Goal: Transaction & Acquisition: Purchase product/service

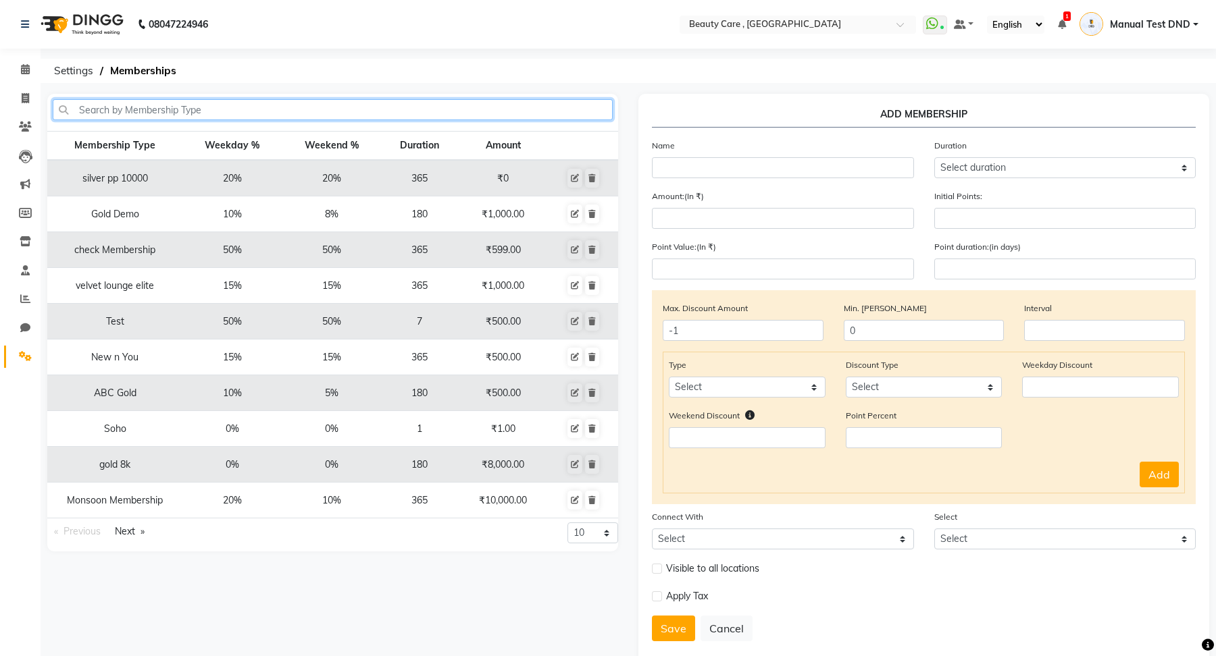
click at [128, 113] on input "text" at bounding box center [333, 109] width 560 height 21
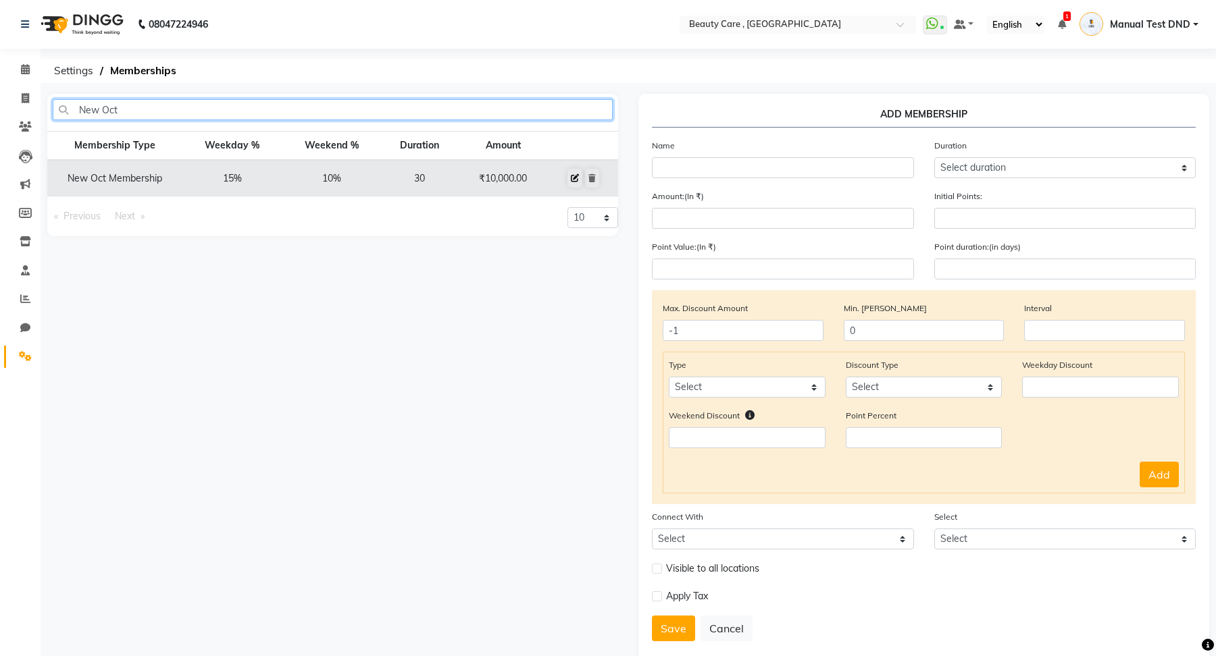
type input "New Oct"
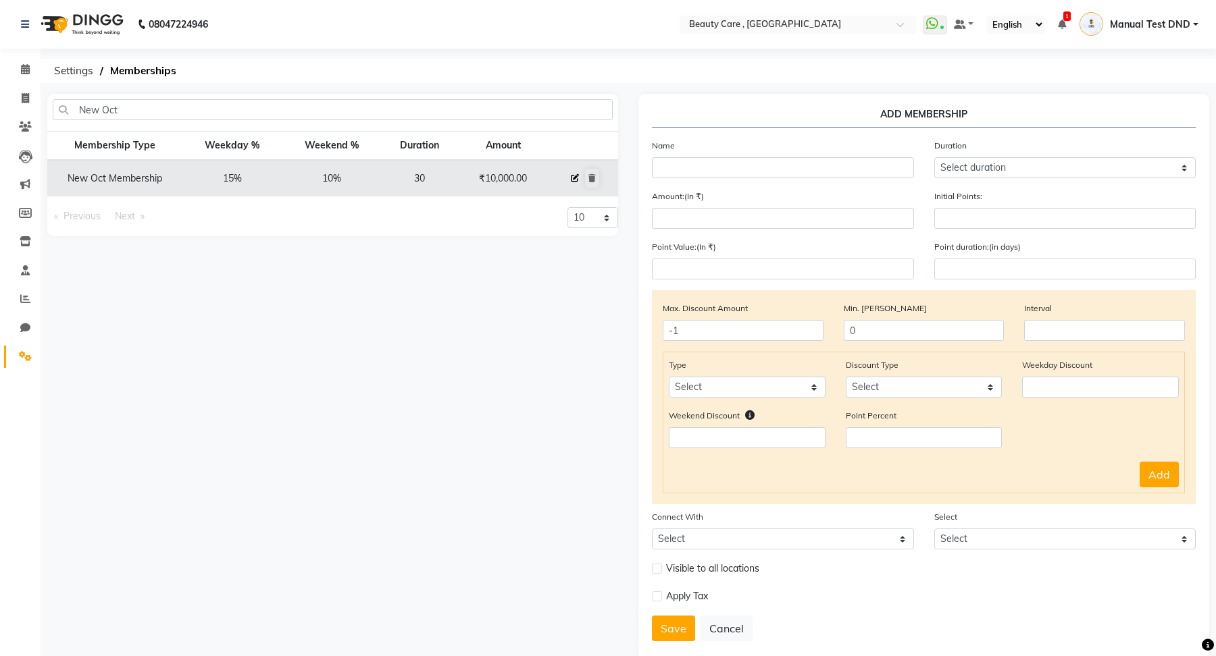
click at [576, 172] on button at bounding box center [574, 178] width 15 height 19
select select
type input "0"
select select
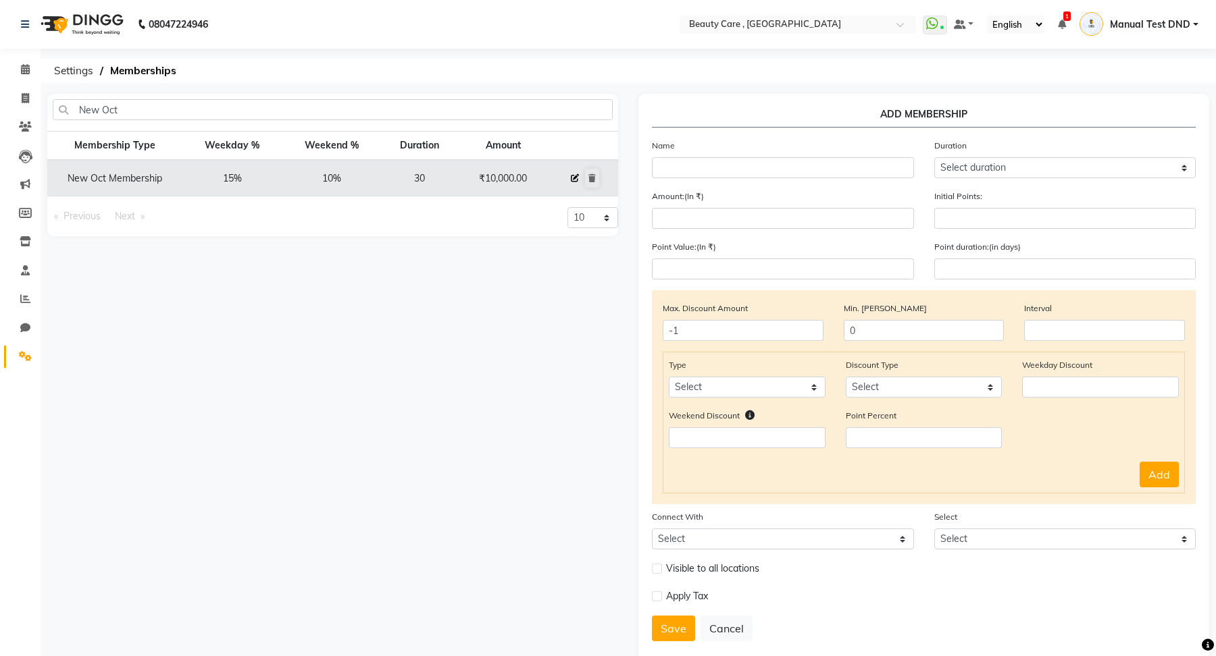
checkbox input "false"
type input "New Oct Membership"
select select "3: 30"
type input "10000"
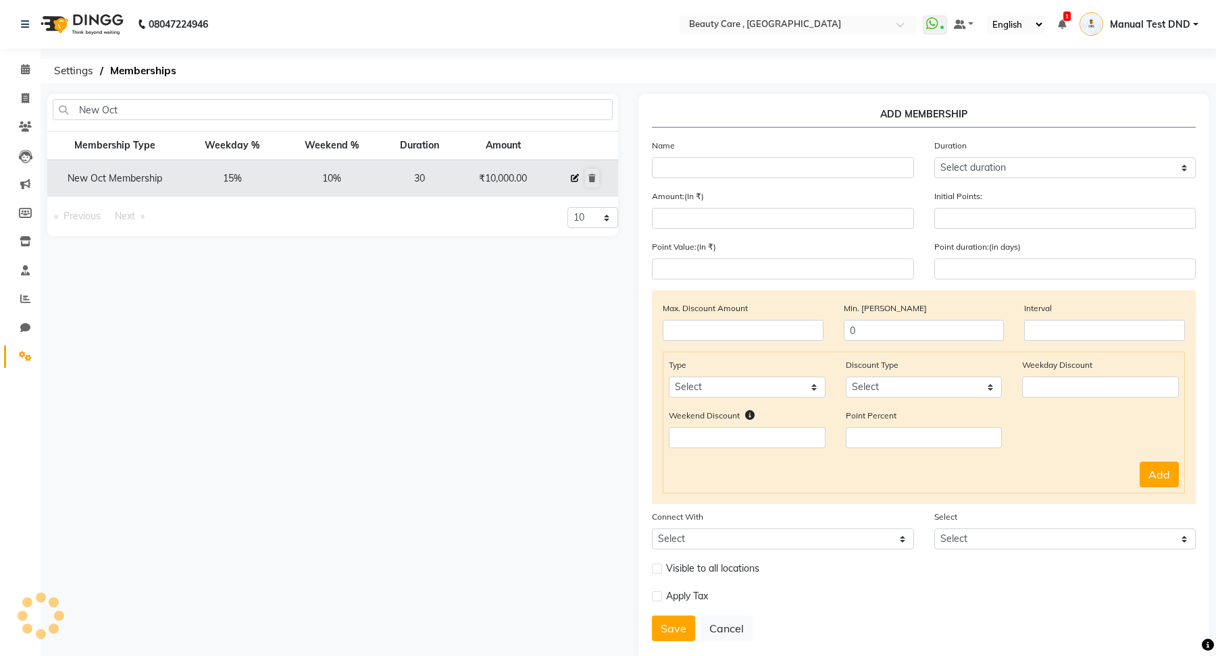
type input "1"
type input "-1"
type input "500"
type input "30"
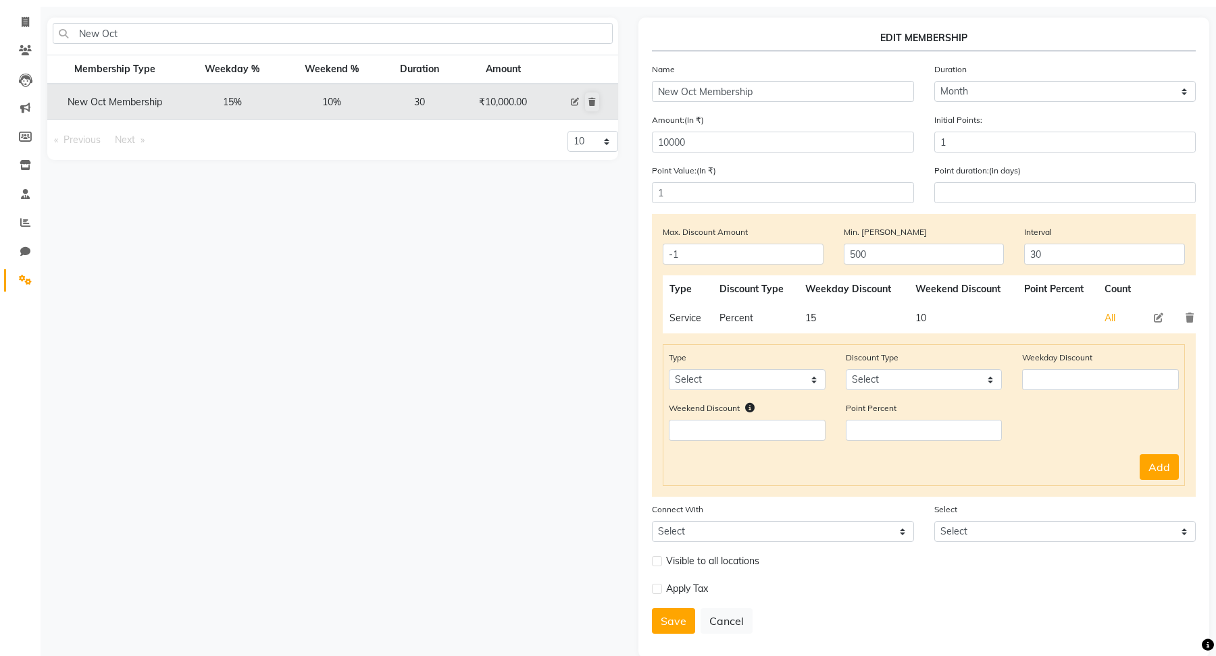
scroll to position [98, 0]
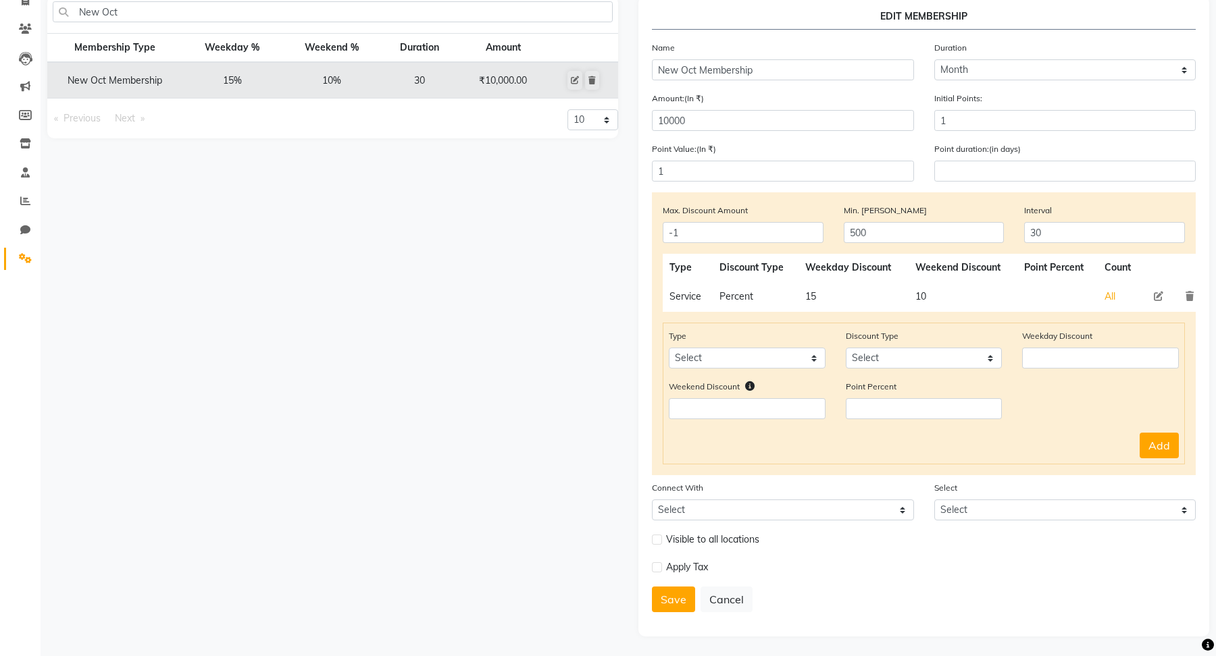
click at [1157, 301] on icon at bounding box center [1157, 296] width 9 height 9
select select "Percent"
type input "15"
type input "10"
select select "service"
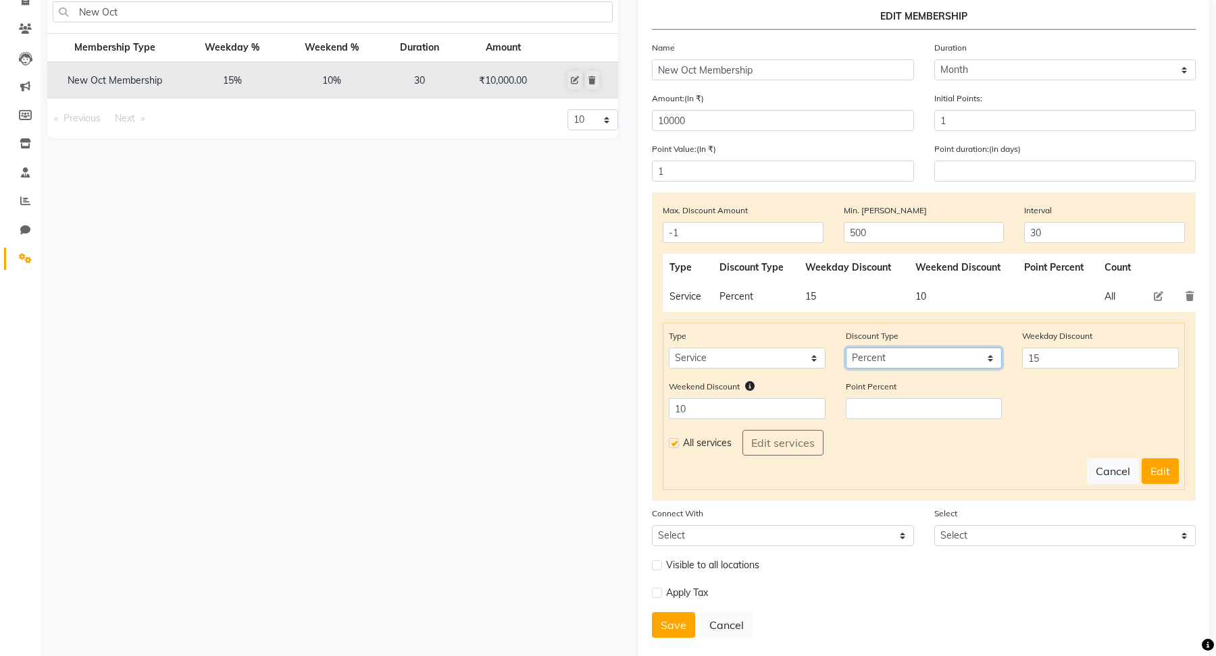
click at [936, 365] on select "Select Percent Flat" at bounding box center [924, 358] width 157 height 21
select select "Flat"
drag, startPoint x: 1029, startPoint y: 360, endPoint x: 1062, endPoint y: 360, distance: 33.8
click at [1062, 360] on input "15" at bounding box center [1100, 358] width 157 height 21
type input "200"
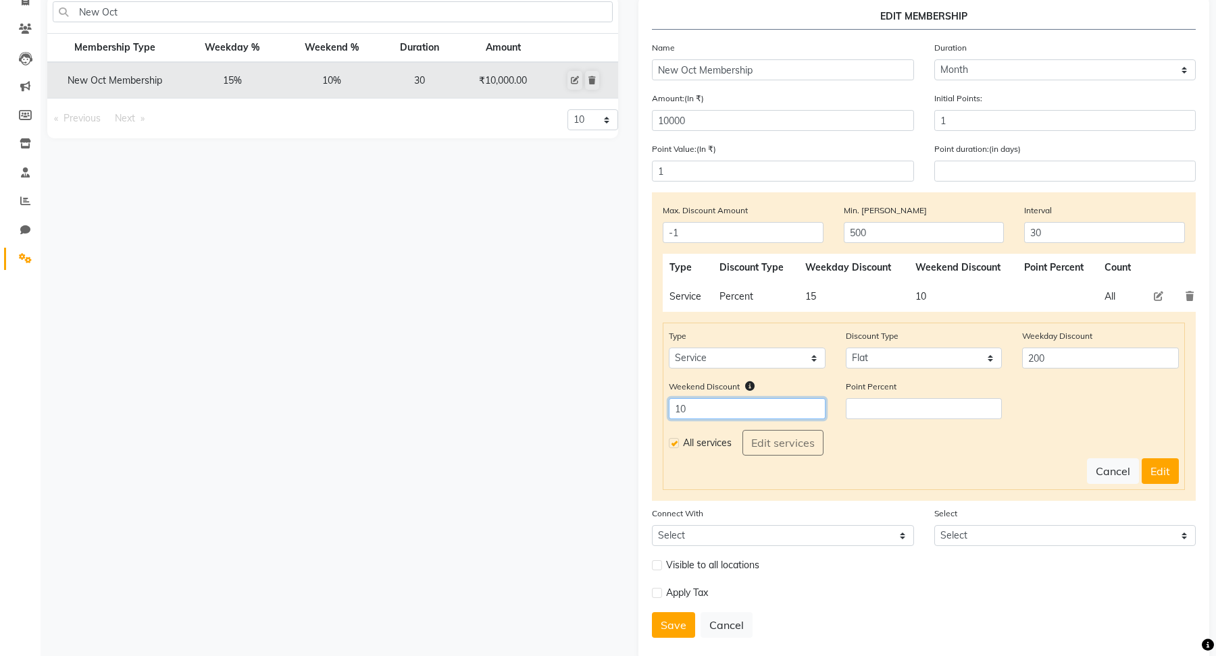
drag, startPoint x: 700, startPoint y: 413, endPoint x: 654, endPoint y: 409, distance: 46.1
click at [654, 409] on div "Max. Discount Amount -1 Min. Bill Amount 500 Interval 30 Type Discount Type Wee…" at bounding box center [924, 346] width 544 height 309
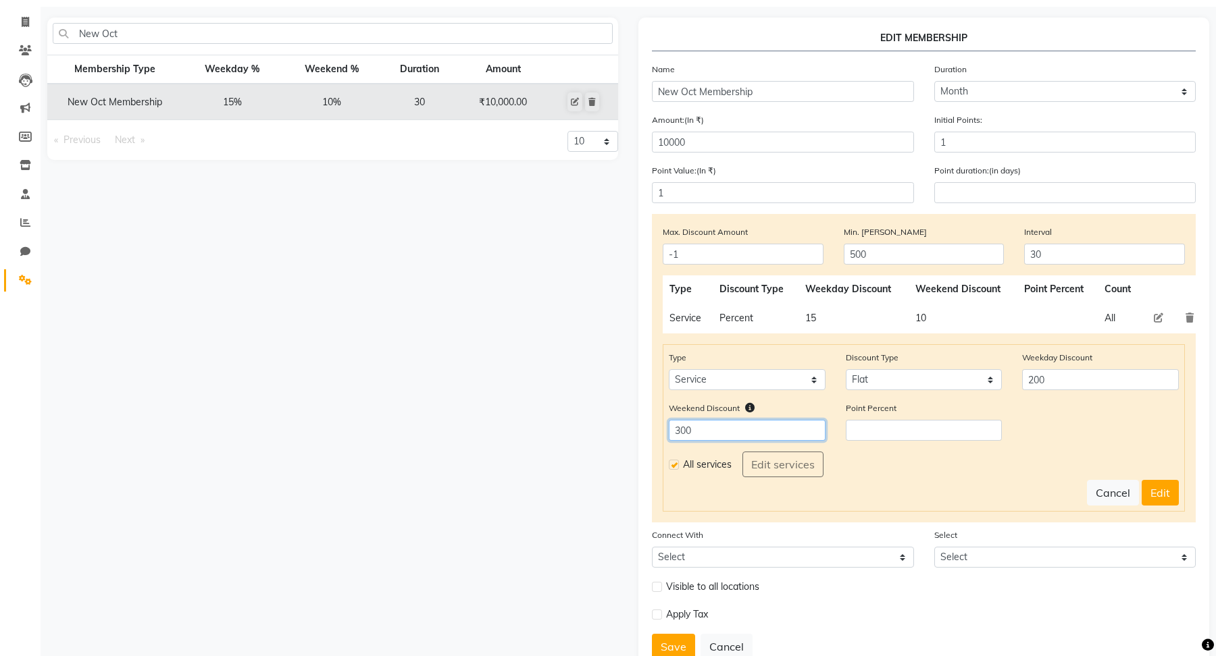
scroll to position [75, 0]
type input "300"
click at [674, 469] on label at bounding box center [674, 466] width 10 height 10
click at [674, 469] on input "checkbox" at bounding box center [673, 466] width 9 height 9
click at [674, 469] on label at bounding box center [674, 466] width 10 height 10
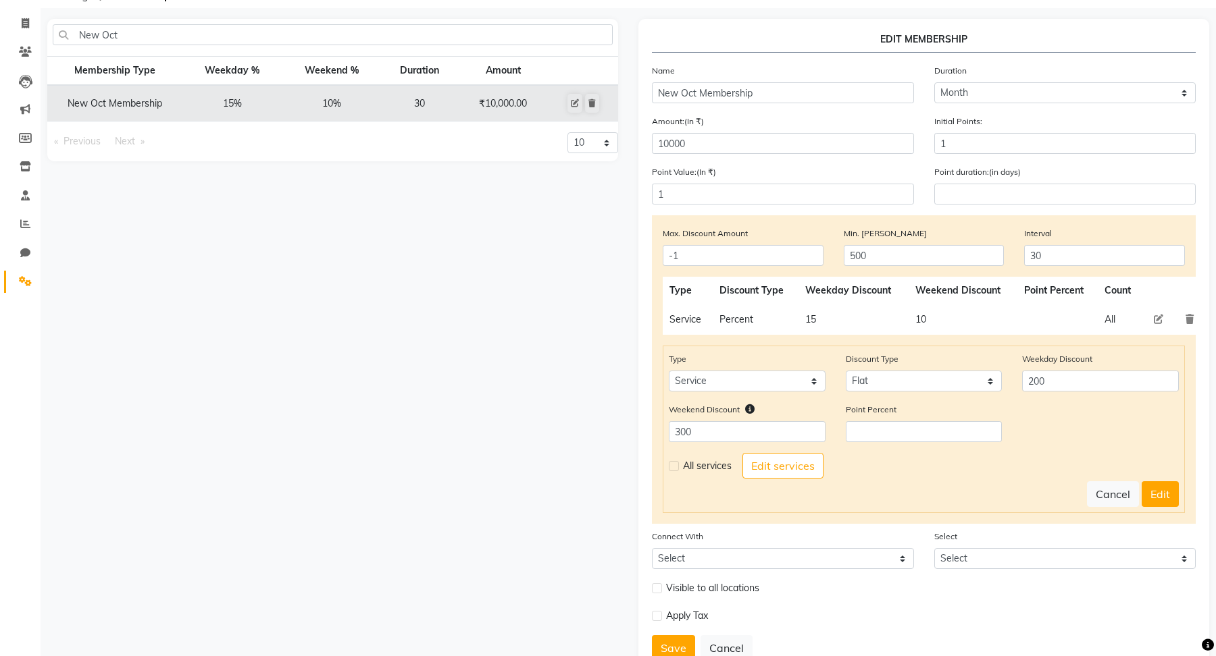
click at [674, 469] on input "checkbox" at bounding box center [673, 466] width 9 height 9
checkbox input "true"
drag, startPoint x: 873, startPoint y: 255, endPoint x: 839, endPoint y: 255, distance: 33.8
click at [839, 255] on div "Min. Bill Amount 500" at bounding box center [923, 246] width 181 height 40
type input "1000"
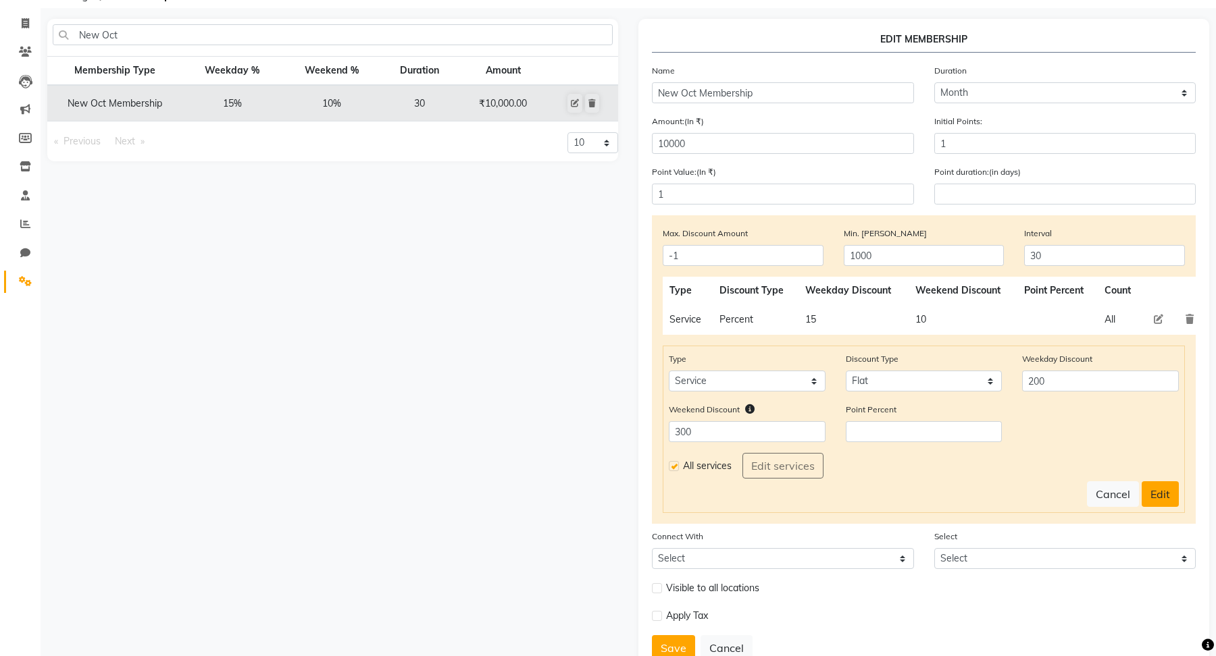
click at [1158, 495] on button "Edit" at bounding box center [1159, 495] width 37 height 26
select select
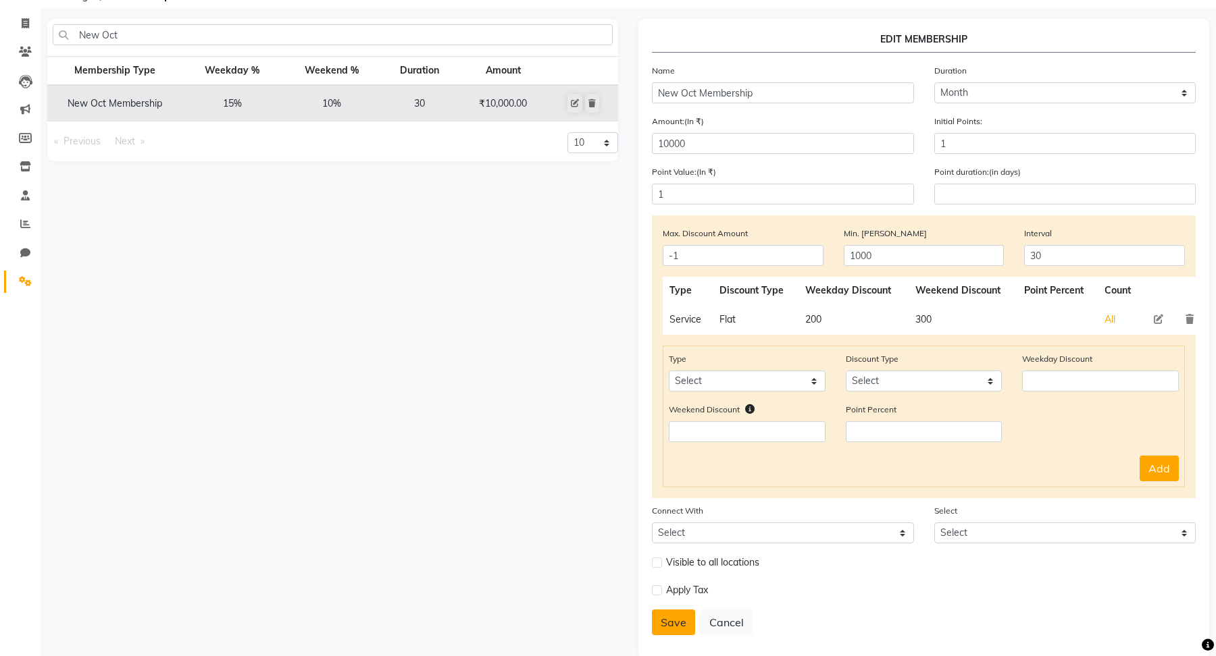
click at [679, 620] on button "Save" at bounding box center [673, 623] width 43 height 26
select select
type input "0"
select select
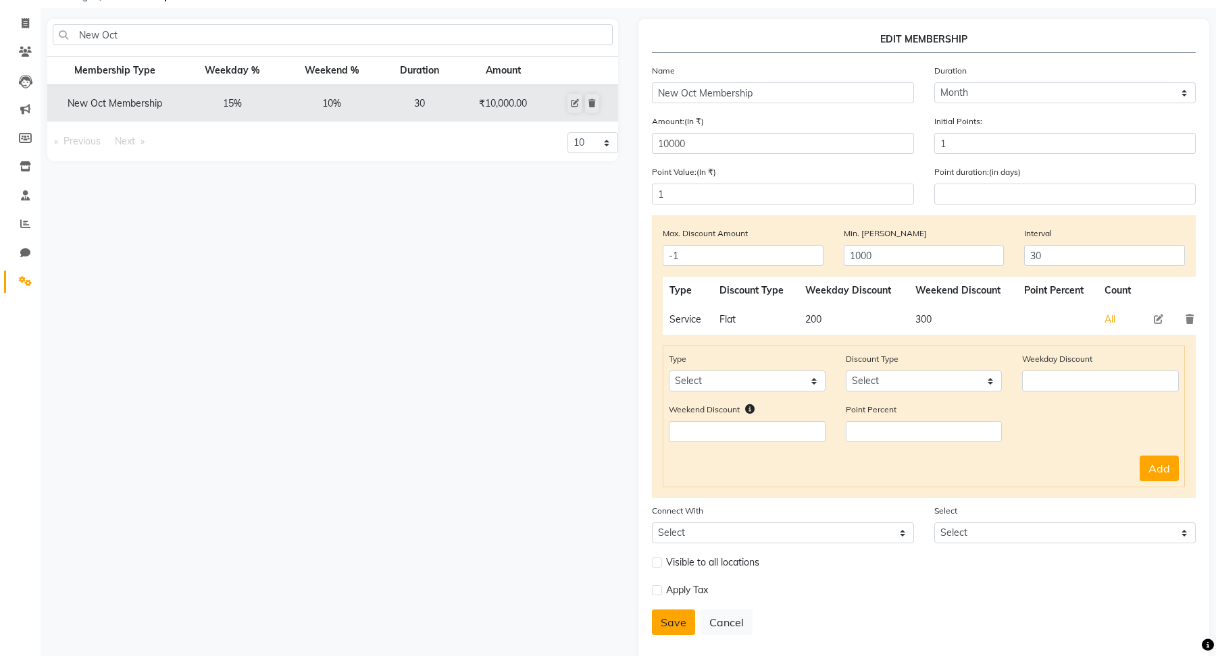
checkbox input "false"
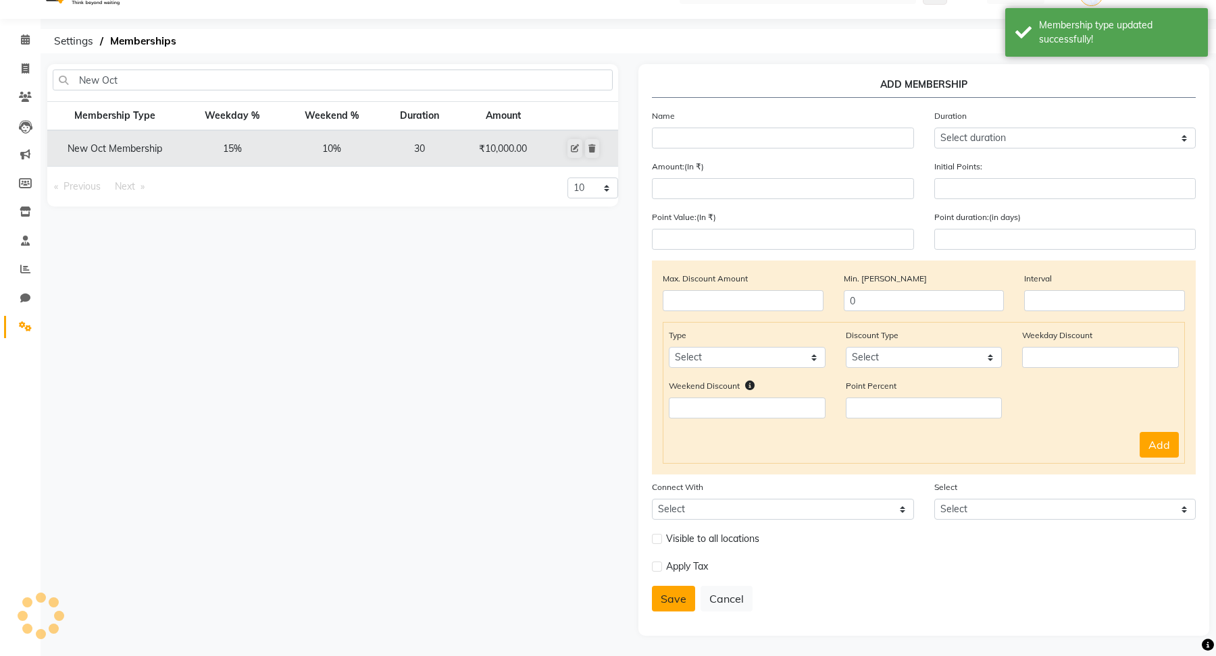
scroll to position [30, 0]
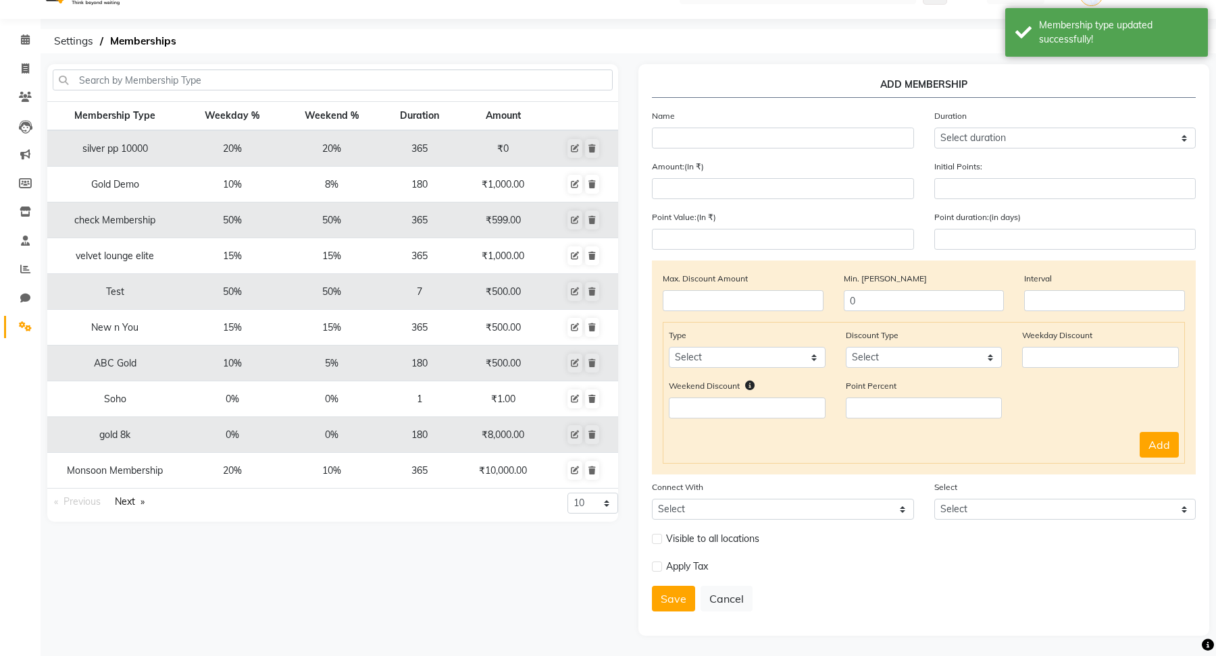
click at [249, 68] on div "Membership Type Weekday % Weekend % Duration Amount silver pp 10000 20% 20% 365…" at bounding box center [332, 293] width 571 height 458
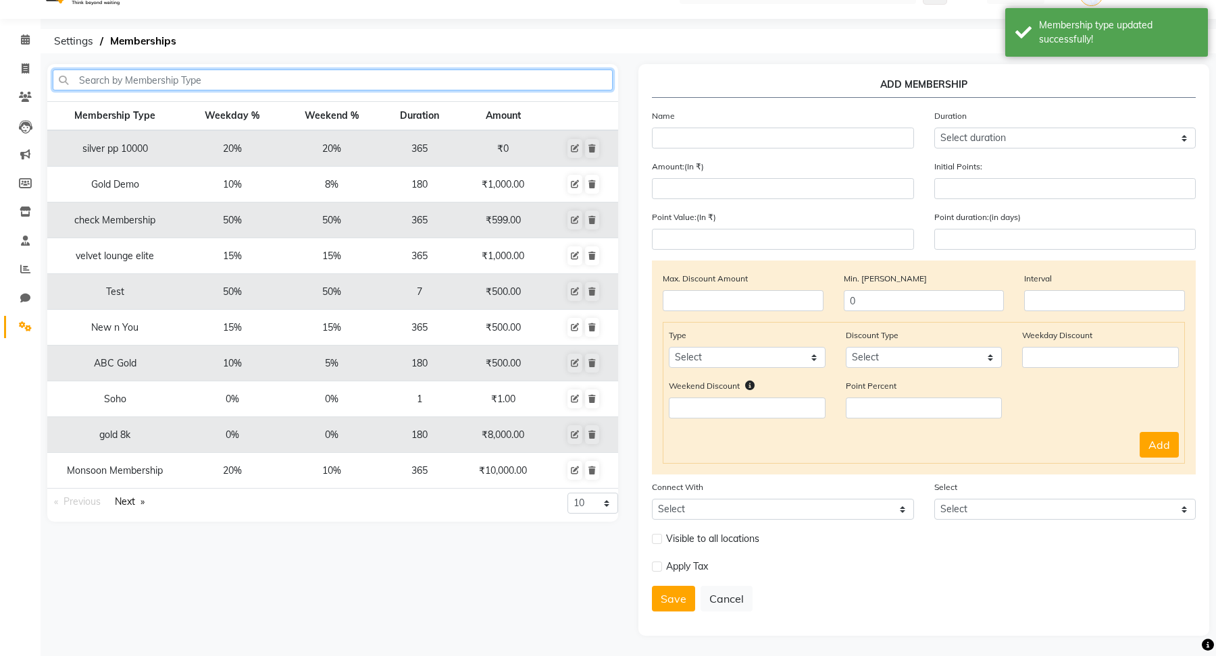
click at [221, 84] on input "text" at bounding box center [333, 80] width 560 height 21
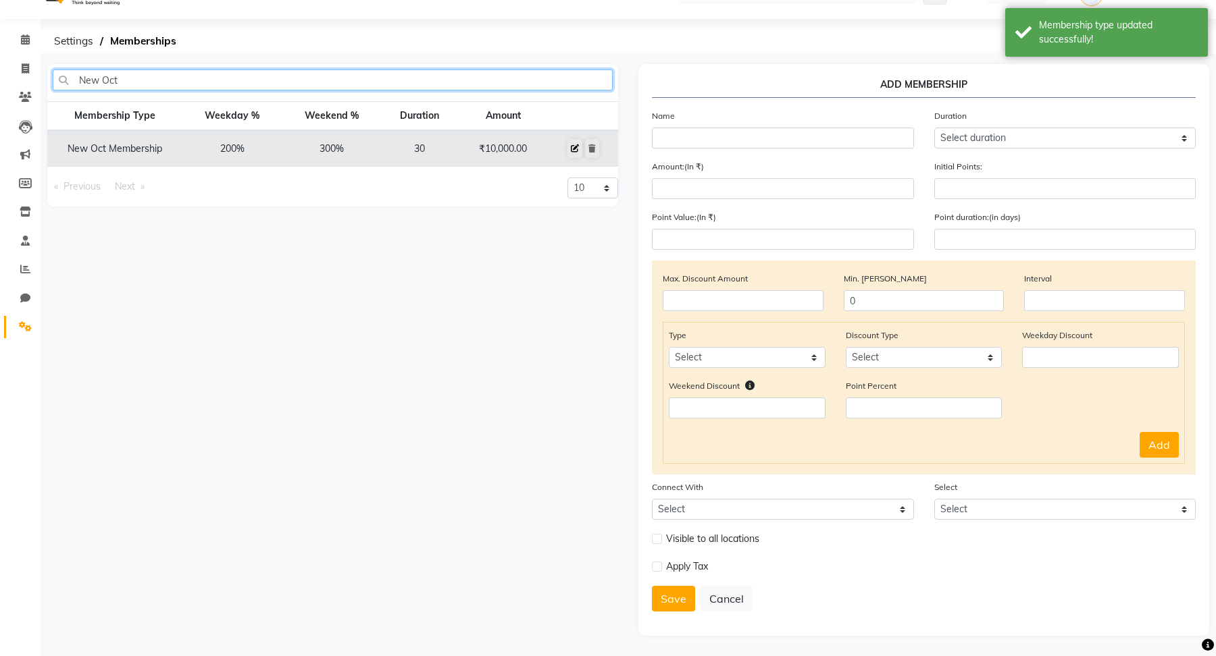
type input "New Oct"
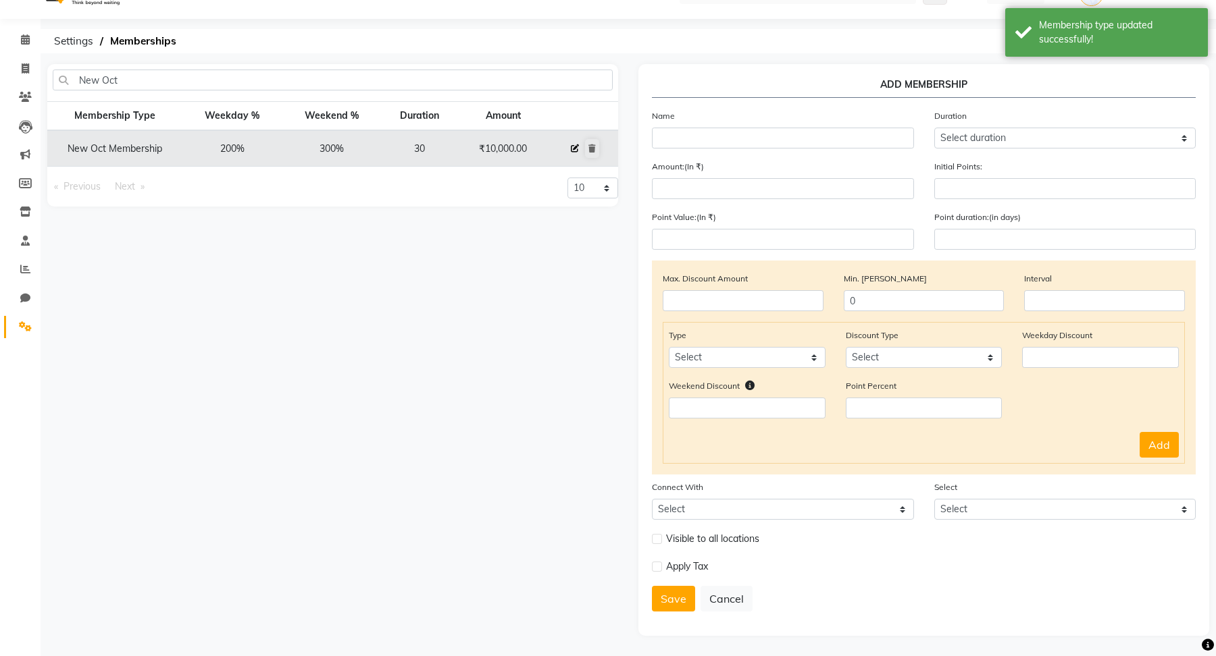
click at [575, 147] on icon at bounding box center [575, 149] width 8 height 8
select select
type input "0"
select select
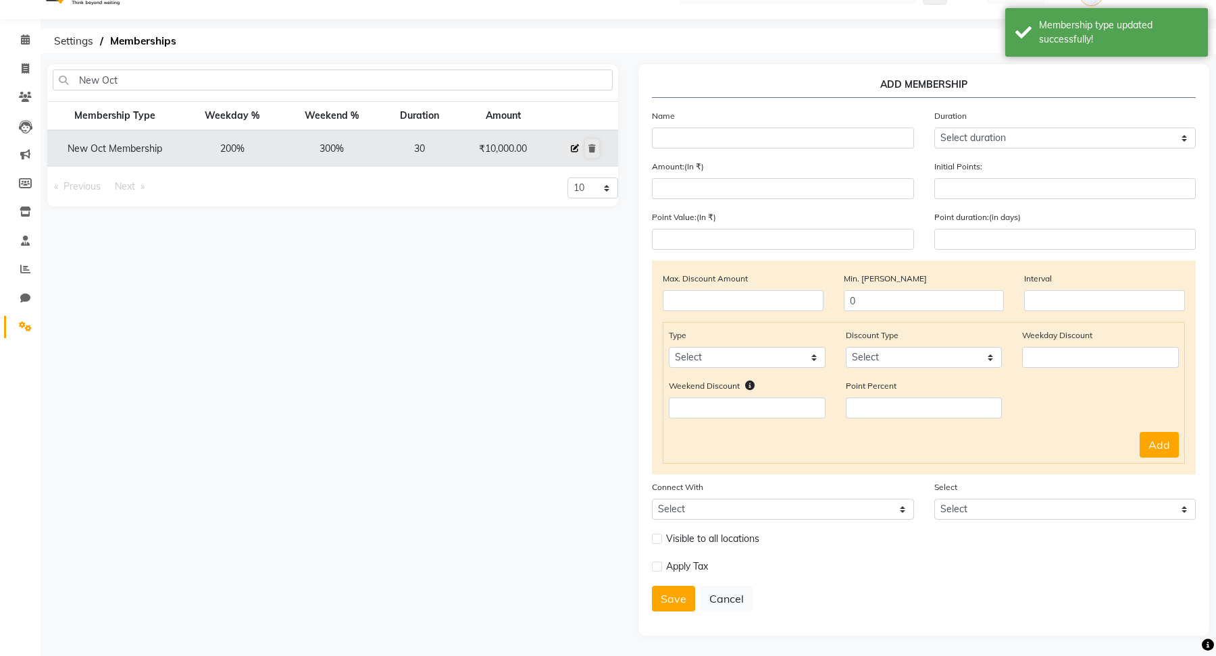
checkbox input "false"
type input "New Oct Membership"
select select "3: 30"
type input "10000"
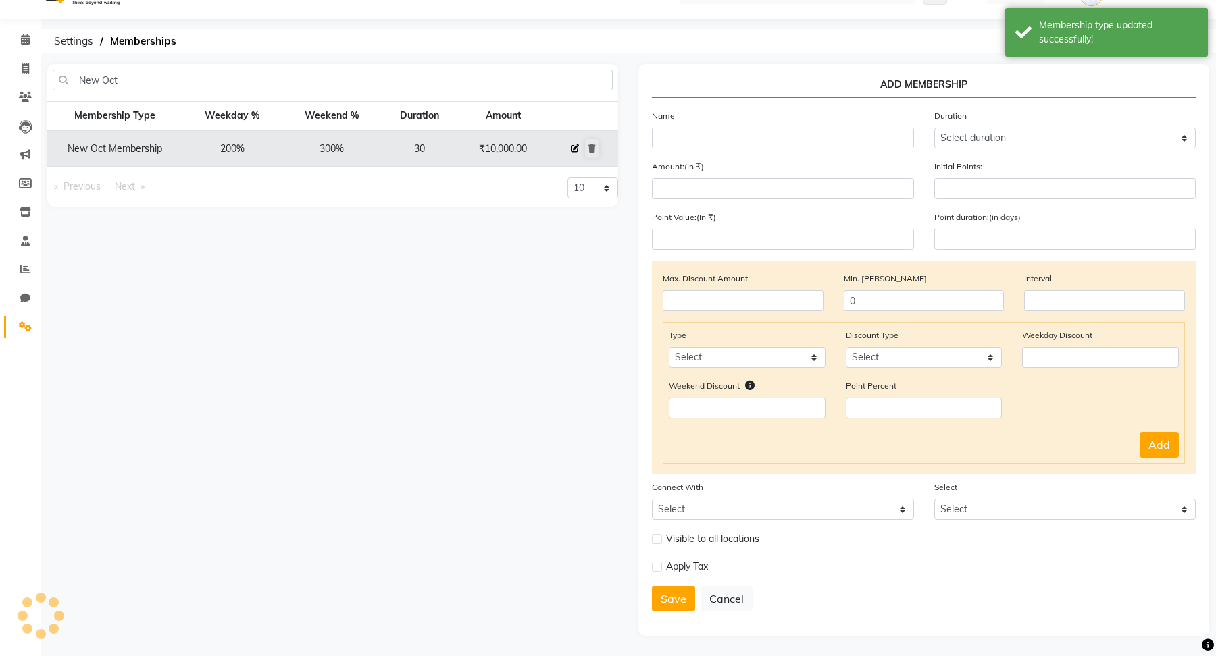
type input "1"
type input "-1"
type input "1000"
type input "30"
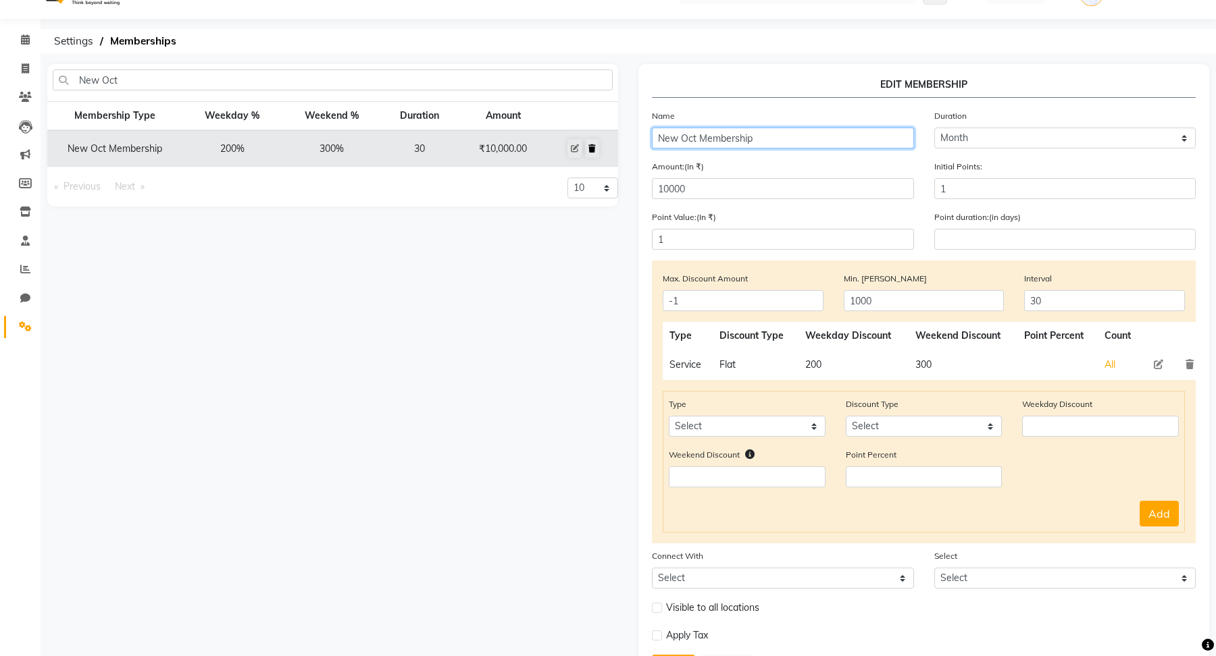
drag, startPoint x: 756, startPoint y: 141, endPoint x: 597, endPoint y: 141, distance: 158.7
click at [597, 141] on div "New Oct Membership Type Weekday % Weekend % Duration Amount New Oct Membership …" at bounding box center [628, 384] width 1182 height 641
click at [20, 99] on icon at bounding box center [25, 97] width 13 height 10
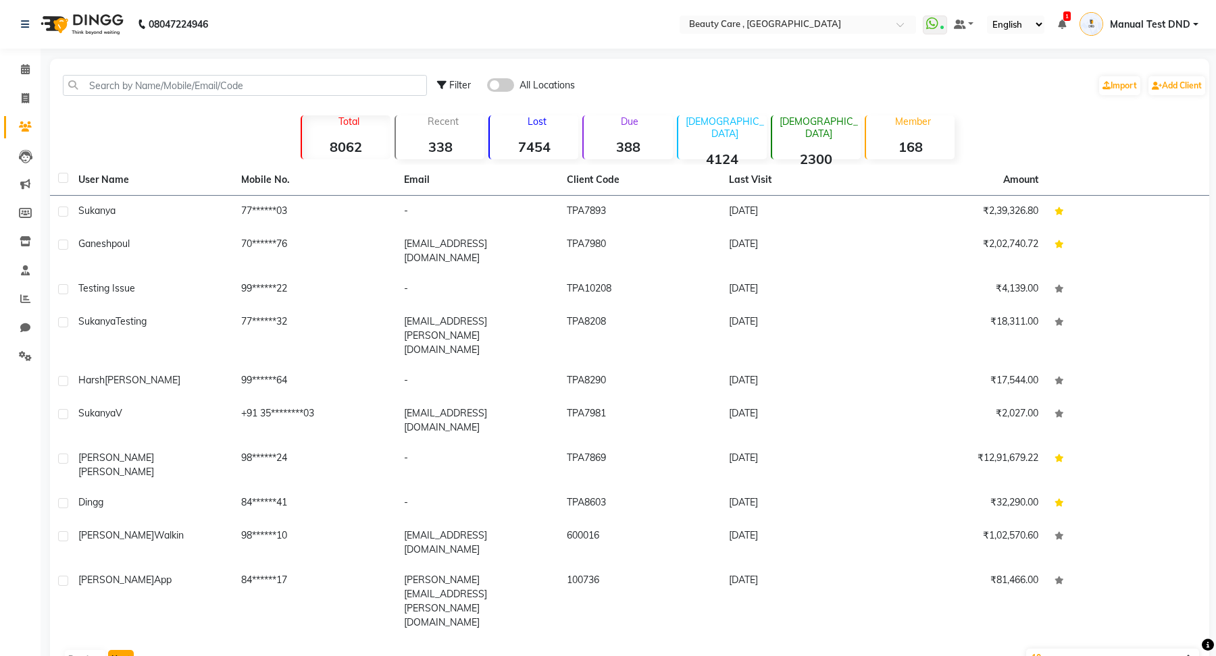
click at [117, 650] on button "Next" at bounding box center [121, 659] width 26 height 19
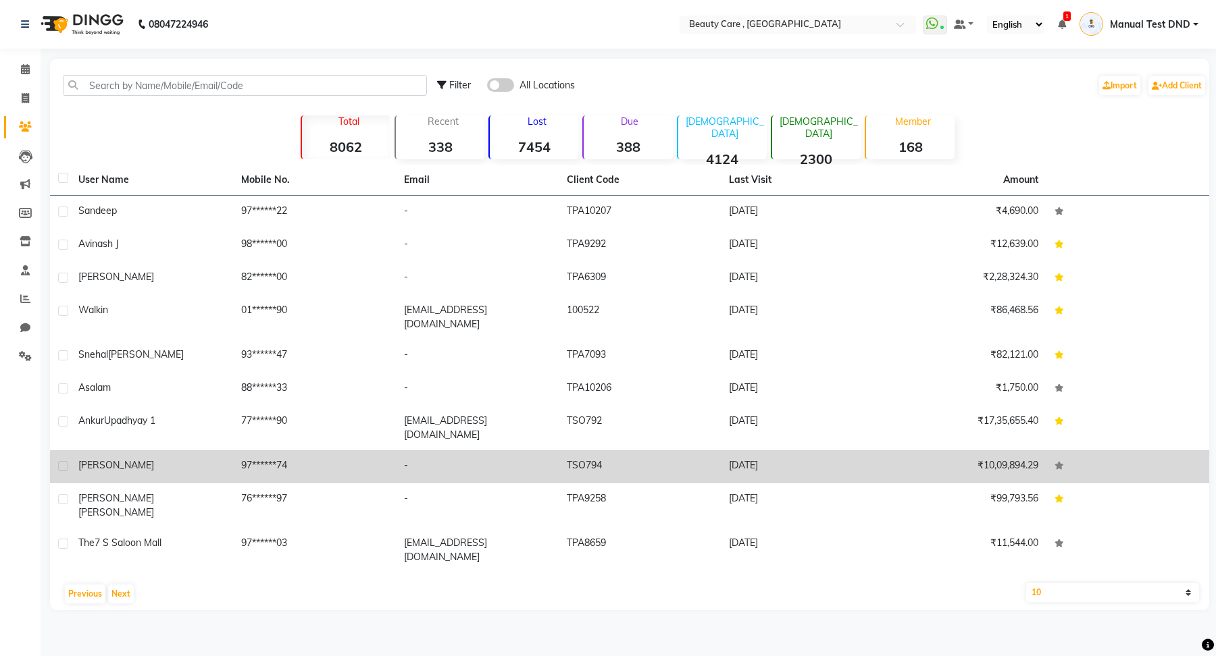
click at [107, 459] on span "SINJAY" at bounding box center [116, 465] width 76 height 12
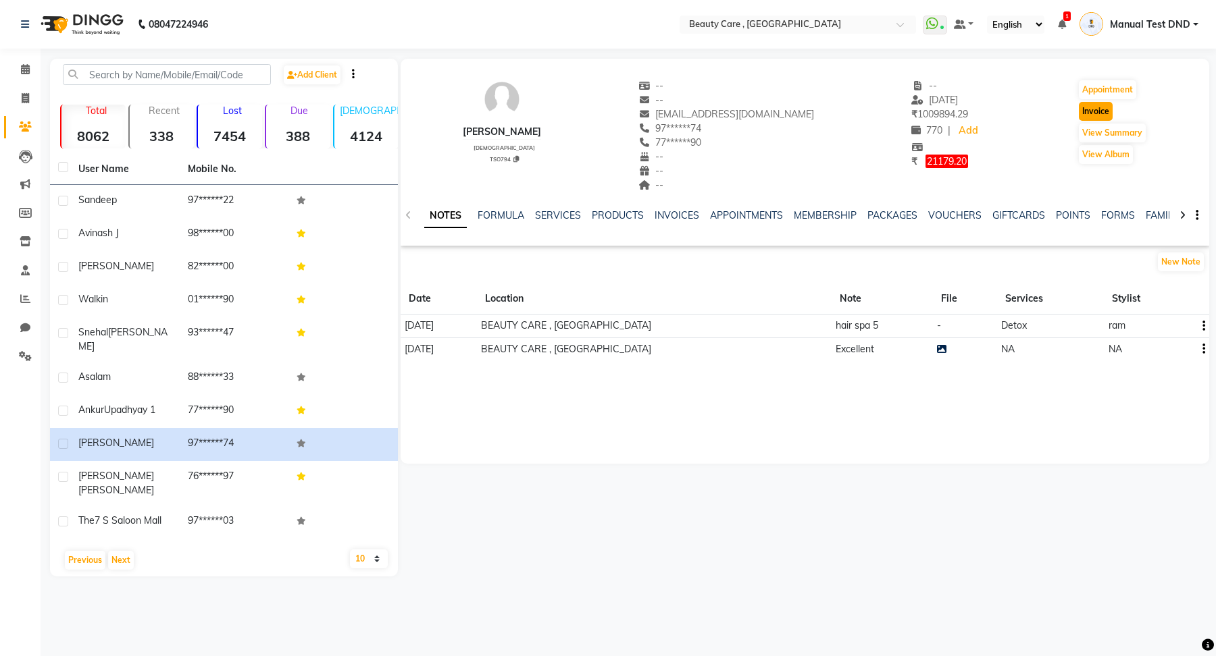
click at [1089, 108] on button "Invoice" at bounding box center [1096, 111] width 34 height 19
select select "service"
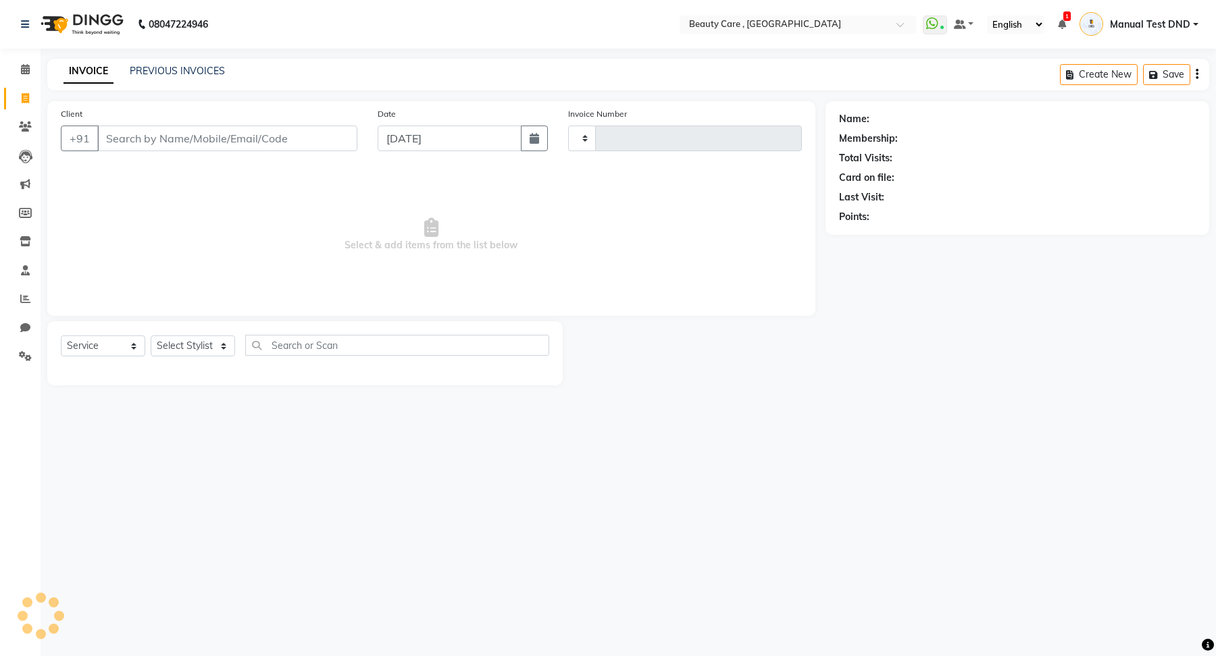
type input "3087"
select select "5646"
type input "97******74"
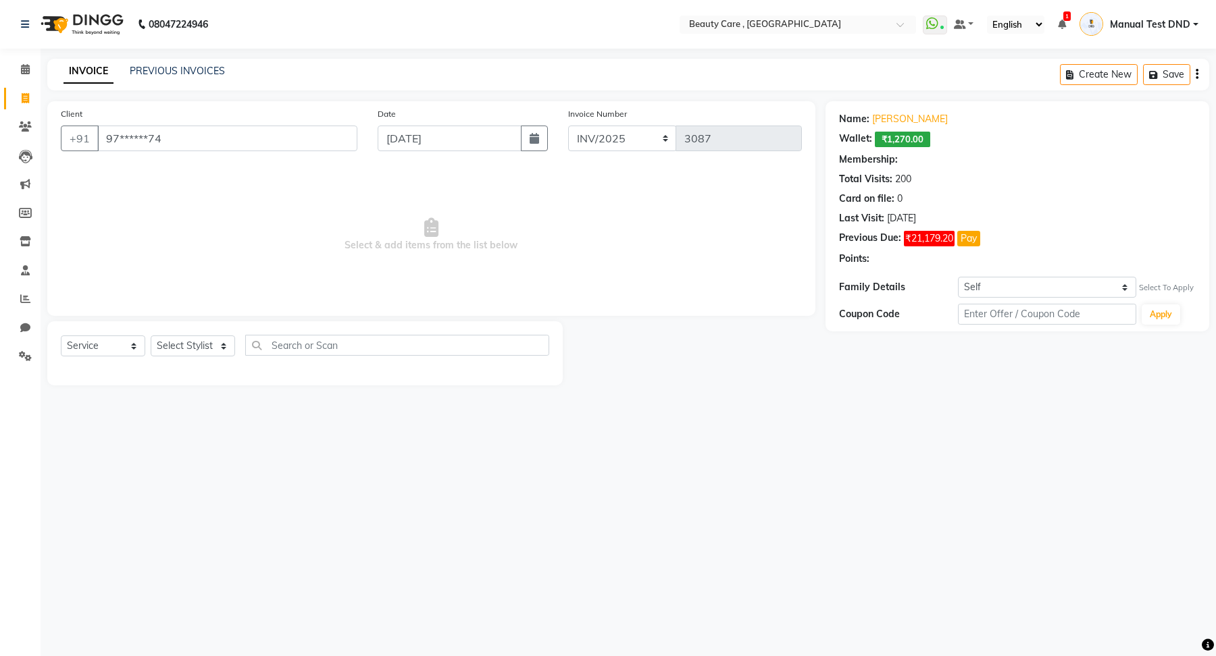
select select "1: Object"
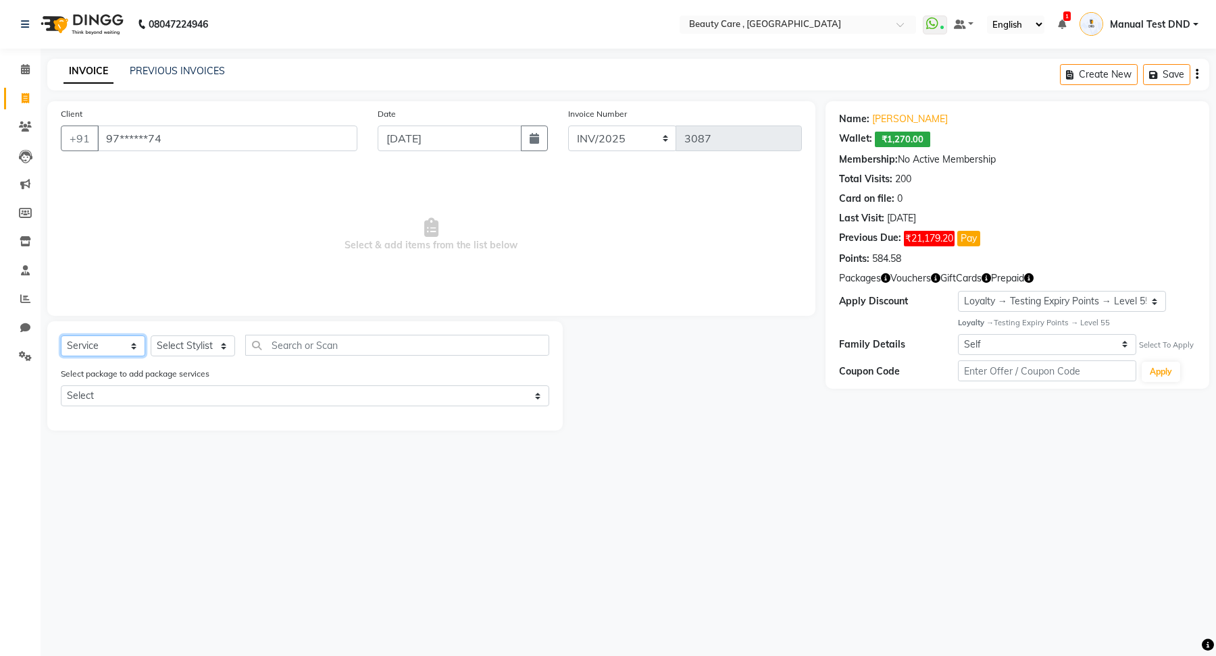
click at [110, 345] on select "Select Service Product Membership Package Voucher Prepaid Gift Card" at bounding box center [103, 346] width 84 height 21
select select "membership"
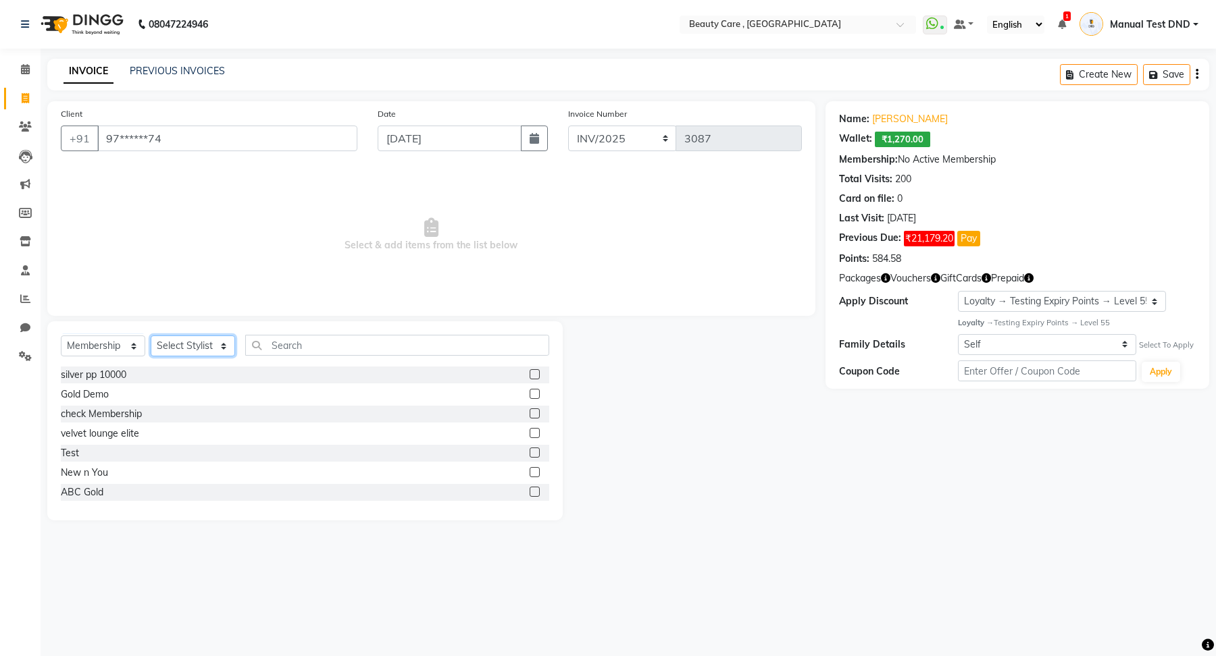
click at [179, 348] on select "Select Stylist Admin Akshay Anis Ankit [PERSON_NAME] Avinash [PERSON_NAME] [PER…" at bounding box center [193, 346] width 84 height 21
select select "72743"
click at [288, 342] on input "text" at bounding box center [397, 345] width 304 height 21
paste input "New Oct Membership"
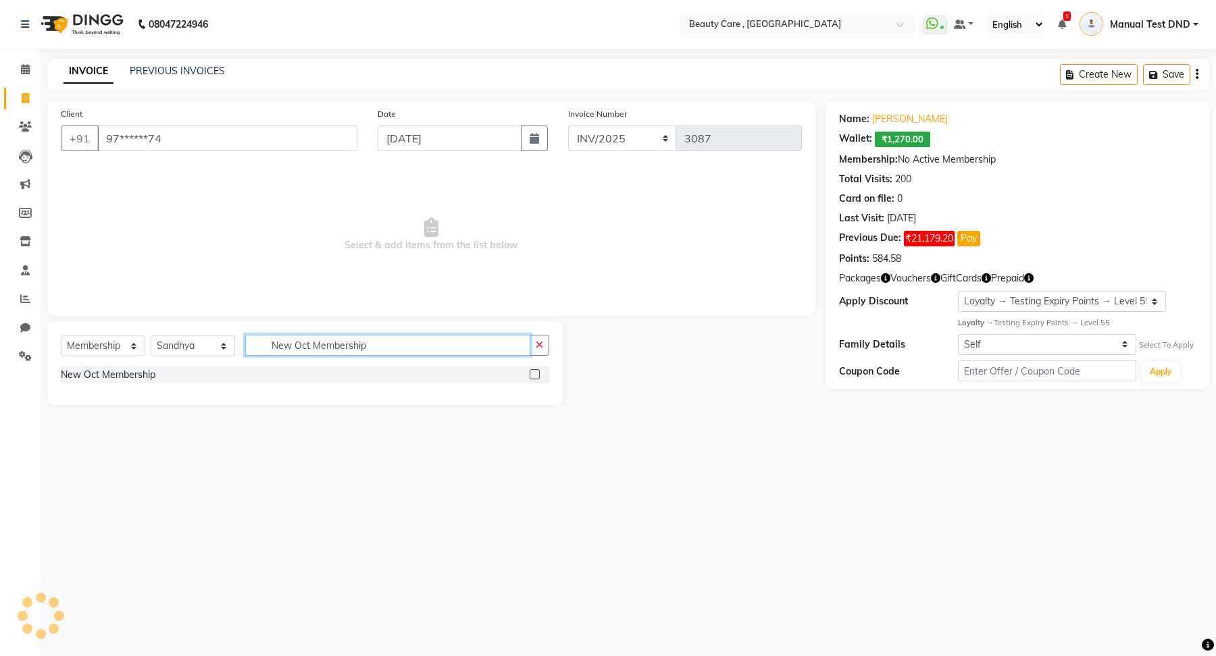
type input "New Oct Membership"
click at [534, 369] on label at bounding box center [534, 374] width 10 height 10
click at [534, 371] on input "checkbox" at bounding box center [533, 375] width 9 height 9
select select "select"
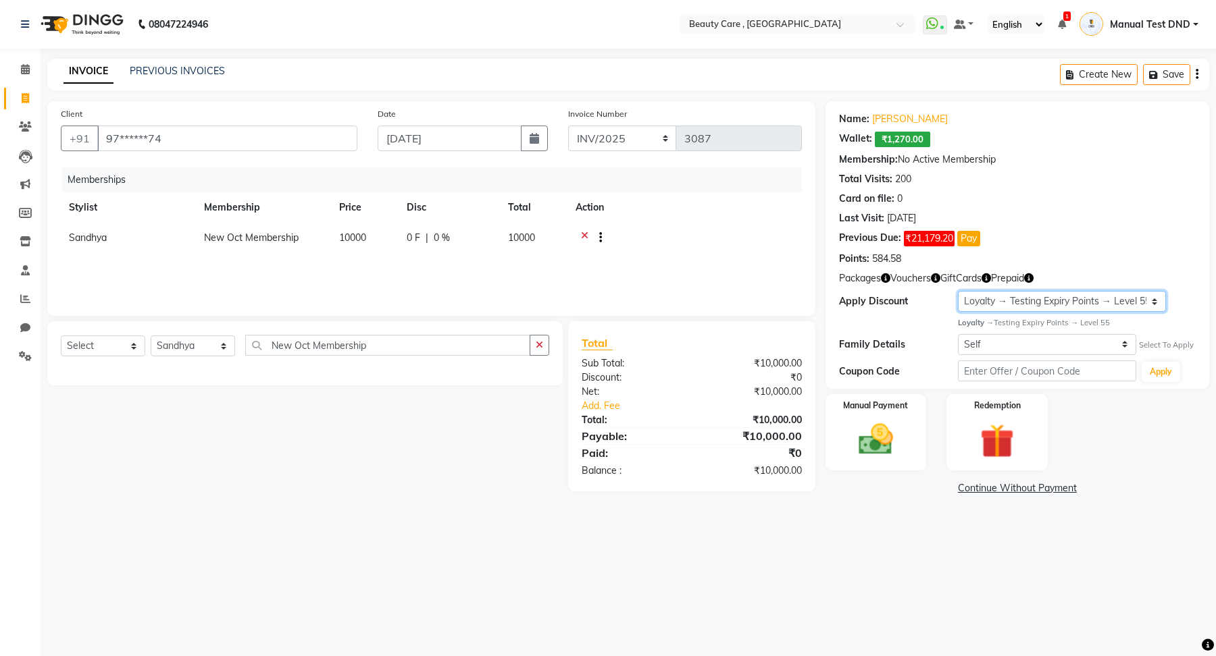
click at [1019, 305] on select "Select Loyalty → Testing Expiry Points → Level 55" at bounding box center [1062, 301] width 208 height 21
select select "0:"
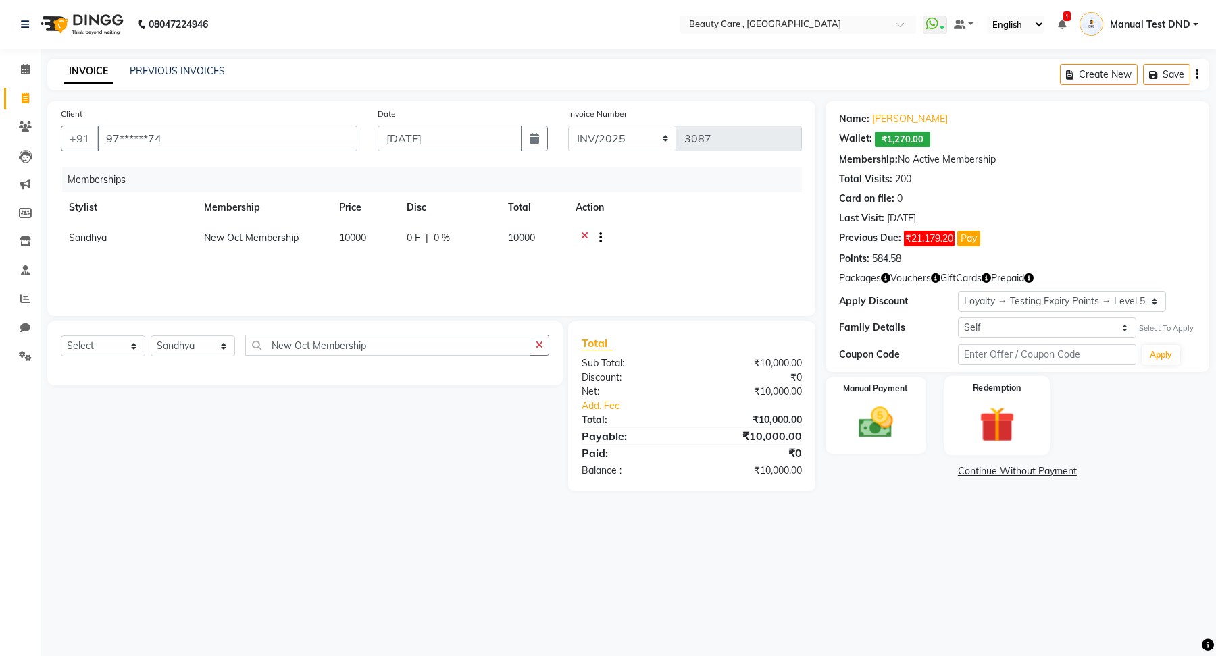
click at [989, 405] on img at bounding box center [996, 425] width 57 height 44
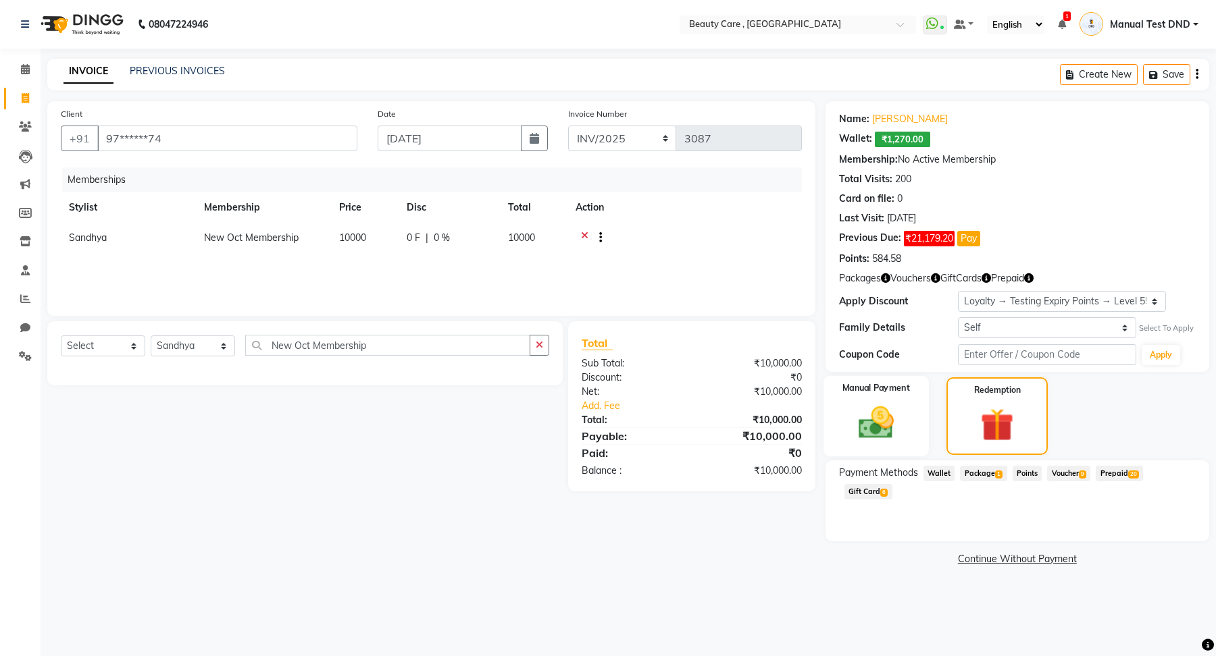
click at [894, 423] on img at bounding box center [875, 423] width 57 height 41
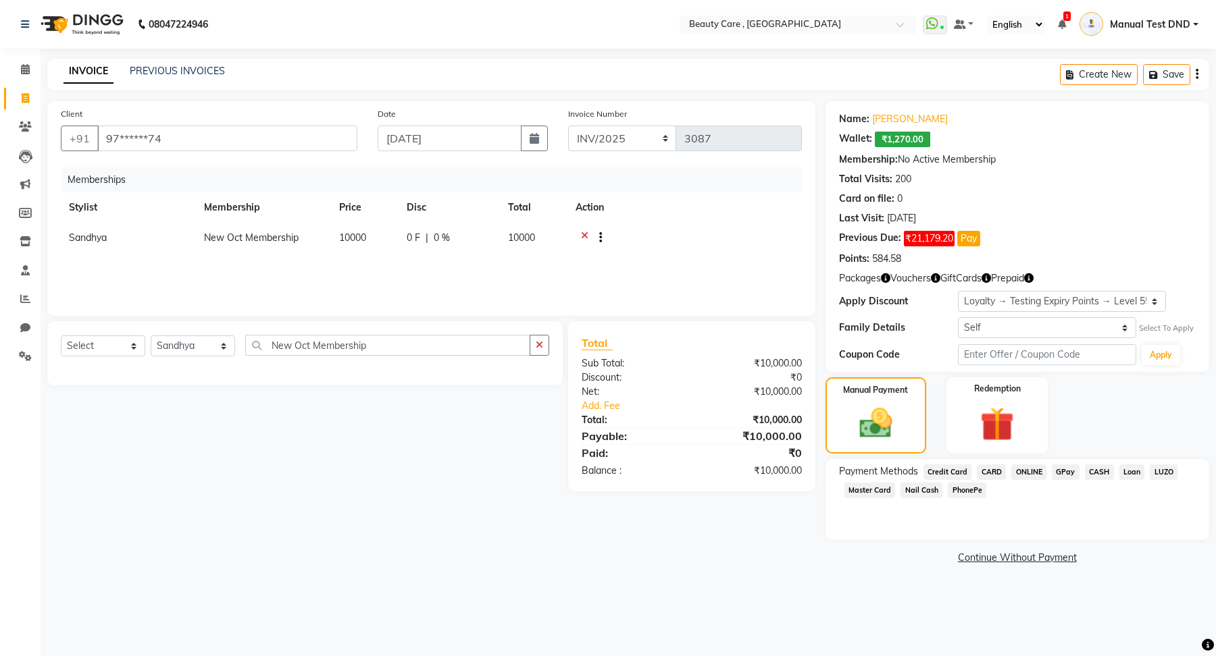
click at [1097, 473] on span "CASH" at bounding box center [1099, 473] width 29 height 16
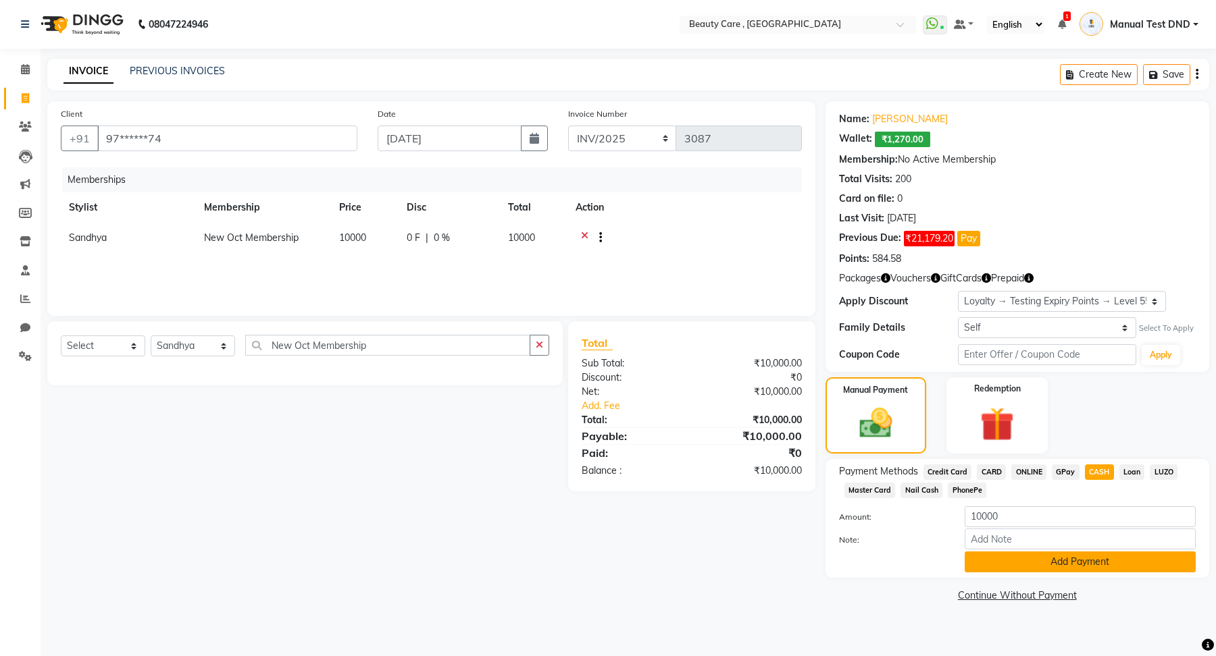
click at [993, 557] on button "Add Payment" at bounding box center [1079, 562] width 231 height 21
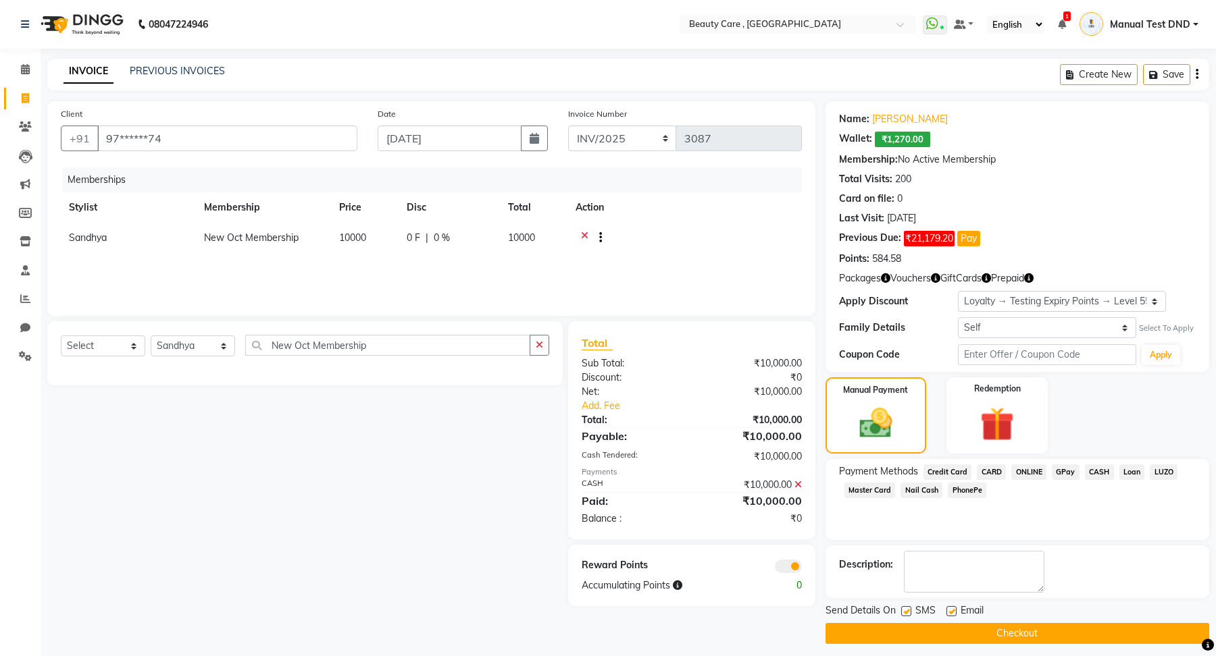
click at [906, 607] on label at bounding box center [906, 611] width 10 height 10
click at [906, 608] on input "checkbox" at bounding box center [905, 612] width 9 height 9
checkbox input "false"
click at [956, 612] on div "Email" at bounding box center [970, 612] width 48 height 17
click at [948, 612] on label at bounding box center [951, 611] width 10 height 10
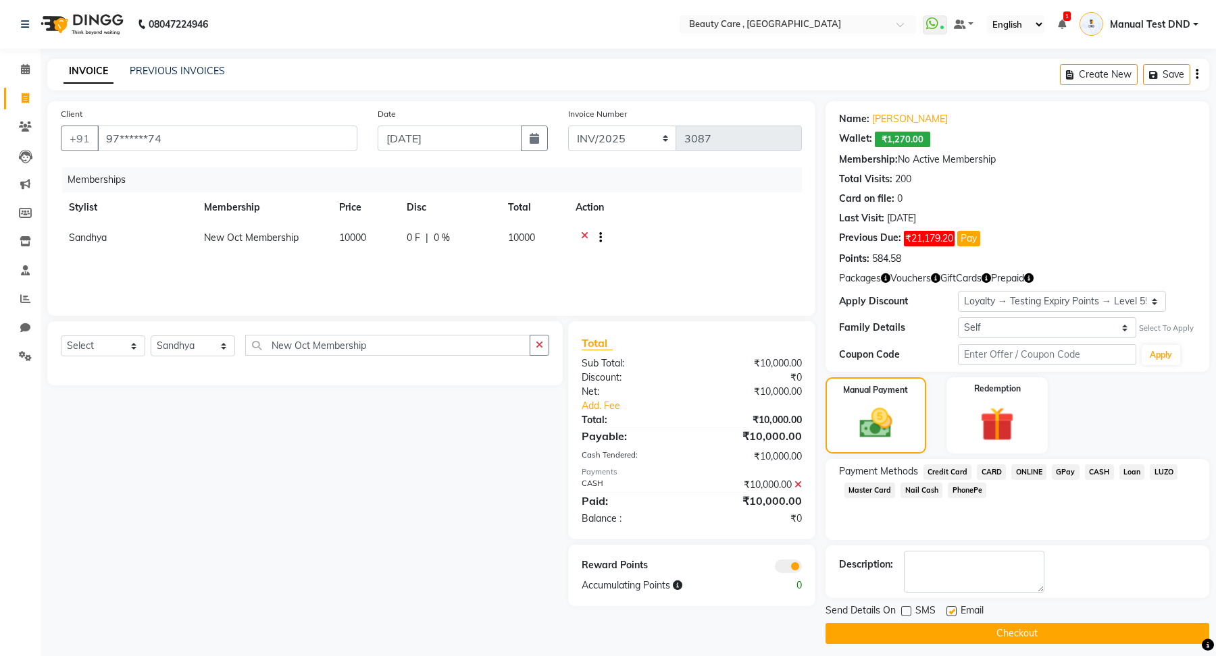
click at [948, 612] on input "checkbox" at bounding box center [950, 612] width 9 height 9
checkbox input "false"
click at [939, 631] on button "Checkout" at bounding box center [1017, 633] width 384 height 21
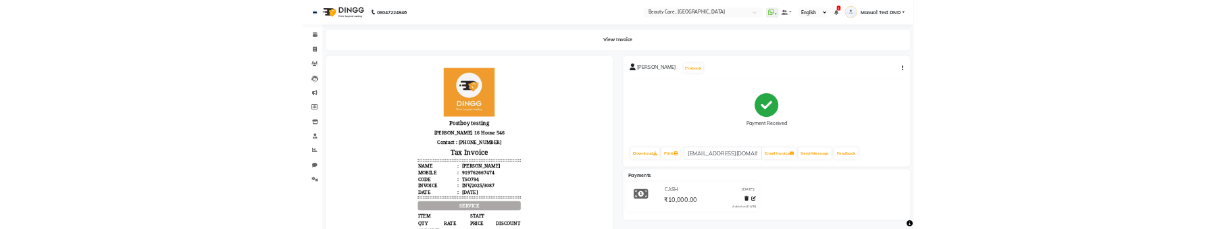
scroll to position [10, 0]
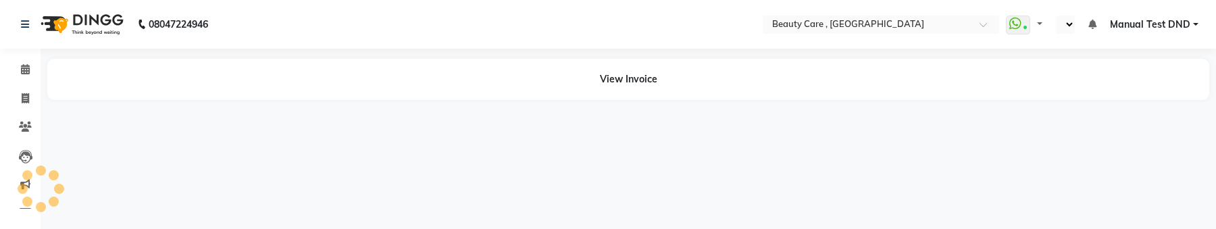
select select "en"
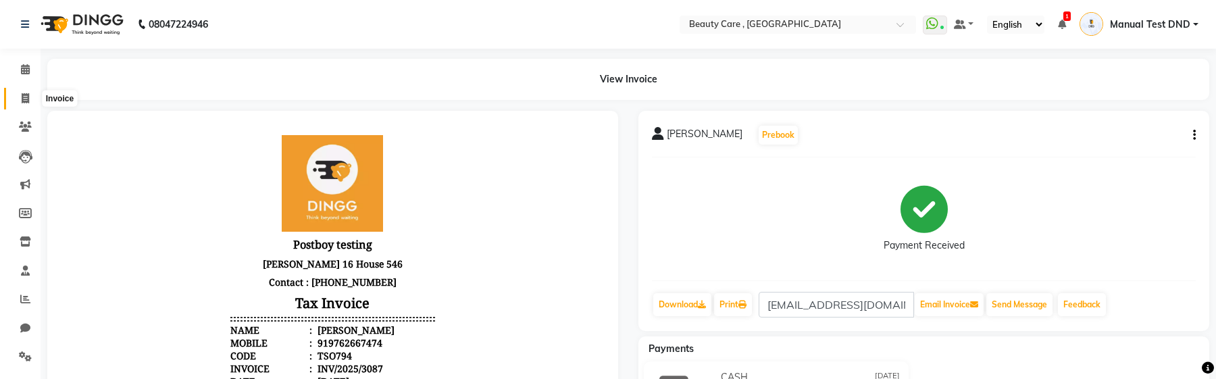
click at [26, 101] on icon at bounding box center [25, 98] width 7 height 10
select select "service"
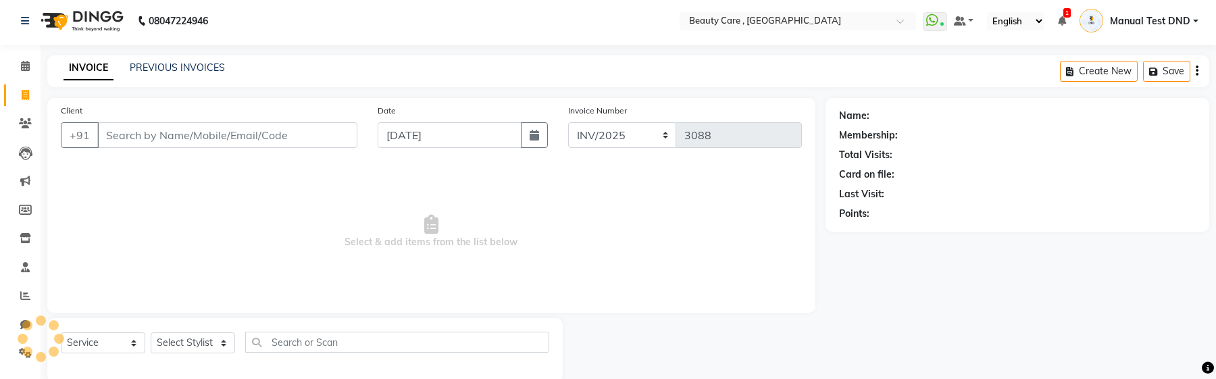
scroll to position [26, 0]
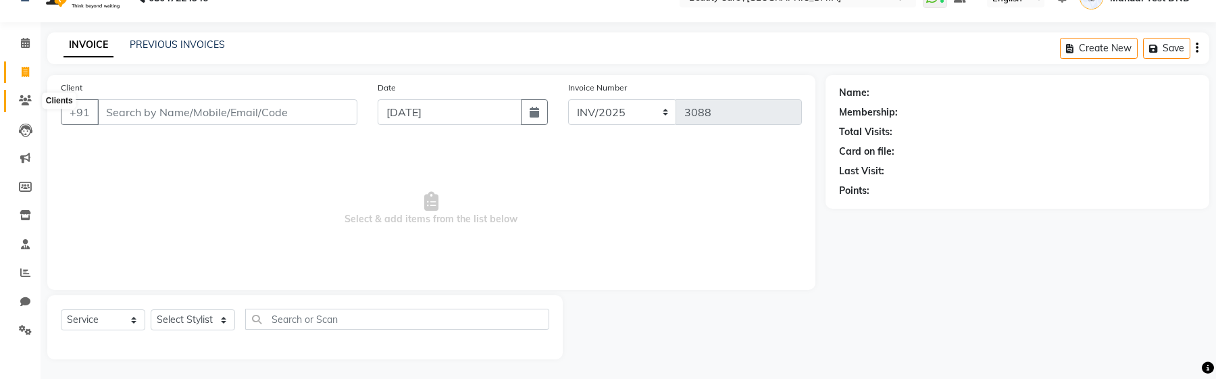
click at [28, 99] on icon at bounding box center [25, 100] width 13 height 10
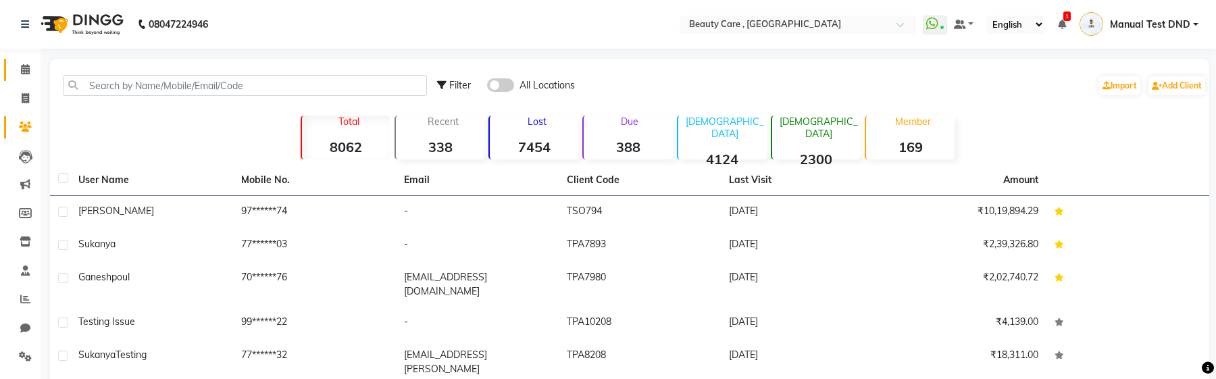
click at [26, 80] on link "Calendar" at bounding box center [20, 70] width 32 height 22
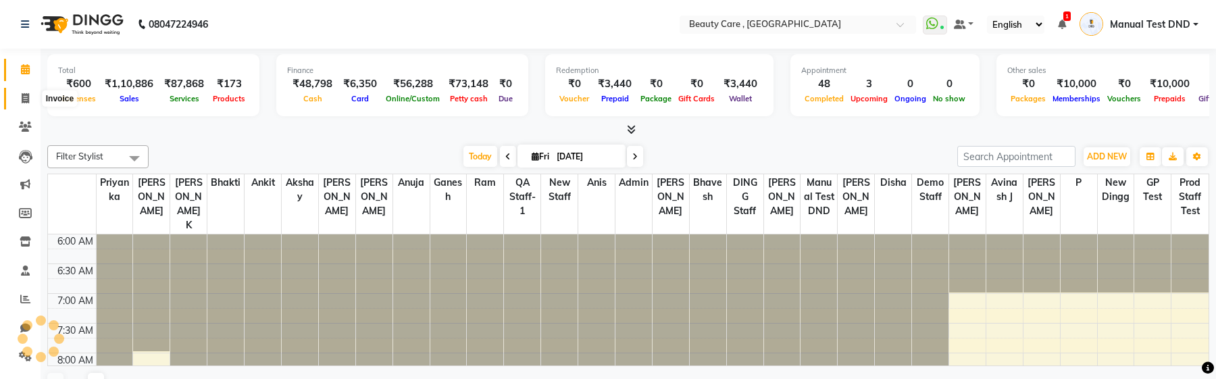
click at [22, 103] on icon at bounding box center [25, 98] width 7 height 10
select select "service"
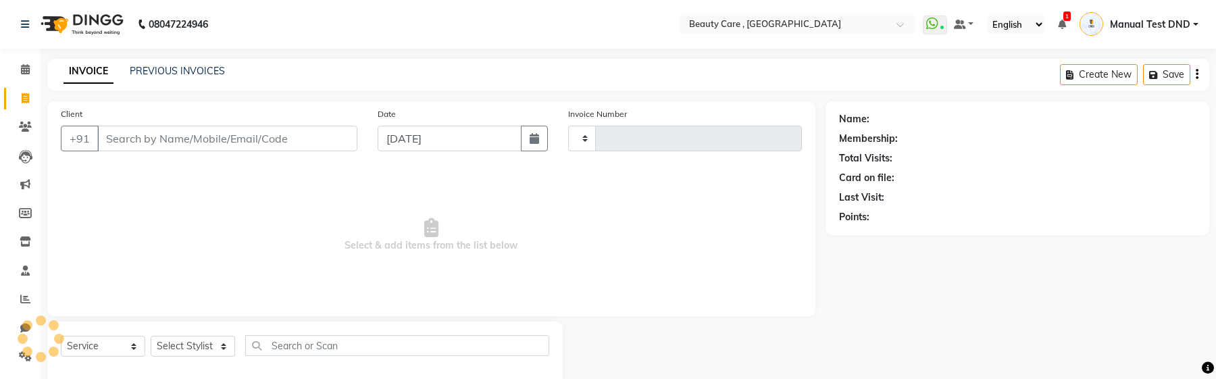
type input "3088"
select select "5646"
click at [174, 76] on link "PREVIOUS INVOICES" at bounding box center [177, 71] width 95 height 12
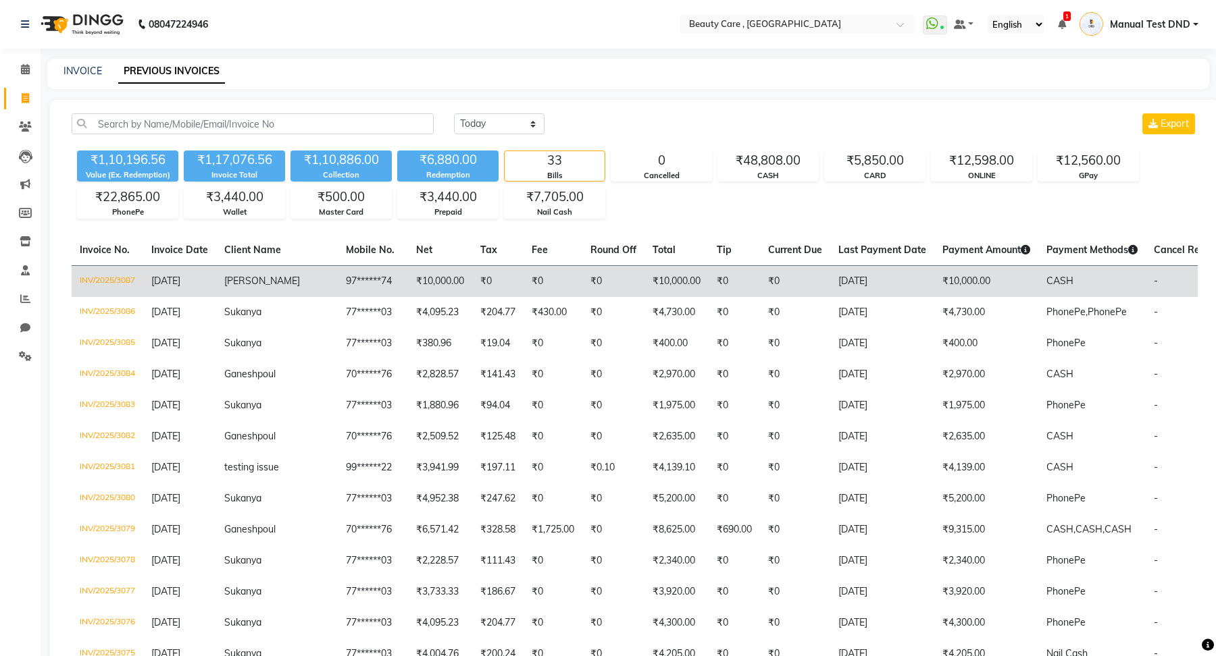
click at [241, 228] on span "SINJAY" at bounding box center [262, 281] width 76 height 12
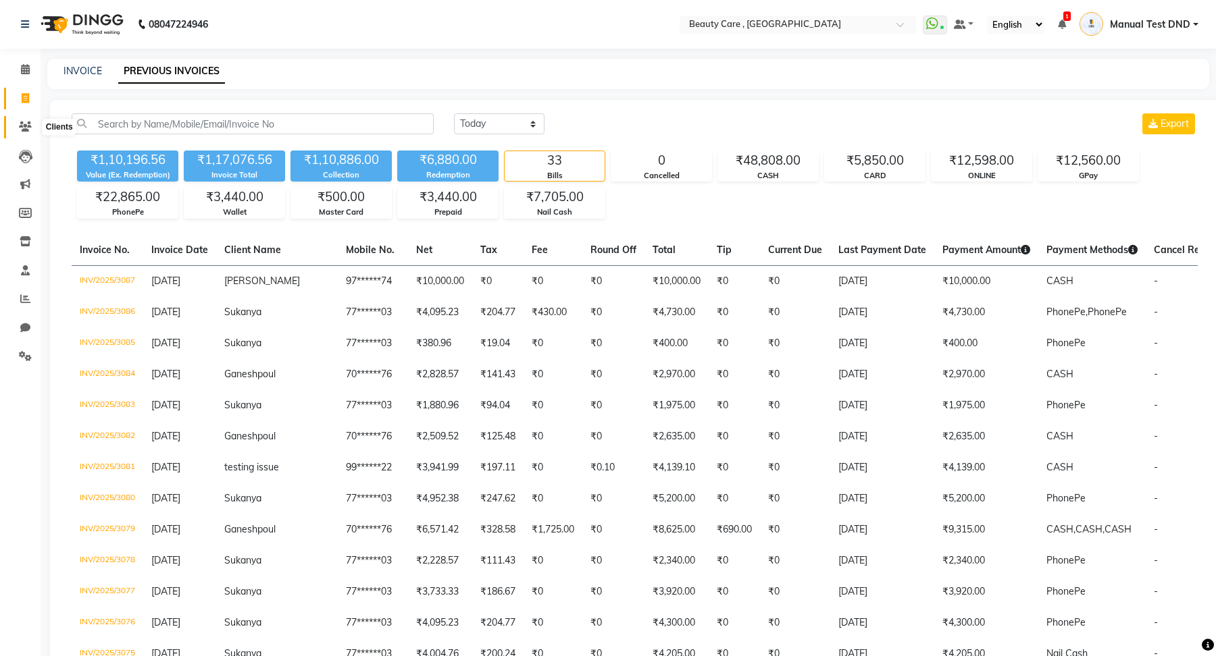
click at [19, 124] on icon at bounding box center [25, 127] width 13 height 10
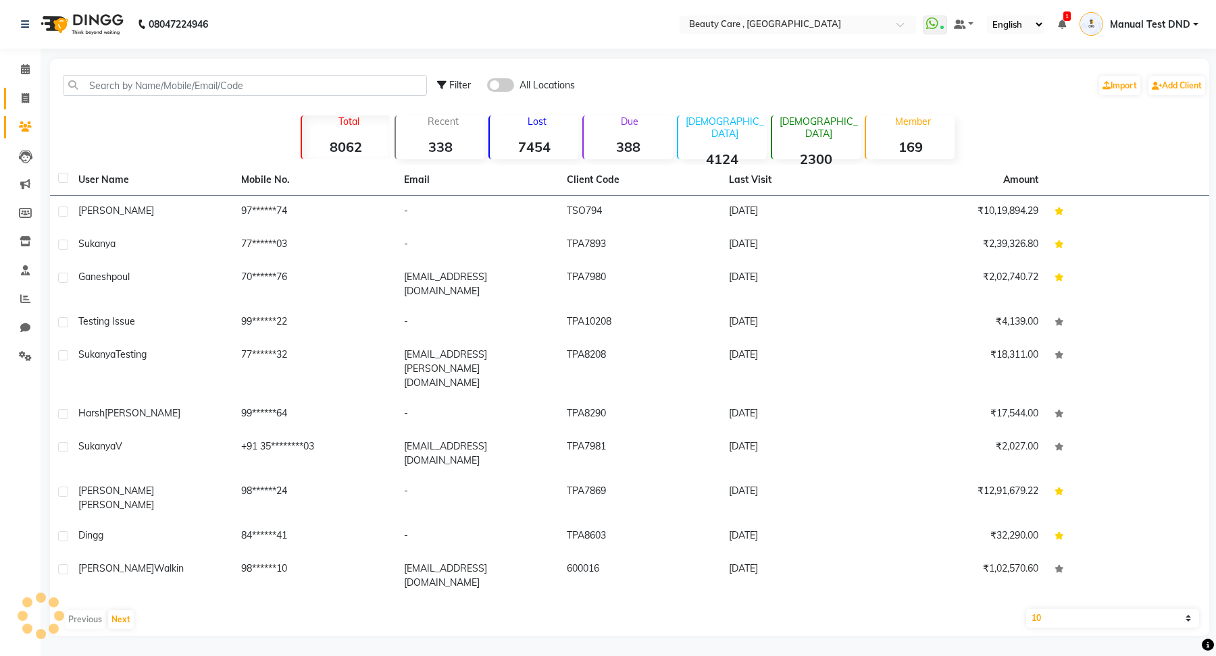
click at [22, 106] on link "Invoice" at bounding box center [20, 99] width 32 height 22
select select "service"
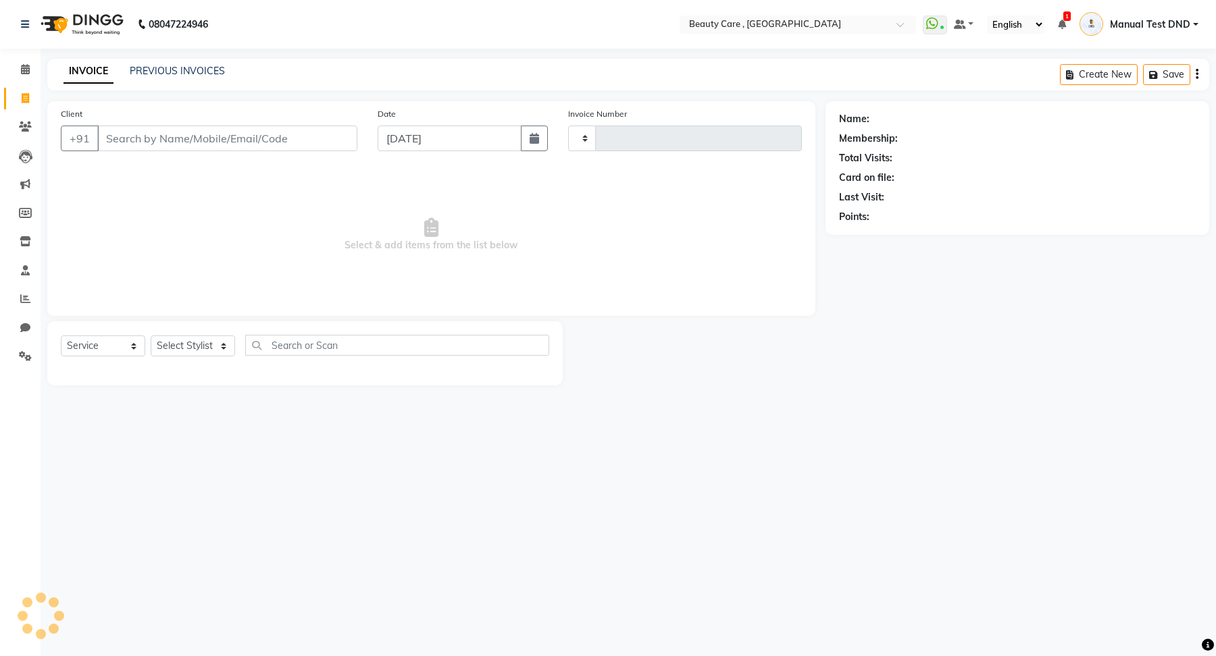
click at [111, 136] on input "Client" at bounding box center [227, 139] width 260 height 26
type input "919762667474"
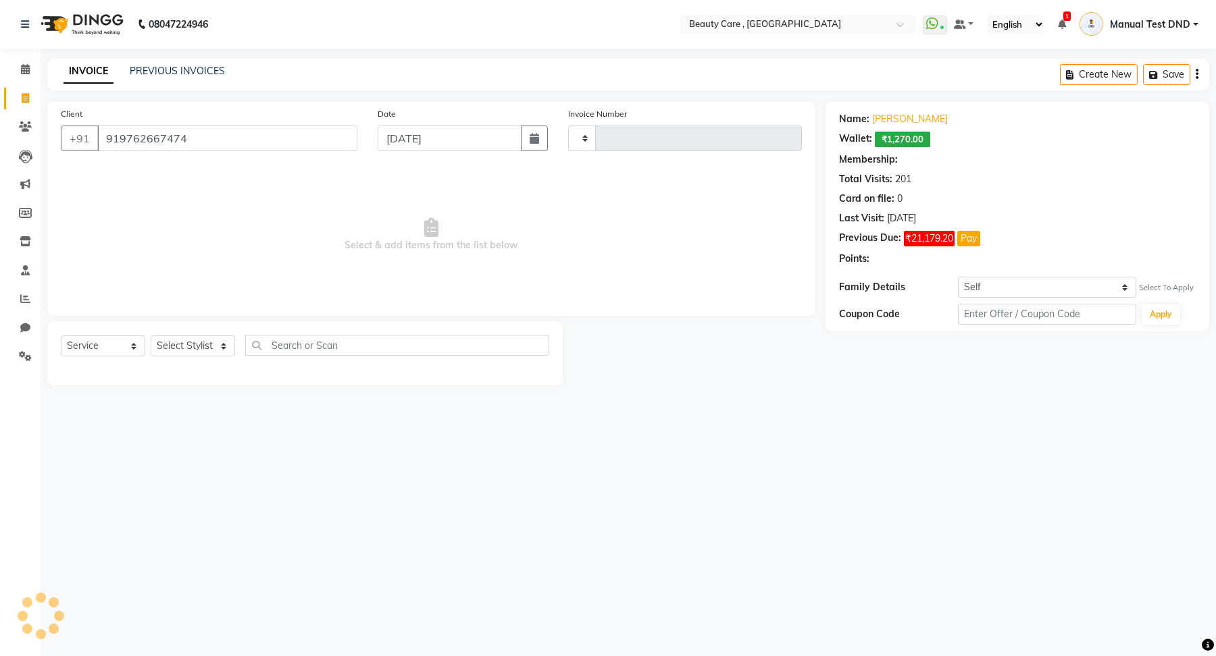
select select "2: Object"
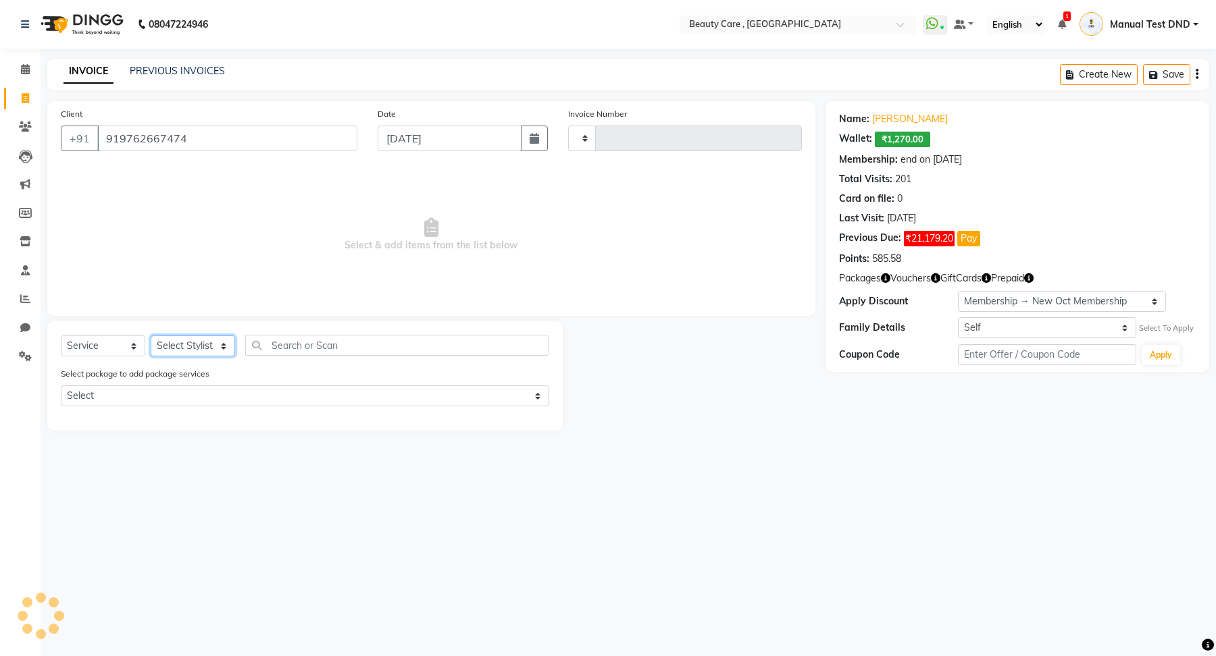
click at [184, 228] on select "Select Stylist" at bounding box center [193, 346] width 84 height 21
type input "3088"
select select "5646"
select select "68255"
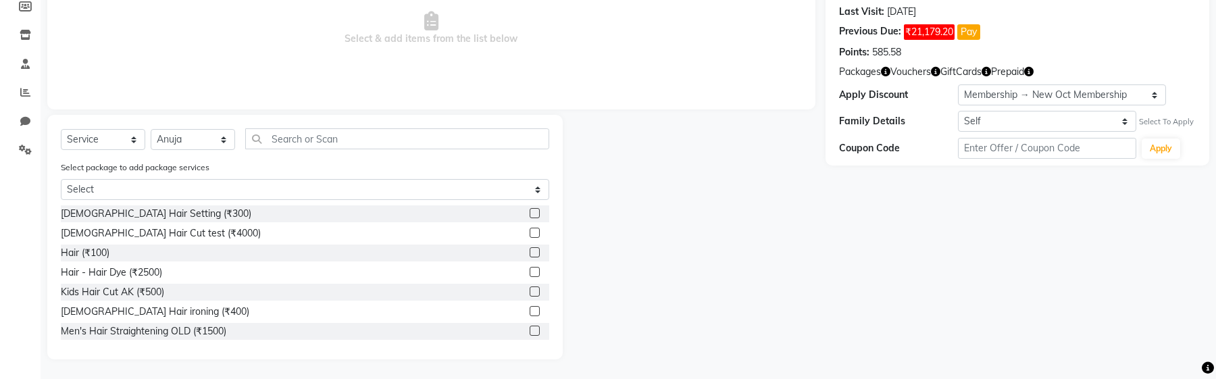
click at [532, 212] on label at bounding box center [534, 213] width 10 height 10
click at [532, 212] on input "checkbox" at bounding box center [533, 213] width 9 height 9
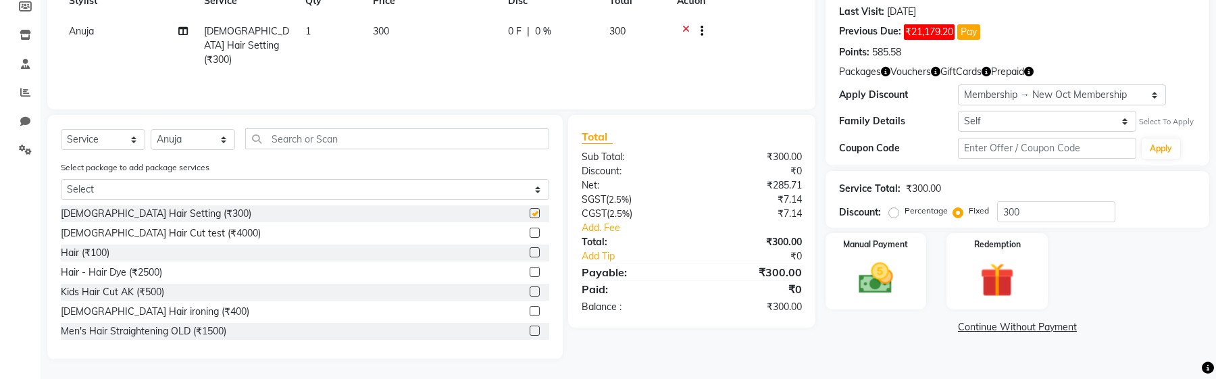
checkbox input "false"
click at [535, 228] on label at bounding box center [534, 252] width 10 height 10
click at [535, 228] on input "checkbox" at bounding box center [533, 253] width 9 height 9
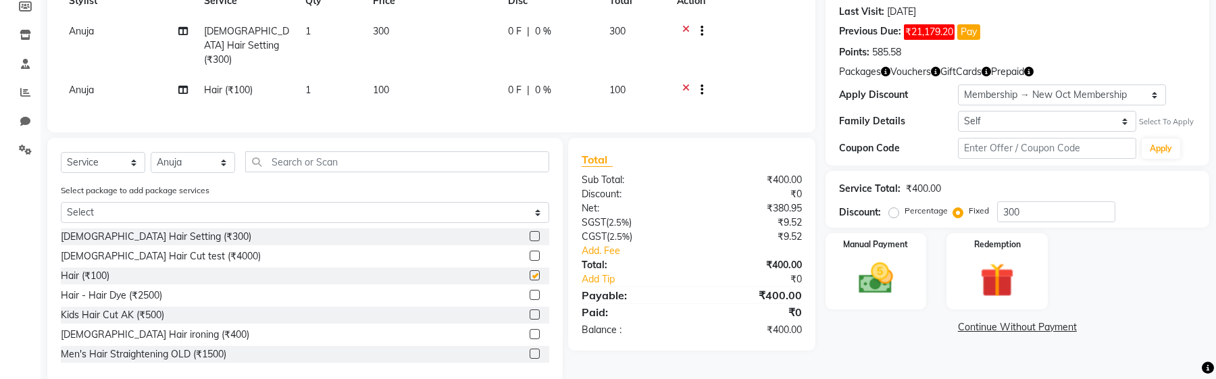
checkbox input "false"
click at [532, 228] on label at bounding box center [534, 334] width 10 height 10
click at [532, 228] on input "checkbox" at bounding box center [533, 334] width 9 height 9
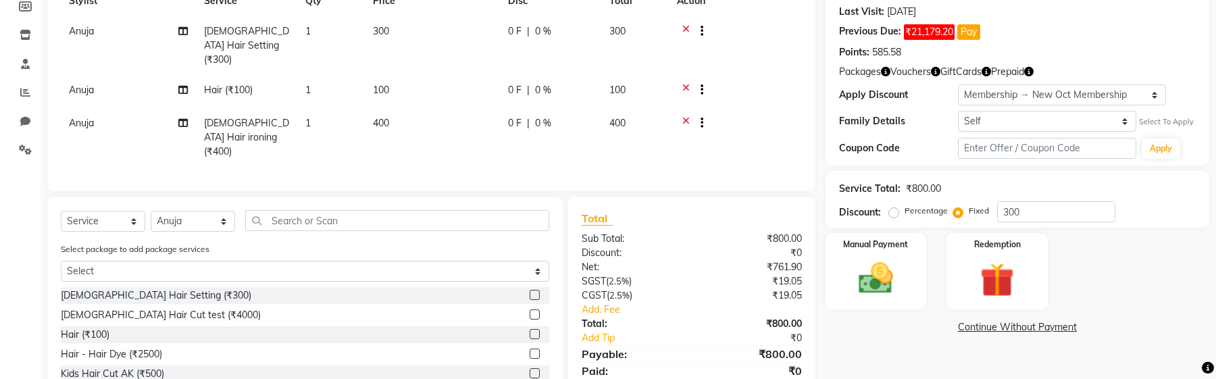
checkbox input "false"
click at [180, 85] on icon at bounding box center [182, 89] width 9 height 9
select select "68255"
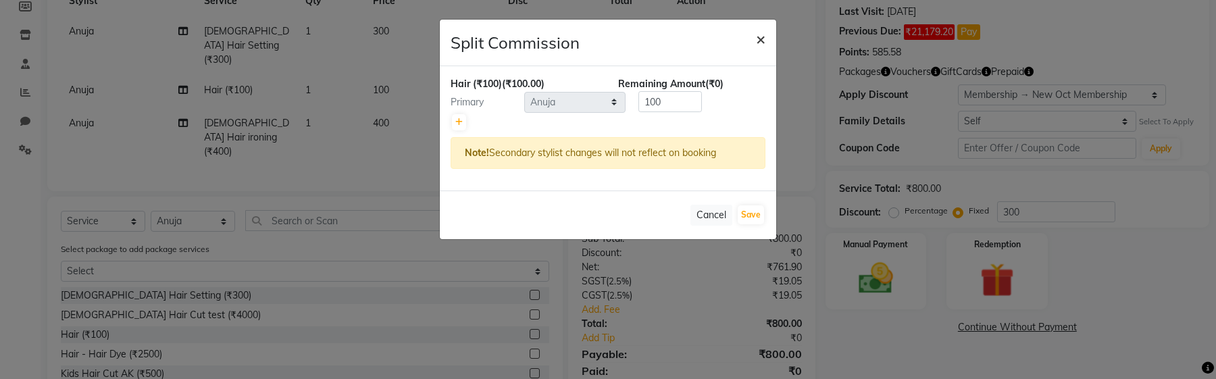
click at [762, 30] on span "×" at bounding box center [760, 38] width 9 height 20
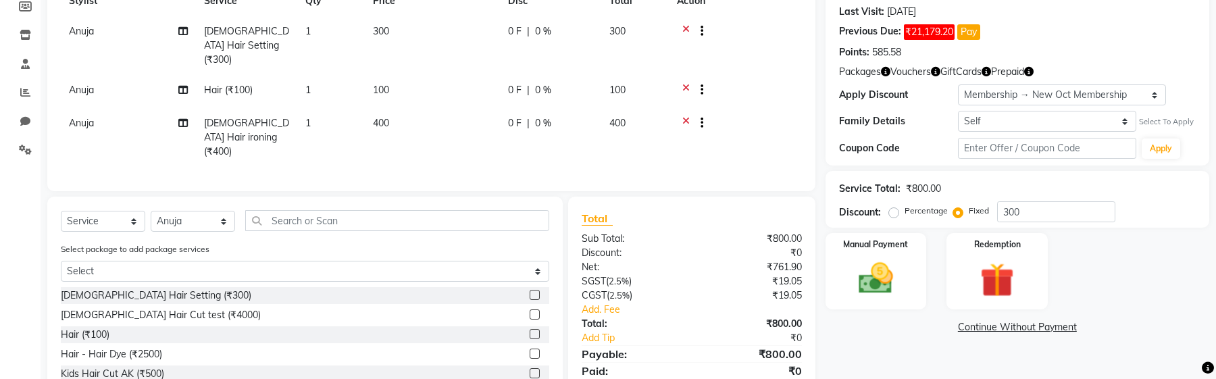
click at [90, 84] on span "Anuja" at bounding box center [81, 90] width 25 height 12
select select "68255"
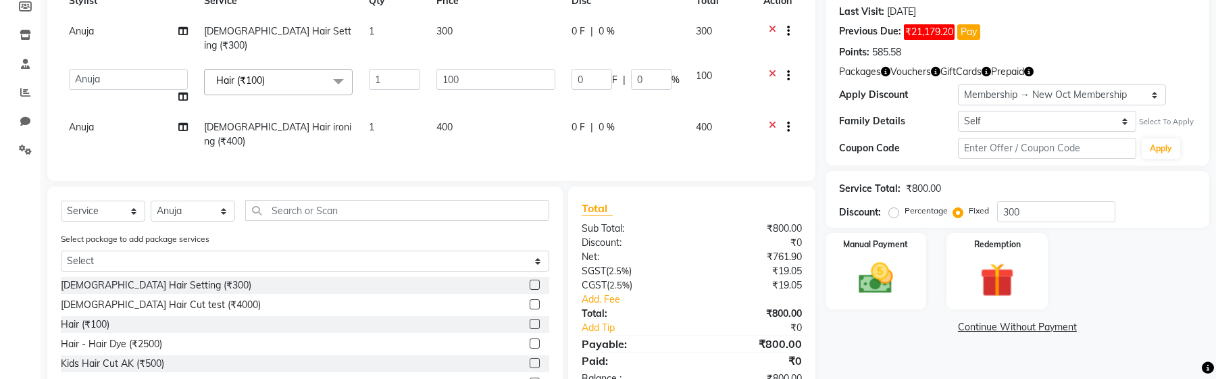
click at [113, 61] on td "Admin Akshay Anis Ankit Anuja Avinash Avinash J Avneesh Bhakti bhavesh Bikesh D…" at bounding box center [128, 86] width 135 height 51
click at [111, 69] on select "Admin Akshay Anis Ankit Anuja Avinash Avinash J Avneesh Bhakti bhavesh Bikesh D…" at bounding box center [128, 79] width 119 height 21
select select "26666"
click at [107, 113] on td "Anuja" at bounding box center [128, 134] width 135 height 45
select select "68255"
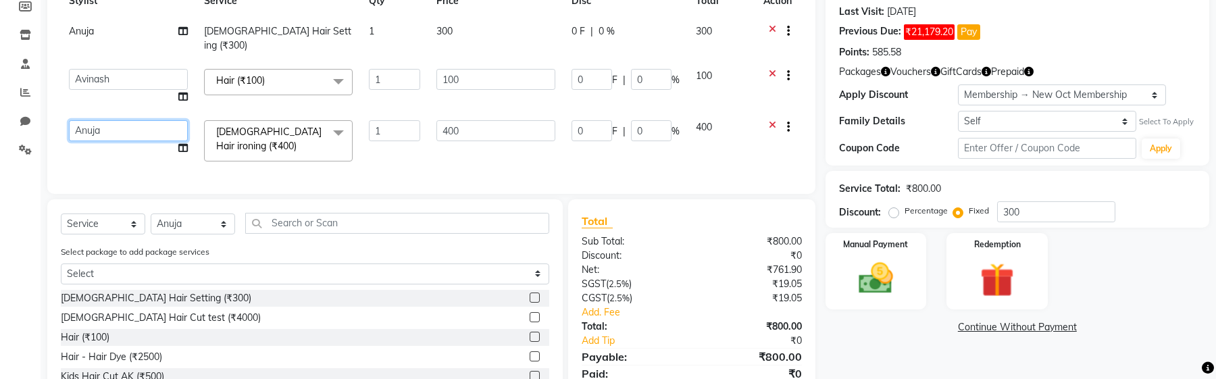
click at [107, 120] on select "Admin Akshay Anis Ankit Anuja Avinash Avinash J Avneesh Bhakti bhavesh Bikesh D…" at bounding box center [128, 130] width 119 height 21
select select "41773"
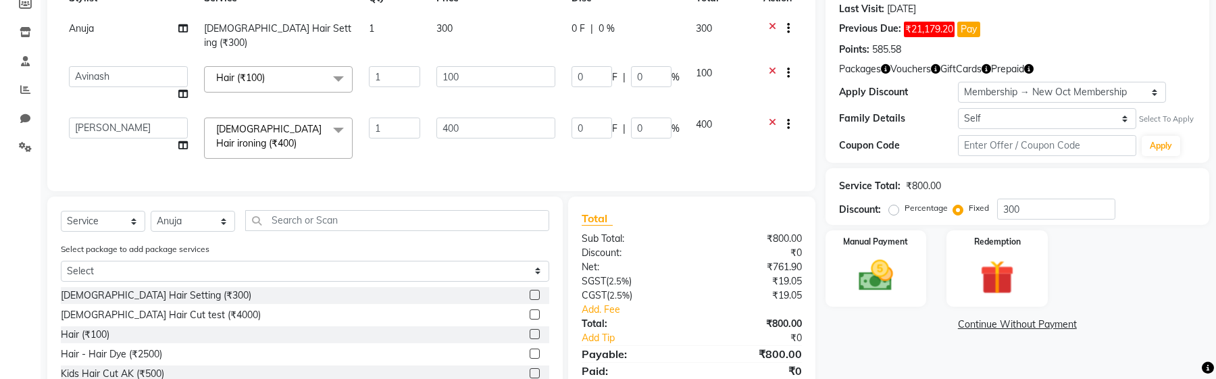
click at [130, 142] on td "Admin Akshay Anis Ankit Anuja Avinash Avinash J Avneesh Bhakti bhavesh Bikesh D…" at bounding box center [128, 137] width 135 height 57
click at [481, 66] on input "100" at bounding box center [495, 76] width 119 height 21
click at [480, 156] on div "Client +91 919762667474 Date 03 October 2025 Invoice Number INV/2025 SER-25 INV…" at bounding box center [431, 41] width 768 height 299
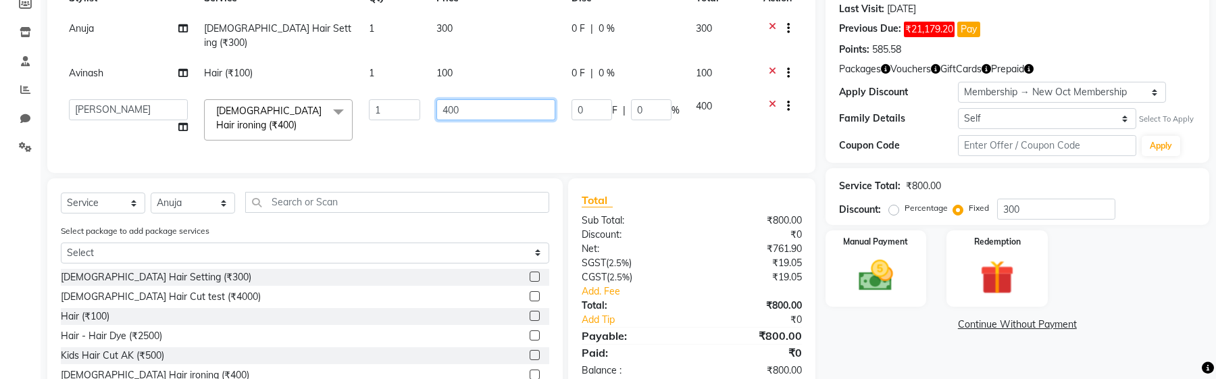
click at [479, 99] on input "400" at bounding box center [495, 109] width 119 height 21
click at [476, 109] on td "400" at bounding box center [495, 119] width 135 height 57
select select "41773"
click at [484, 99] on input "400" at bounding box center [495, 109] width 119 height 21
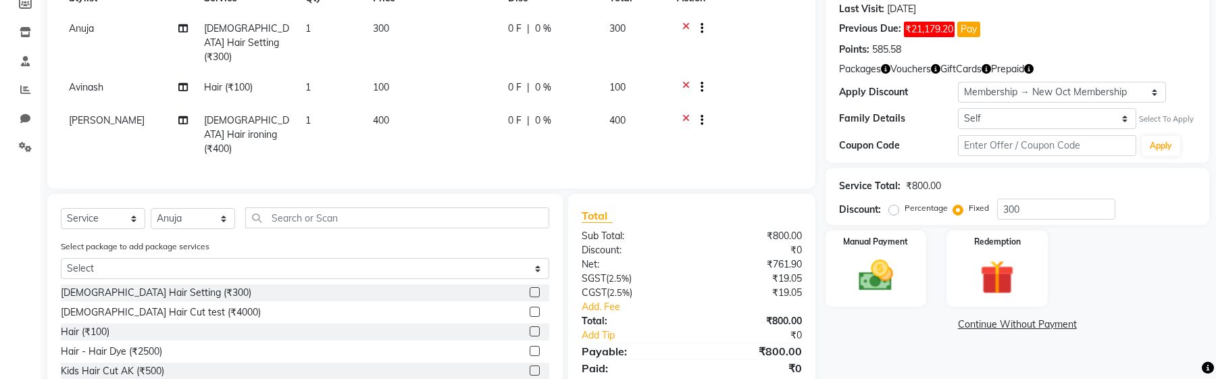
click at [477, 125] on td "400" at bounding box center [432, 134] width 135 height 59
select select "41773"
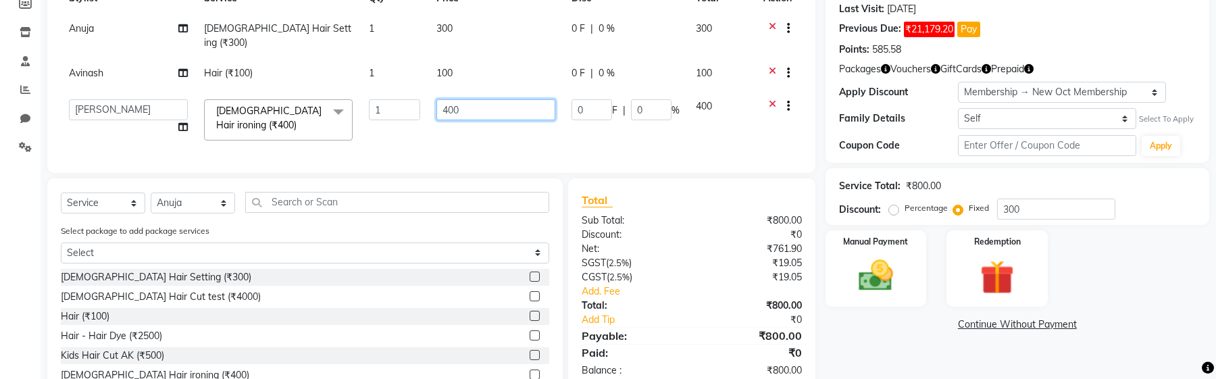
click at [490, 100] on input "400" at bounding box center [495, 109] width 119 height 21
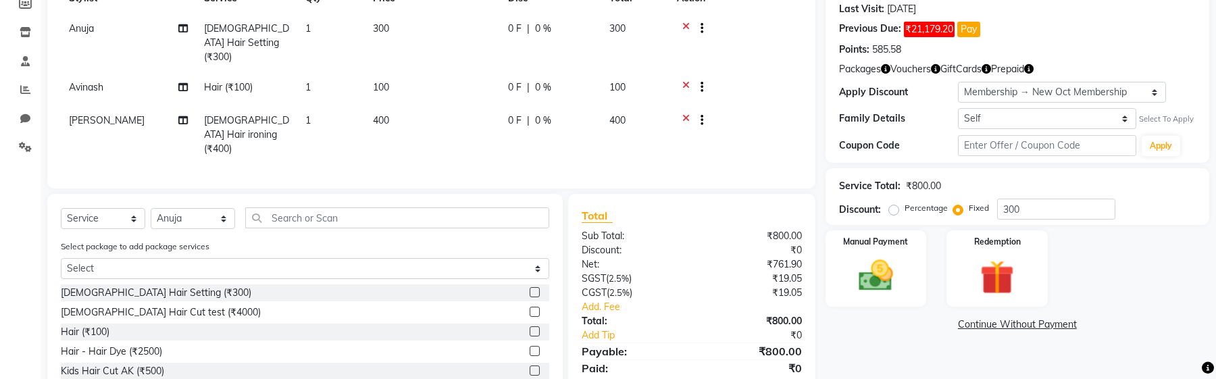
click at [449, 132] on td "400" at bounding box center [432, 134] width 135 height 59
select select "41773"
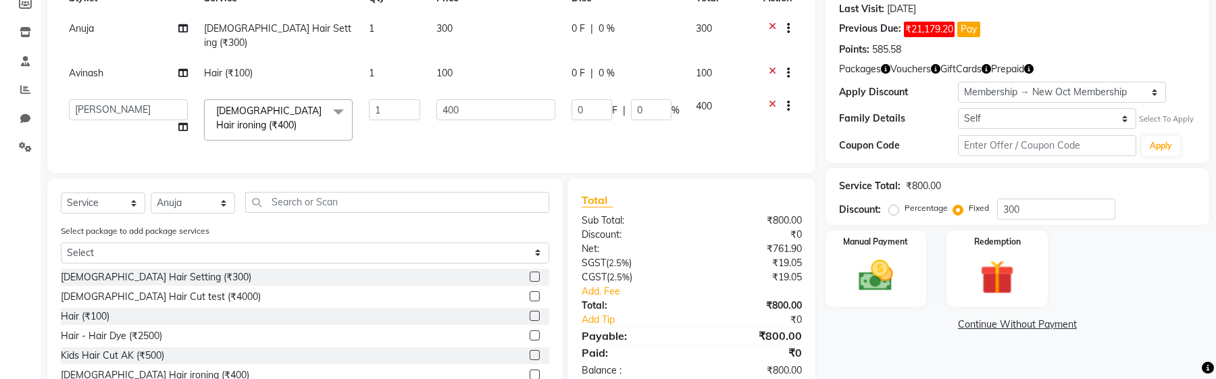
click at [520, 124] on td "400" at bounding box center [495, 119] width 135 height 57
click at [497, 103] on input "400" at bounding box center [495, 109] width 119 height 21
click at [504, 66] on tr "Avinash Hair (₹100) 1 100 0 F | 0 % 100" at bounding box center [431, 74] width 741 height 33
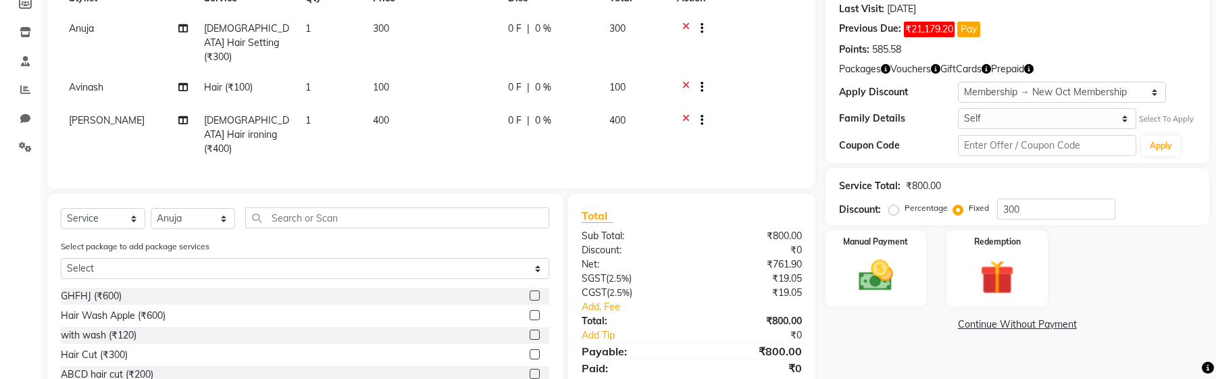
scroll to position [328, 0]
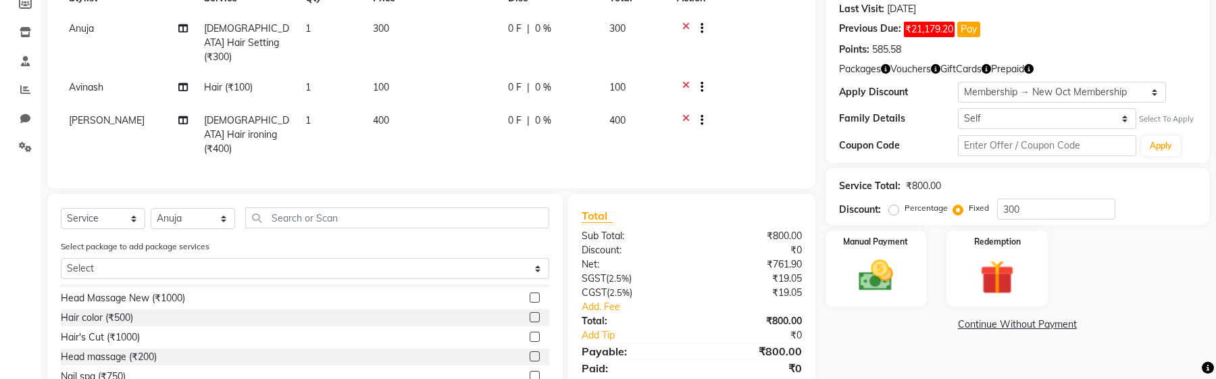
click at [174, 207] on div "Select Service Product Membership Package Voucher Prepaid Gift Card Select Styl…" at bounding box center [305, 223] width 488 height 32
click at [186, 208] on select "Select Stylist Admin Akshay Anis Ankit Anuja Avinash Avinash J Avneesh Bhakti b…" at bounding box center [193, 218] width 84 height 21
select select "85725"
click at [534, 228] on label at bounding box center [534, 317] width 10 height 10
click at [534, 228] on input "checkbox" at bounding box center [533, 317] width 9 height 9
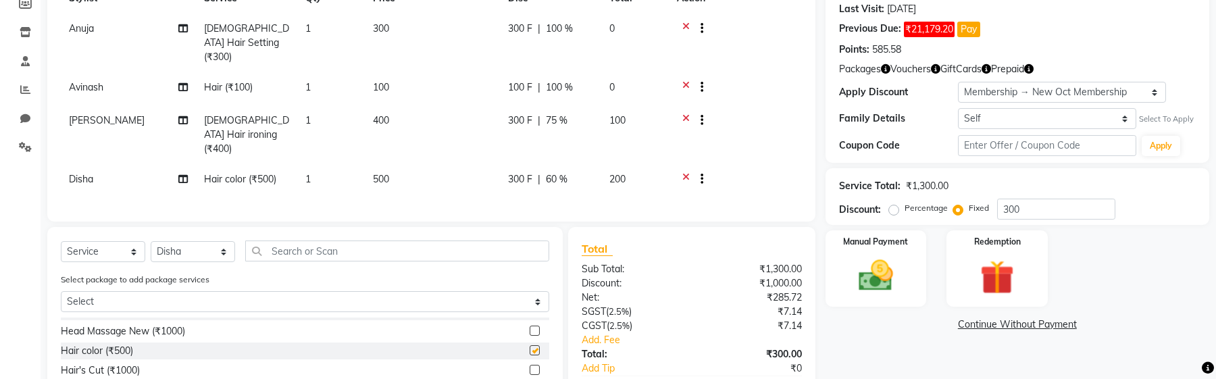
checkbox input "false"
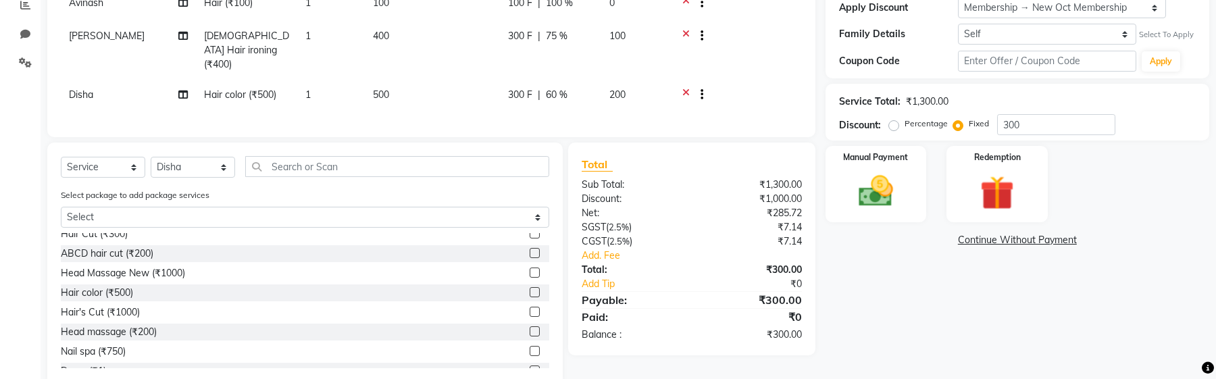
scroll to position [275, 0]
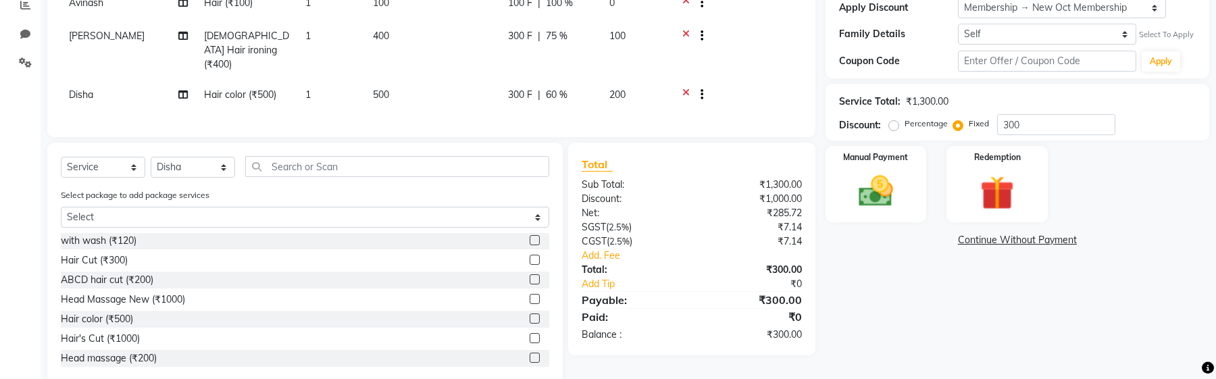
click at [532, 228] on label at bounding box center [534, 299] width 10 height 10
click at [532, 228] on input "checkbox" at bounding box center [533, 299] width 9 height 9
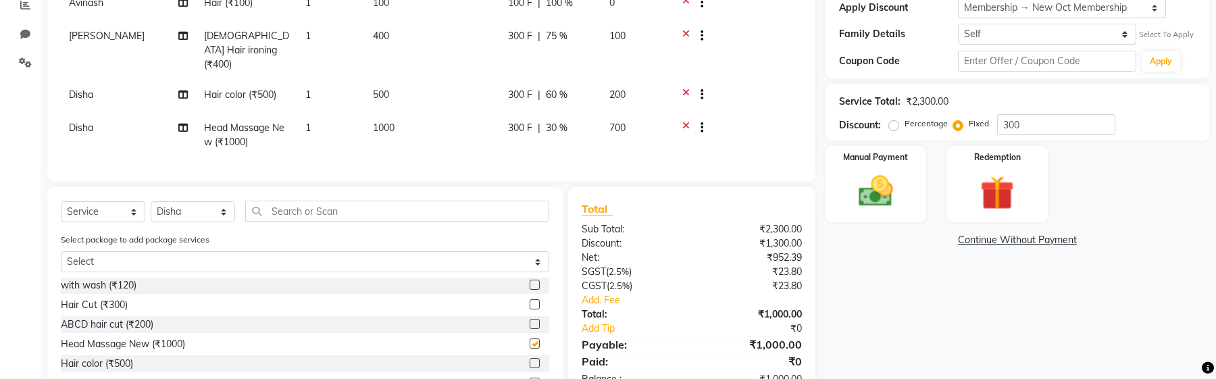
checkbox input "false"
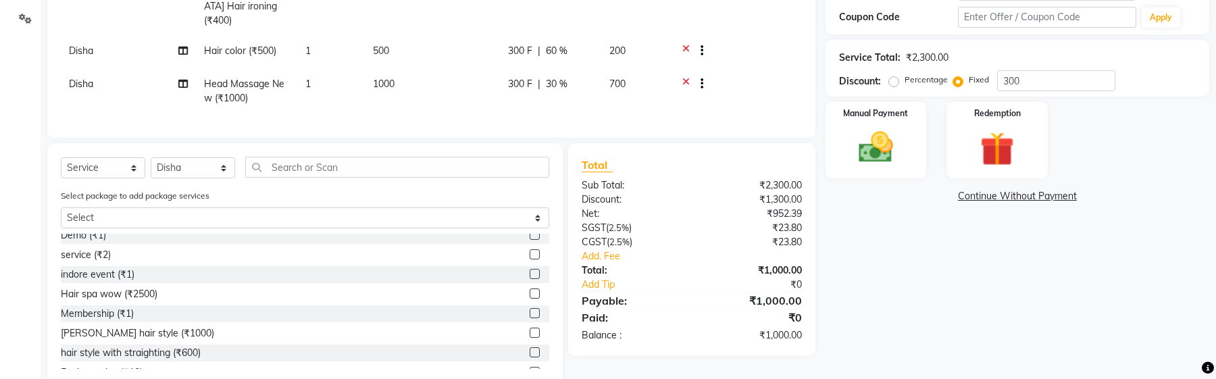
scroll to position [440, 0]
click at [536, 228] on label at bounding box center [534, 291] width 10 height 10
click at [536, 228] on input "checkbox" at bounding box center [533, 292] width 9 height 9
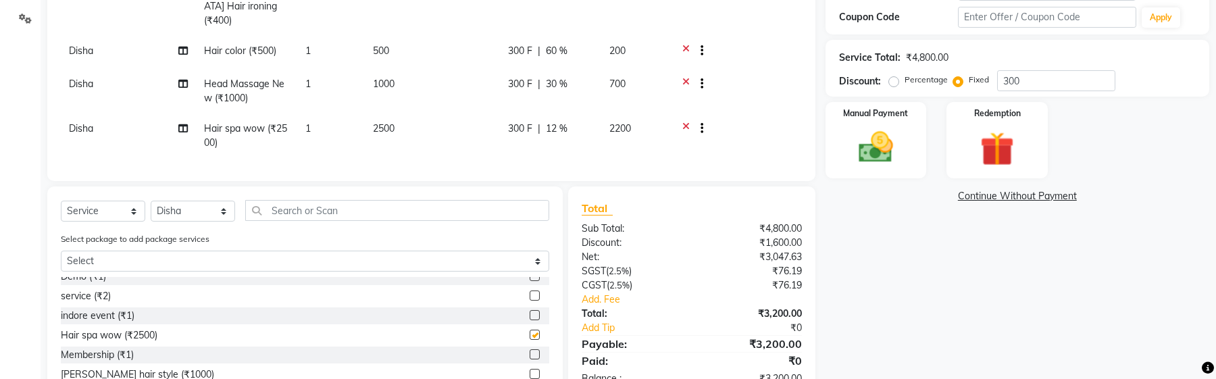
checkbox input "false"
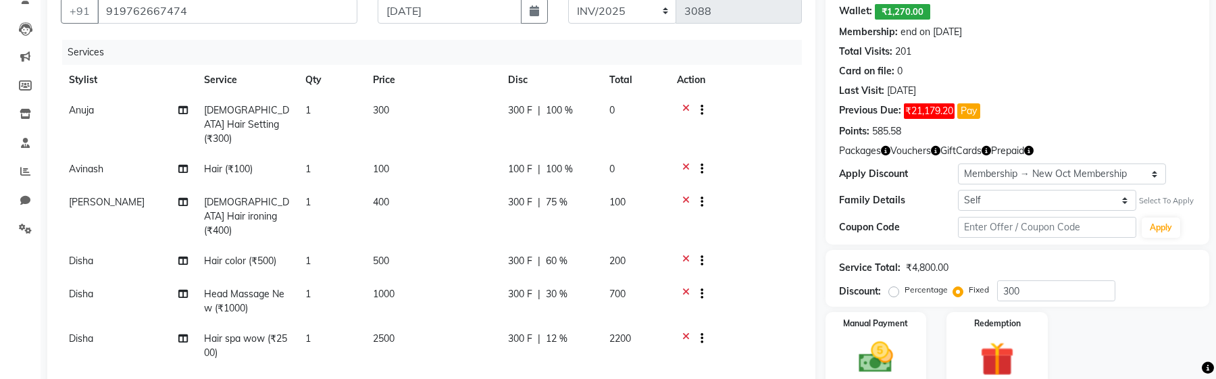
scroll to position [121, 0]
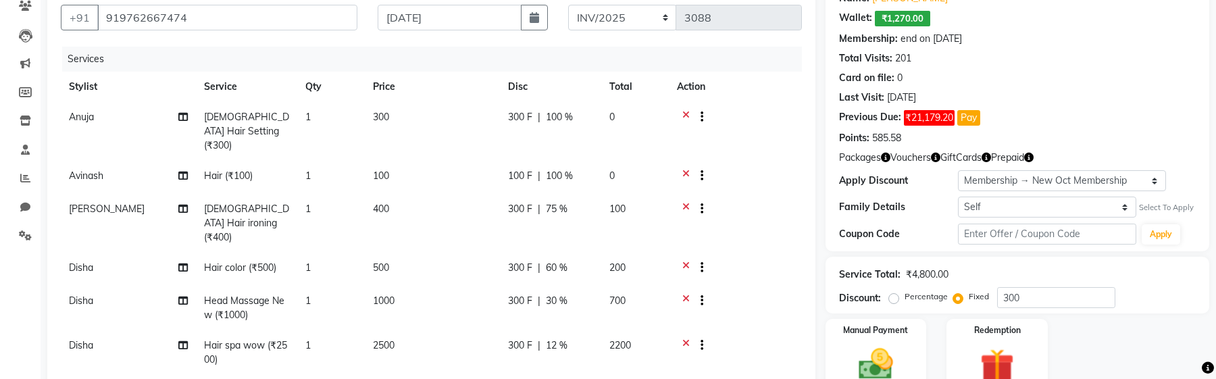
click at [682, 113] on icon at bounding box center [685, 118] width 7 height 17
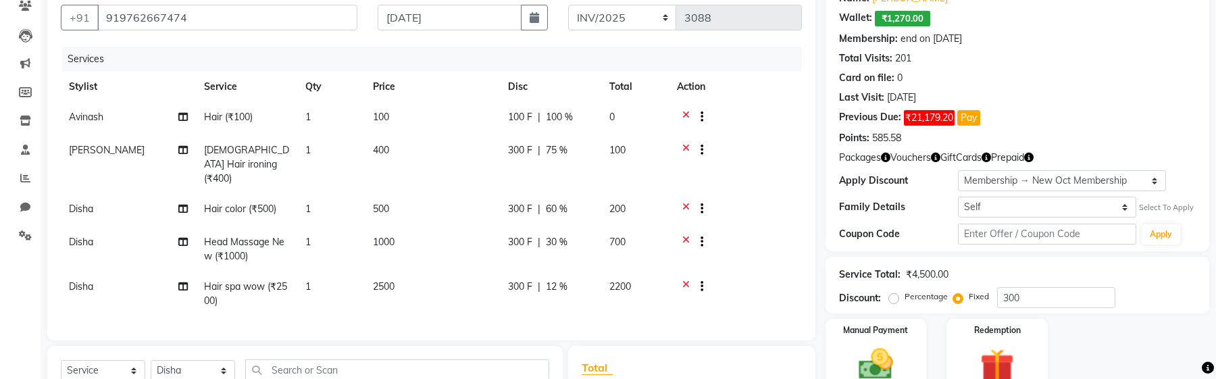
click at [690, 120] on div at bounding box center [697, 118] width 14 height 17
click at [686, 110] on icon at bounding box center [685, 118] width 7 height 17
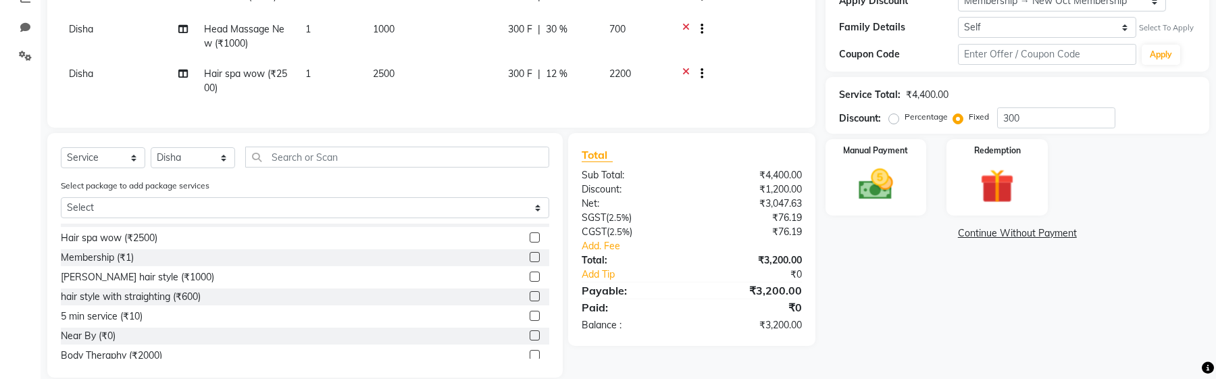
scroll to position [305, 0]
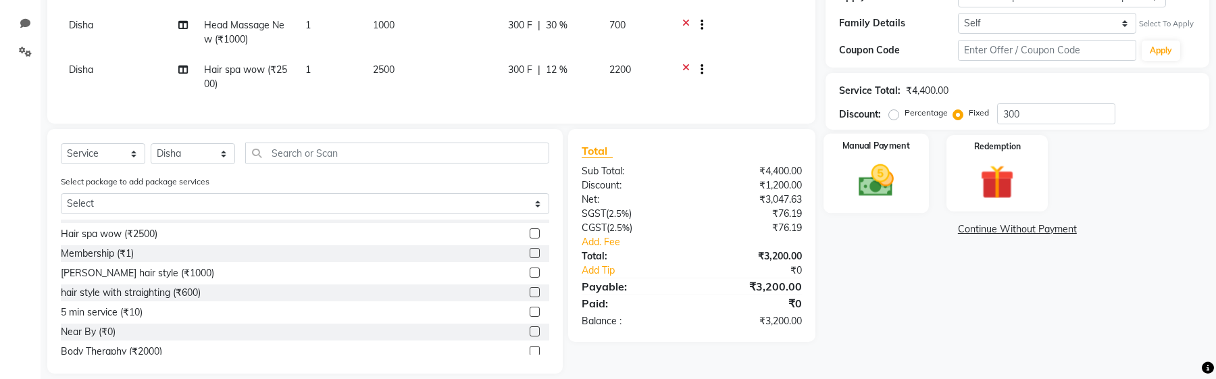
click at [884, 172] on img at bounding box center [875, 180] width 57 height 41
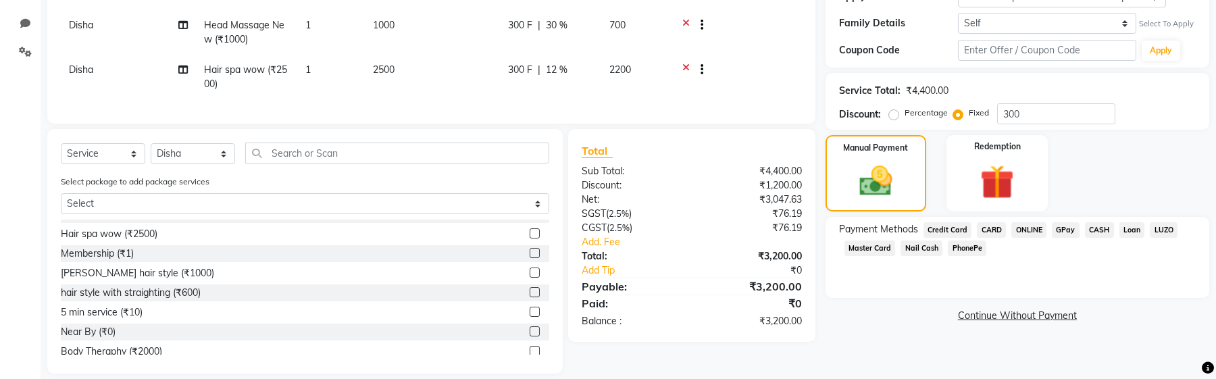
click at [1022, 228] on span "ONLINE" at bounding box center [1028, 230] width 35 height 16
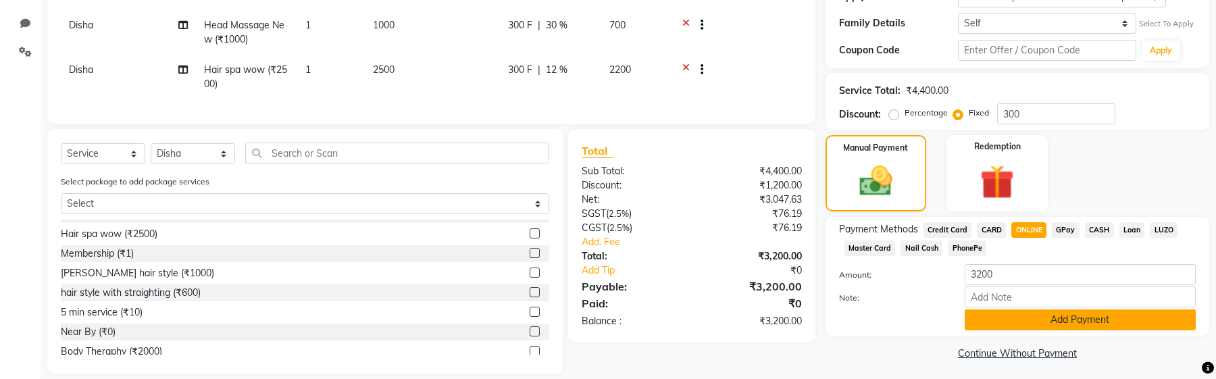
click at [1009, 228] on button "Add Payment" at bounding box center [1079, 319] width 231 height 21
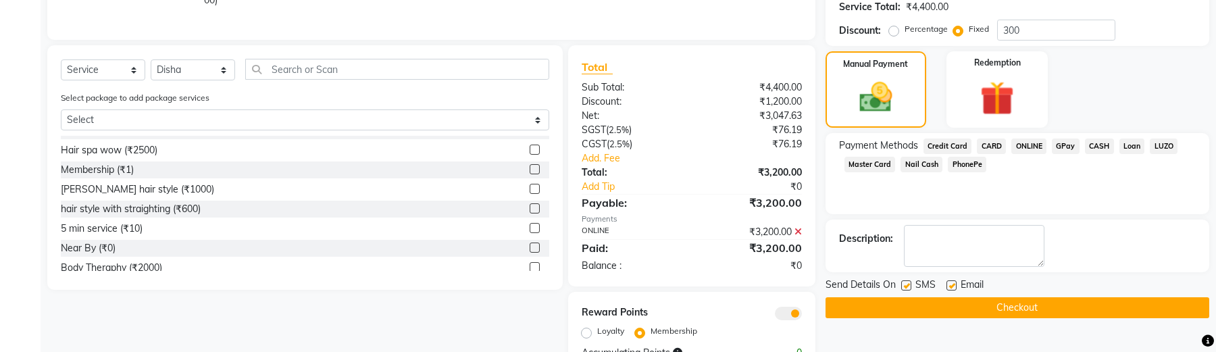
scroll to position [415, 0]
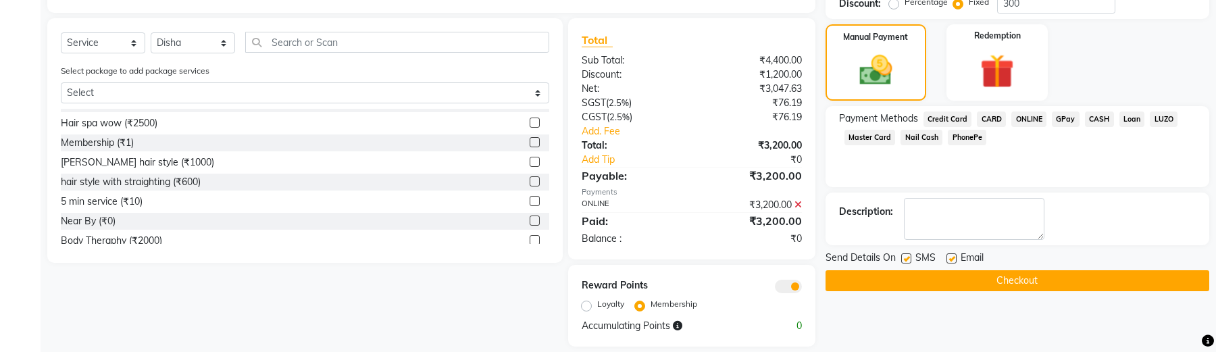
click at [597, 228] on label "Loyalty" at bounding box center [610, 304] width 27 height 12
click at [584, 228] on input "Loyalty" at bounding box center [588, 303] width 9 height 9
radio input "true"
click at [650, 228] on label "Membership" at bounding box center [673, 304] width 47 height 12
click at [638, 228] on input "Membership" at bounding box center [642, 303] width 9 height 9
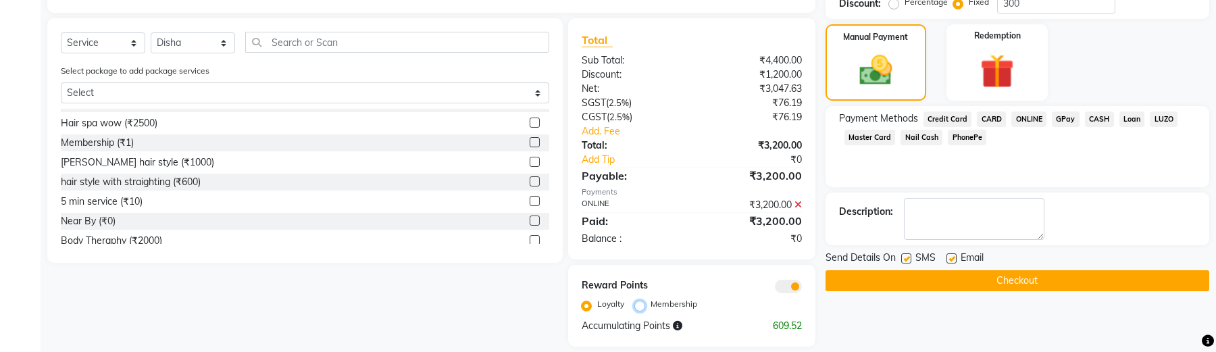
radio input "true"
drag, startPoint x: 584, startPoint y: 270, endPoint x: 656, endPoint y: 270, distance: 72.3
click at [656, 228] on div "Reward Points" at bounding box center [631, 285] width 120 height 15
click at [597, 228] on label "Loyalty" at bounding box center [610, 304] width 27 height 12
click at [588, 228] on input "Loyalty" at bounding box center [588, 303] width 9 height 9
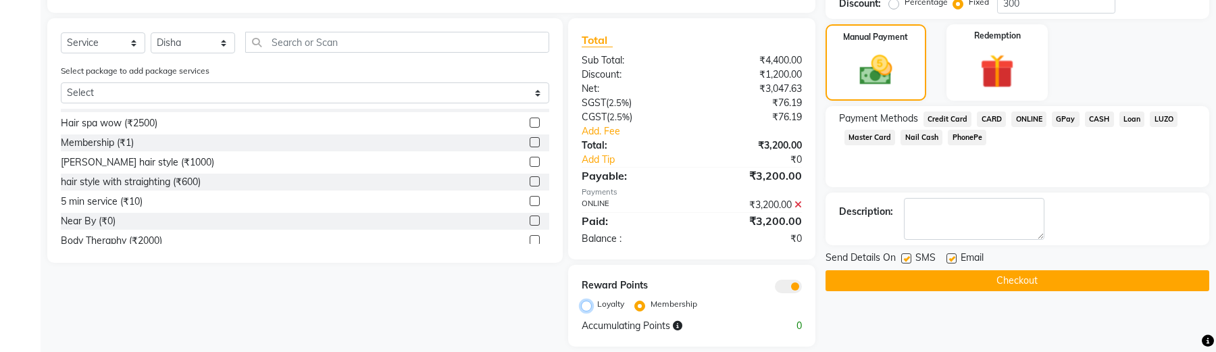
radio input "true"
click at [640, 228] on div "Reward Points Loyalty Membership Accumulating Points 609.52" at bounding box center [691, 306] width 247 height 82
click at [632, 228] on div "Loyalty Membership" at bounding box center [692, 305] width 217 height 18
click at [650, 228] on label "Membership" at bounding box center [673, 304] width 47 height 12
click at [640, 228] on input "Membership" at bounding box center [642, 303] width 9 height 9
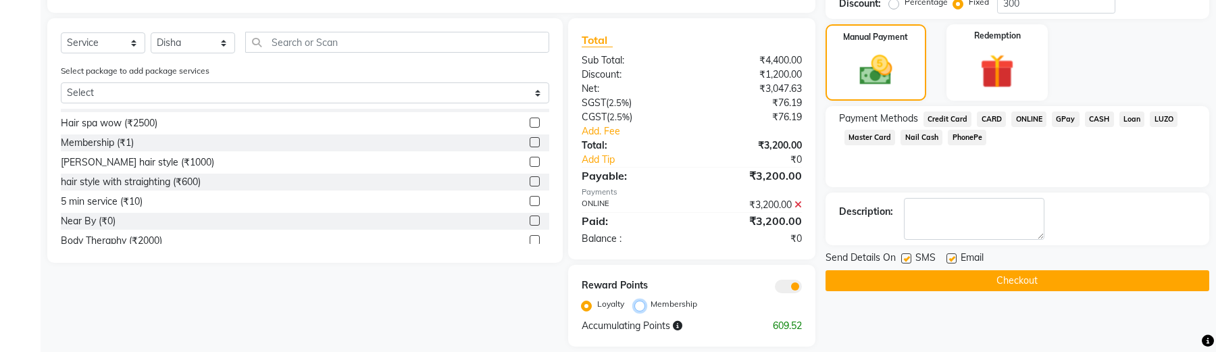
radio input "true"
click at [597, 228] on label "Loyalty" at bounding box center [610, 304] width 27 height 12
click at [588, 228] on input "Loyalty" at bounding box center [588, 303] width 9 height 9
radio input "true"
click at [906, 228] on label at bounding box center [906, 258] width 10 height 10
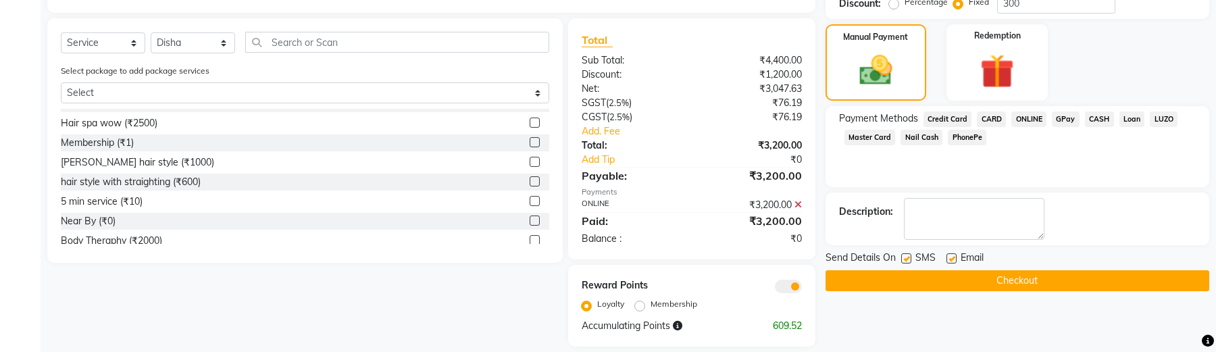
click at [906, 228] on input "checkbox" at bounding box center [905, 259] width 9 height 9
checkbox input "false"
click at [952, 228] on label at bounding box center [951, 258] width 10 height 10
click at [952, 228] on input "checkbox" at bounding box center [950, 259] width 9 height 9
checkbox input "false"
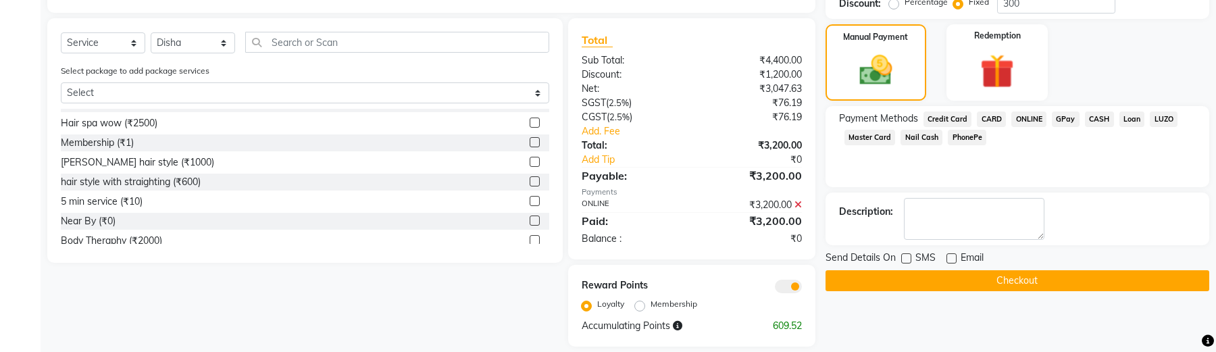
click at [941, 228] on button "Checkout" at bounding box center [1017, 280] width 384 height 21
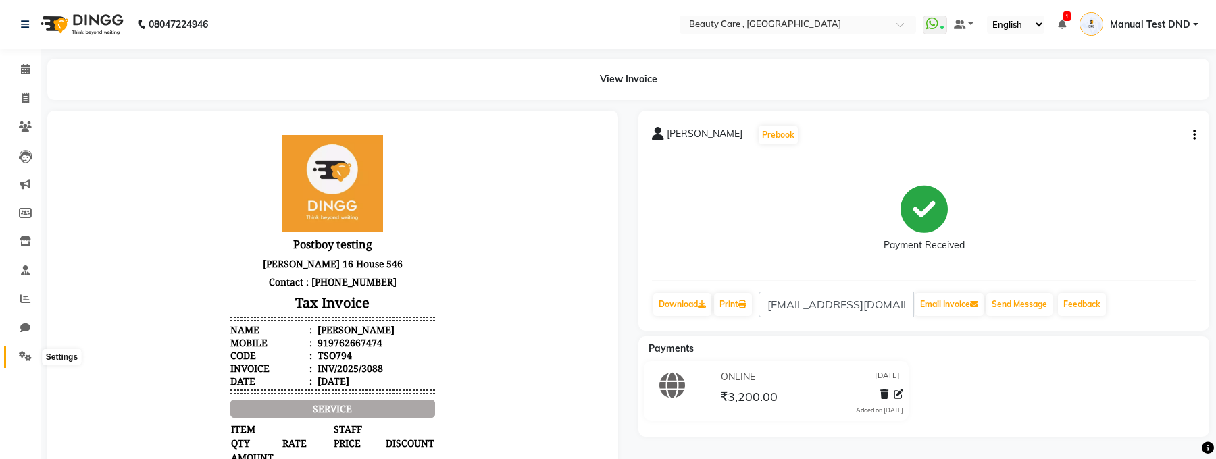
click at [17, 228] on span at bounding box center [26, 357] width 24 height 16
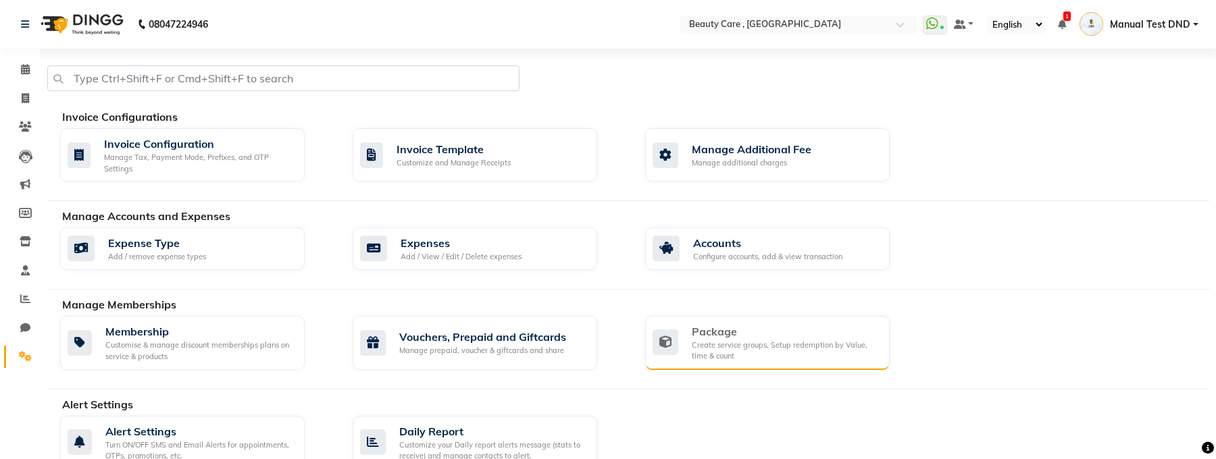
click at [710, 228] on div "Create service groups, Setup redemption by Value, time & count" at bounding box center [785, 351] width 187 height 22
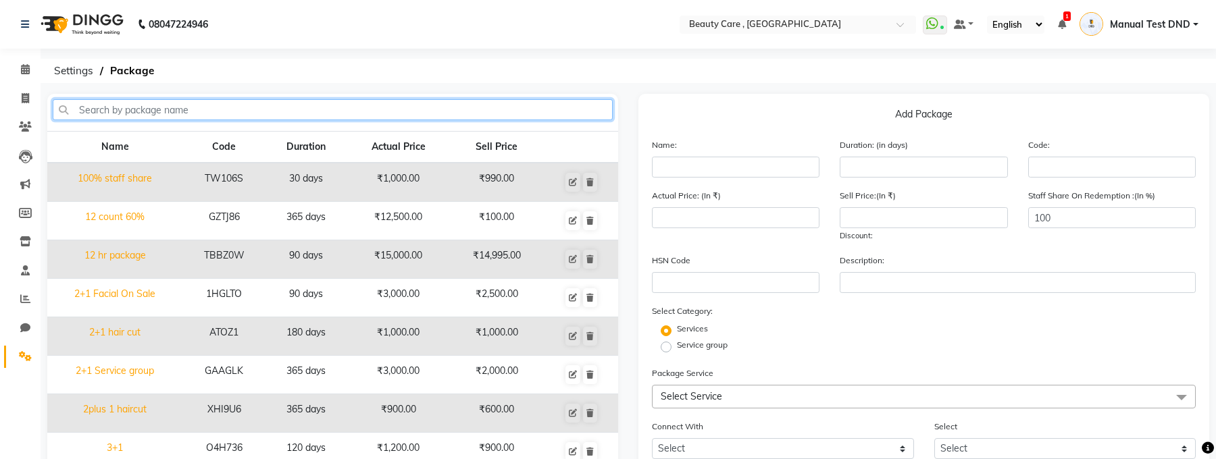
drag, startPoint x: 118, startPoint y: 99, endPoint x: 117, endPoint y: 108, distance: 8.8
click at [117, 108] on input "text" at bounding box center [333, 109] width 560 height 21
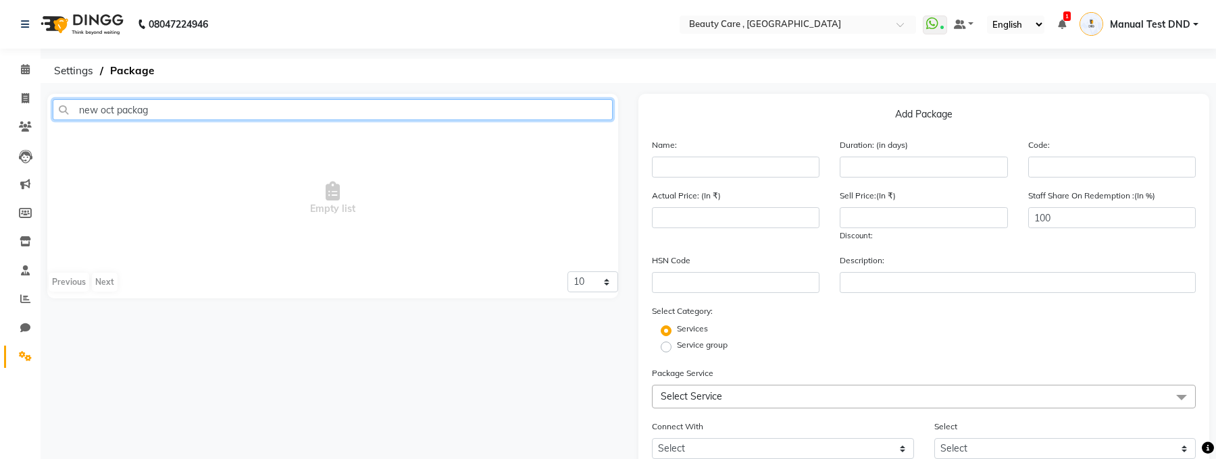
type input "new oct package"
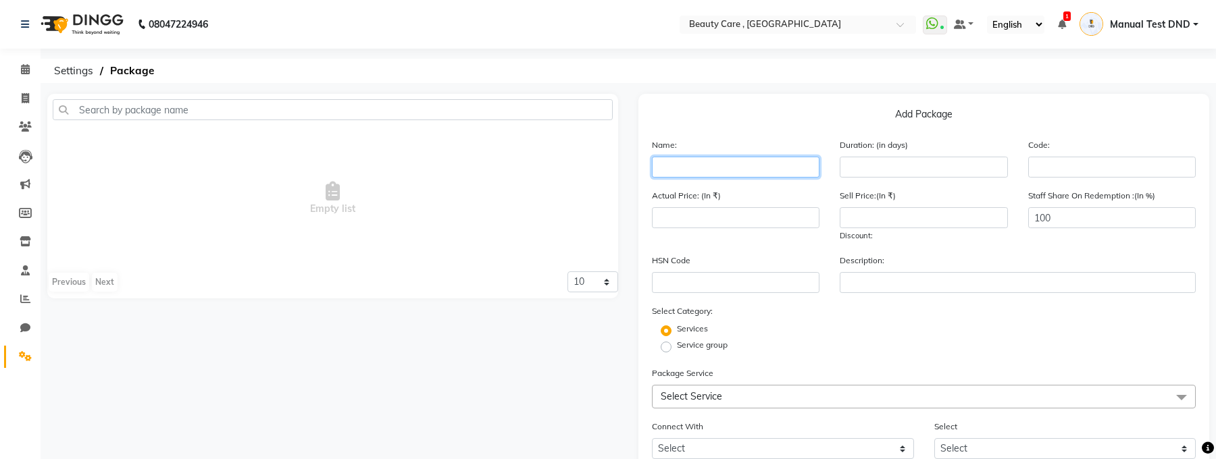
click at [758, 174] on input "text" at bounding box center [735, 167] width 167 height 21
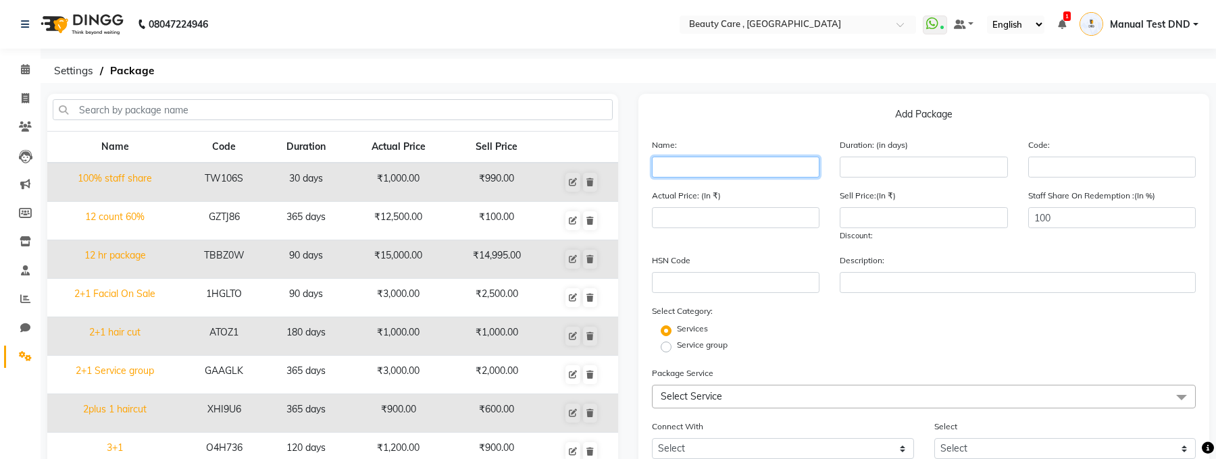
paste input "new oct package"
type input "new oct package"
click at [21, 228] on li "Settings" at bounding box center [20, 356] width 41 height 29
click at [22, 228] on span at bounding box center [26, 357] width 24 height 16
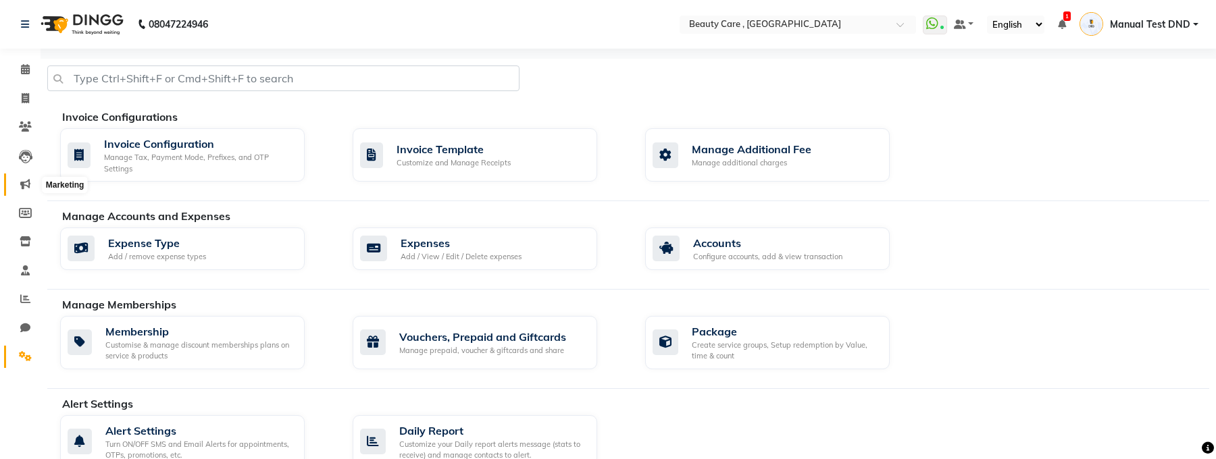
click at [24, 177] on span at bounding box center [26, 185] width 24 height 16
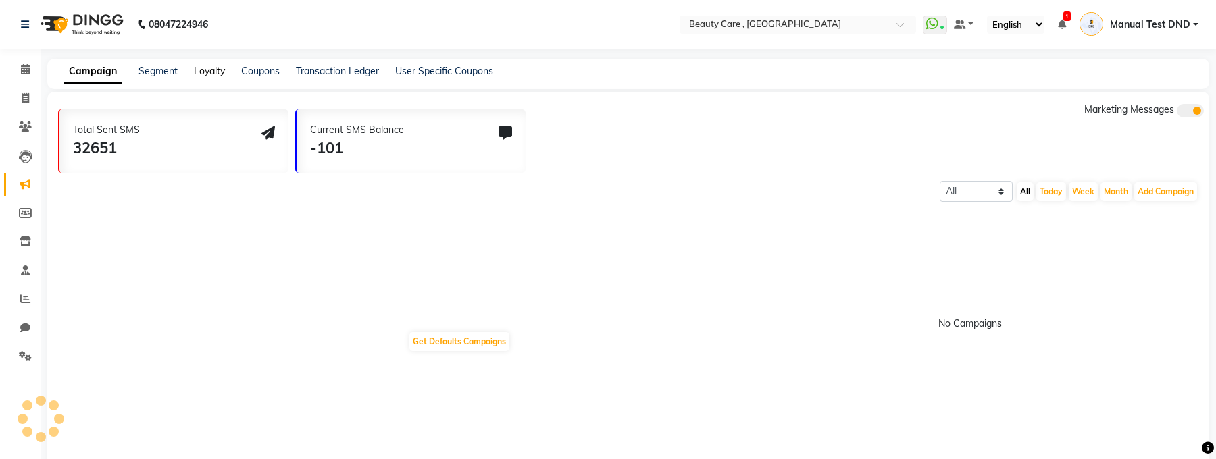
click at [209, 75] on link "Loyalty" at bounding box center [209, 71] width 31 height 12
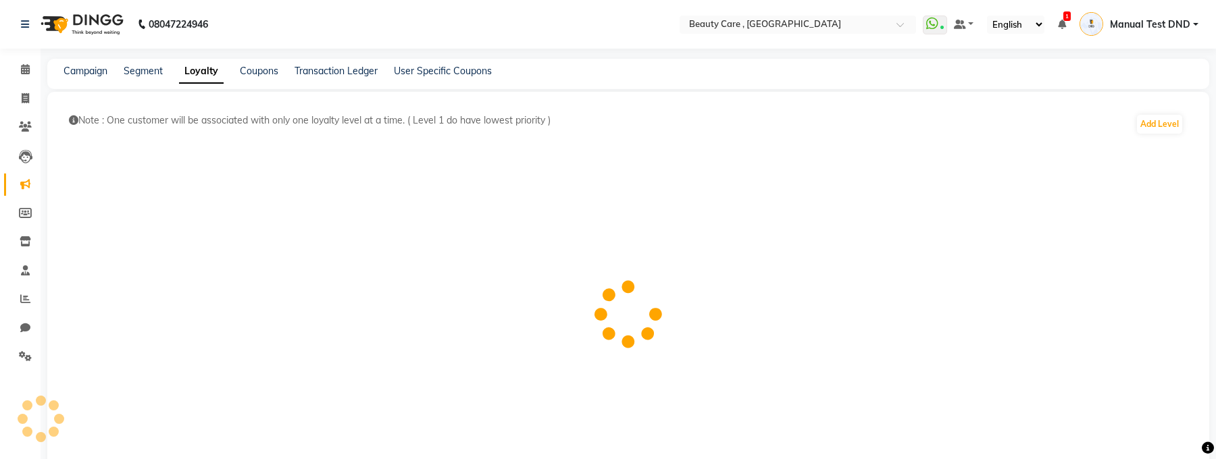
click at [264, 84] on div "Campaign Segment Loyalty Coupons Transaction Ledger User Specific Coupons" at bounding box center [628, 74] width 1162 height 30
click at [264, 71] on link "Coupons" at bounding box center [259, 71] width 38 height 12
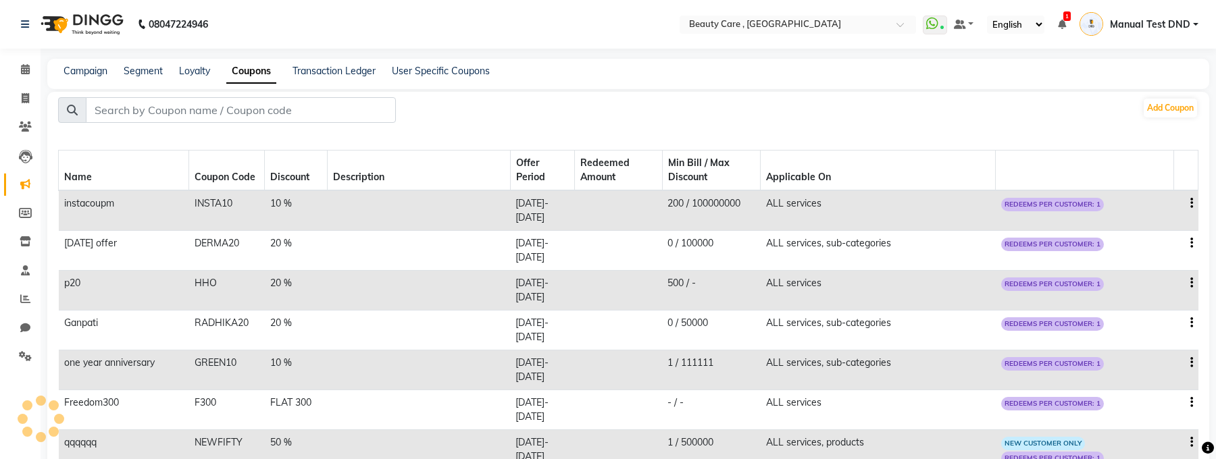
click at [86, 203] on td "instacoupm" at bounding box center [124, 210] width 130 height 41
click at [86, 203] on body "08047224946 Select Location × Beauty Care , Kandivali East WhatsApp Status ✕ St…" at bounding box center [608, 229] width 1216 height 459
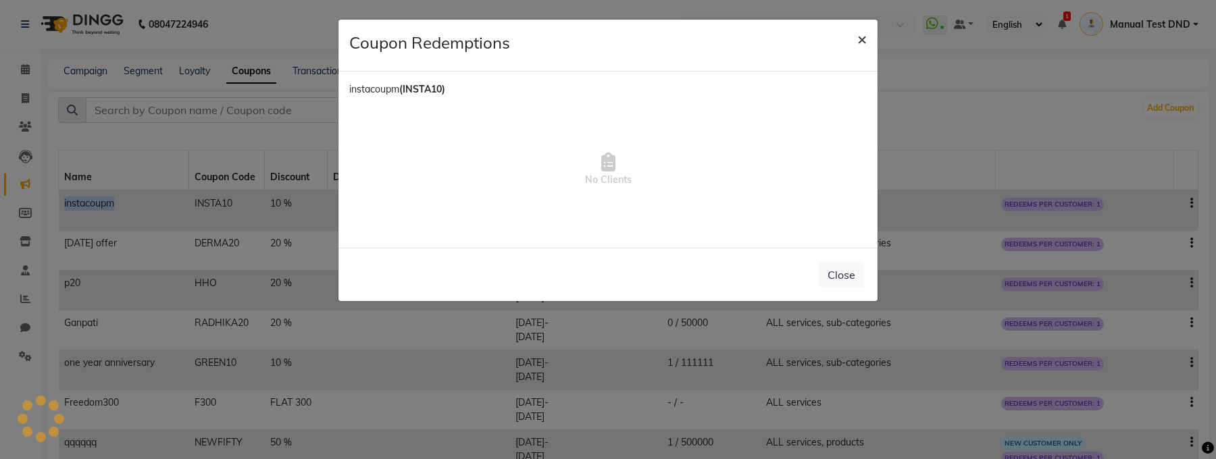
click at [868, 27] on button "×" at bounding box center [861, 39] width 31 height 38
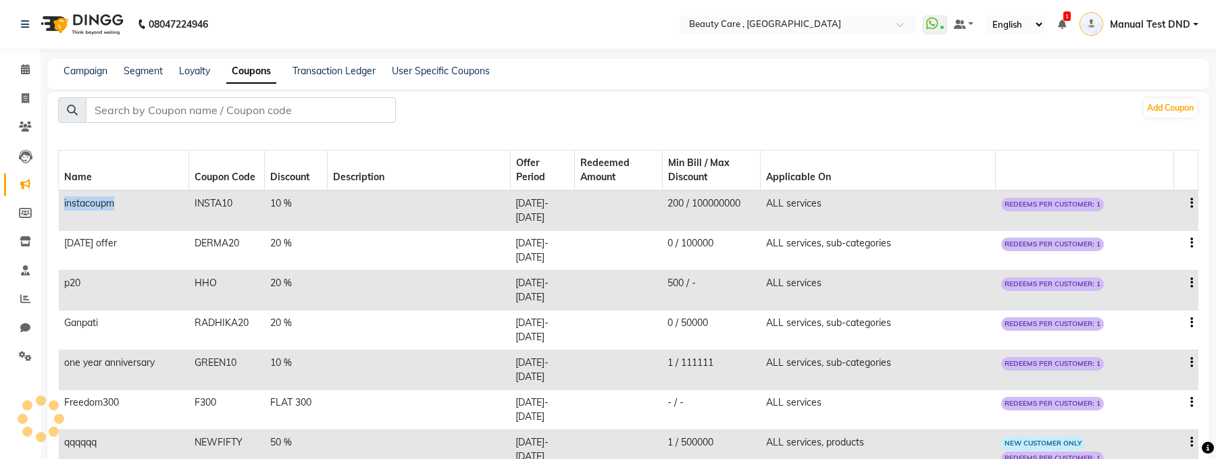
click at [1191, 203] on icon "button" at bounding box center [1191, 203] width 3 height 1
click at [1158, 197] on div "Edit" at bounding box center [1159, 195] width 32 height 17
select select "PERCENTAGE"
select select "ALL"
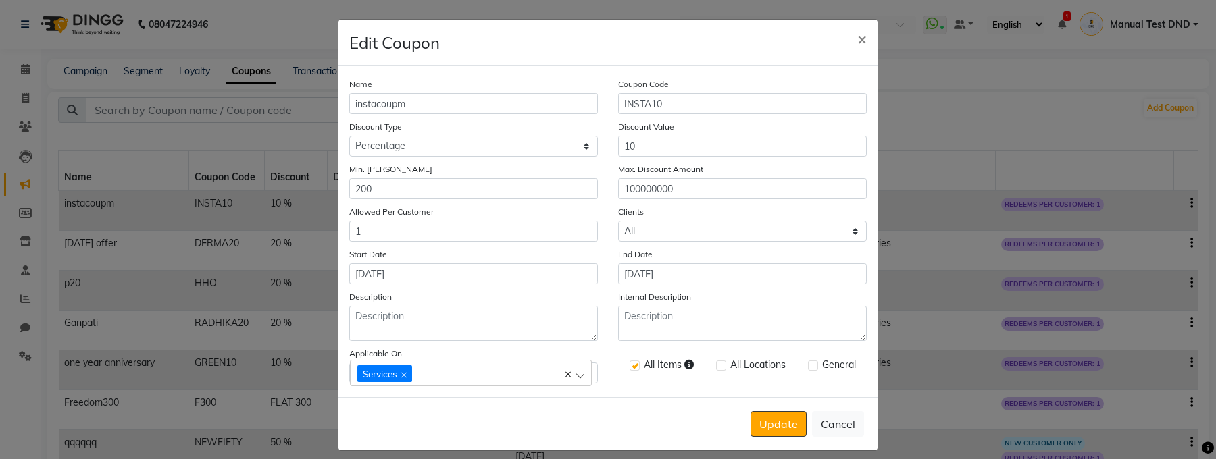
scroll to position [10, 0]
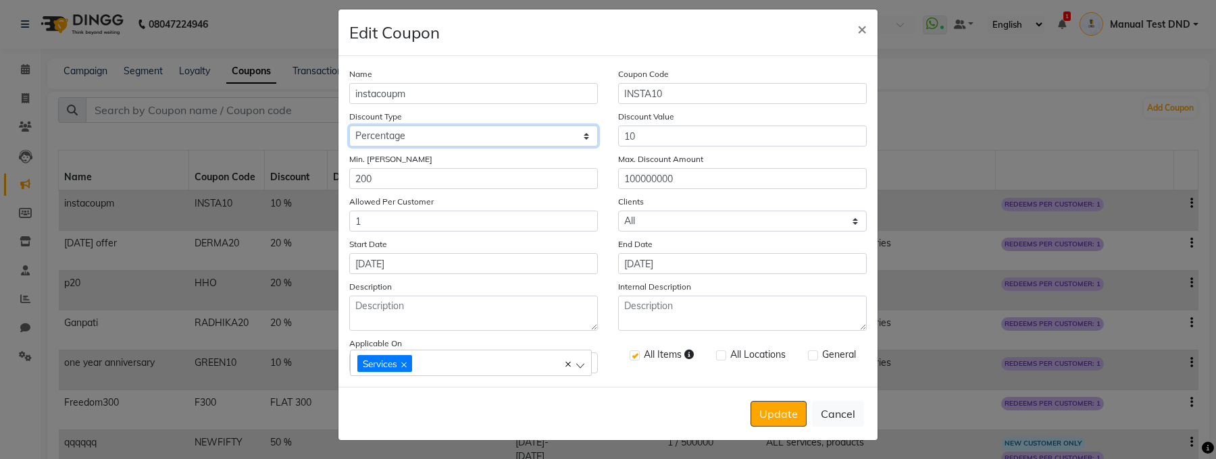
click at [448, 138] on select "Select Percentage Fixed" at bounding box center [473, 136] width 249 height 21
select select "FLAT"
click at [646, 128] on input "10" at bounding box center [742, 136] width 249 height 21
click at [650, 134] on input "10" at bounding box center [742, 136] width 249 height 21
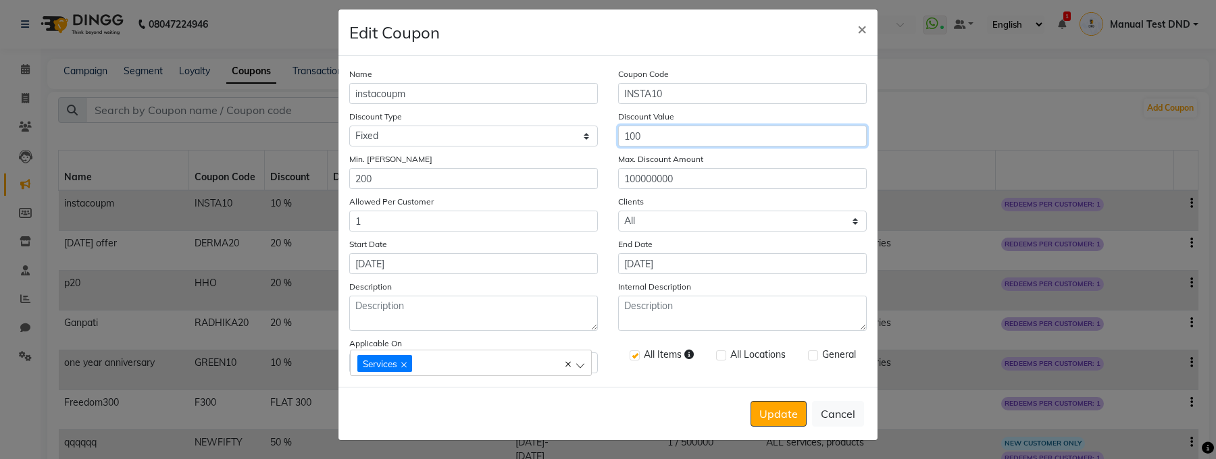
type input "100"
drag, startPoint x: 378, startPoint y: 178, endPoint x: 342, endPoint y: 176, distance: 35.1
click at [342, 176] on div "Min. Bill Amount 200" at bounding box center [473, 170] width 269 height 37
type input "5"
drag, startPoint x: 664, startPoint y: 138, endPoint x: 568, endPoint y: 139, distance: 95.9
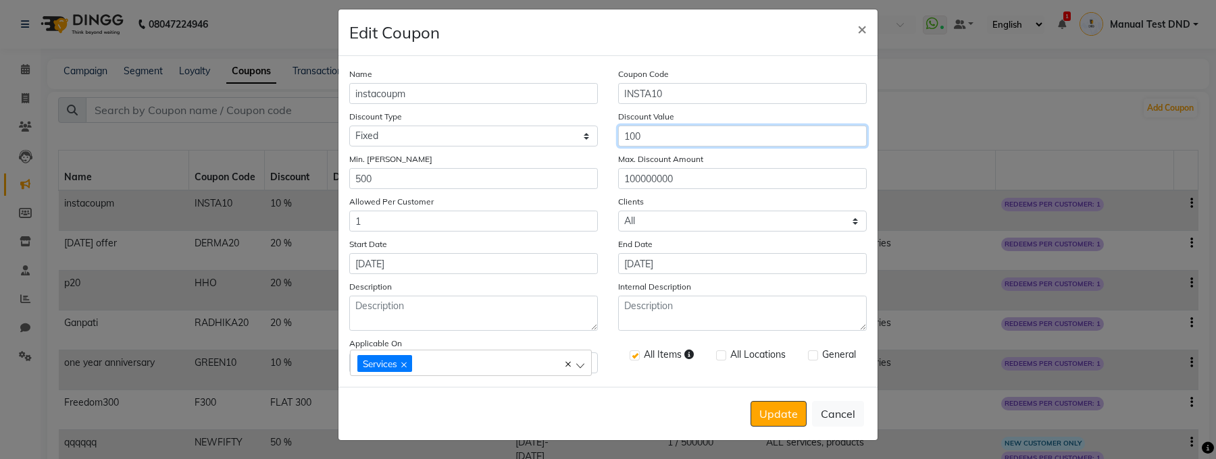
click at [568, 139] on div "Discount Type Select Percentage Fixed Discount Value 100" at bounding box center [608, 127] width 538 height 37
click at [387, 176] on input "500" at bounding box center [473, 178] width 249 height 21
type input "5"
type input "1000"
click at [663, 136] on input "100" at bounding box center [742, 136] width 249 height 21
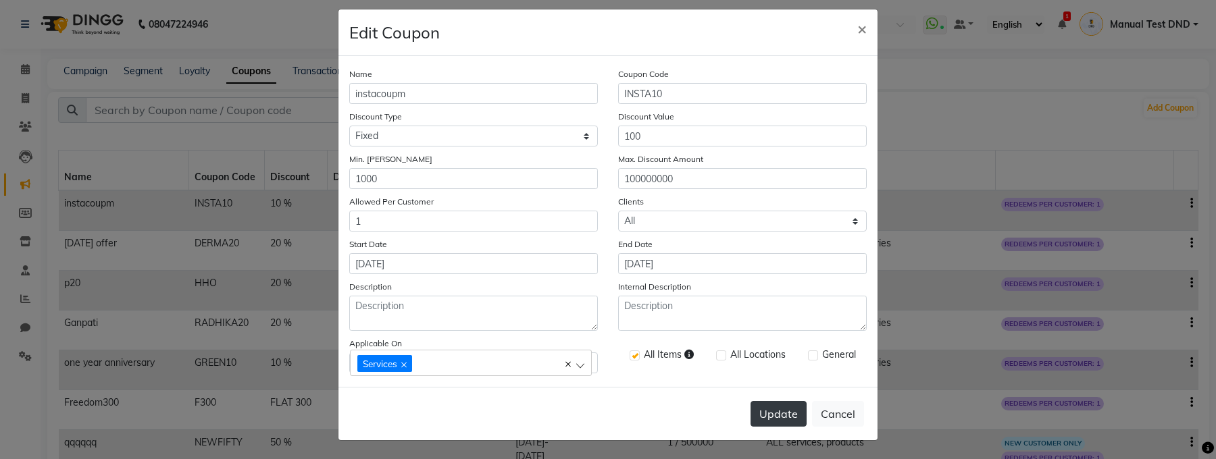
click at [777, 228] on button "Update" at bounding box center [778, 414] width 56 height 26
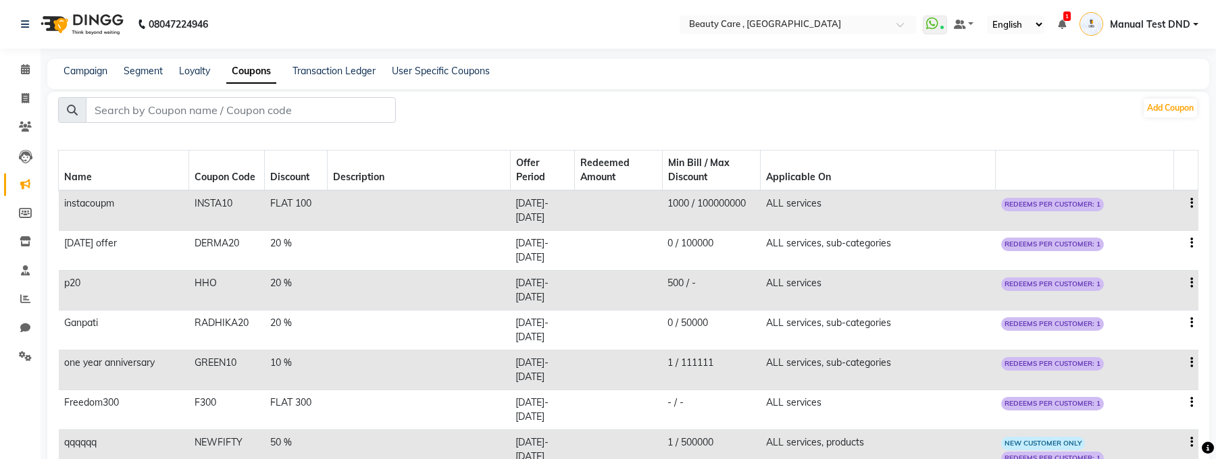
click at [1191, 203] on icon "button" at bounding box center [1191, 203] width 3 height 1
click at [1150, 192] on div "Edit" at bounding box center [1159, 195] width 32 height 17
select select "FLAT"
select select "ALL"
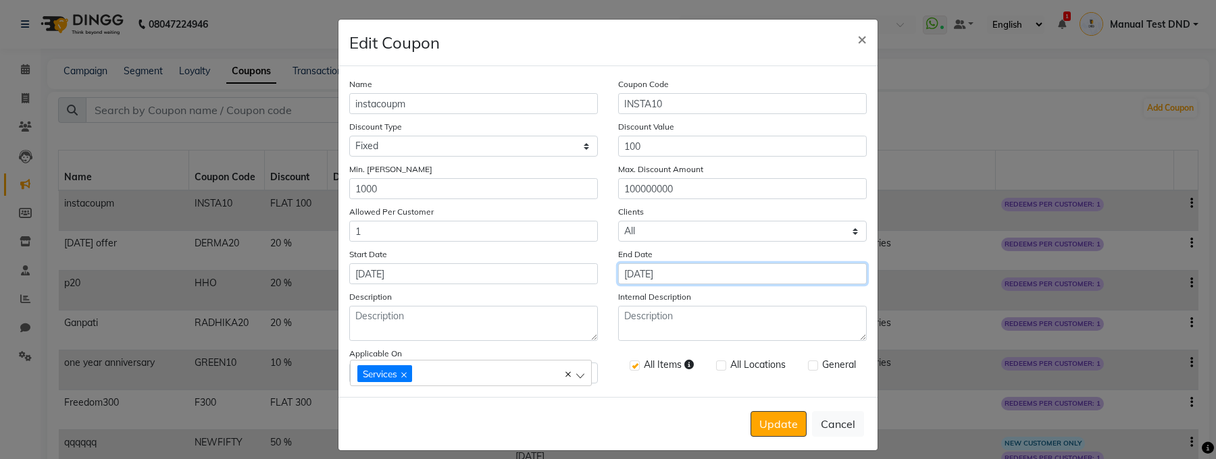
click at [692, 228] on input "29 September 2025" at bounding box center [742, 273] width 249 height 21
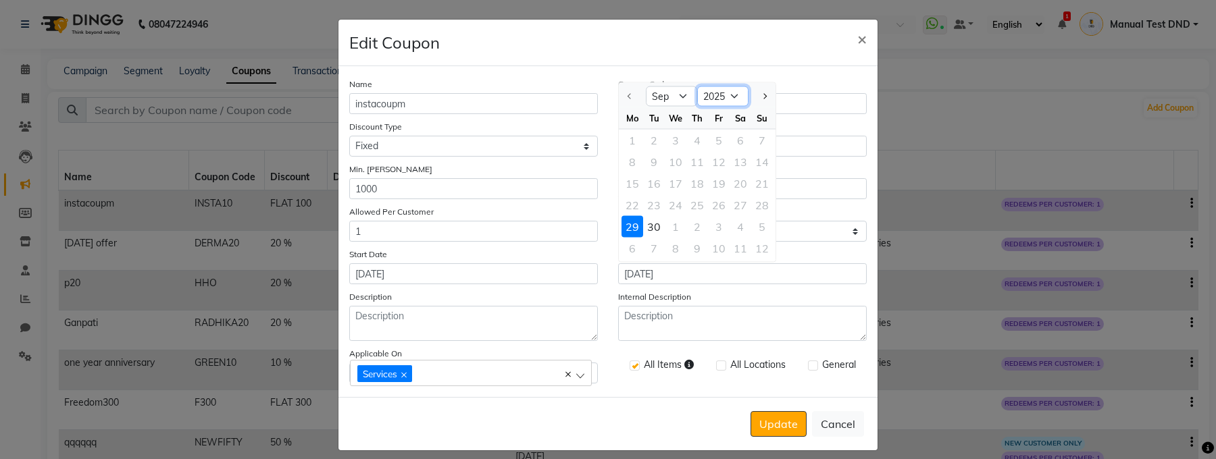
click at [731, 99] on select "2025 2026 2027 2028 2029 2030 2031 2032 2033 2034 2035" at bounding box center [722, 96] width 51 height 20
select select "2026"
click at [628, 98] on span "Previous month" at bounding box center [629, 95] width 5 height 5
select select "8"
click at [715, 96] on select "2025 2026 2027 2028 2029 2030 2031 2032 2033 2034 2035 2036" at bounding box center [722, 96] width 51 height 20
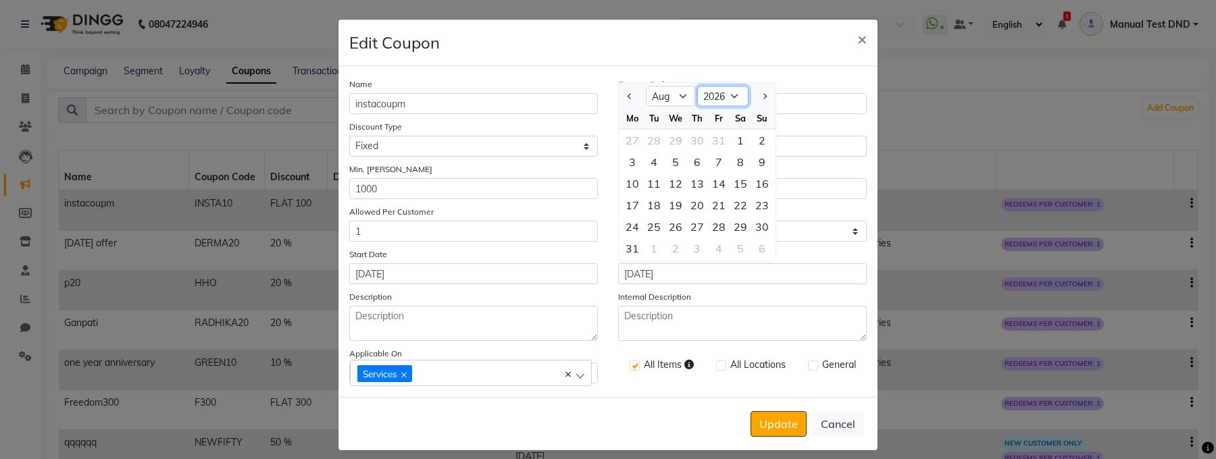
select select "2025"
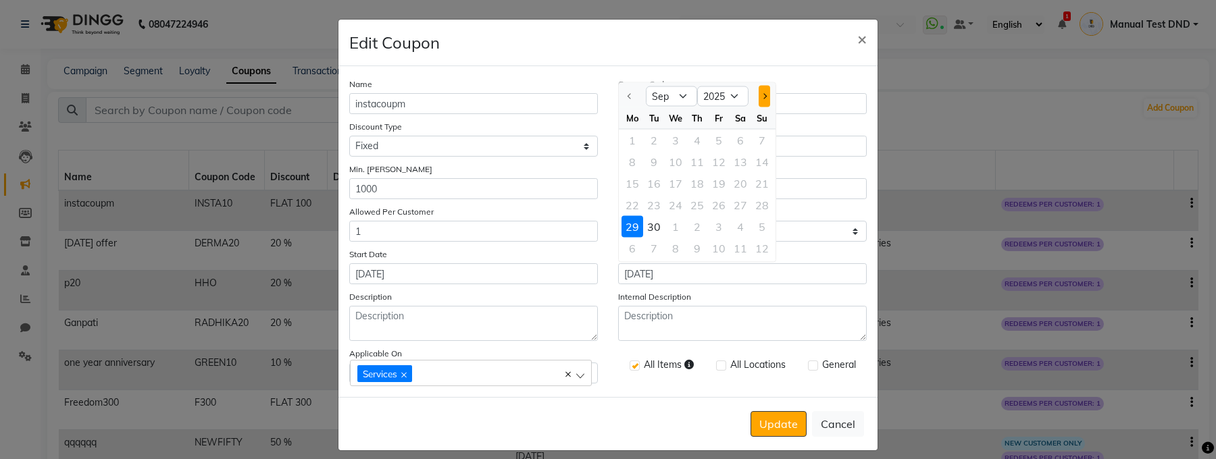
click at [764, 99] on span "Next month" at bounding box center [763, 95] width 5 height 5
select select "10"
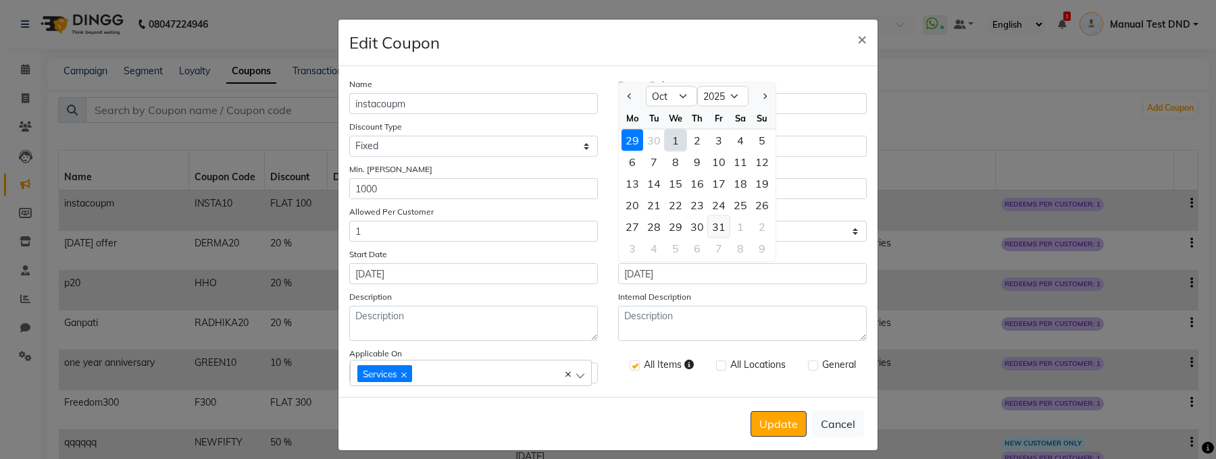
click at [721, 222] on div "31" at bounding box center [719, 227] width 22 height 22
type input "31 October 2025"
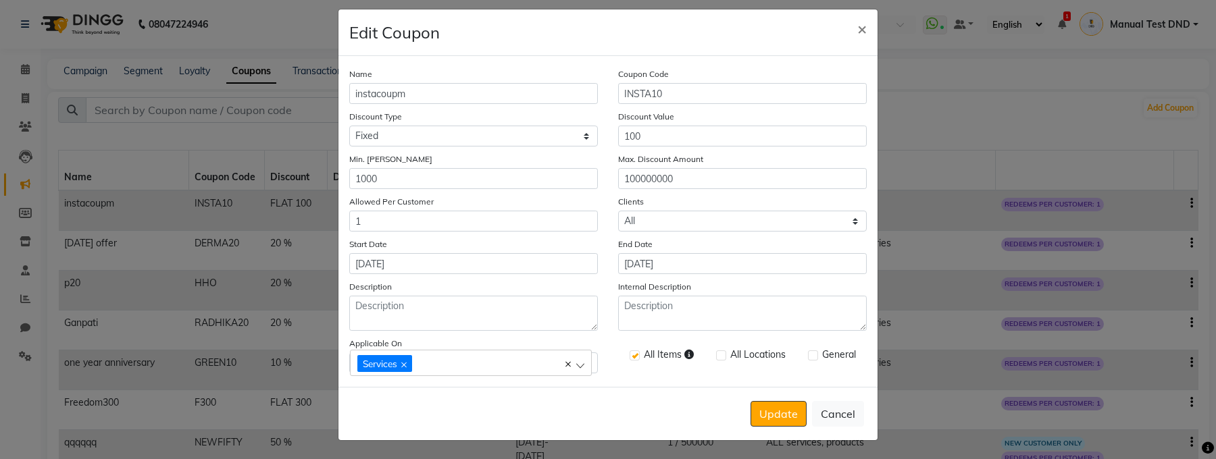
click at [810, 228] on label at bounding box center [813, 356] width 10 height 10
click at [810, 228] on input "checkbox" at bounding box center [812, 356] width 9 height 9
checkbox input "true"
click at [781, 228] on button "Update" at bounding box center [778, 414] width 56 height 26
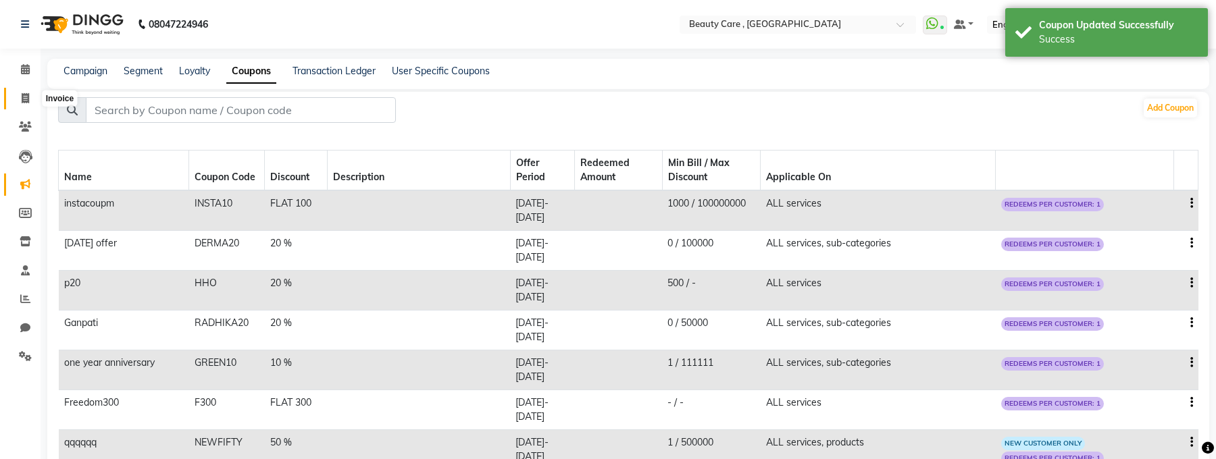
click at [23, 105] on span at bounding box center [26, 99] width 24 height 16
select select "service"
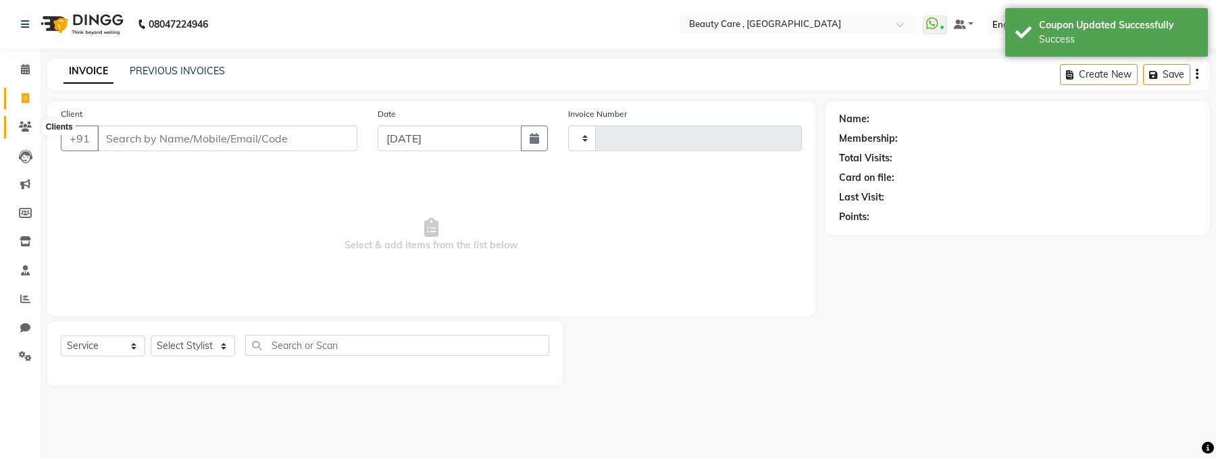
type input "3090"
select select "5646"
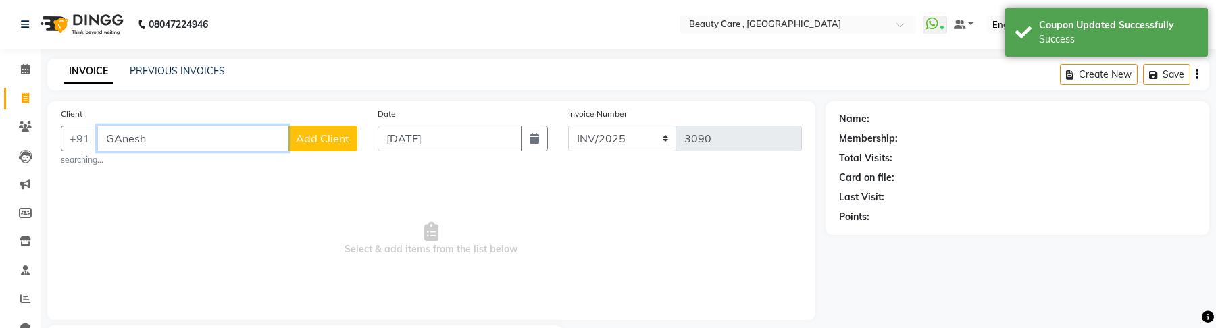
click at [123, 139] on input "GAnesh" at bounding box center [192, 139] width 191 height 26
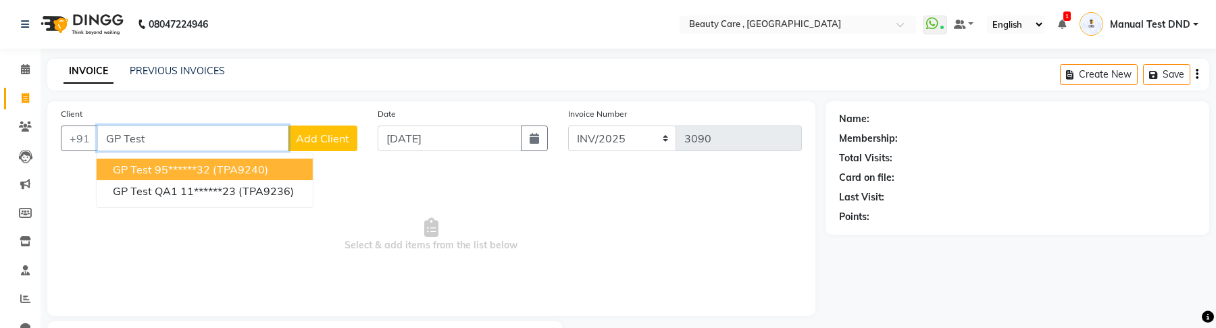
click at [137, 165] on span "GP test" at bounding box center [132, 170] width 39 height 14
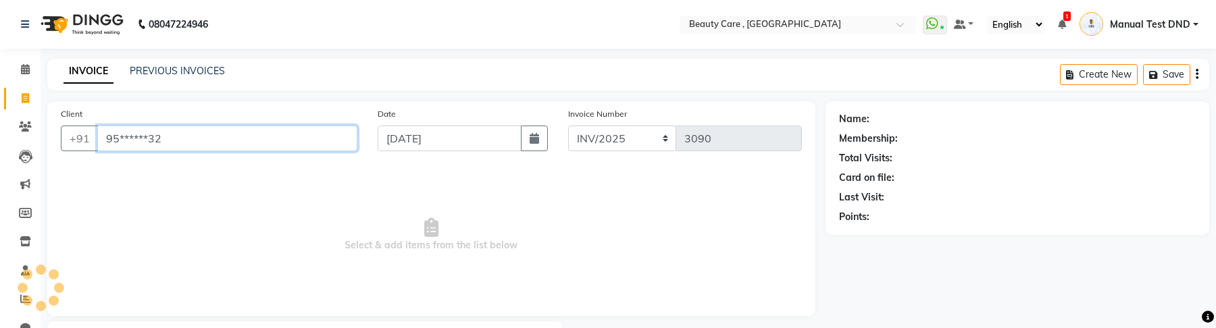
type input "95******32"
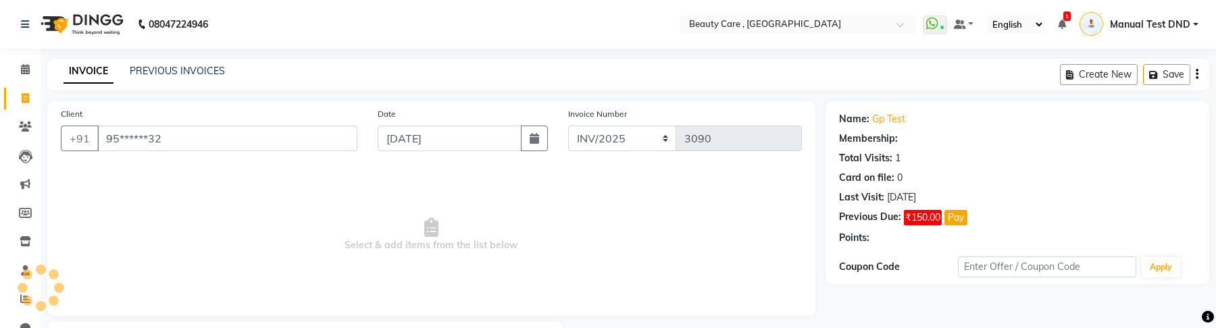
select select "1: Object"
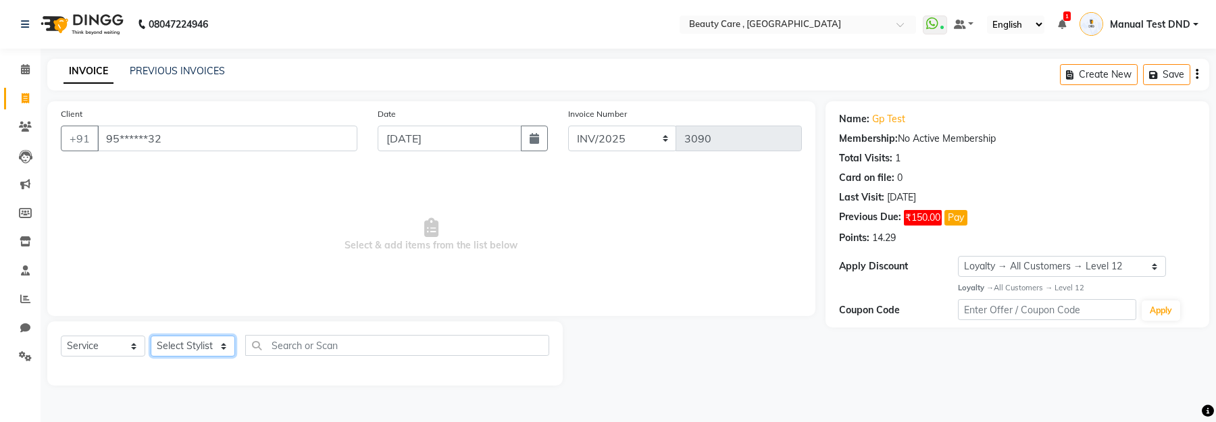
click at [188, 228] on select "Select Stylist Admin Akshay Anis Ankit Anuja Avinash Avinash J Avneesh Bhakti b…" at bounding box center [193, 346] width 84 height 21
select select "68255"
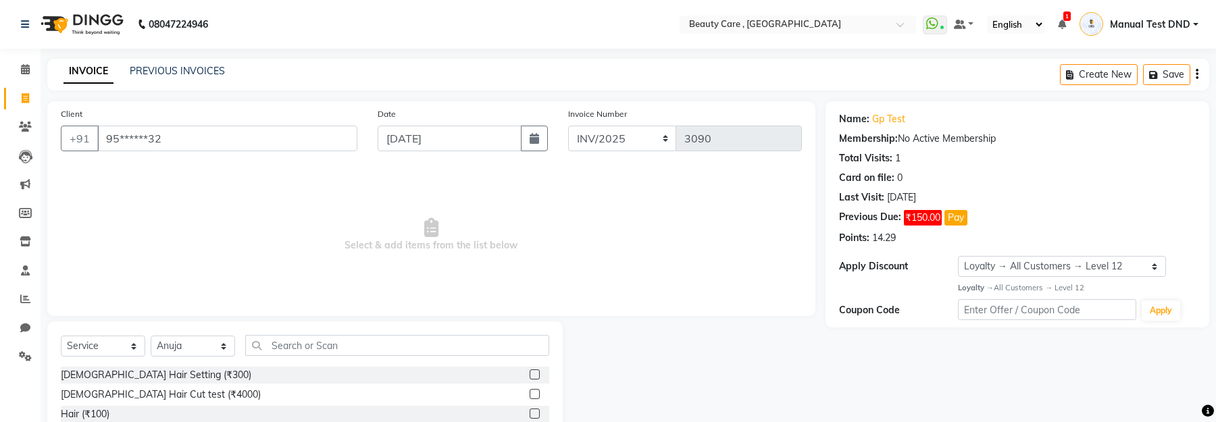
click at [532, 228] on label at bounding box center [534, 394] width 10 height 10
click at [532, 228] on input "checkbox" at bounding box center [533, 394] width 9 height 9
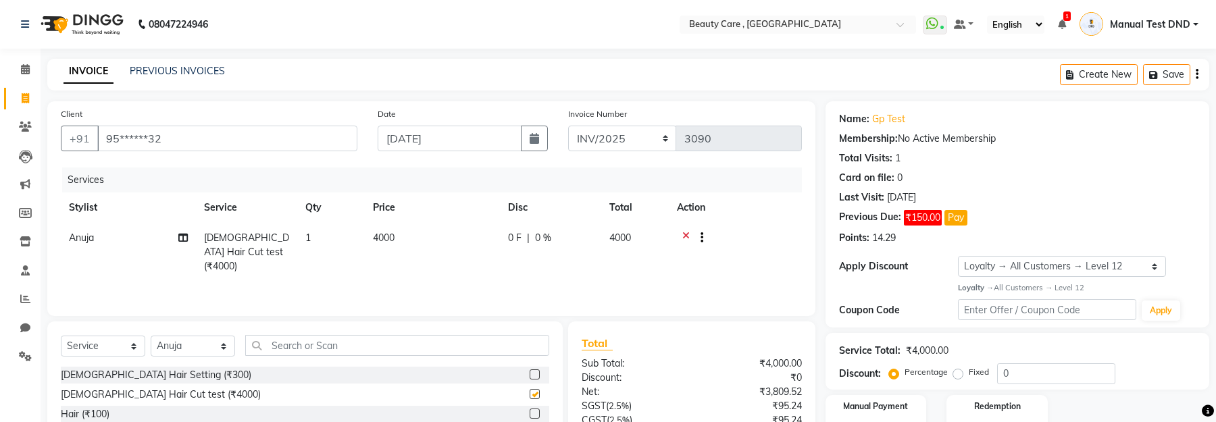
checkbox input "false"
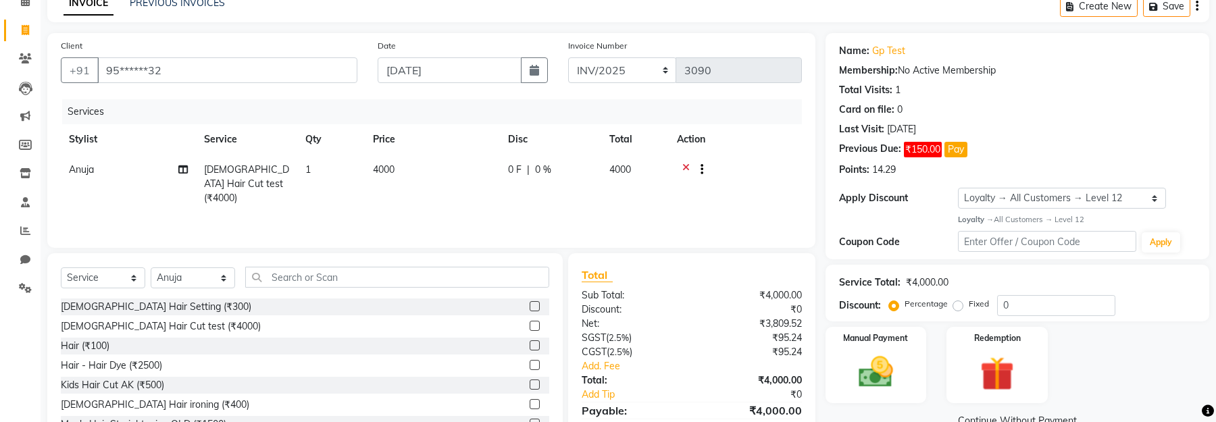
scroll to position [132, 0]
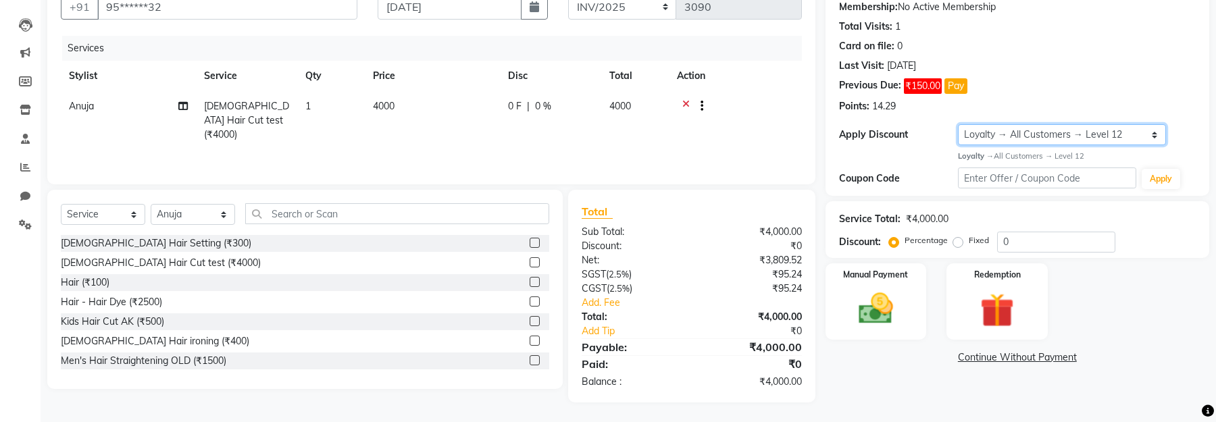
click at [1003, 141] on select "Select Loyalty → All Customers → Level 12 Coupon → Instacoupm" at bounding box center [1062, 134] width 208 height 21
select select "2: Object"
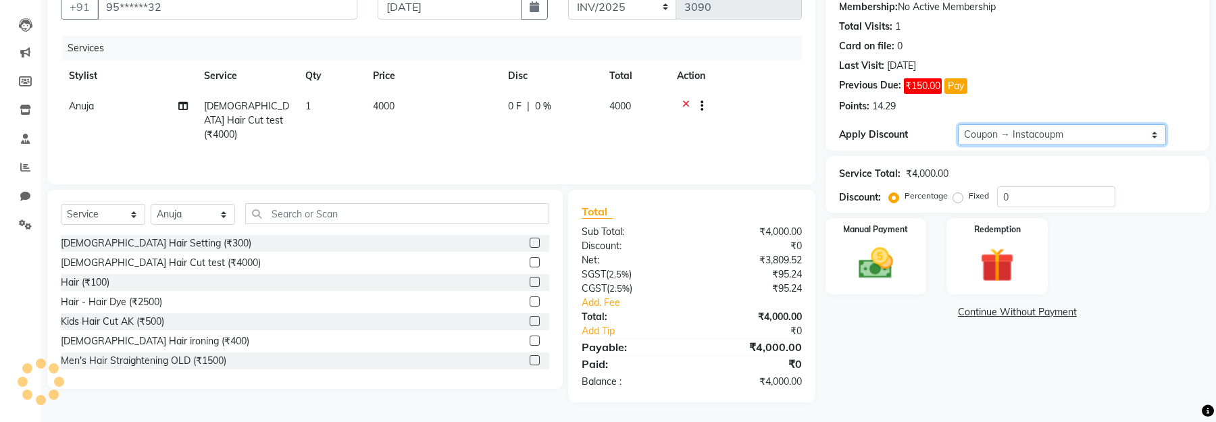
radio input "false"
radio input "true"
type input "100"
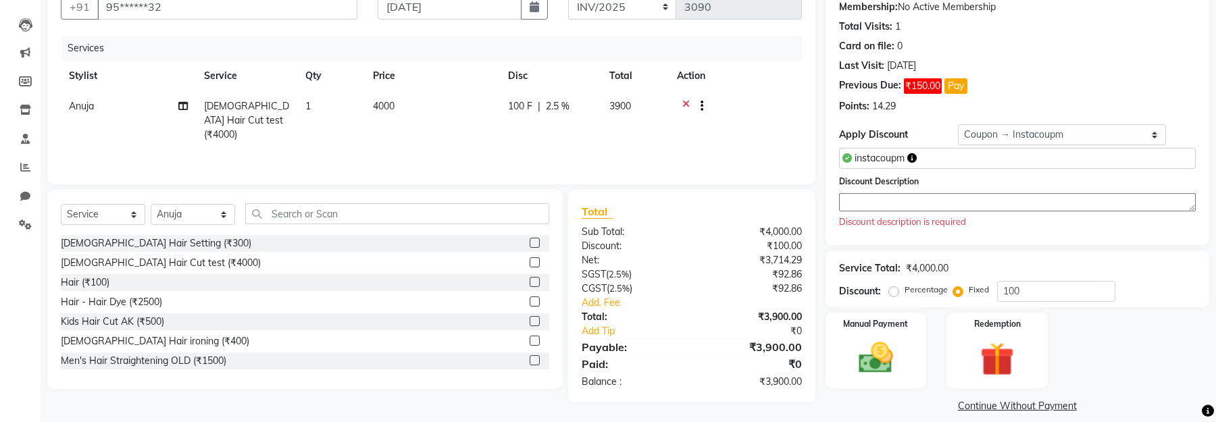
click at [904, 205] on textarea at bounding box center [1017, 202] width 357 height 18
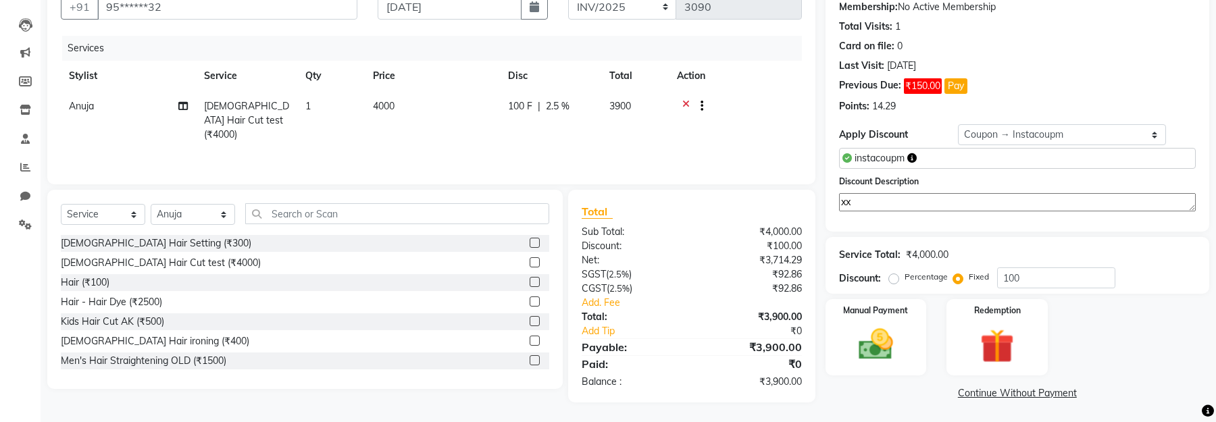
type textarea "x"
type textarea "aa"
click at [869, 228] on img at bounding box center [875, 344] width 57 height 41
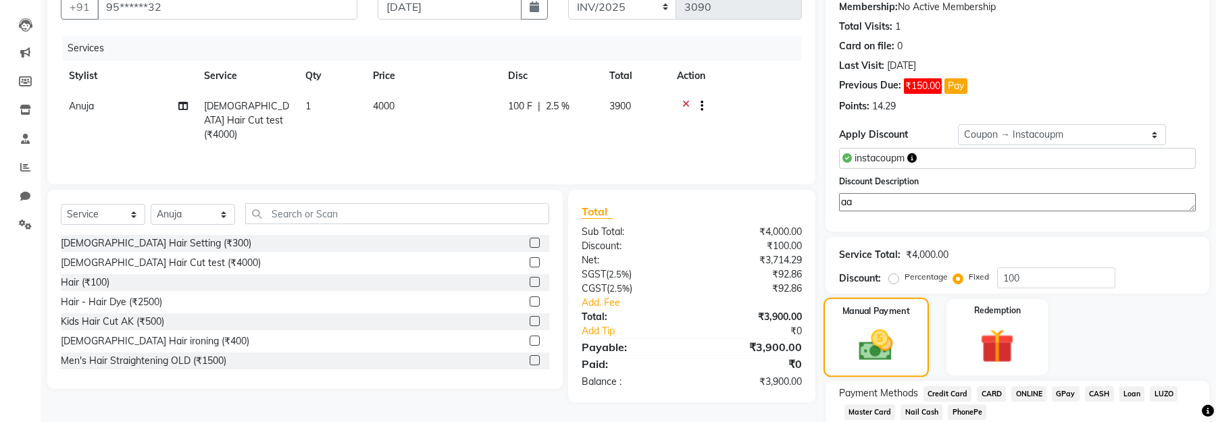
scroll to position [217, 0]
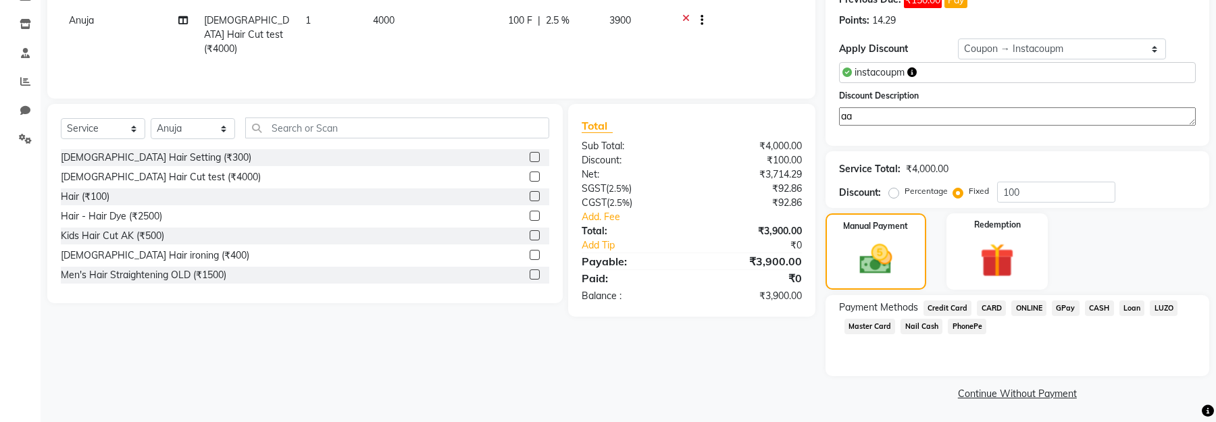
click at [1036, 228] on span "ONLINE" at bounding box center [1028, 309] width 35 height 16
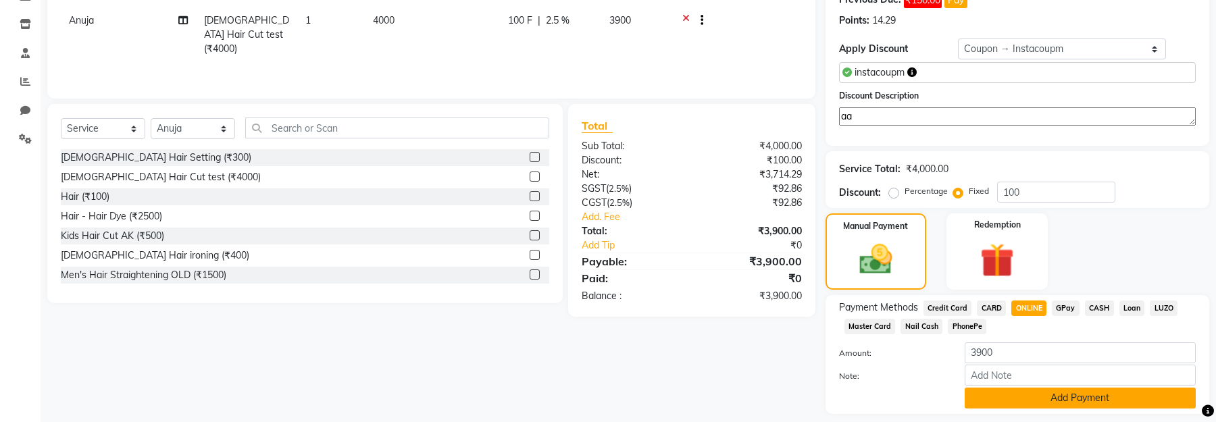
click at [1008, 228] on button "Add Payment" at bounding box center [1079, 398] width 231 height 21
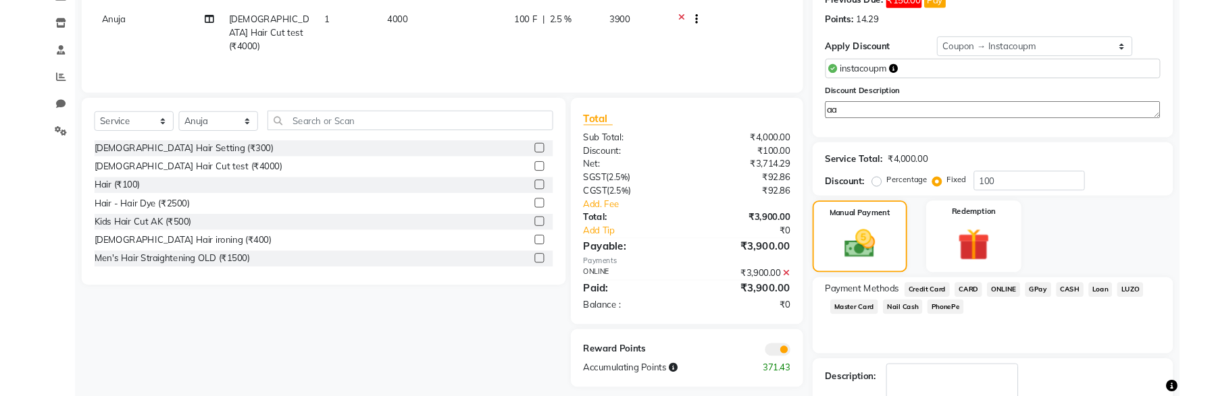
scroll to position [292, 0]
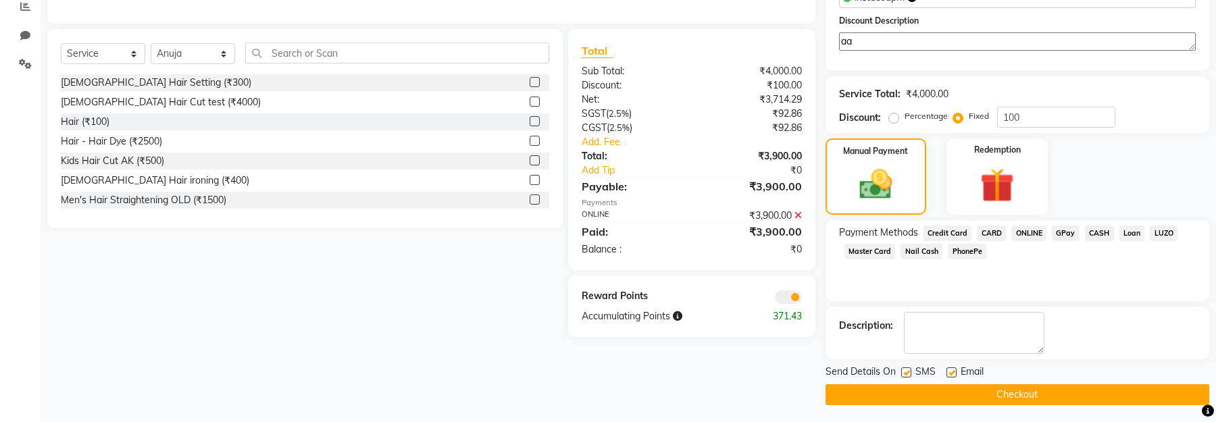
click at [904, 228] on label at bounding box center [906, 372] width 10 height 10
click at [904, 228] on input "checkbox" at bounding box center [905, 373] width 9 height 9
checkbox input "false"
click at [952, 228] on label at bounding box center [951, 372] width 10 height 10
click at [952, 228] on input "checkbox" at bounding box center [950, 373] width 9 height 9
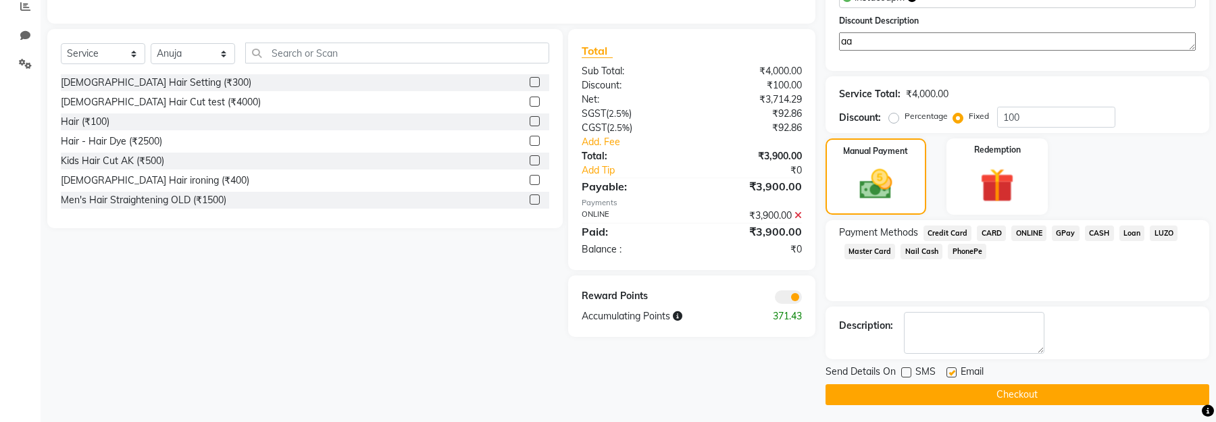
checkbox input "false"
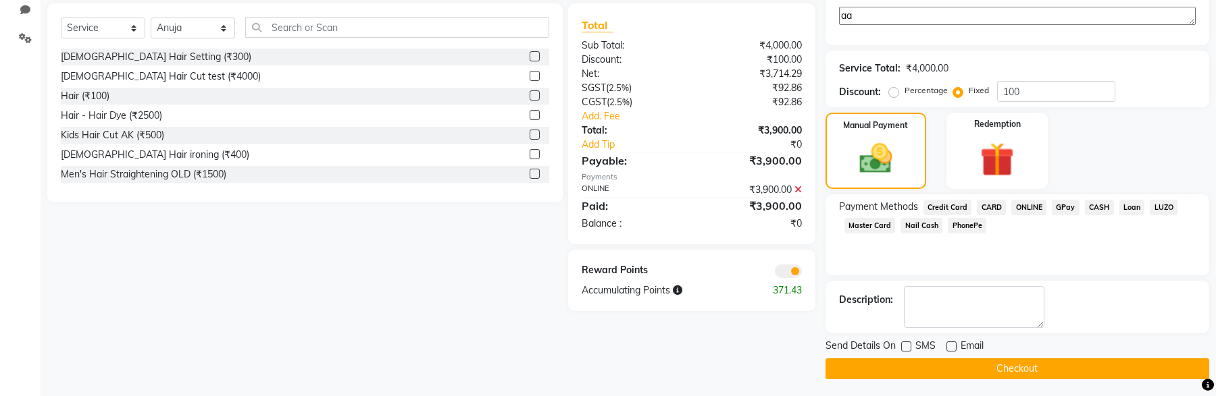
scroll to position [0, 0]
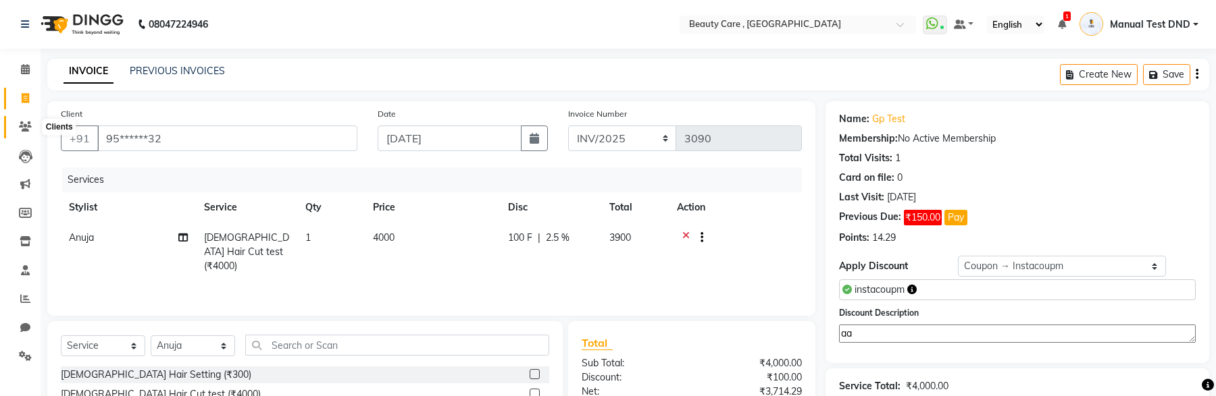
click at [28, 126] on icon at bounding box center [25, 127] width 13 height 10
click at [19, 94] on span at bounding box center [26, 99] width 24 height 16
select select "service"
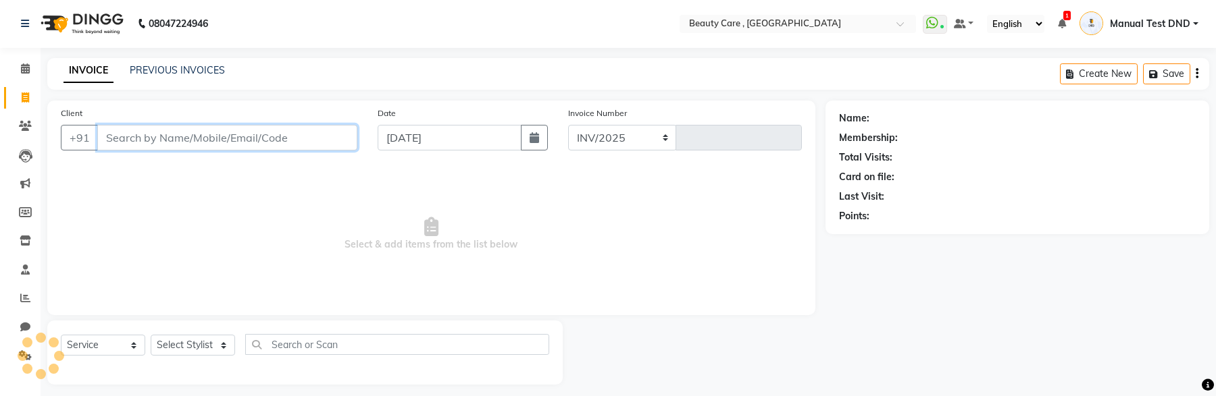
select select "5646"
type input "3092"
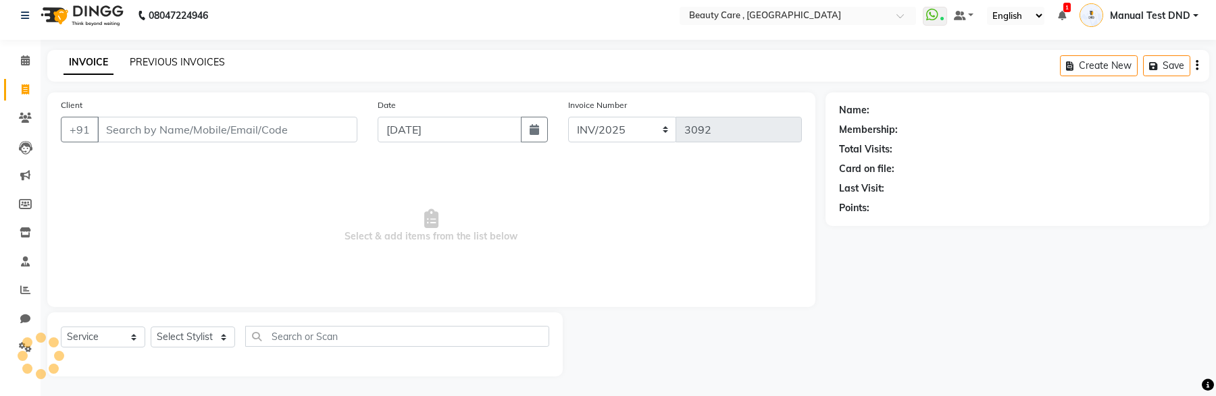
click at [192, 66] on link "PREVIOUS INVOICES" at bounding box center [177, 62] width 95 height 12
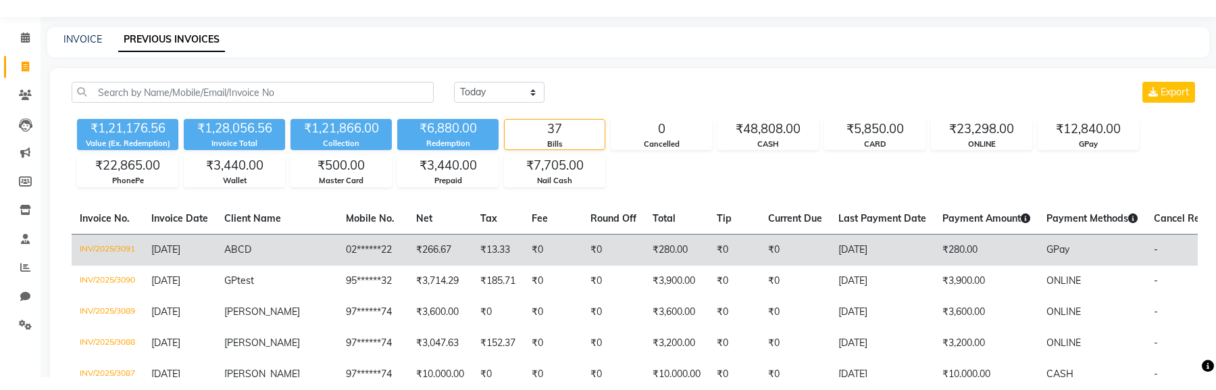
scroll to position [48, 0]
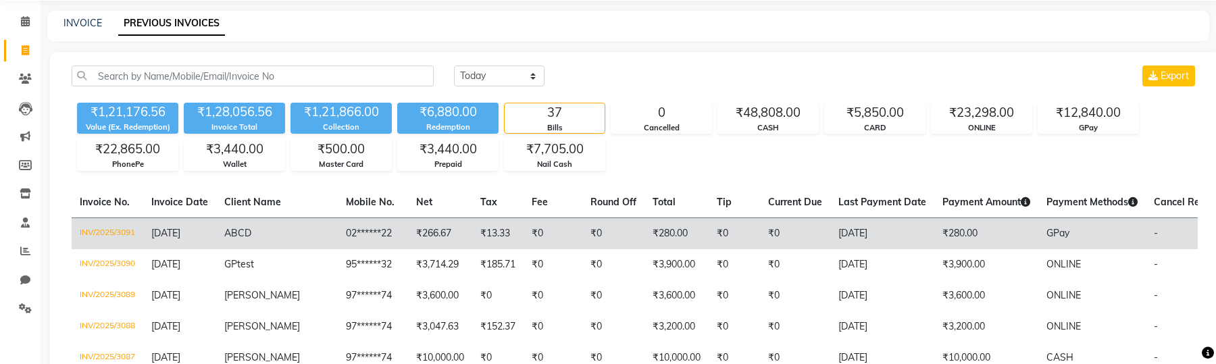
click at [117, 228] on td "INV/2025/3091" at bounding box center [108, 233] width 72 height 32
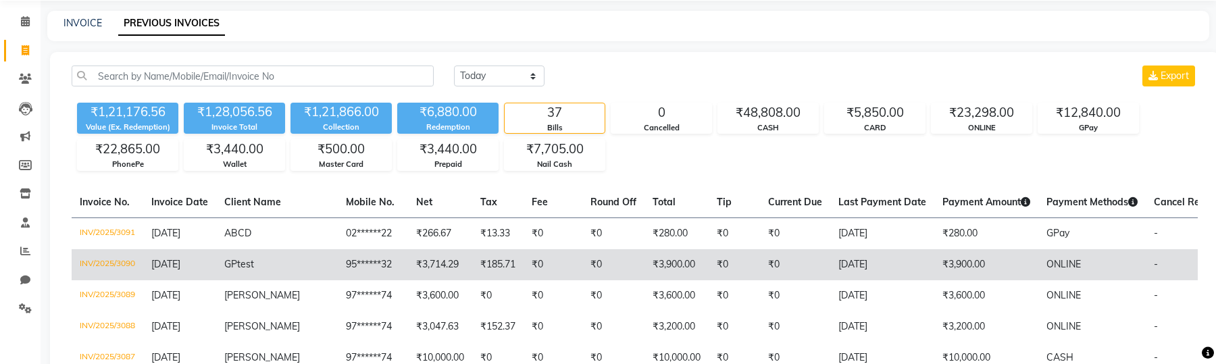
click at [107, 228] on td "INV/2025/3090" at bounding box center [108, 264] width 72 height 31
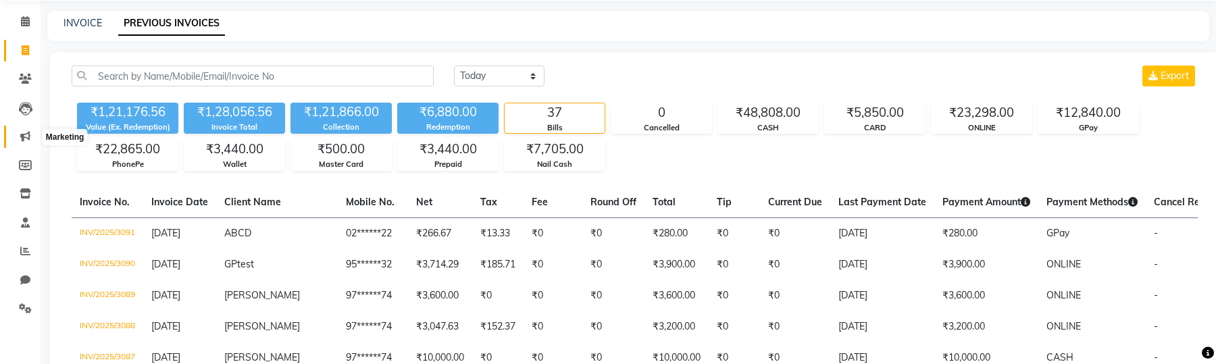
click at [23, 133] on icon at bounding box center [25, 136] width 10 height 10
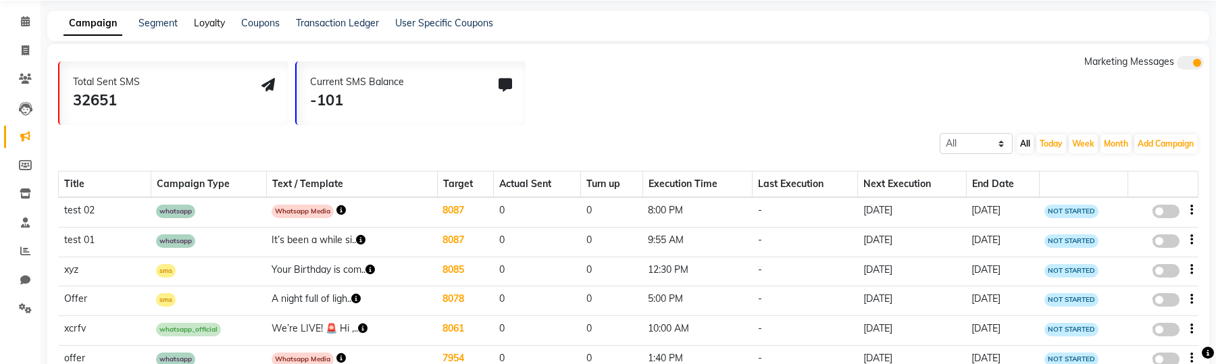
click at [201, 26] on link "Loyalty" at bounding box center [209, 23] width 31 height 12
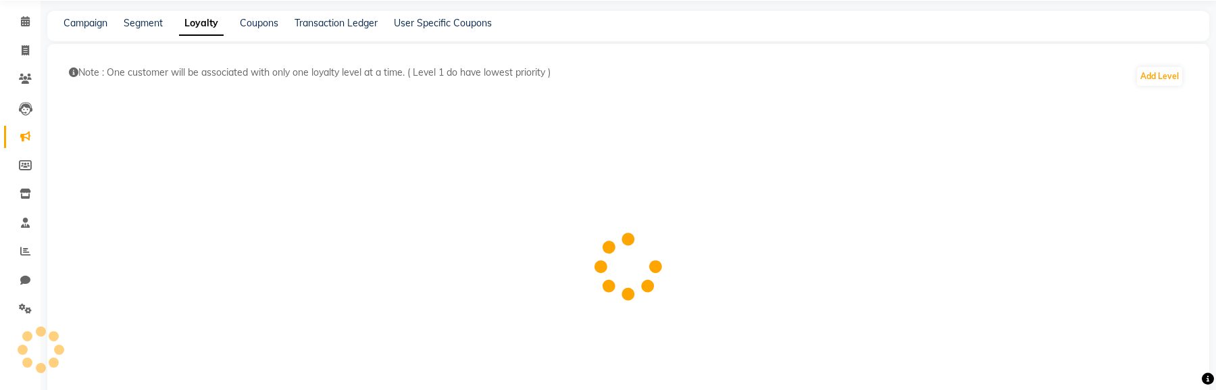
drag, startPoint x: 108, startPoint y: 74, endPoint x: 574, endPoint y: 68, distance: 466.0
click at [574, 68] on p "Note : One customer will be associated with only one loyalty level at a time. (…" at bounding box center [602, 73] width 1066 height 14
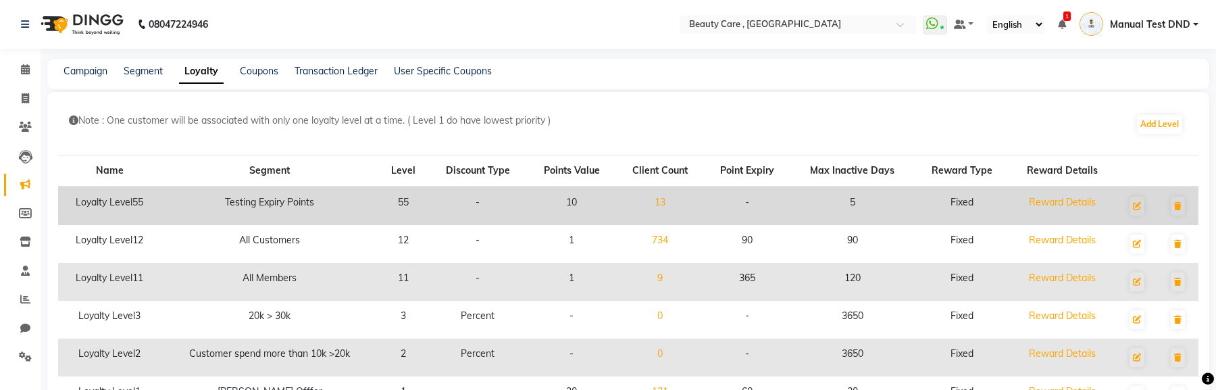
click at [671, 204] on td "13" at bounding box center [660, 205] width 88 height 38
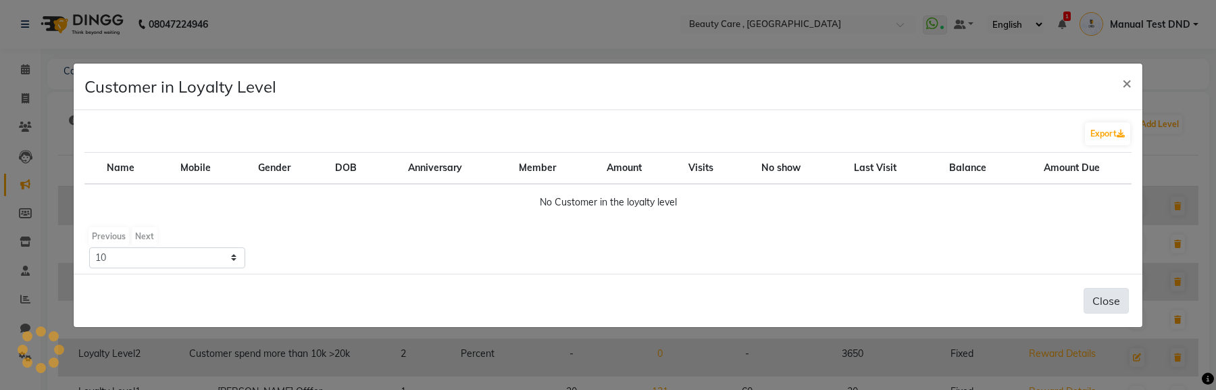
click at [1114, 228] on div "Close" at bounding box center [608, 300] width 1068 height 53
click at [1112, 228] on button "Close" at bounding box center [1105, 301] width 45 height 26
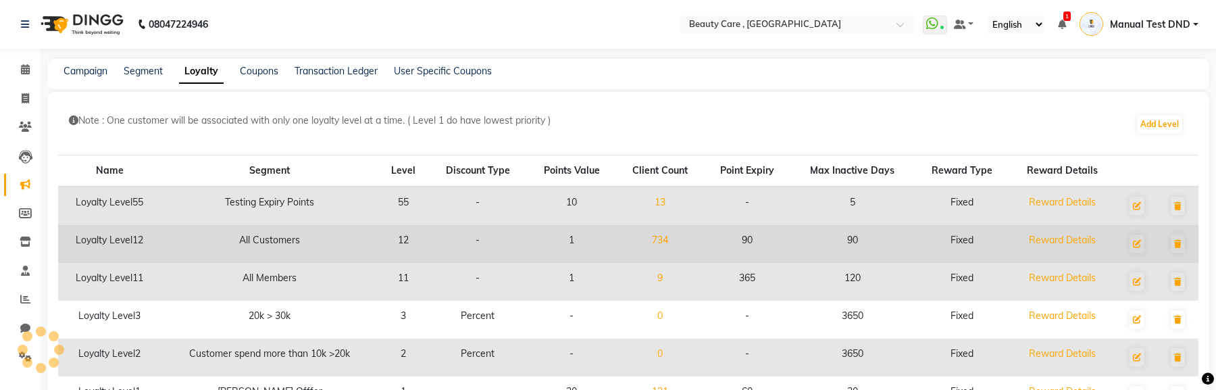
click at [665, 228] on link "734" at bounding box center [660, 240] width 16 height 12
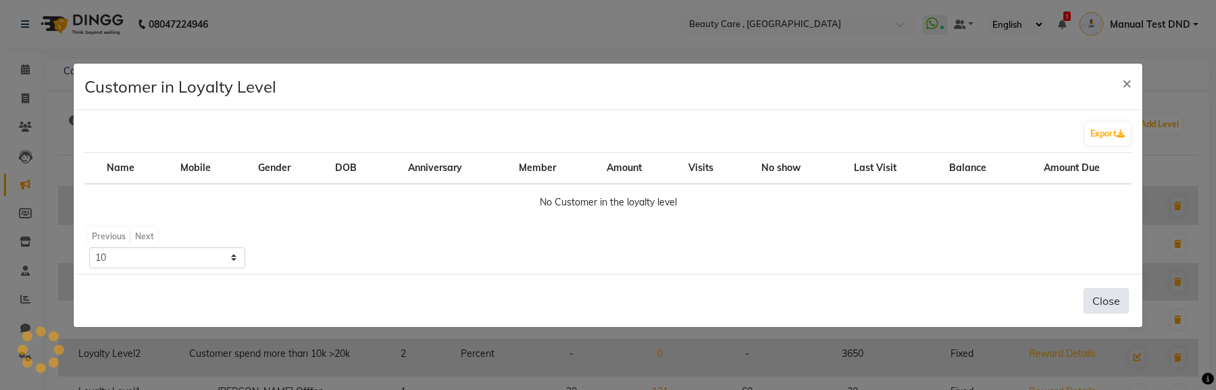
click at [1100, 228] on button "Close" at bounding box center [1105, 301] width 45 height 26
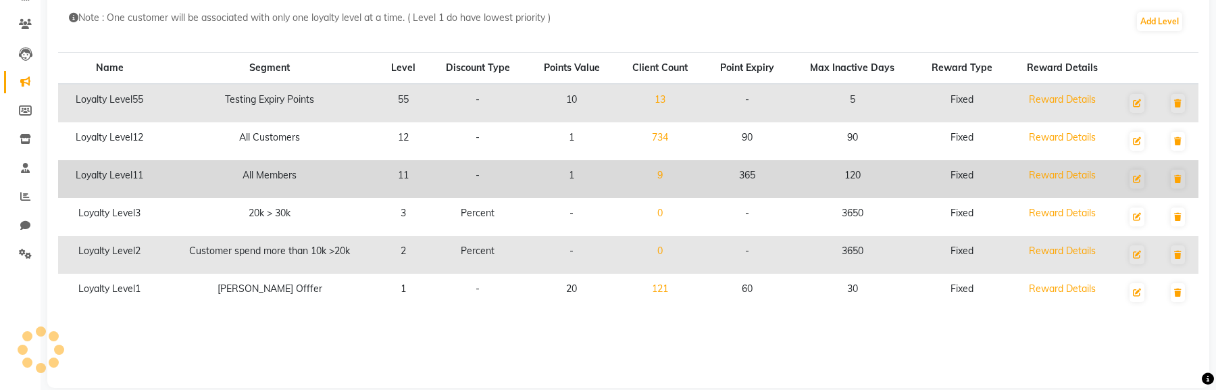
scroll to position [108, 0]
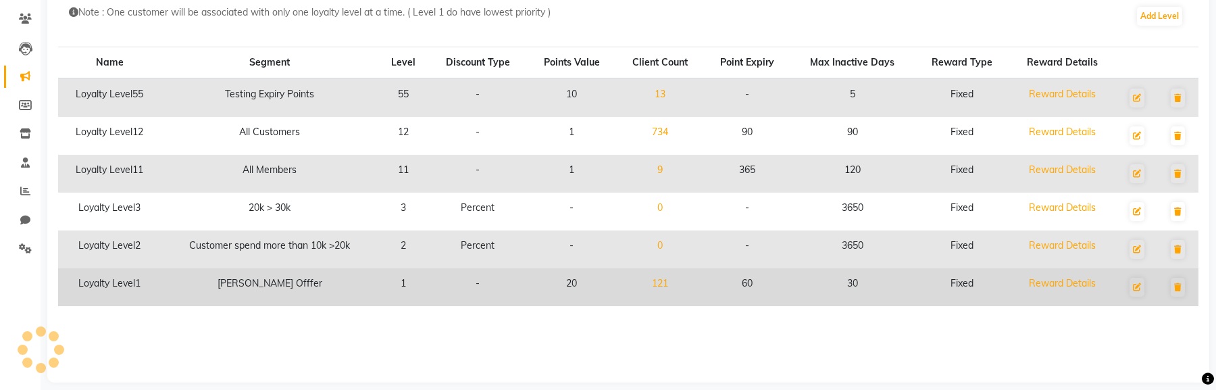
click at [666, 228] on link "121" at bounding box center [660, 283] width 16 height 12
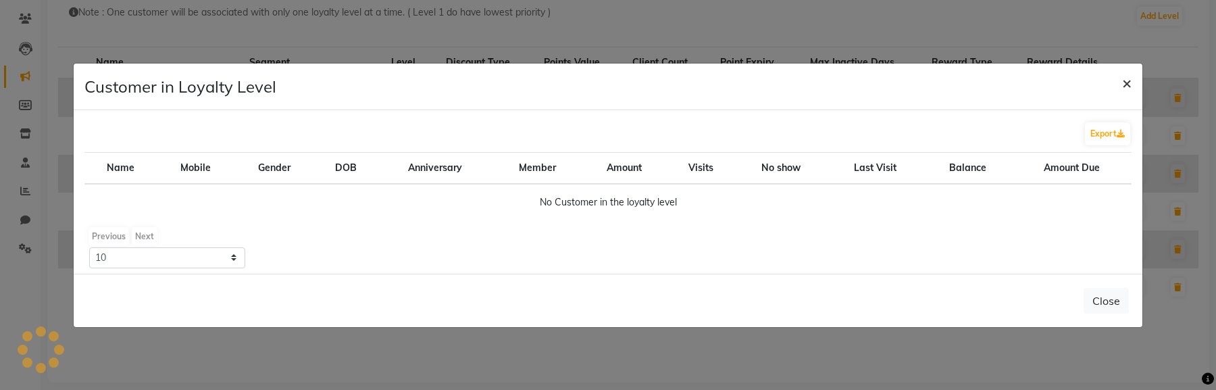
click at [1133, 80] on button "×" at bounding box center [1126, 82] width 31 height 38
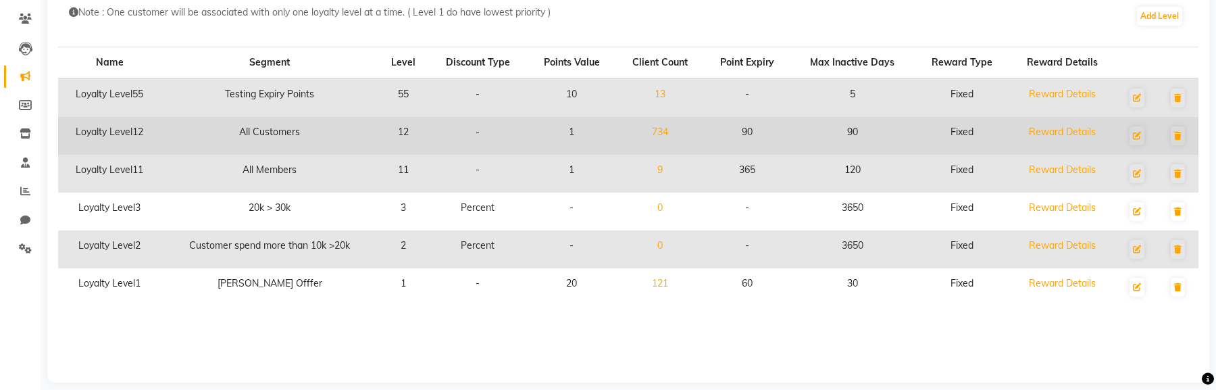
click at [665, 135] on link "734" at bounding box center [660, 132] width 16 height 12
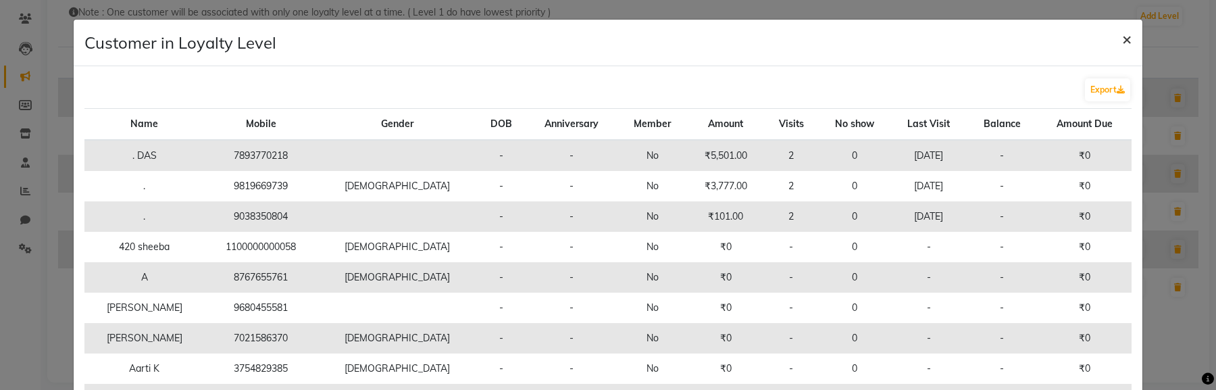
click at [1126, 41] on span "×" at bounding box center [1126, 38] width 9 height 20
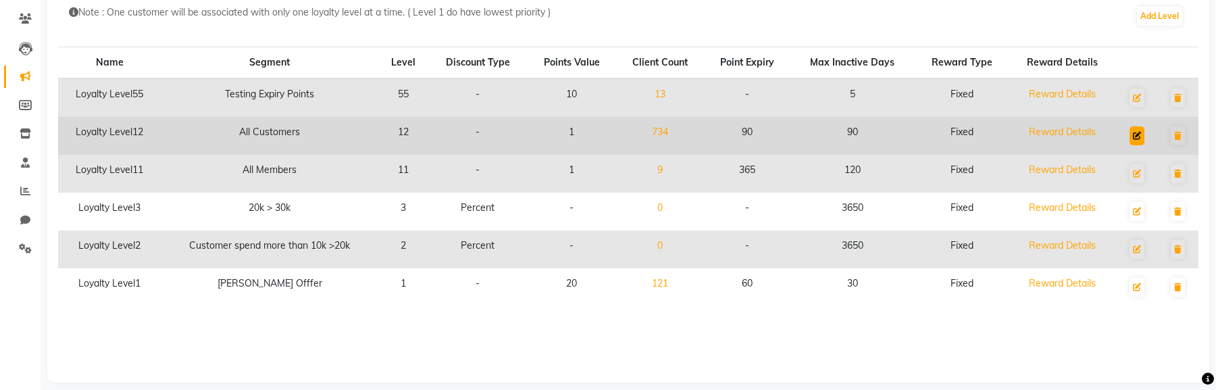
click at [1136, 132] on icon at bounding box center [1137, 136] width 8 height 8
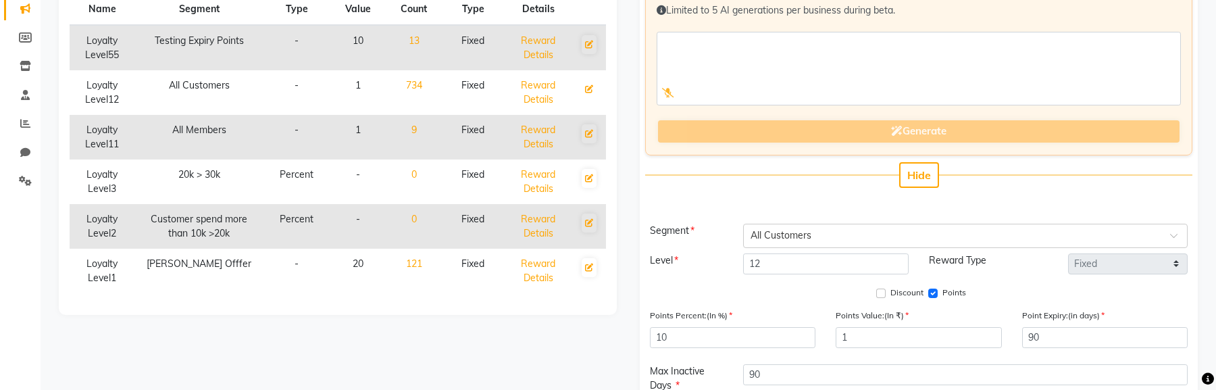
scroll to position [286, 0]
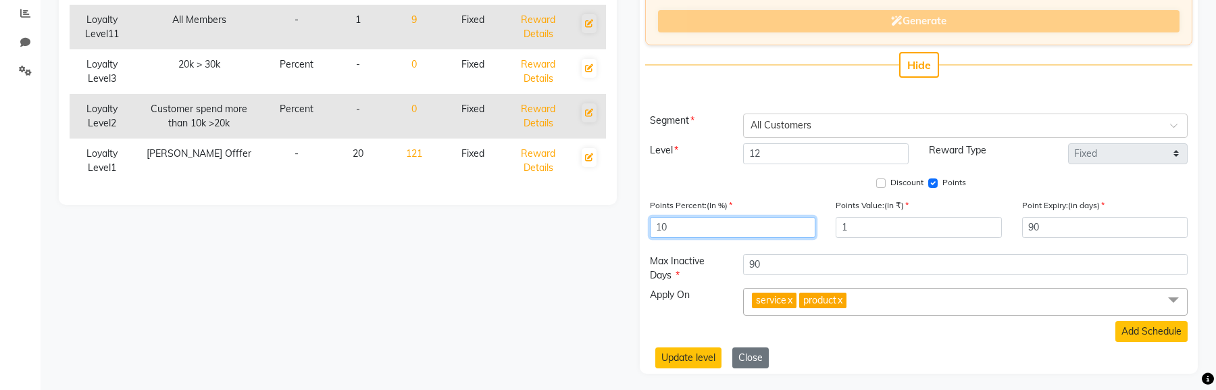
click at [694, 228] on input "10" at bounding box center [732, 227] width 165 height 21
click at [884, 182] on input "Discount" at bounding box center [880, 182] width 9 height 9
checkbox input "true"
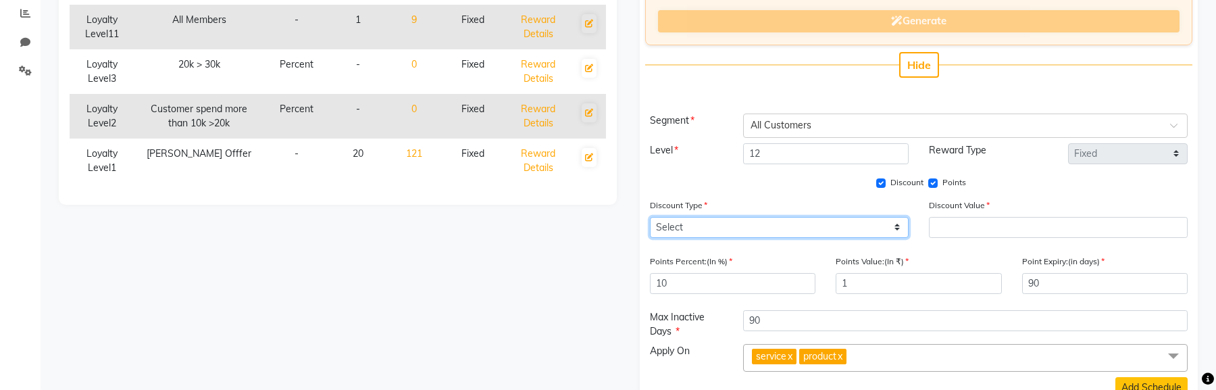
click at [835, 217] on select "Select Percent Flat" at bounding box center [779, 227] width 259 height 21
select select "F"
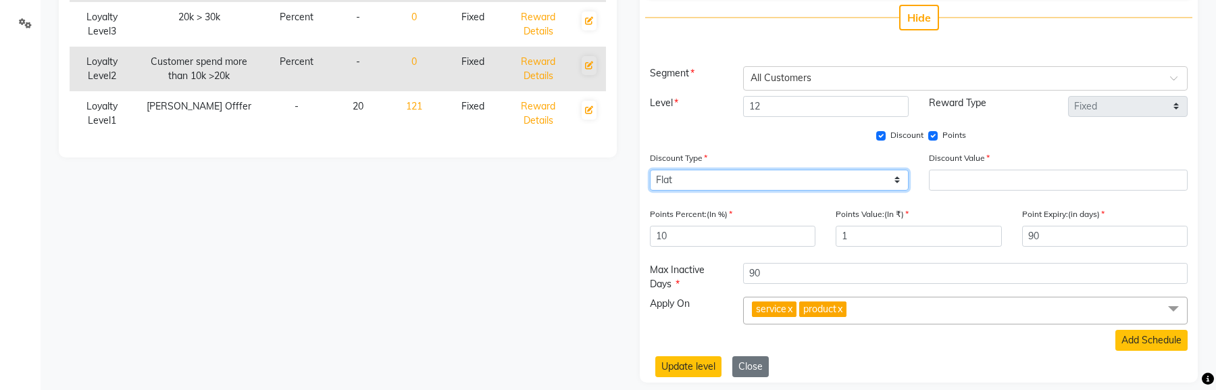
scroll to position [342, 0]
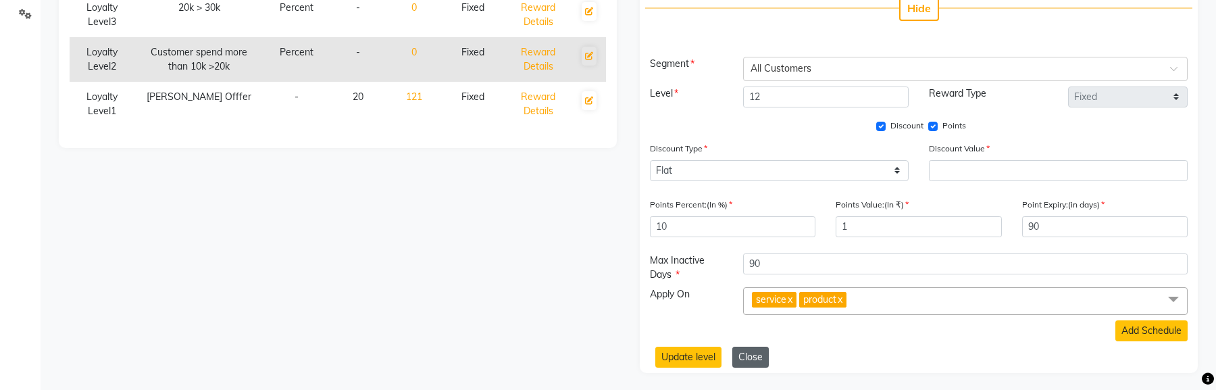
click at [752, 228] on button "Close" at bounding box center [750, 356] width 36 height 21
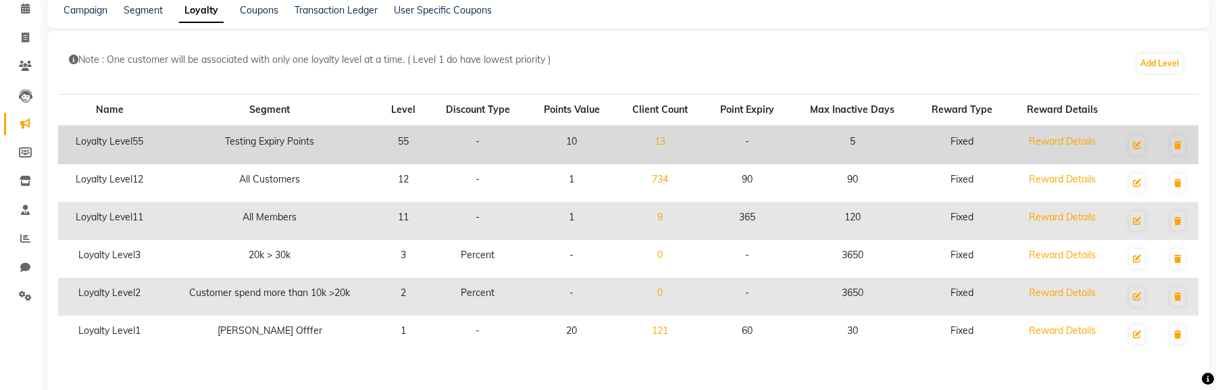
scroll to position [70, 0]
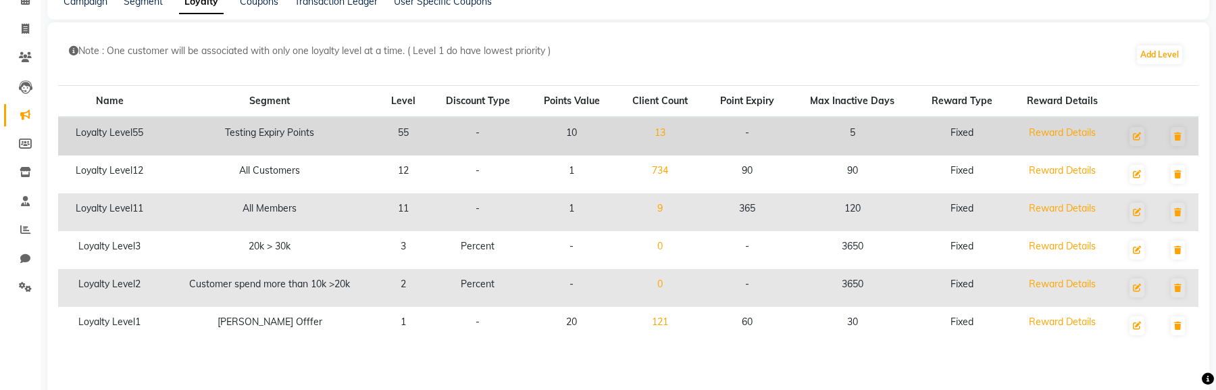
click at [665, 134] on link "13" at bounding box center [659, 132] width 11 height 12
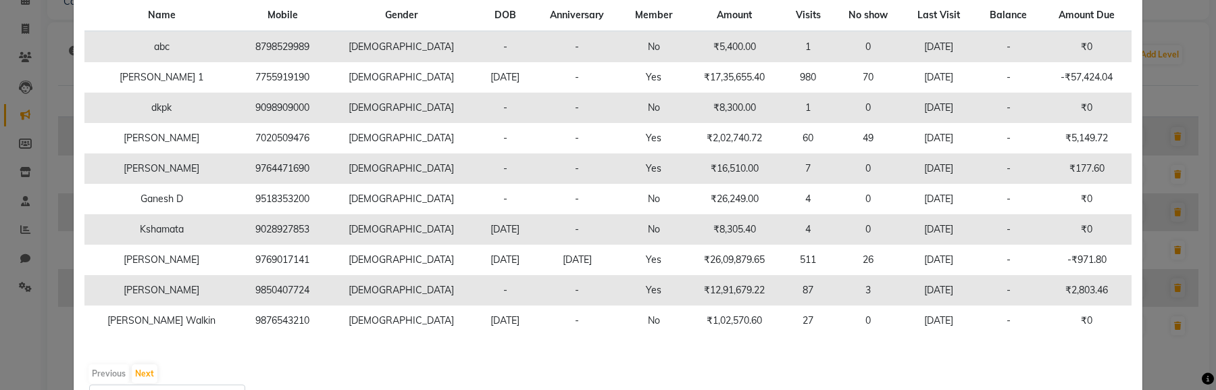
scroll to position [108, 0]
drag, startPoint x: 149, startPoint y: 169, endPoint x: 222, endPoint y: 169, distance: 72.9
click at [222, 169] on td "Ganesh P" at bounding box center [161, 169] width 155 height 30
copy td "Ganesh P"
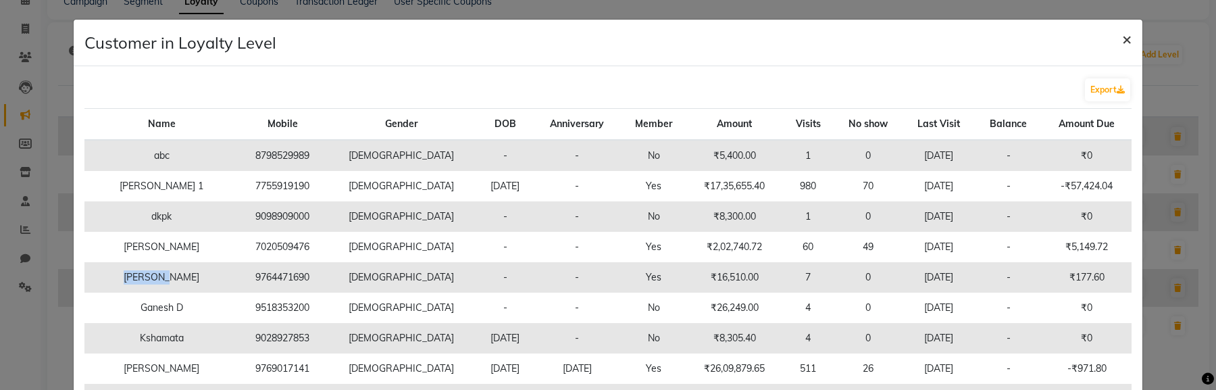
click at [1135, 41] on button "×" at bounding box center [1126, 39] width 31 height 38
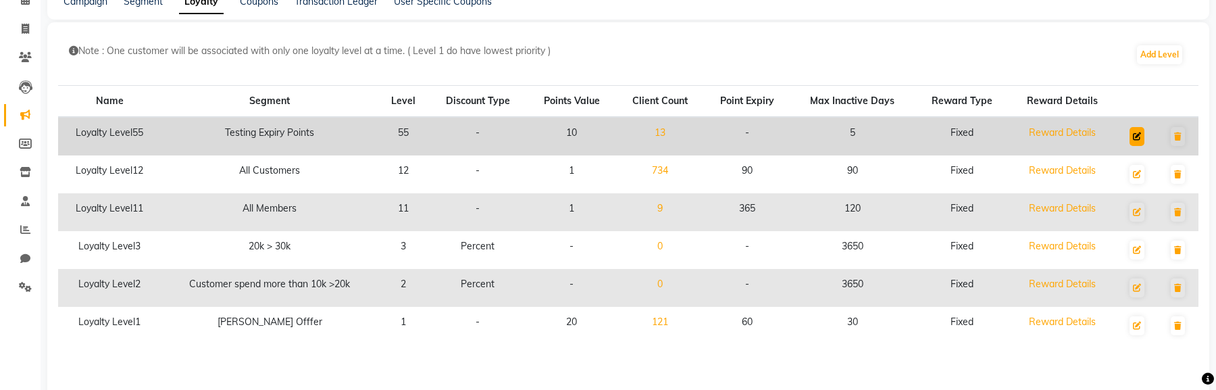
click at [1138, 132] on icon at bounding box center [1137, 136] width 8 height 8
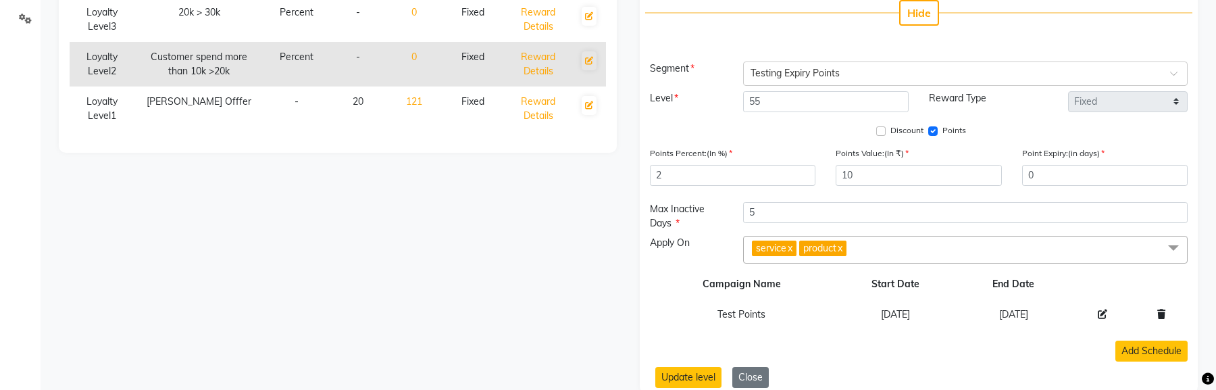
scroll to position [348, 0]
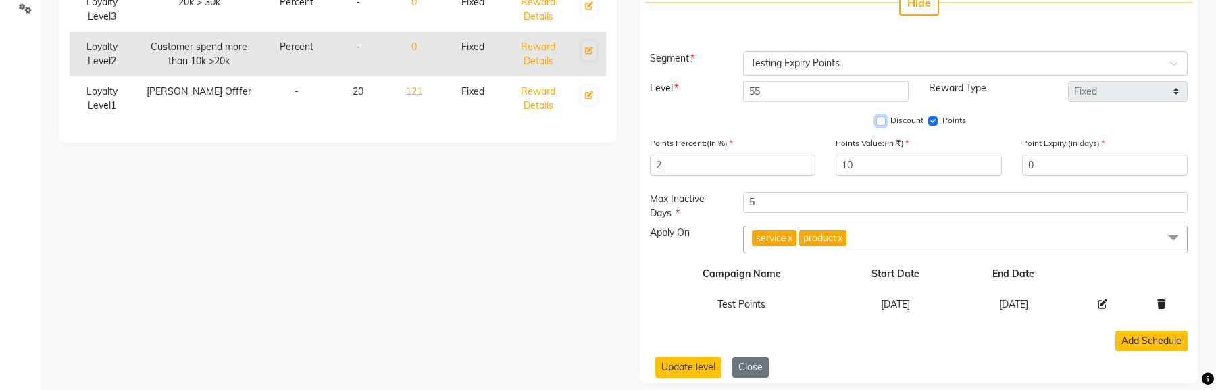
click at [880, 120] on input "Discount" at bounding box center [880, 120] width 9 height 9
checkbox input "true"
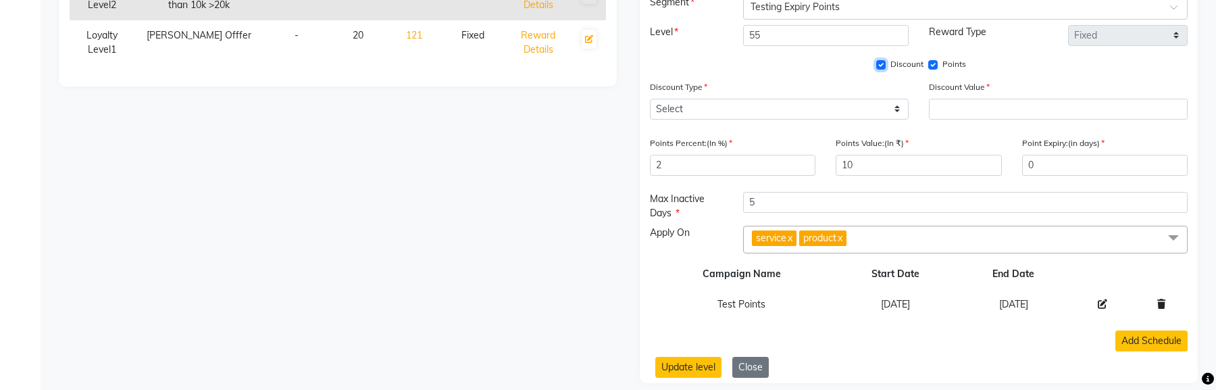
scroll to position [400, 0]
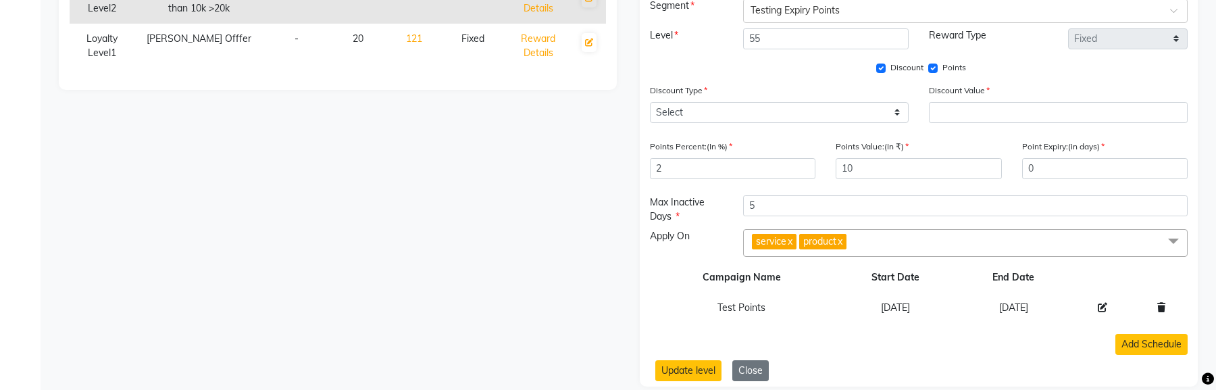
click at [735, 123] on div "Discount Type Select Percent Flat Discount Value" at bounding box center [919, 108] width 558 height 51
click at [743, 106] on select "Select Percent Flat" at bounding box center [779, 112] width 259 height 21
select select "F"
click at [995, 122] on div "Discount Type Select Percent Flat Discount Value" at bounding box center [919, 108] width 558 height 51
click at [995, 118] on input "number" at bounding box center [1058, 112] width 259 height 21
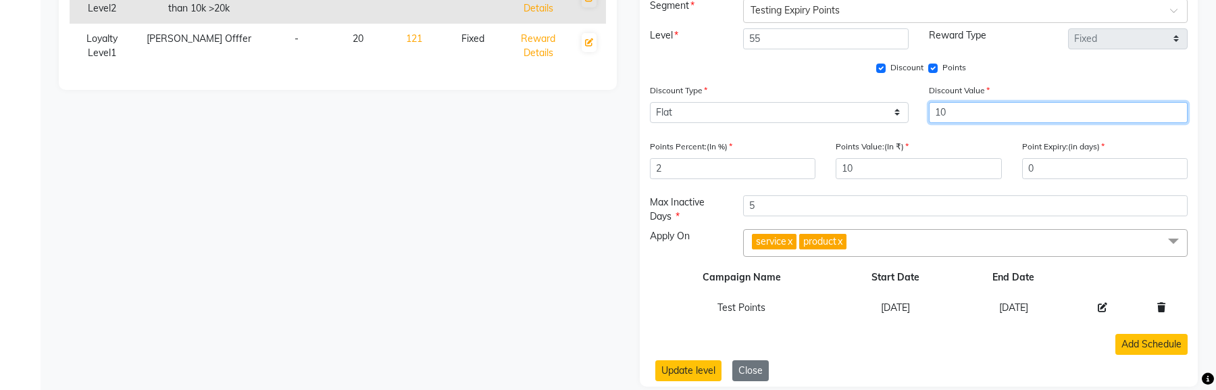
type input "10"
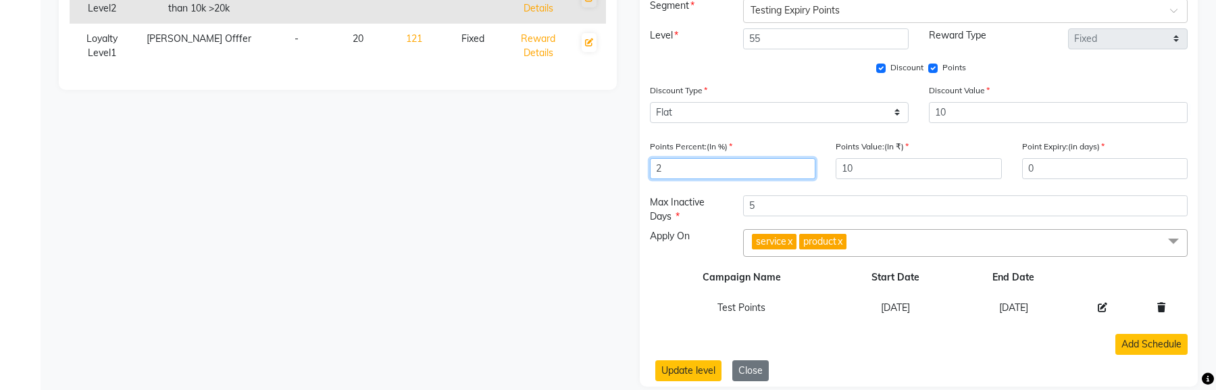
drag, startPoint x: 679, startPoint y: 174, endPoint x: 565, endPoint y: 163, distance: 114.6
click at [565, 163] on div "Note : One customer will be associated with only one loyalty level at a time. (…" at bounding box center [628, 38] width 1162 height 695
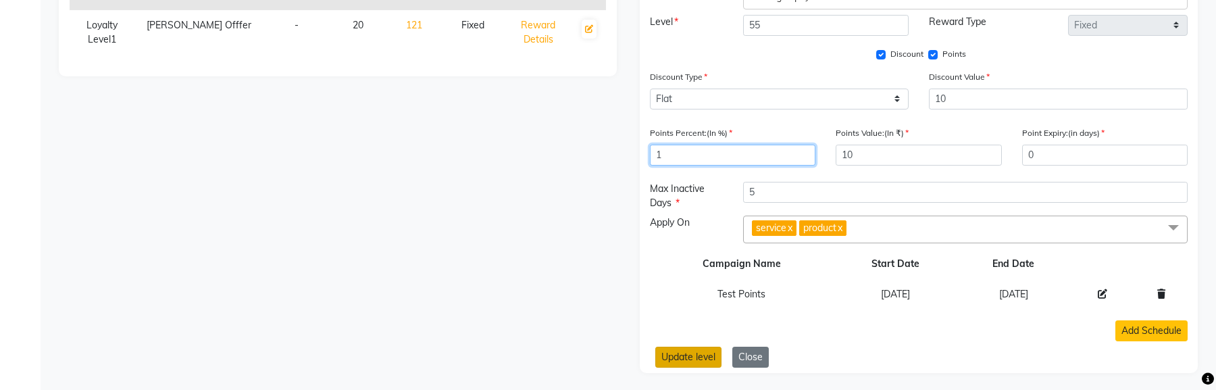
type input "1"
click at [677, 228] on button "Update level" at bounding box center [688, 356] width 66 height 21
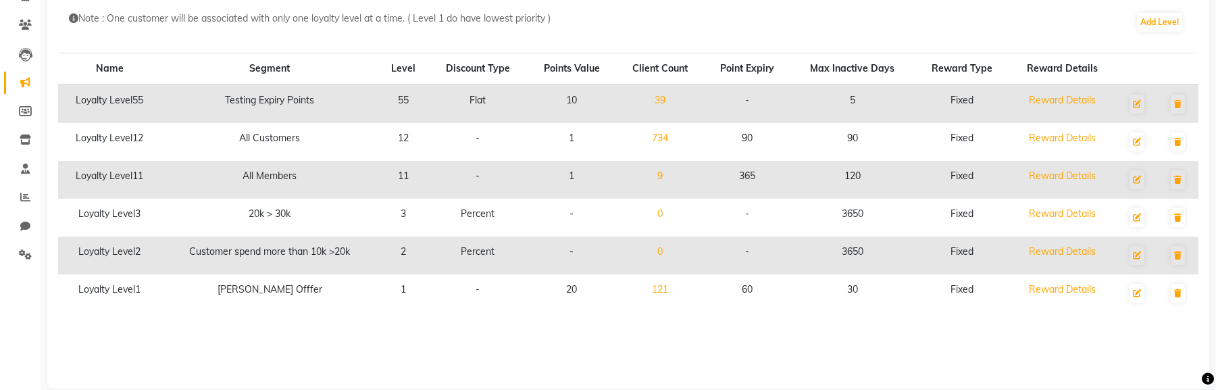
scroll to position [0, 0]
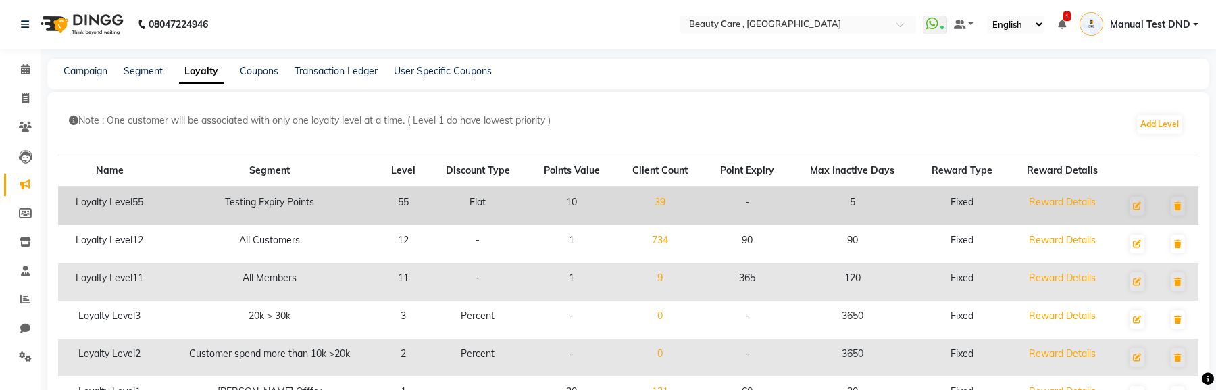
click at [665, 199] on link "39" at bounding box center [659, 202] width 11 height 12
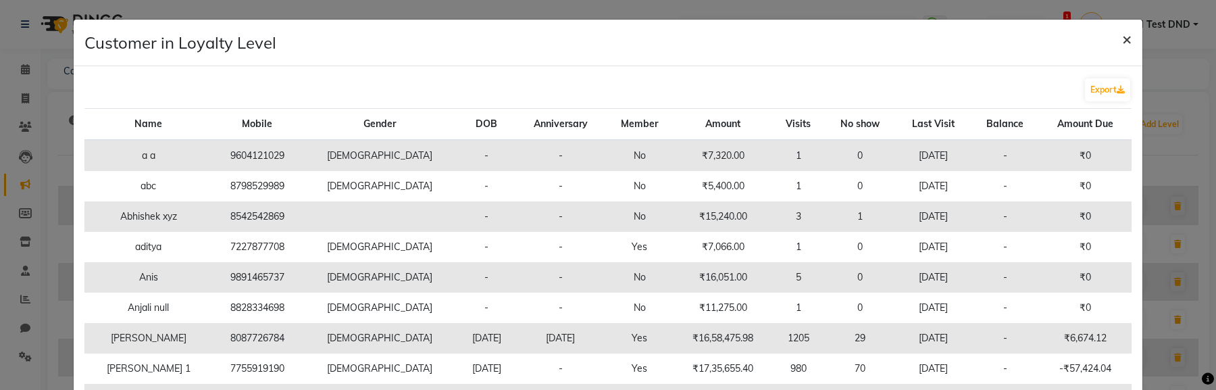
click at [1124, 38] on span "×" at bounding box center [1126, 38] width 9 height 20
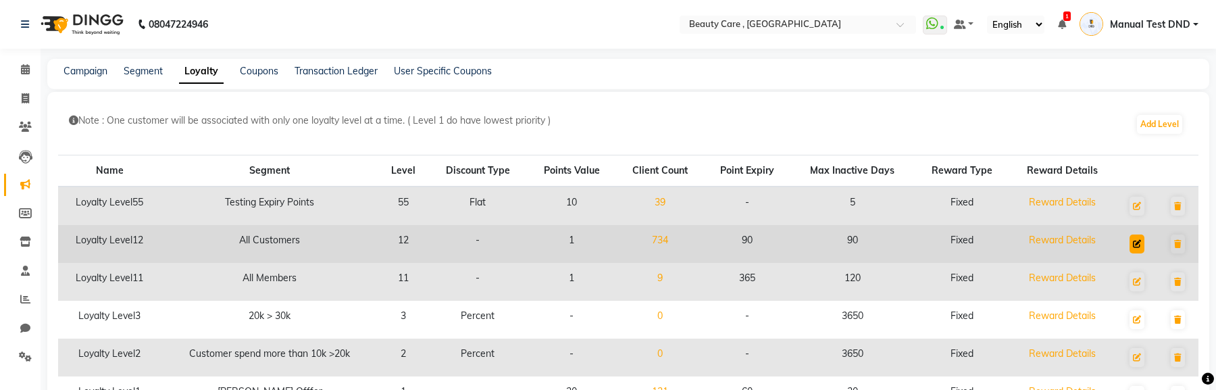
click at [1139, 228] on icon at bounding box center [1137, 244] width 8 height 8
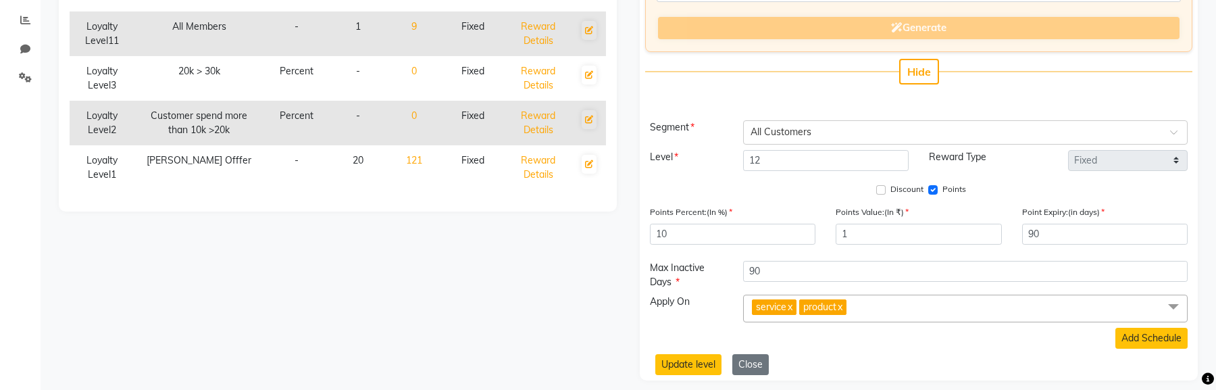
scroll to position [285, 0]
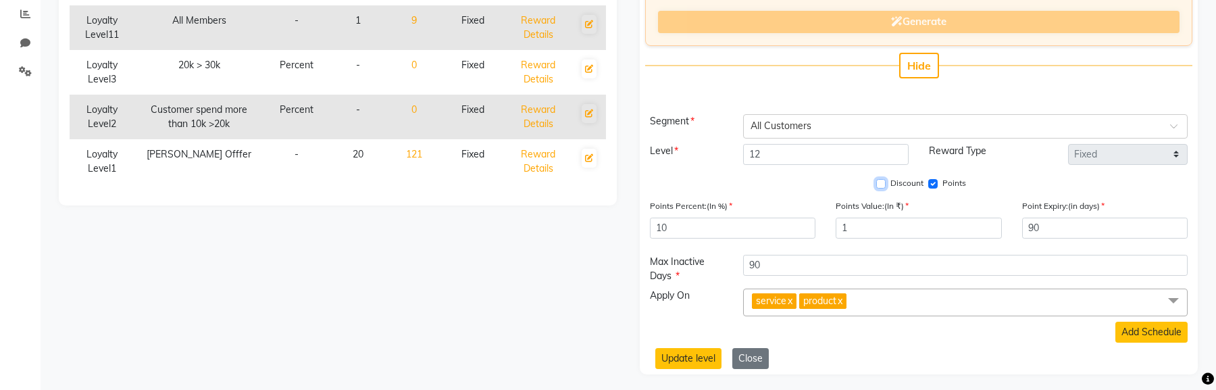
click at [883, 184] on input "Discount" at bounding box center [880, 183] width 9 height 9
checkbox input "true"
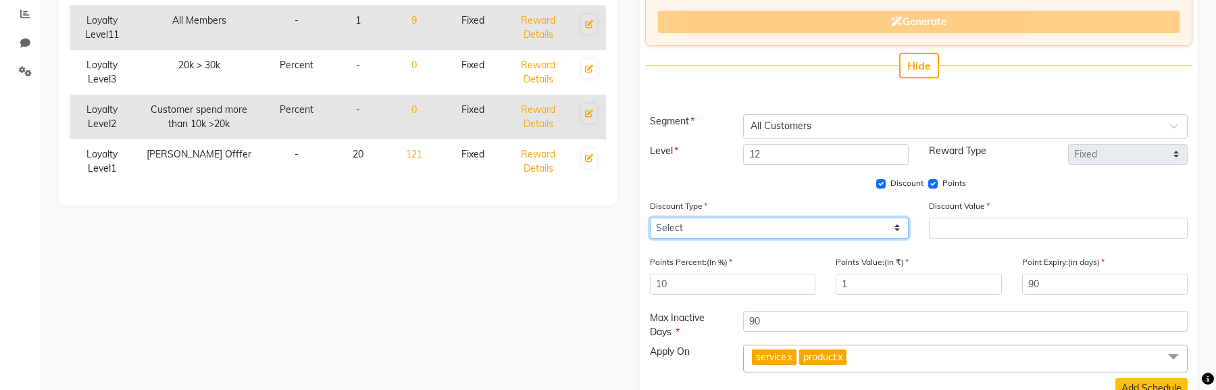
click at [710, 228] on select "Select Percent Flat" at bounding box center [779, 227] width 259 height 21
select select "F"
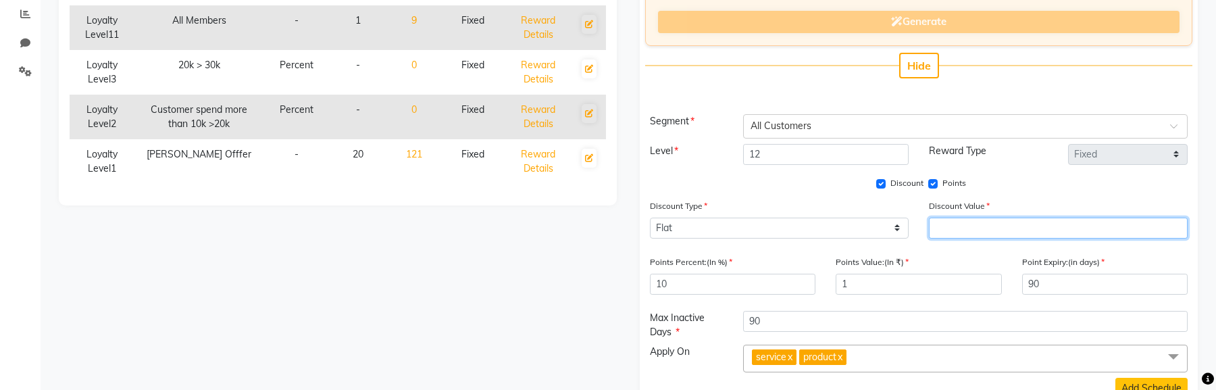
click at [999, 228] on input "number" at bounding box center [1058, 227] width 259 height 21
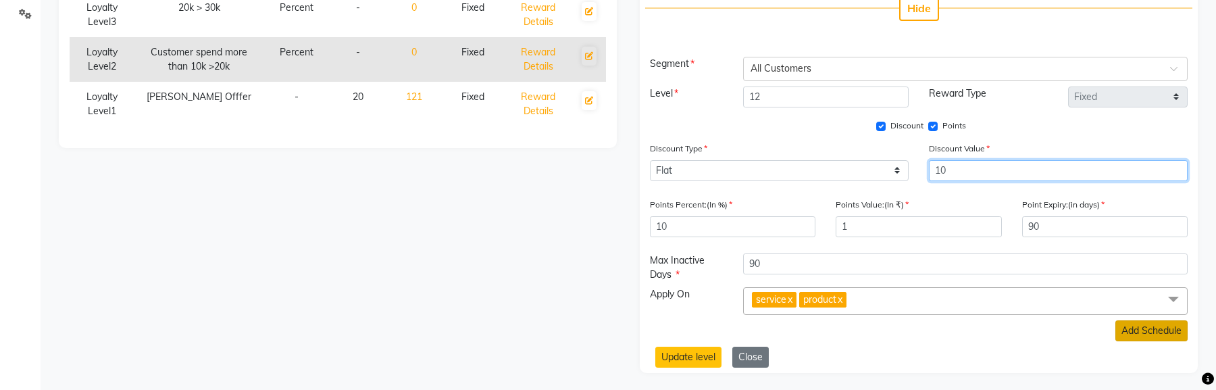
type input "10"
click at [1149, 228] on button "Add Schedule" at bounding box center [1151, 330] width 72 height 21
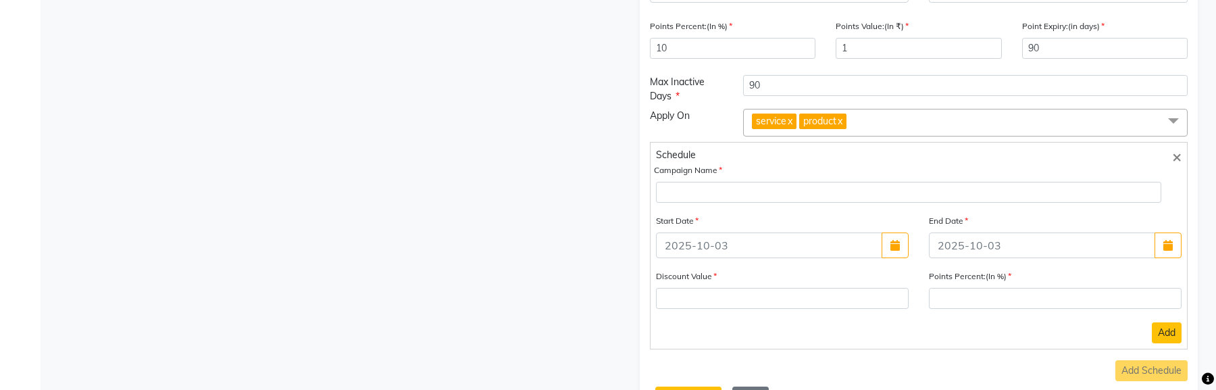
scroll to position [561, 0]
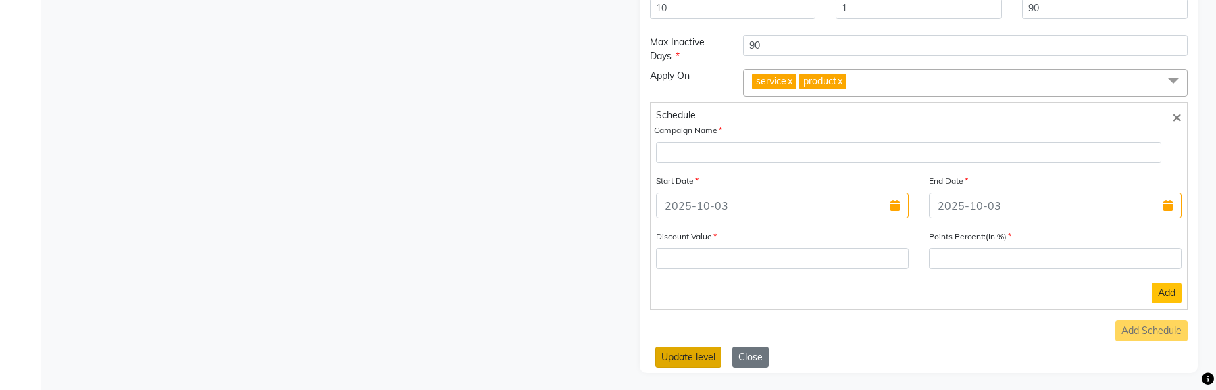
click at [690, 228] on button "Update level" at bounding box center [688, 356] width 66 height 21
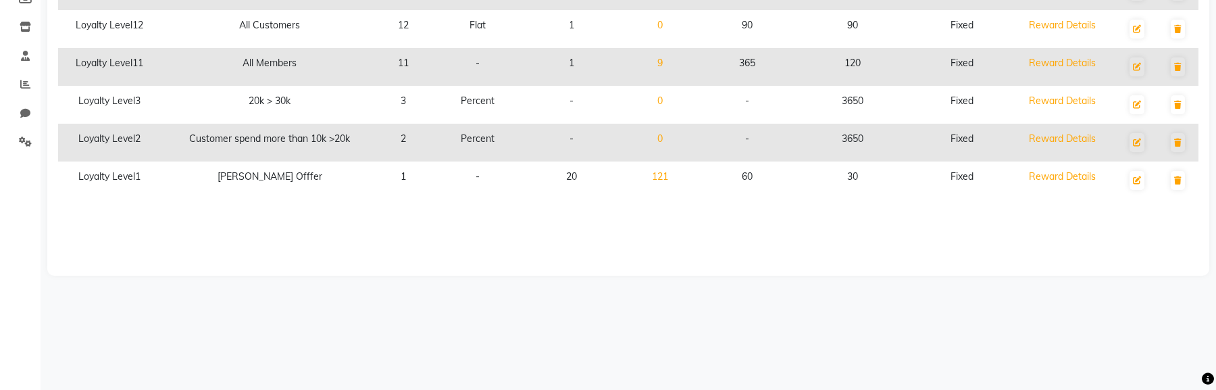
scroll to position [0, 0]
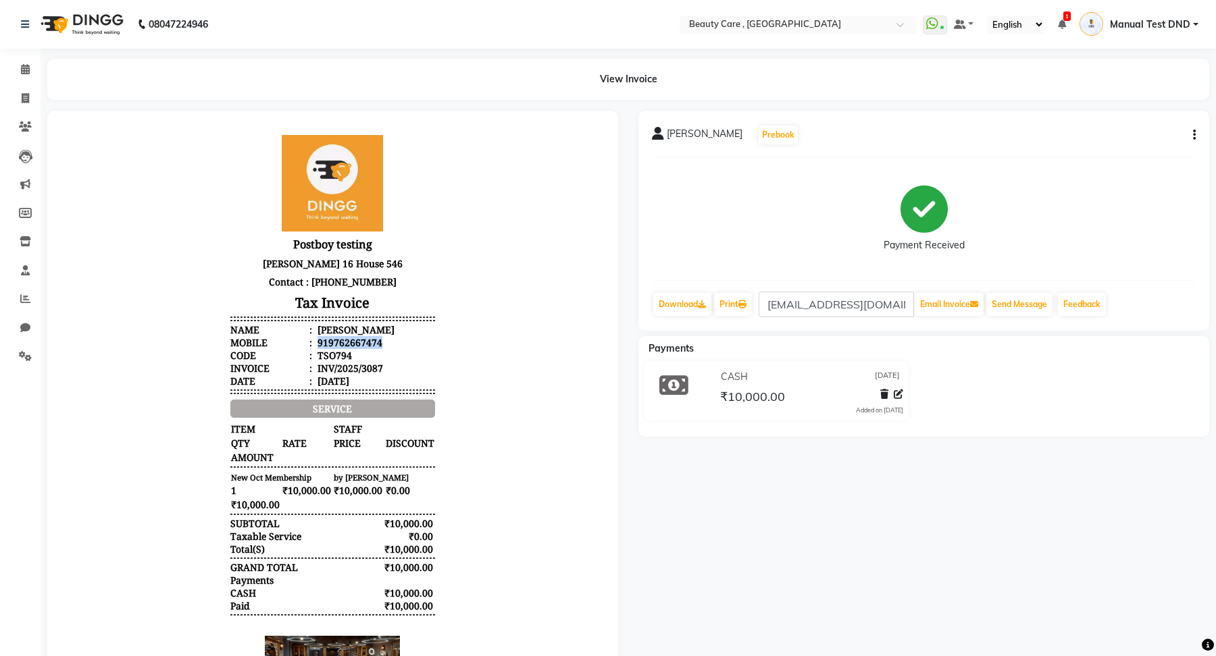
drag, startPoint x: 317, startPoint y: 341, endPoint x: 417, endPoint y: 341, distance: 100.6
click at [417, 341] on li "Mobile : 919762667474" at bounding box center [332, 342] width 204 height 13
copy div "919762667474"
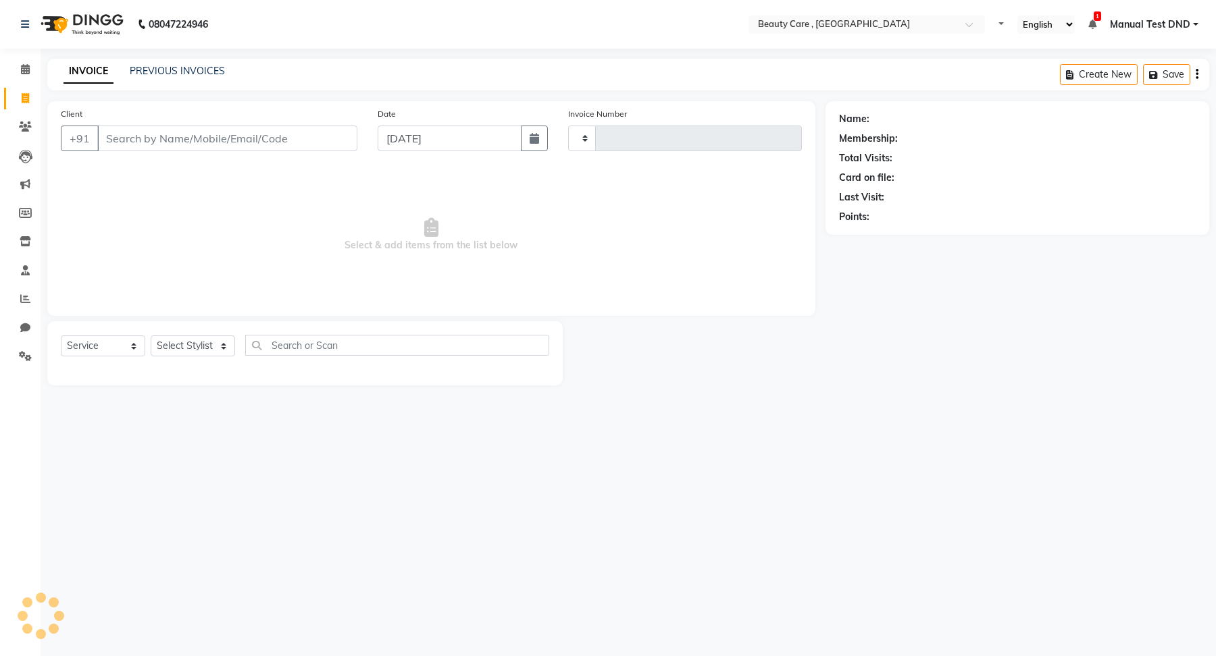
select select "service"
type input "3088"
select select "5646"
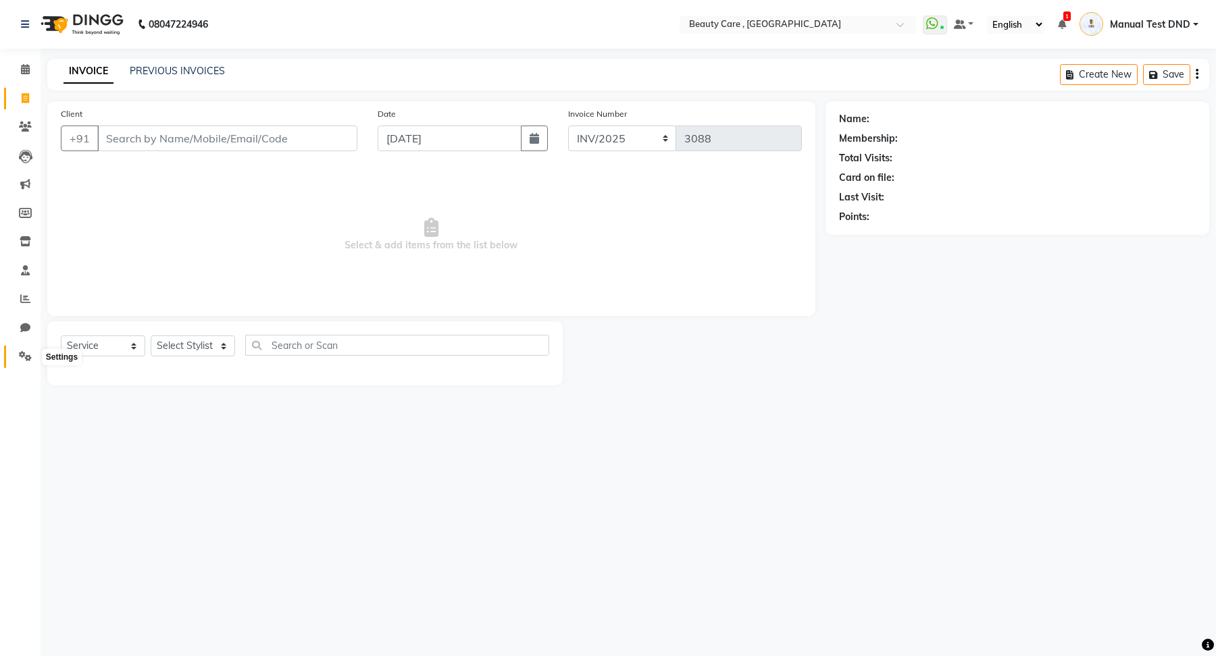
click at [21, 358] on icon at bounding box center [25, 356] width 13 height 10
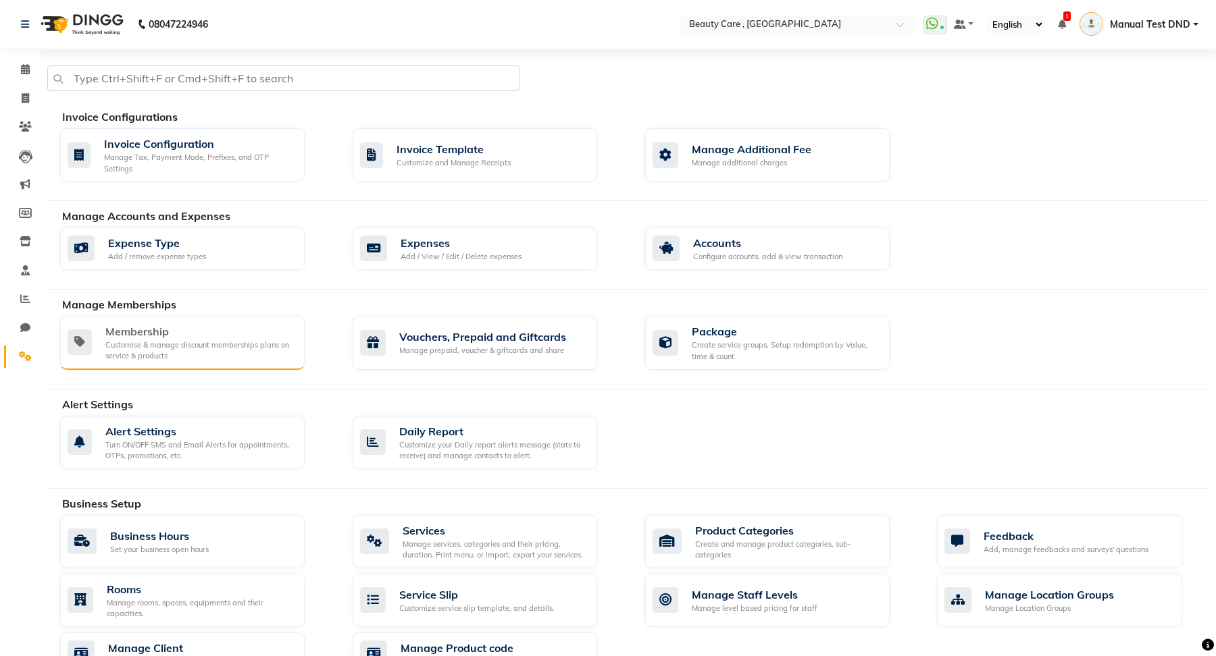
click at [164, 356] on div "Customise & manage discount memberships plans on service & products" at bounding box center [199, 351] width 188 height 22
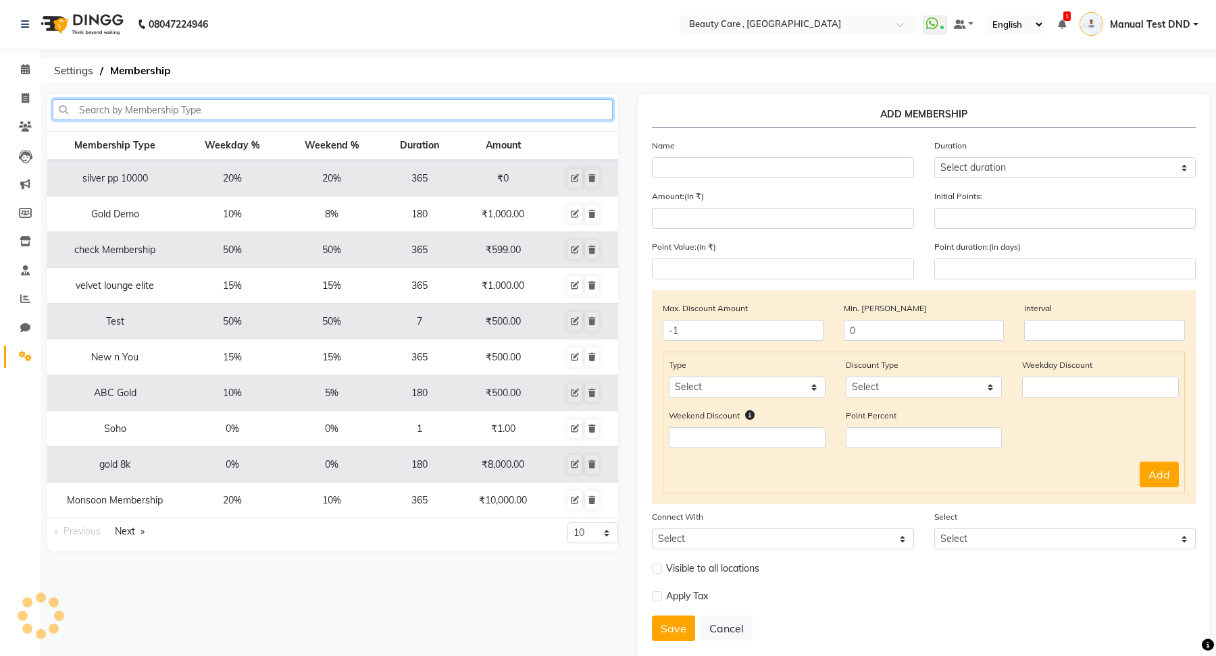
click at [221, 107] on input "text" at bounding box center [333, 109] width 560 height 21
type input "b"
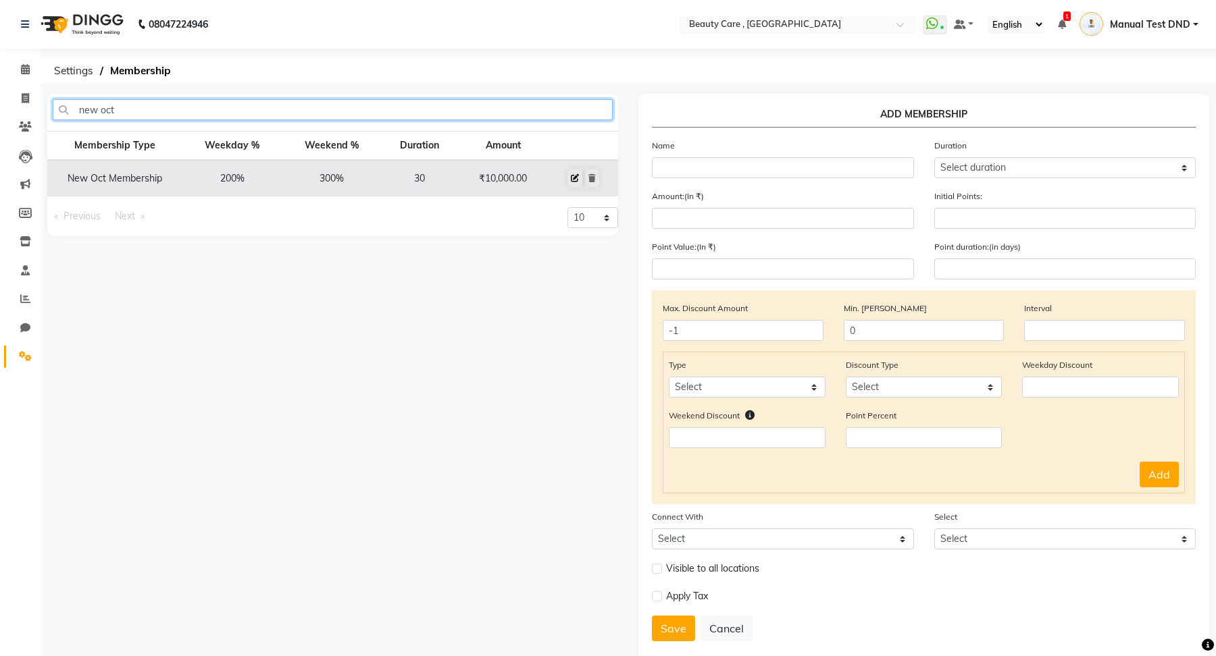
type input "new oct"
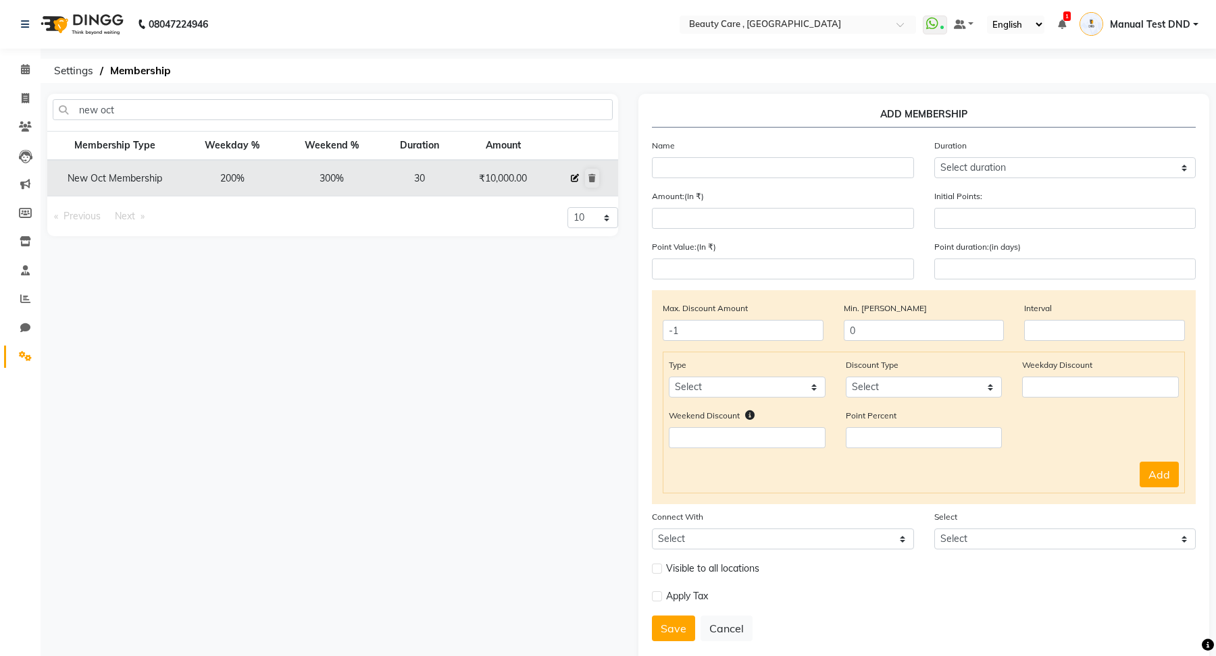
click at [573, 179] on icon at bounding box center [575, 178] width 8 height 8
select select
type input "0"
select select
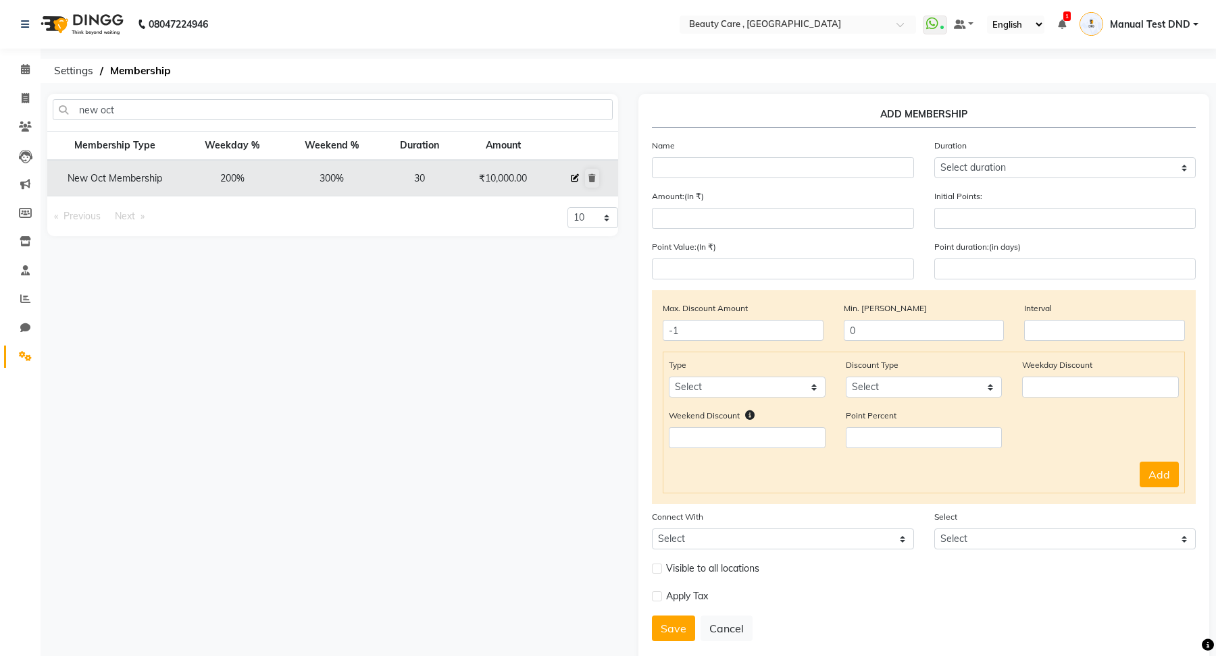
checkbox input "false"
type input "New Oct Membership"
select select "3: 30"
type input "10000"
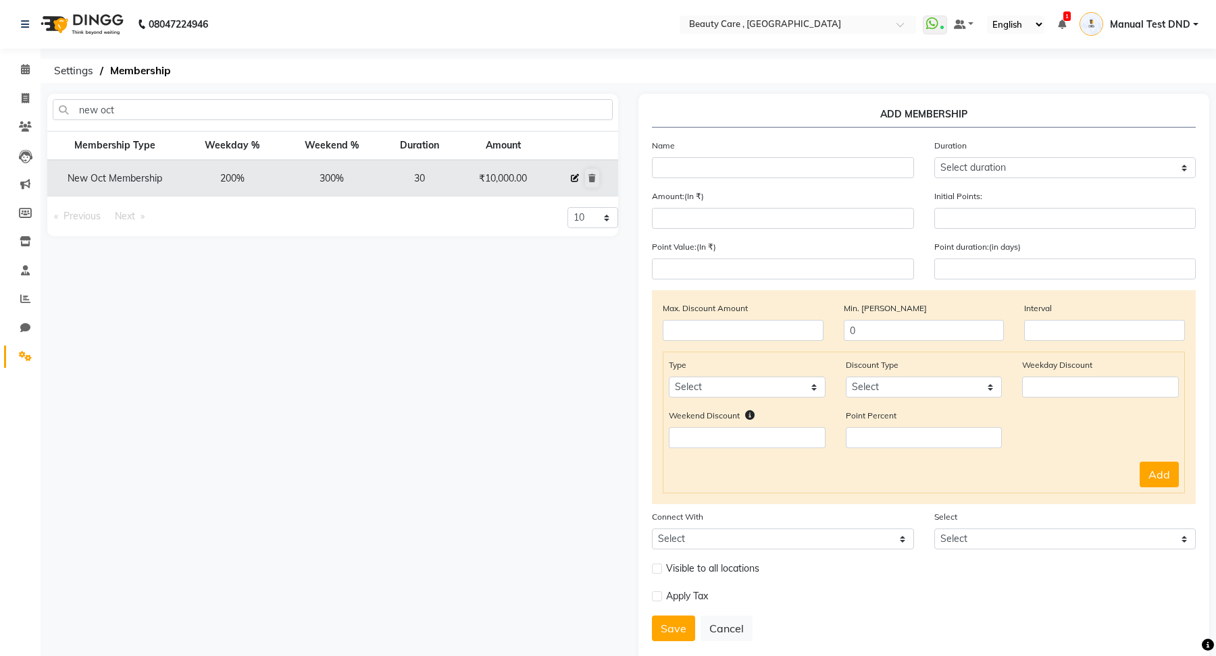
type input "1"
type input "-1"
type input "1000"
type input "30"
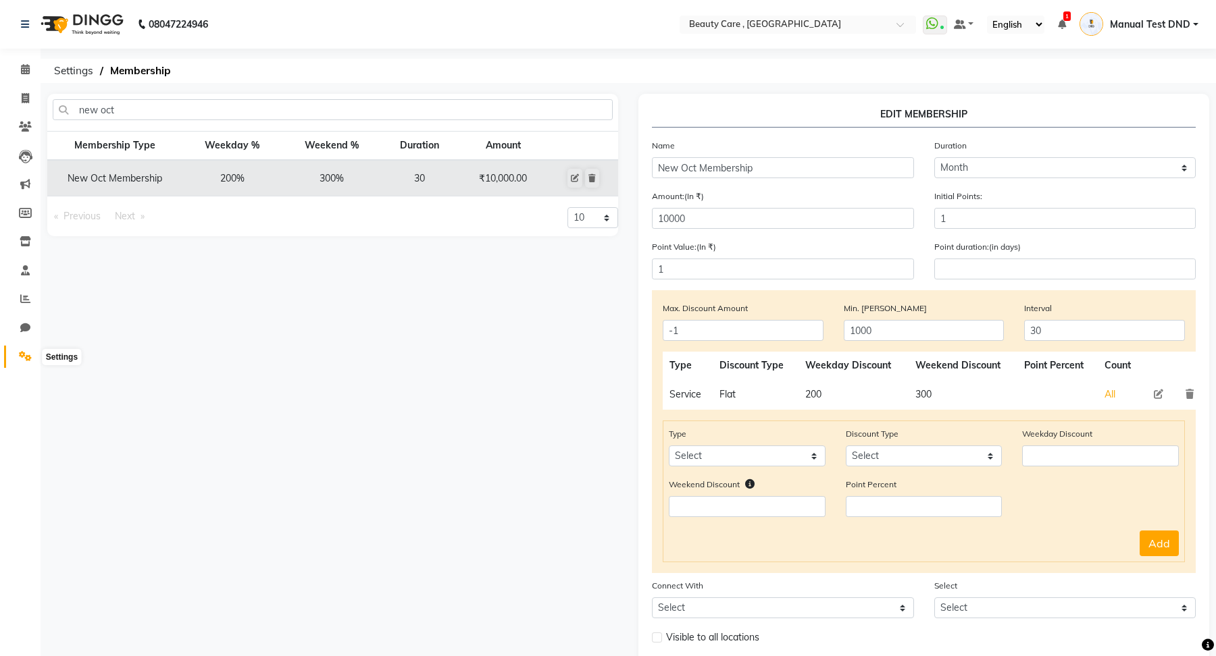
click at [22, 360] on icon at bounding box center [25, 356] width 13 height 10
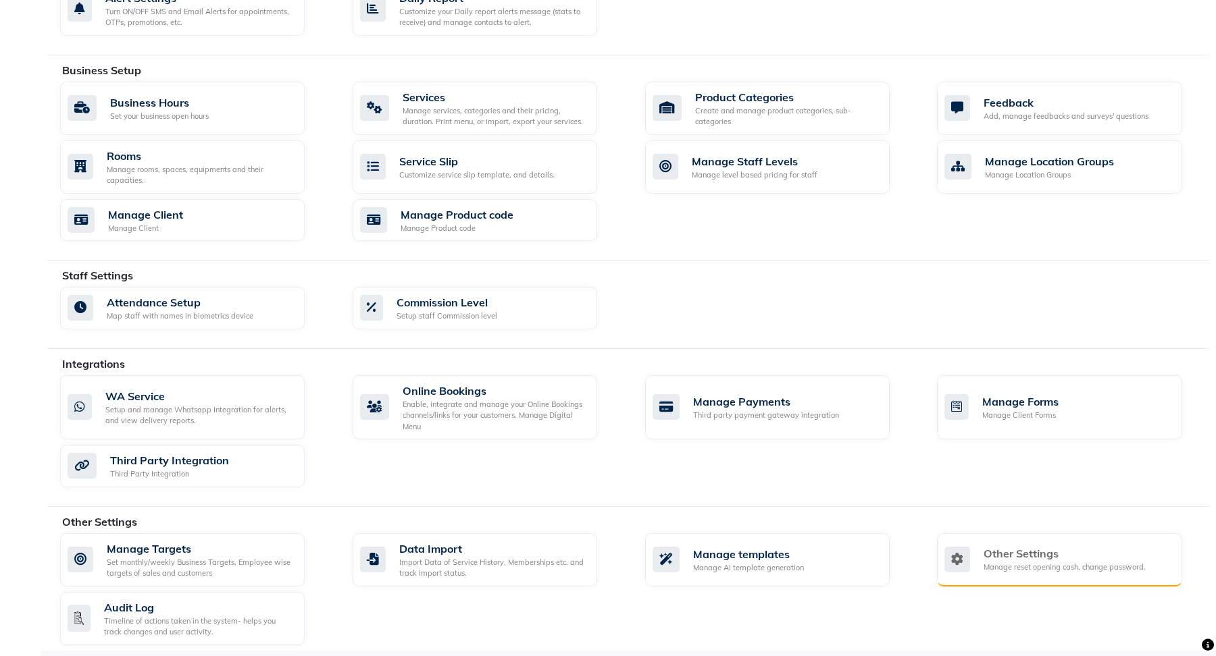
scroll to position [432, 0]
click at [1089, 549] on div "Other Settings" at bounding box center [1064, 554] width 162 height 16
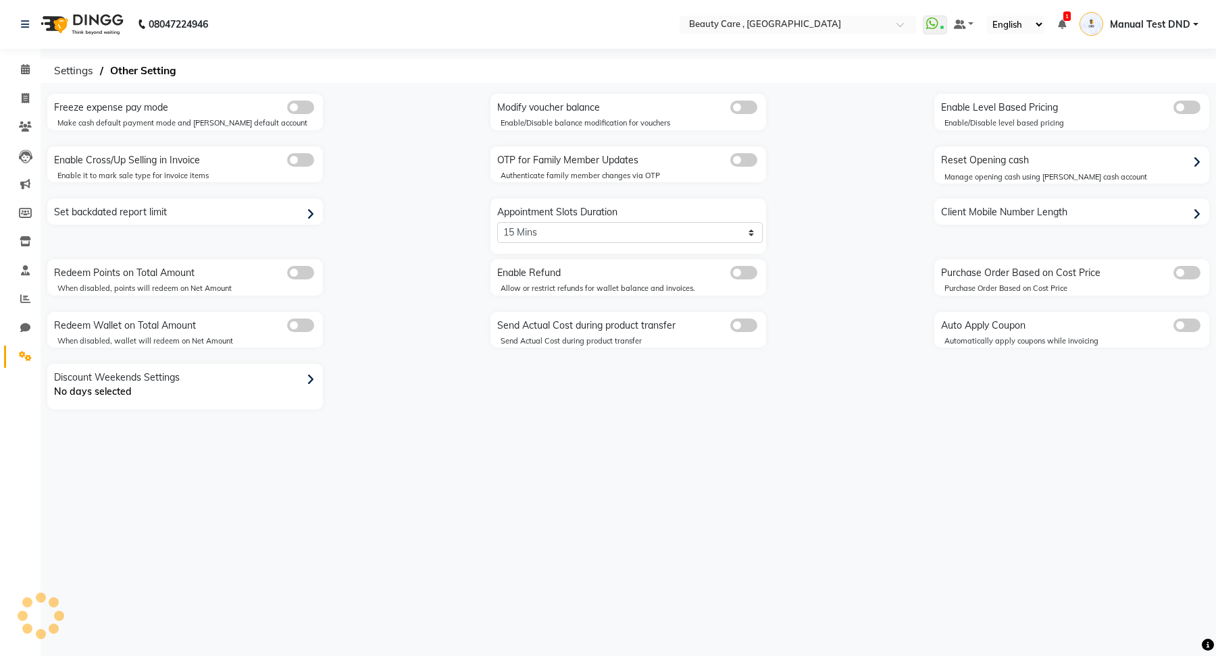
select select "0: 5"
click at [307, 380] on icon at bounding box center [310, 380] width 7 height 12
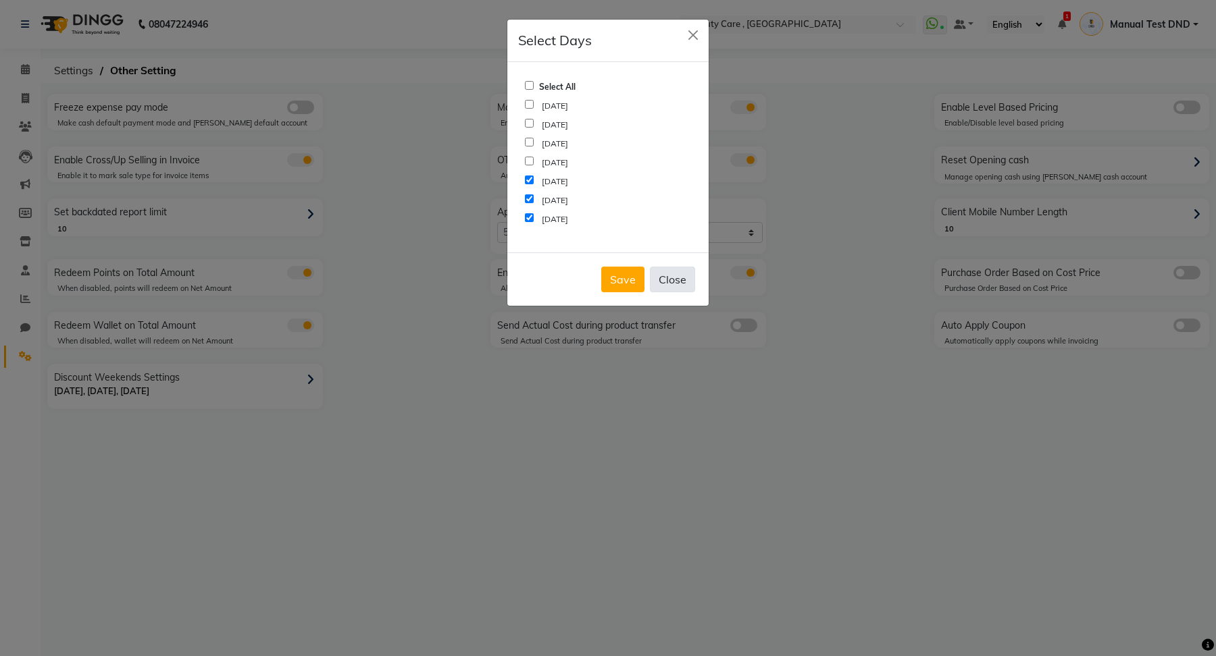
click at [671, 269] on button "Close" at bounding box center [672, 280] width 45 height 26
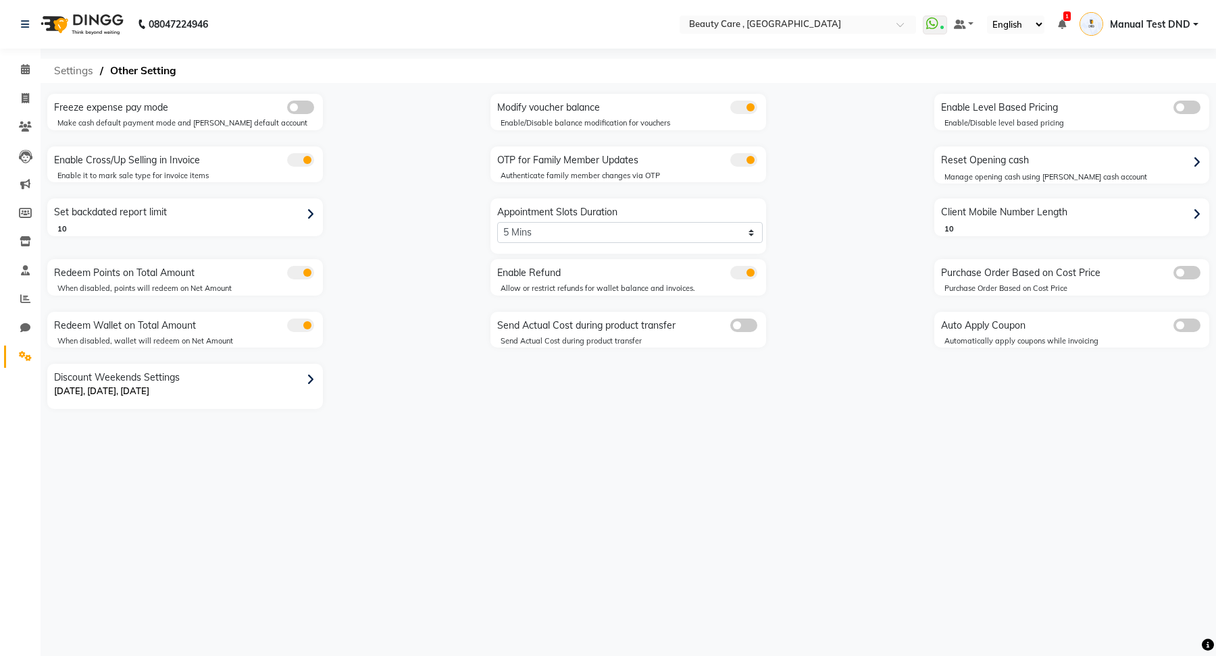
click at [63, 71] on span "Settings" at bounding box center [73, 71] width 53 height 24
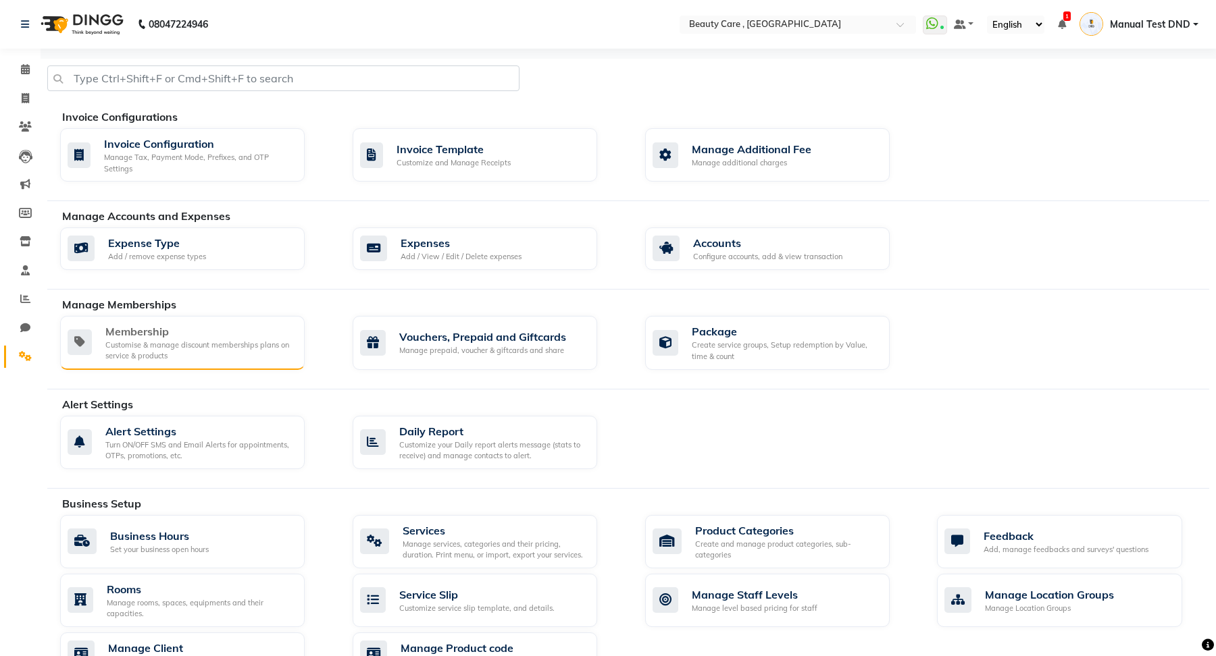
click at [235, 344] on div "Customise & manage discount memberships plans on service & products" at bounding box center [199, 351] width 188 height 22
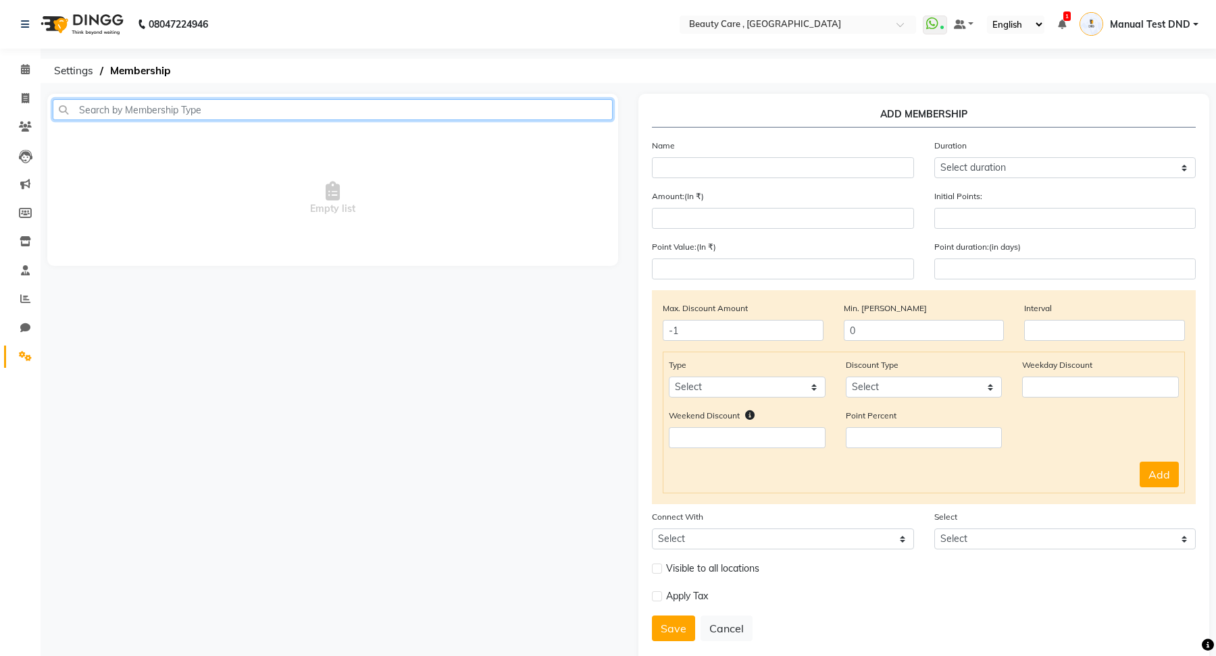
click at [305, 112] on input "text" at bounding box center [333, 109] width 560 height 21
type input "Ne c"
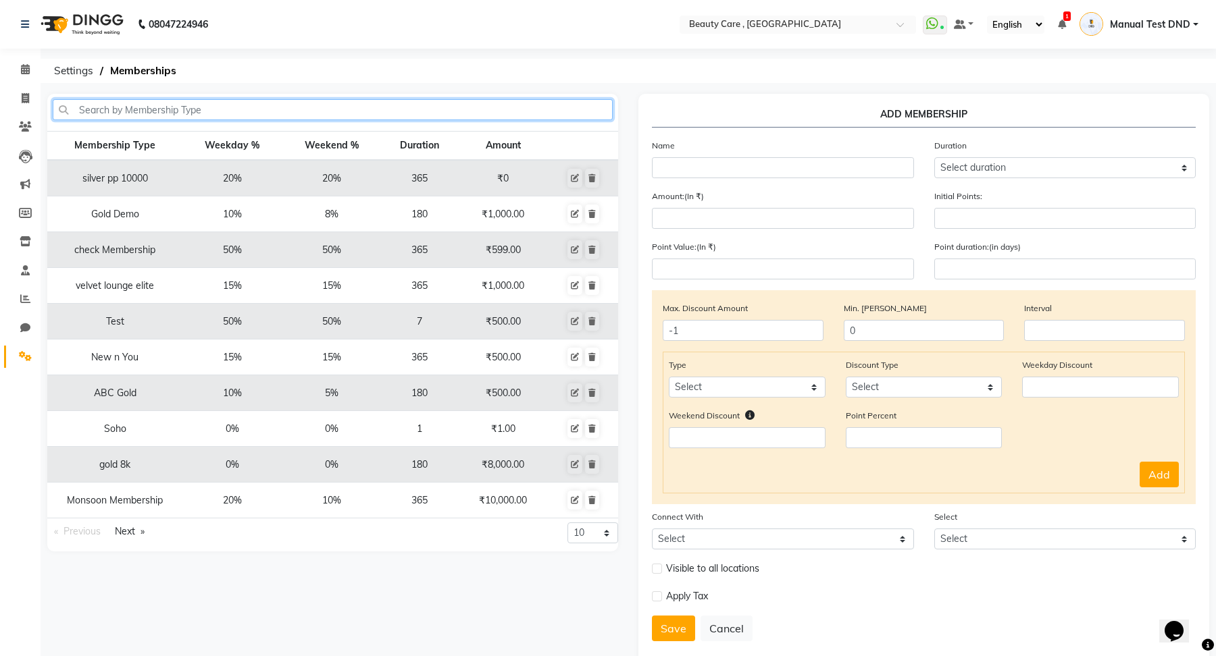
click at [132, 105] on input "text" at bounding box center [333, 109] width 560 height 21
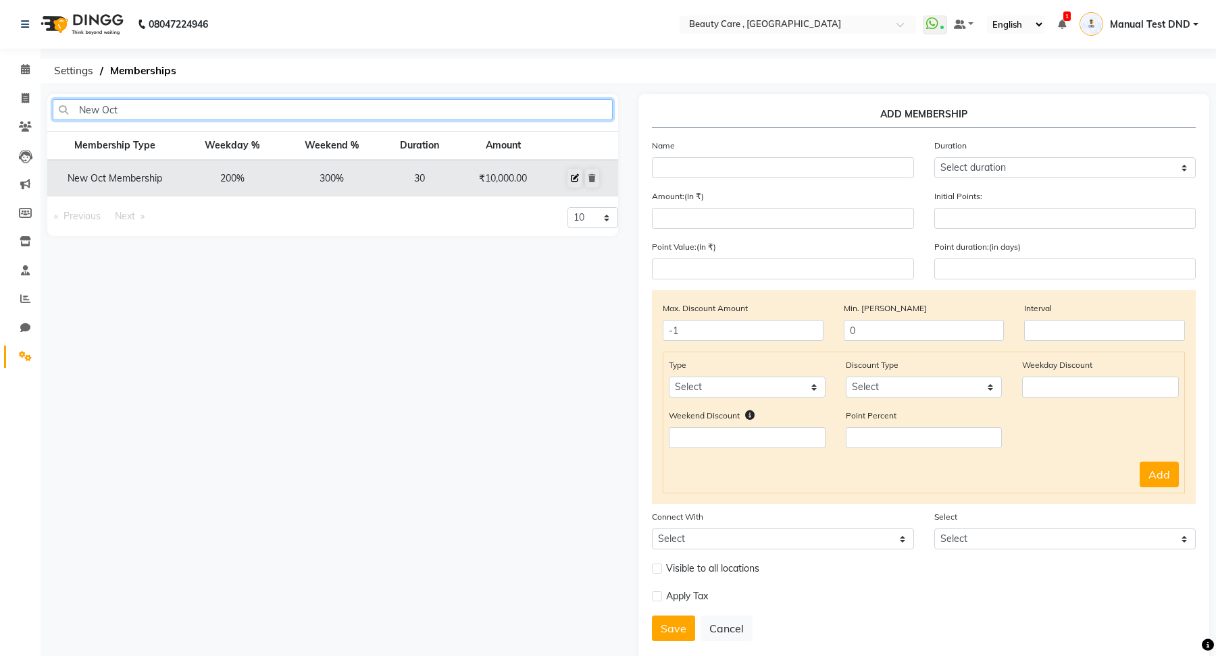
type input "New Oct"
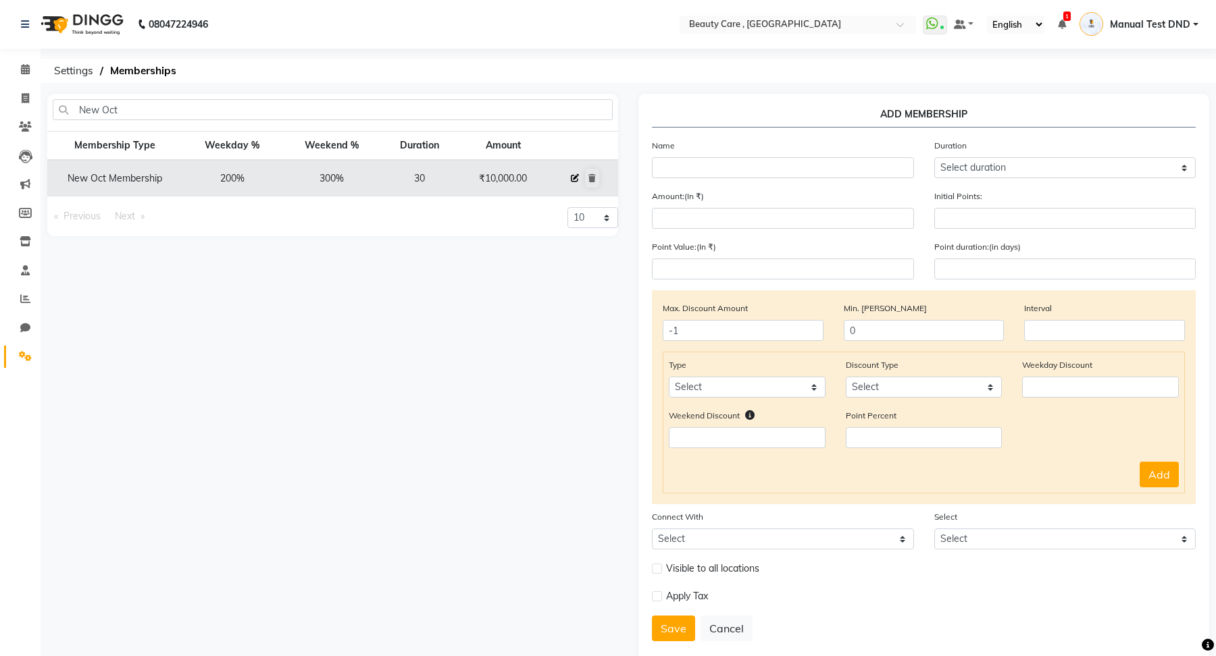
click at [574, 178] on icon at bounding box center [575, 178] width 8 height 8
select select
type input "0"
select select
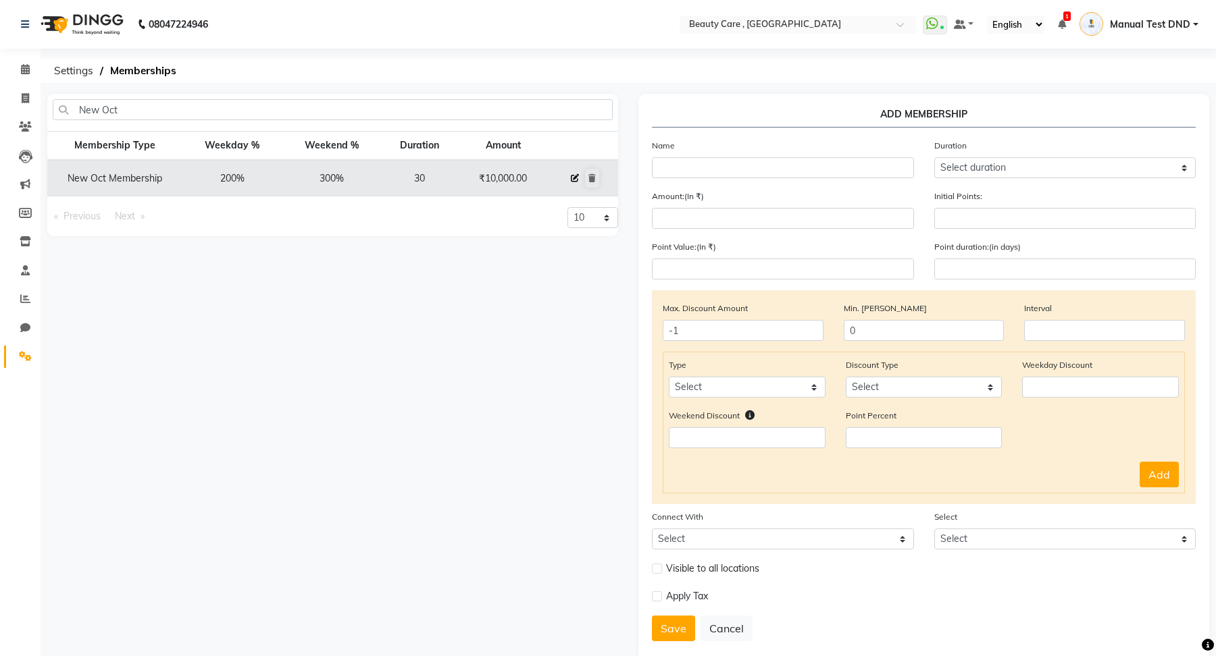
checkbox input "false"
type input "New Oct Membership"
select select "3: 30"
type input "10000"
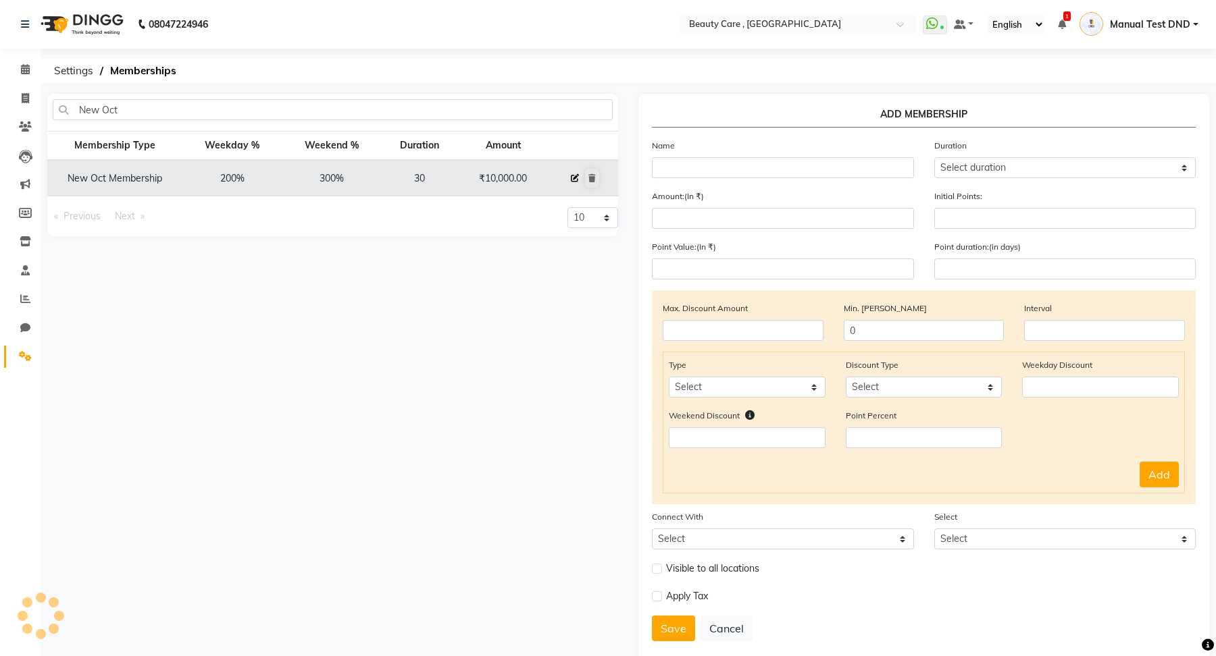
type input "1"
type input "-1"
type input "1000"
type input "30"
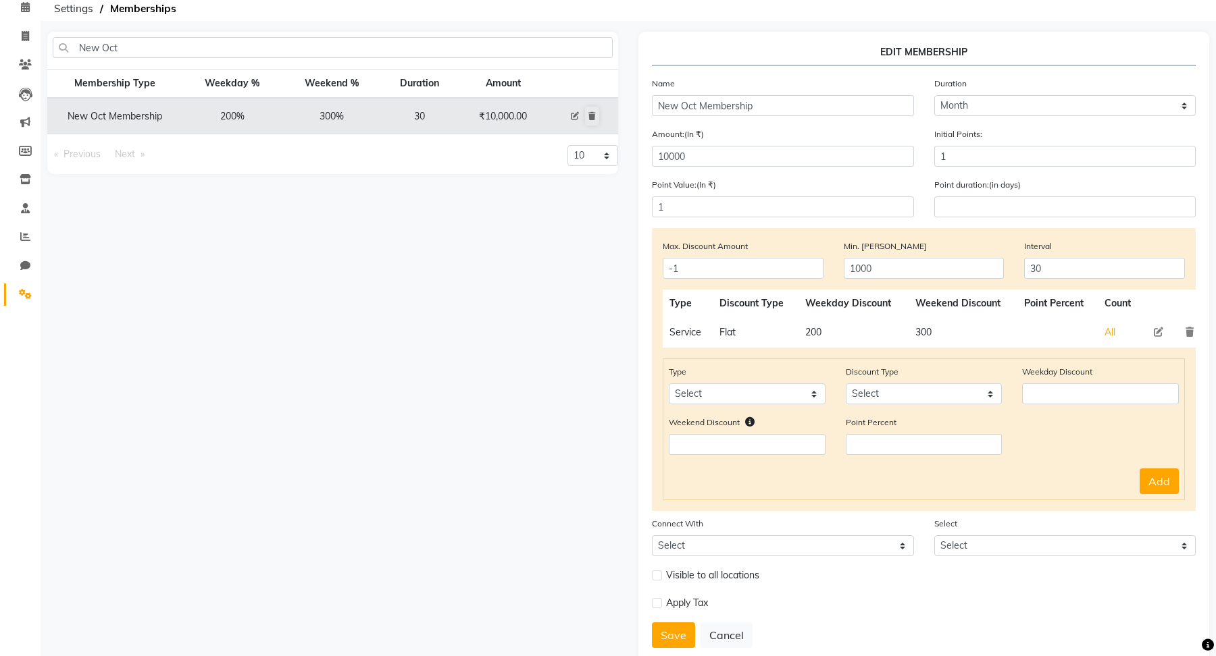
scroll to position [63, 0]
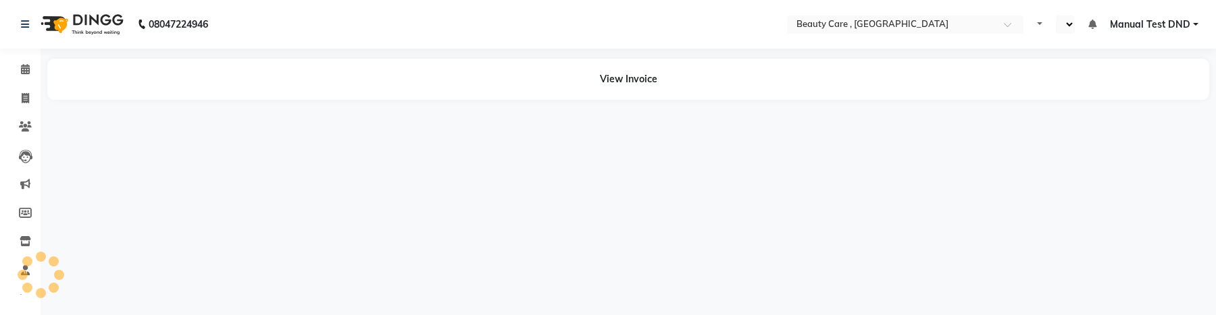
select select "en"
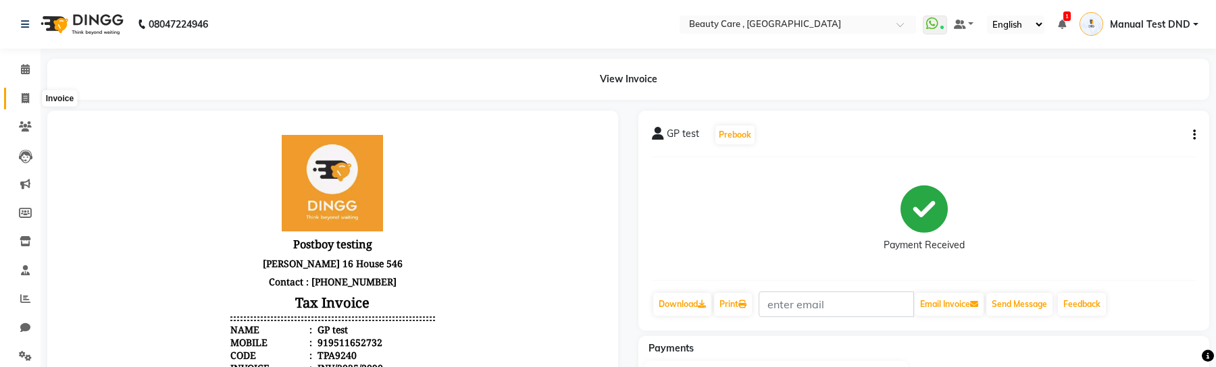
click at [29, 92] on span at bounding box center [26, 99] width 24 height 16
select select "service"
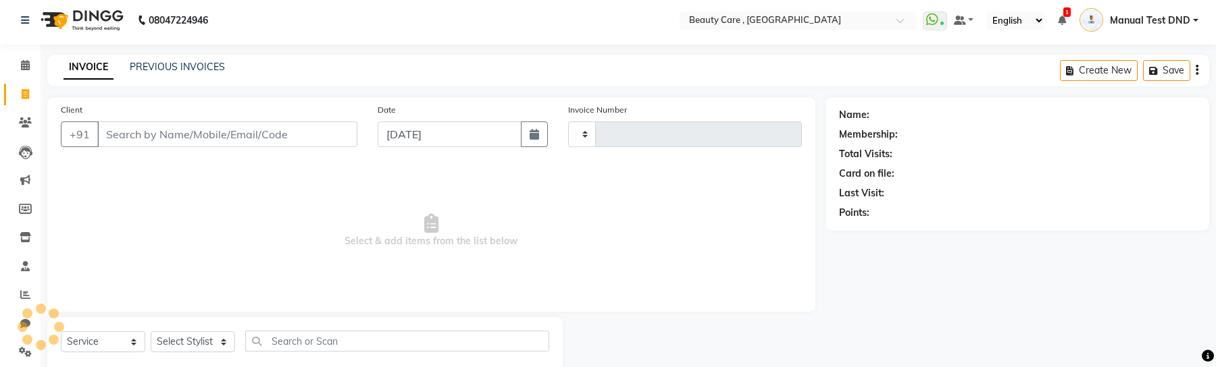
type input "3092"
select select "5646"
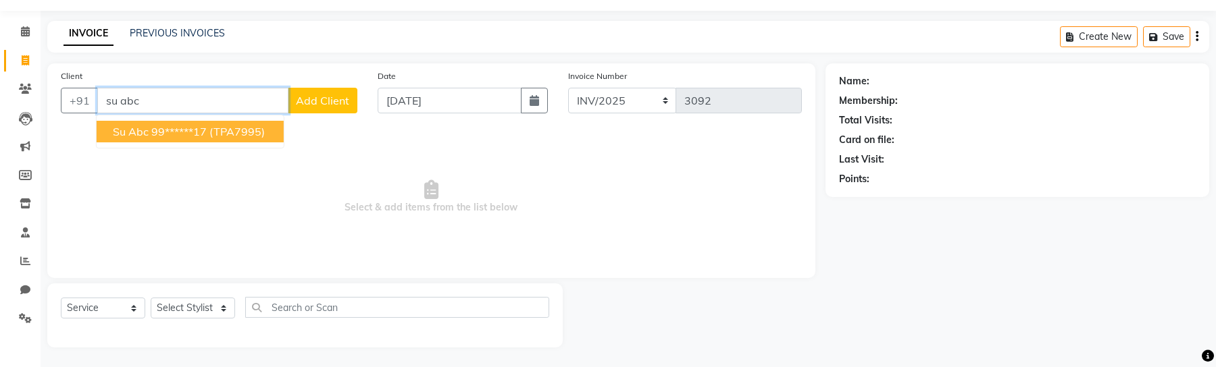
click at [174, 136] on ngb-highlight "99******17" at bounding box center [178, 132] width 55 height 14
type input "99******17"
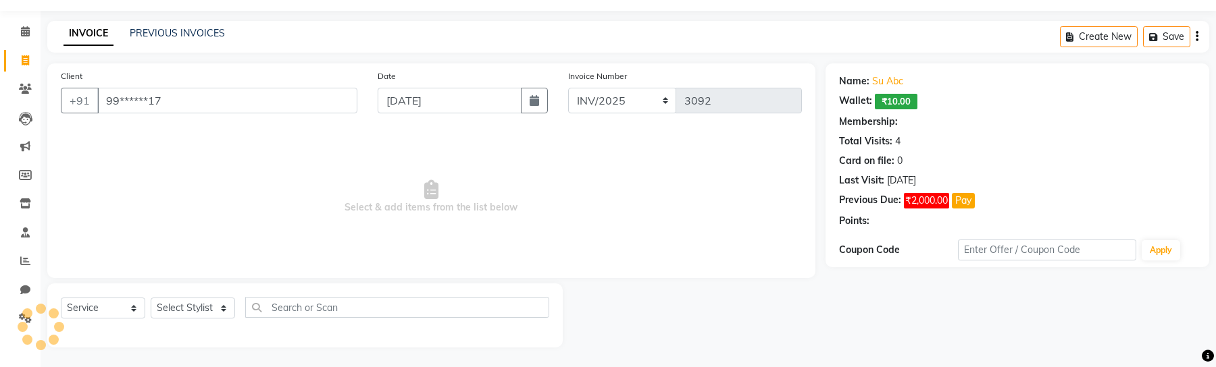
select select "1: Object"
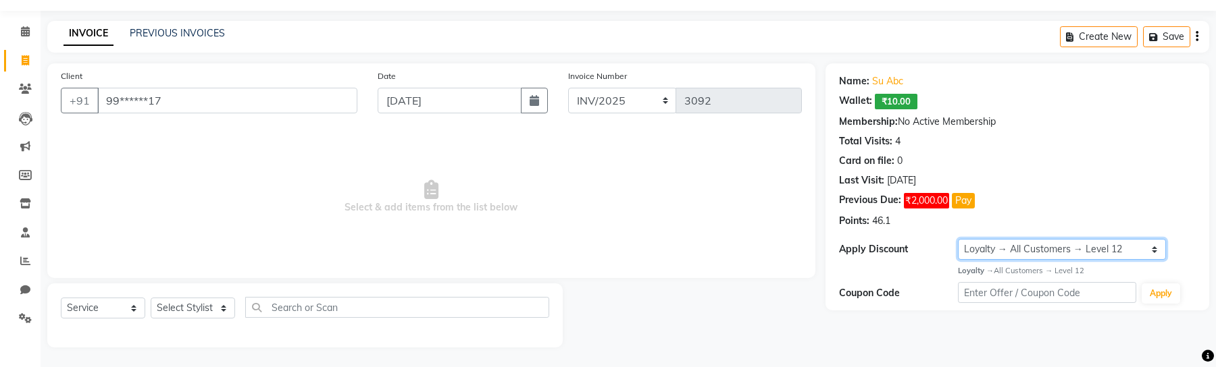
click at [1017, 162] on select "Select Loyalty → All Customers → Level 12 Coupon → Instacoupm" at bounding box center [1062, 249] width 208 height 21
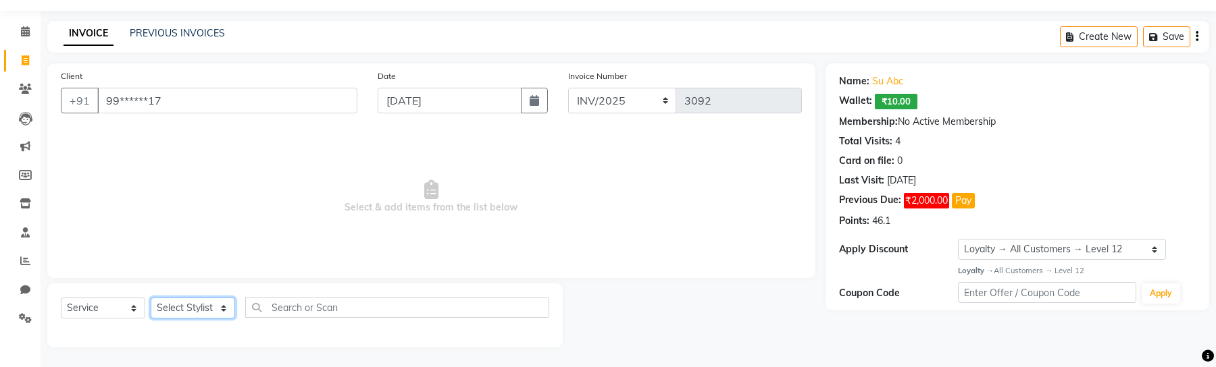
click at [192, 162] on select "Select Stylist Admin Akshay Anis Ankit [PERSON_NAME] Avinash [PERSON_NAME] [PER…" at bounding box center [193, 308] width 84 height 21
select select "60558"
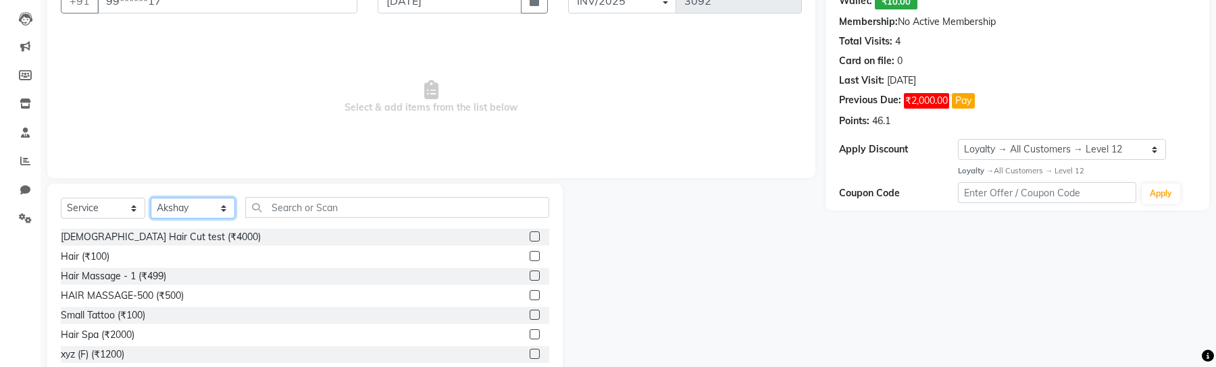
scroll to position [173, 0]
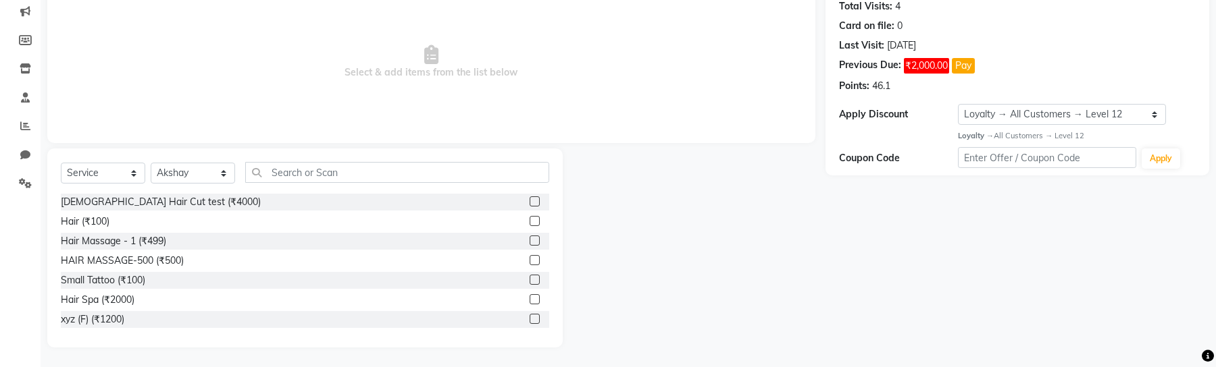
click at [536, 162] on label at bounding box center [534, 202] width 10 height 10
click at [536, 162] on input "checkbox" at bounding box center [533, 202] width 9 height 9
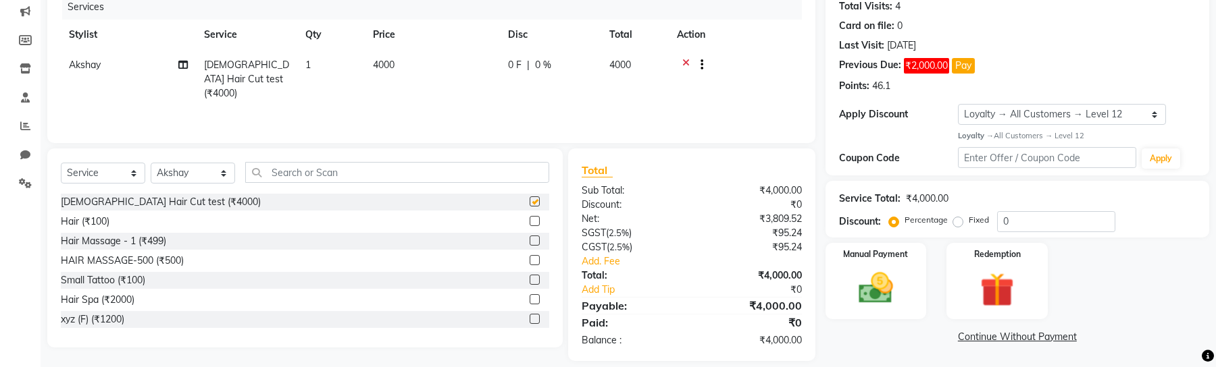
checkbox input "false"
drag, startPoint x: 1097, startPoint y: 130, endPoint x: 950, endPoint y: 132, distance: 146.6
click at [950, 132] on div "Name: Su Abc Wallet: ₹10.00 Membership: No Active Membership Total Visits: 4 Ca…" at bounding box center [1017, 51] width 384 height 247
click at [968, 162] on label "Fixed" at bounding box center [978, 220] width 20 height 12
click at [956, 162] on input "Fixed" at bounding box center [960, 219] width 9 height 9
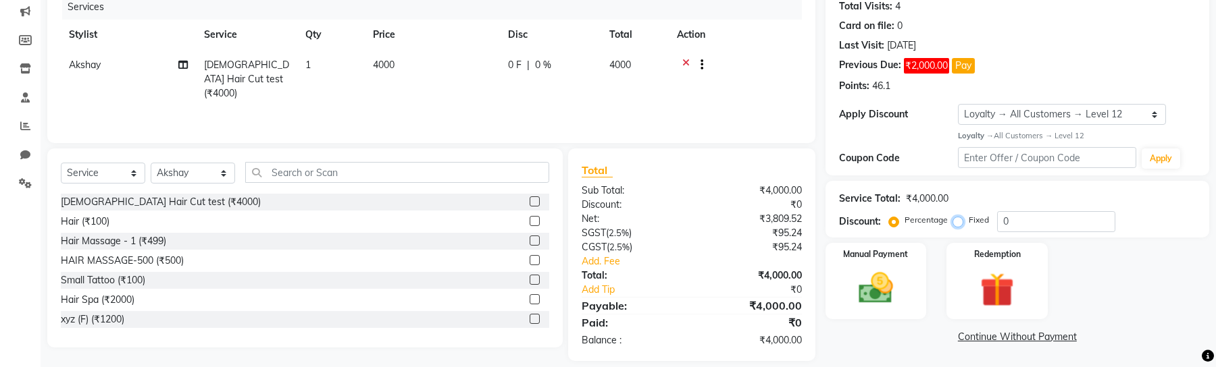
radio input "true"
click at [998, 162] on input "0" at bounding box center [1056, 221] width 118 height 21
click at [685, 61] on icon at bounding box center [685, 66] width 7 height 17
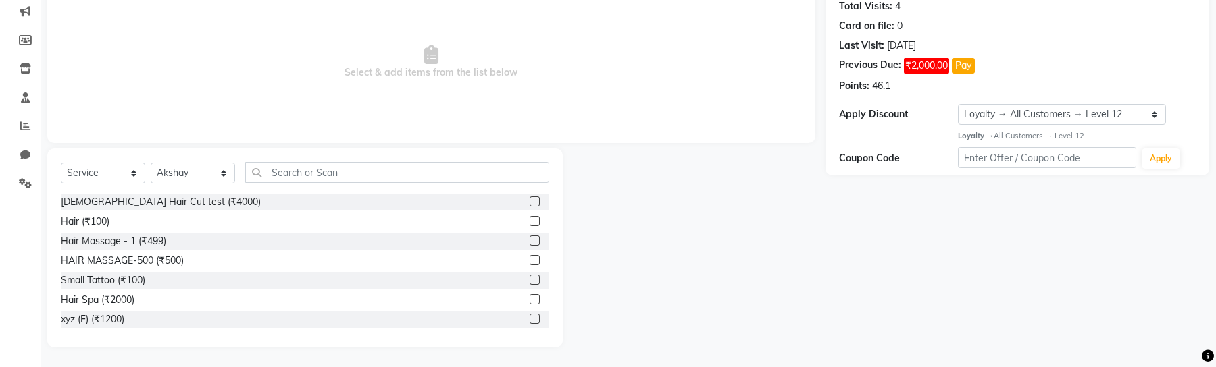
click at [538, 162] on label at bounding box center [534, 221] width 10 height 10
click at [538, 162] on input "checkbox" at bounding box center [533, 221] width 9 height 9
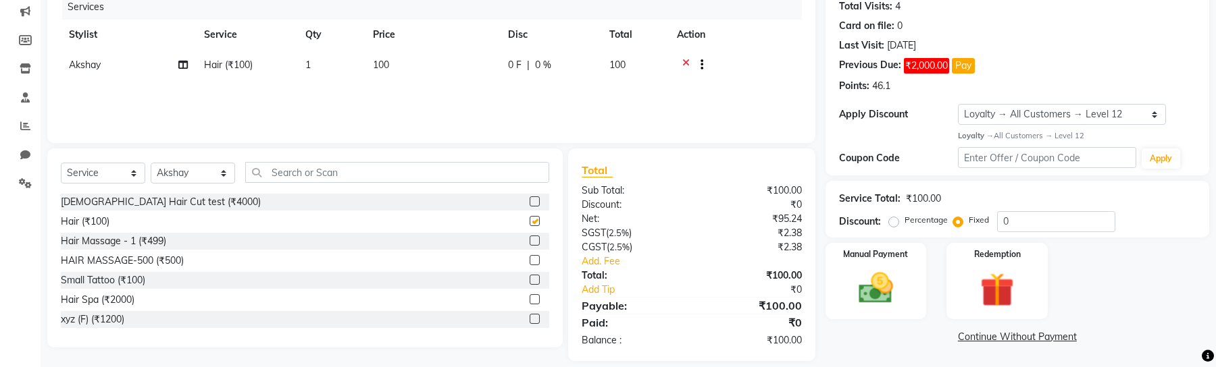
checkbox input "false"
drag, startPoint x: 1011, startPoint y: 219, endPoint x: 958, endPoint y: 212, distance: 53.2
click at [958, 162] on div "Percentage Fixed 0" at bounding box center [1003, 221] width 224 height 21
type input "8"
type input "10"
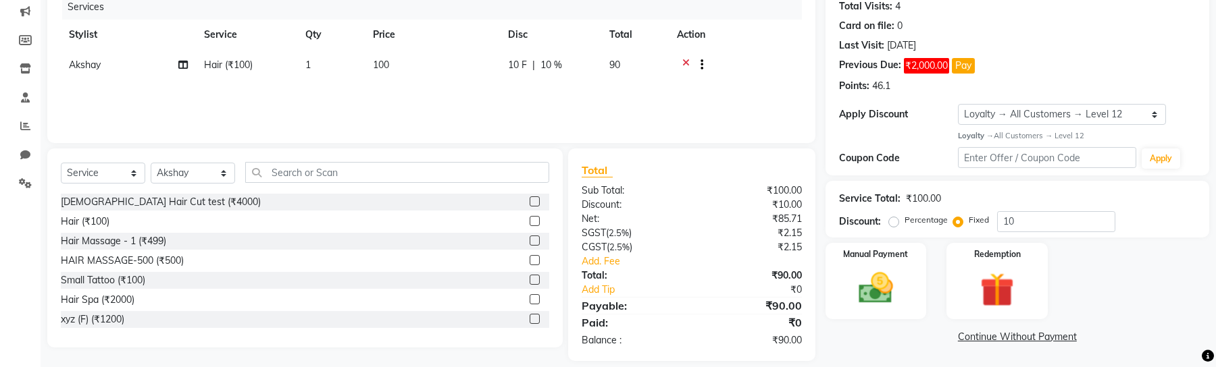
click at [952, 162] on div "Name: Su Abc Wallet: ₹10.00 Membership: No Active Membership Total Visits: 4 Ca…" at bounding box center [1017, 51] width 384 height 247
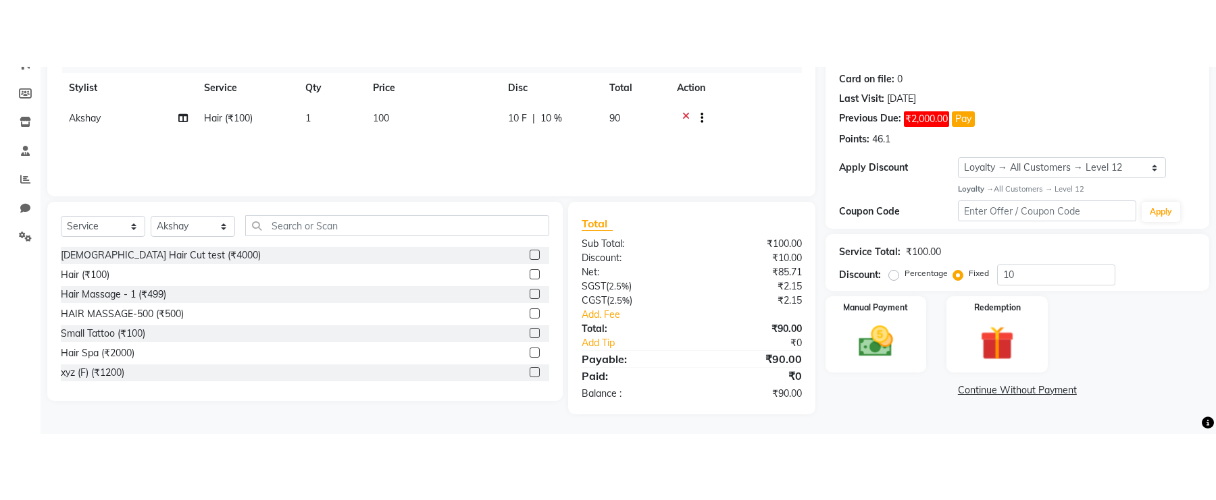
scroll to position [53, 0]
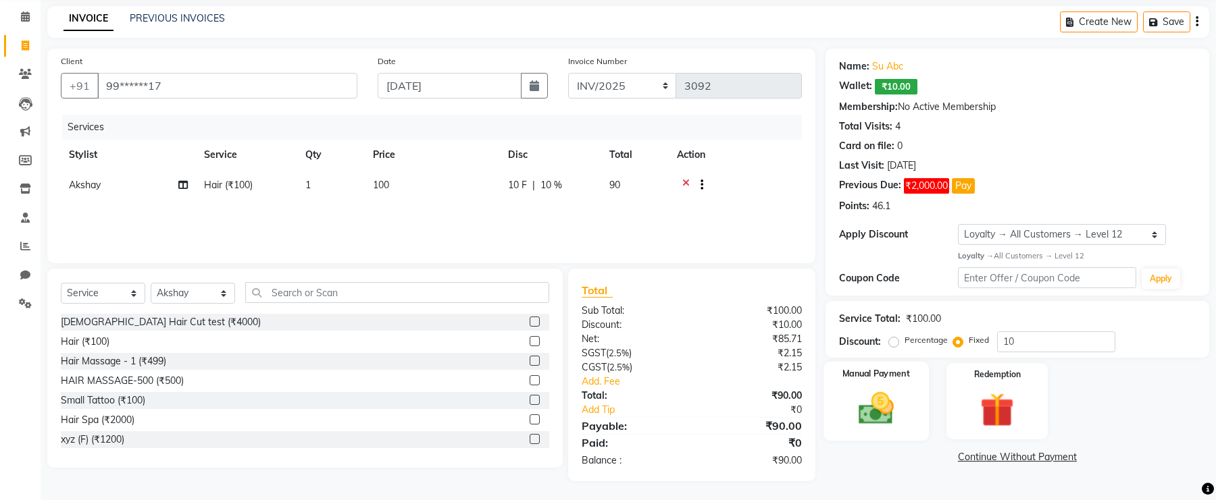
click at [880, 162] on img at bounding box center [875, 408] width 57 height 41
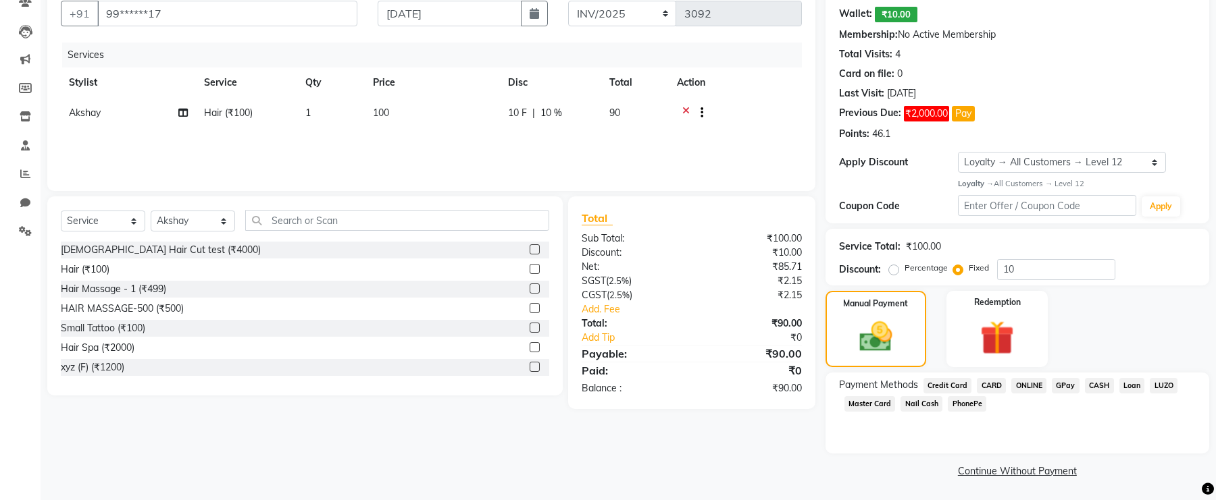
click at [1070, 162] on span "GPay" at bounding box center [1066, 386] width 28 height 16
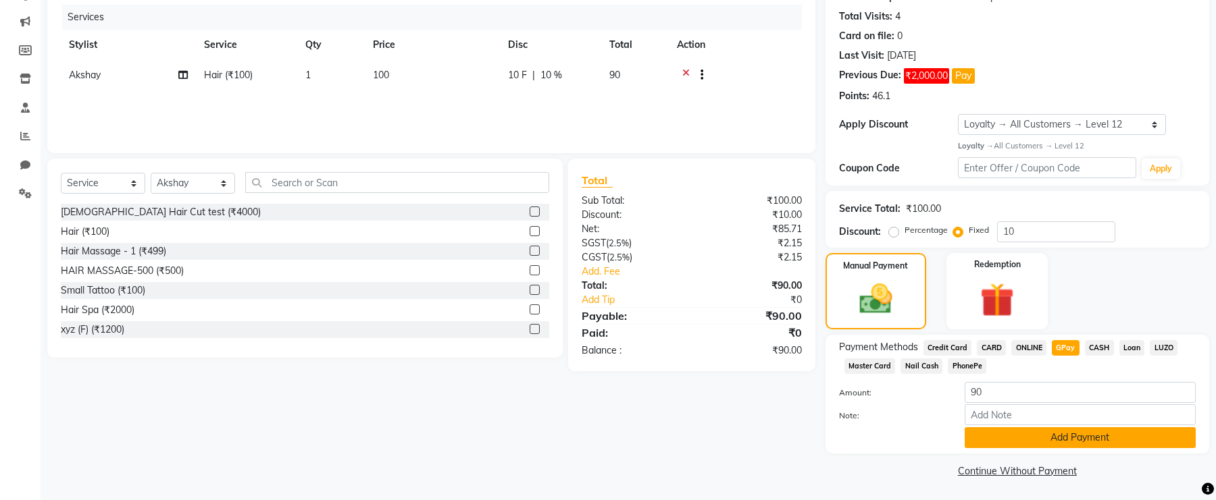
click at [1010, 162] on button "Add Payment" at bounding box center [1079, 437] width 231 height 21
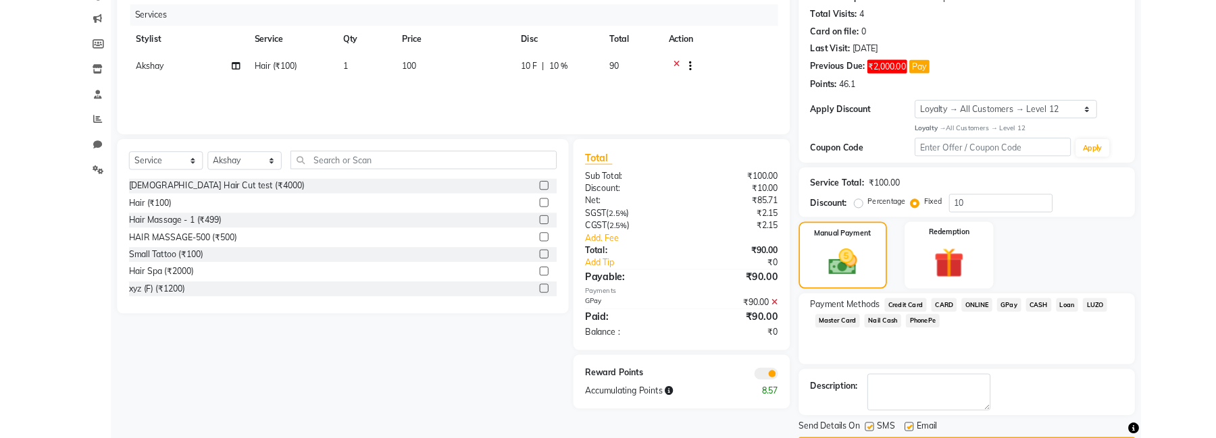
scroll to position [200, 0]
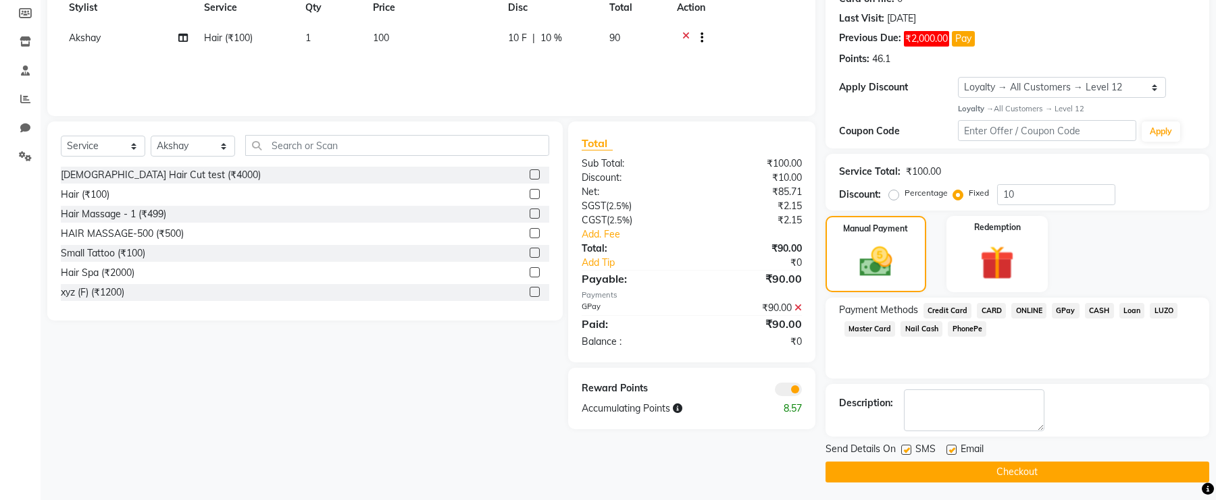
click at [896, 162] on div "Send Details On SMS Email" at bounding box center [1017, 450] width 384 height 17
drag, startPoint x: 908, startPoint y: 448, endPoint x: 964, endPoint y: 452, distance: 56.9
click at [930, 162] on div "SMS" at bounding box center [923, 450] width 45 height 17
click at [950, 162] on label at bounding box center [951, 450] width 10 height 10
click at [950, 162] on input "checkbox" at bounding box center [950, 450] width 9 height 9
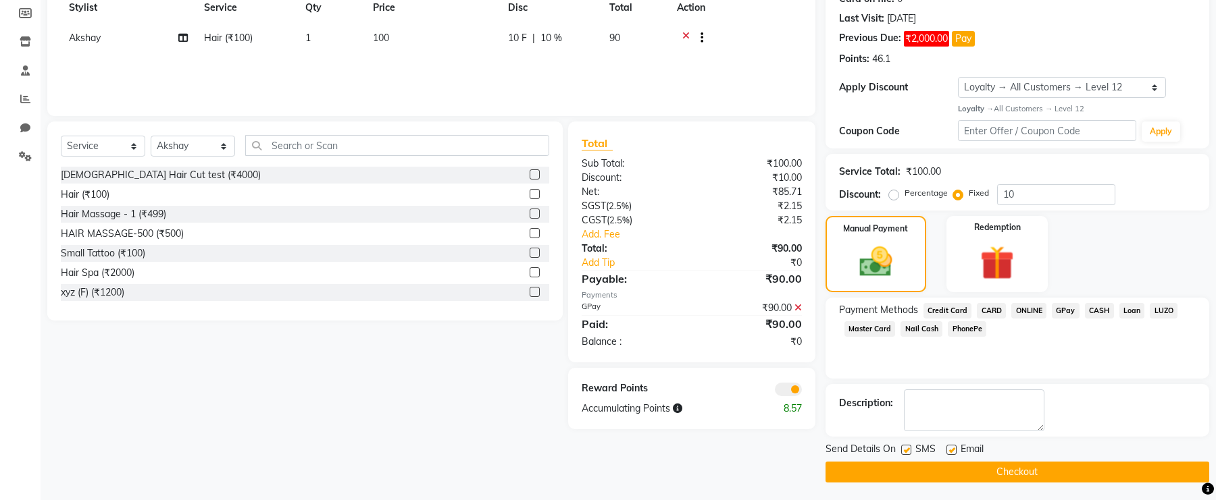
checkbox input "false"
click at [902, 162] on label at bounding box center [906, 450] width 10 height 10
click at [902, 162] on input "checkbox" at bounding box center [905, 450] width 9 height 9
checkbox input "false"
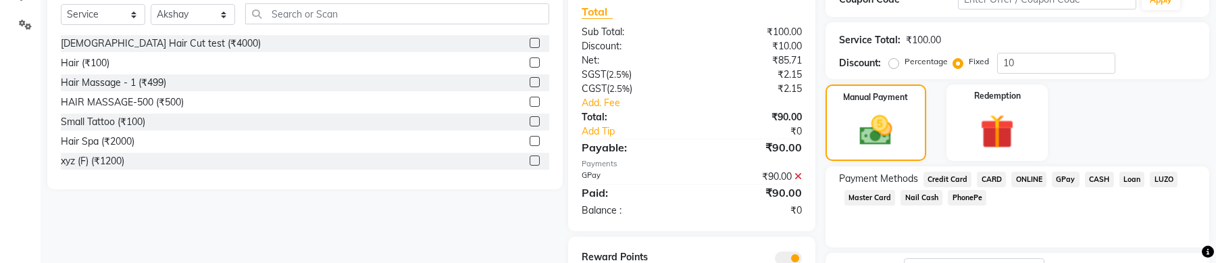
scroll to position [438, 0]
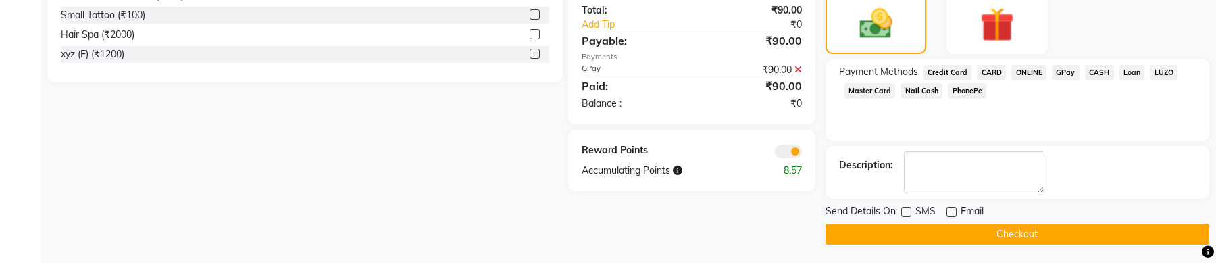
click at [976, 162] on button "Checkout" at bounding box center [1017, 234] width 384 height 21
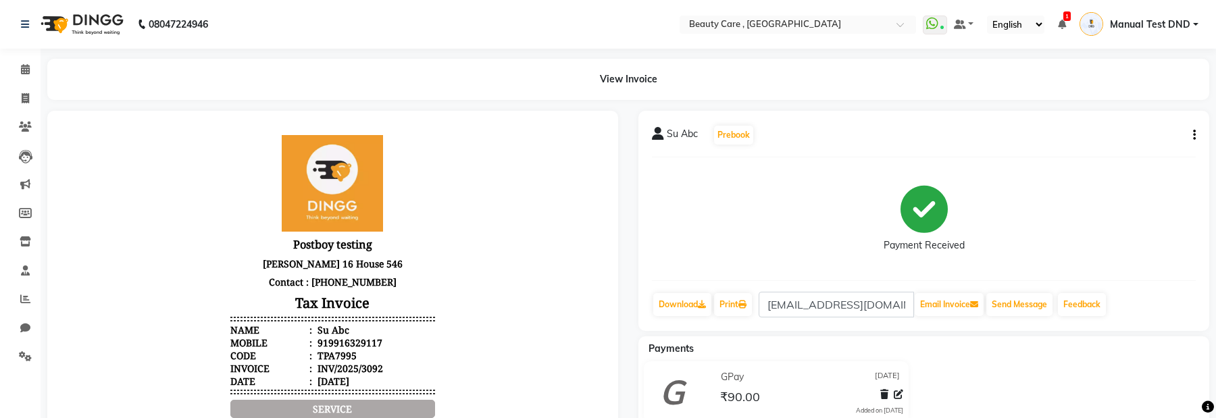
select select "service"
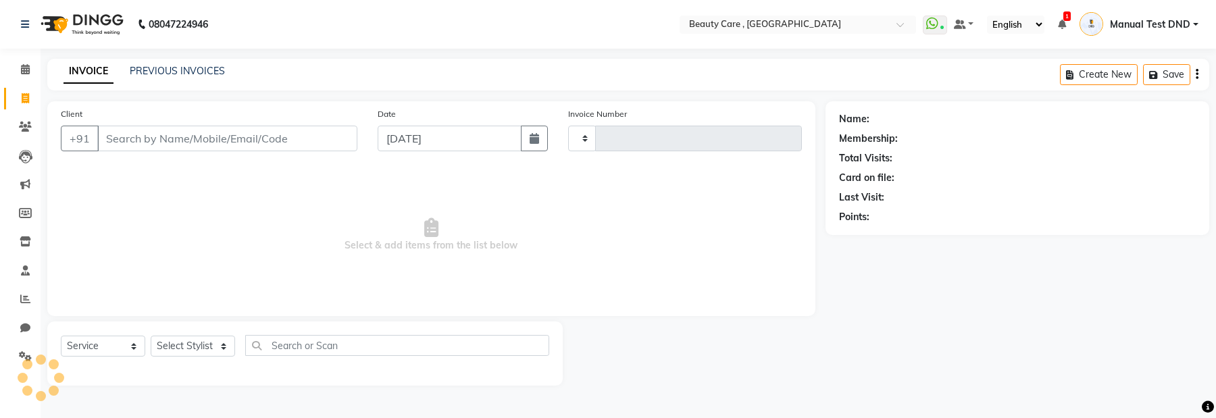
type input "3094"
select select "5646"
click at [124, 137] on input "Client" at bounding box center [227, 139] width 260 height 26
paste input "Ganesh P"
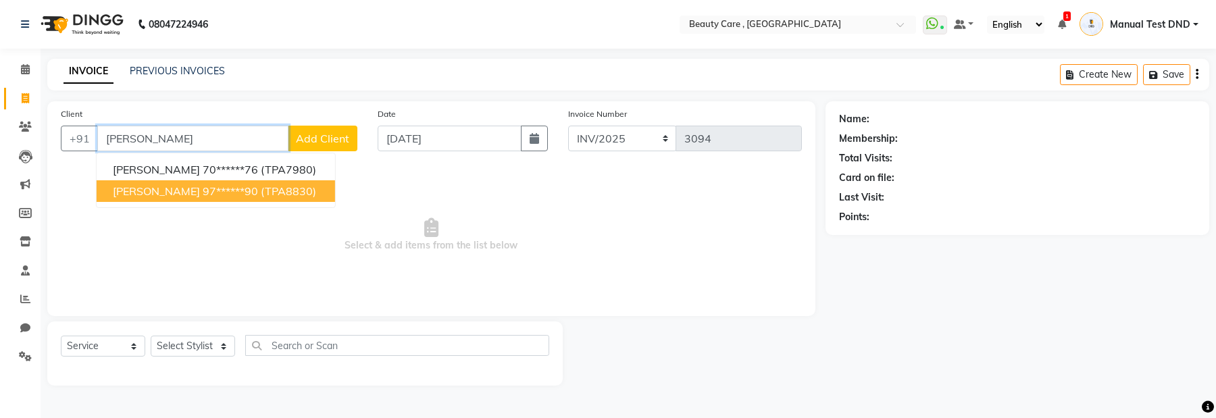
click at [203, 162] on ngb-highlight "97******90" at bounding box center [230, 191] width 55 height 14
type input "97******90"
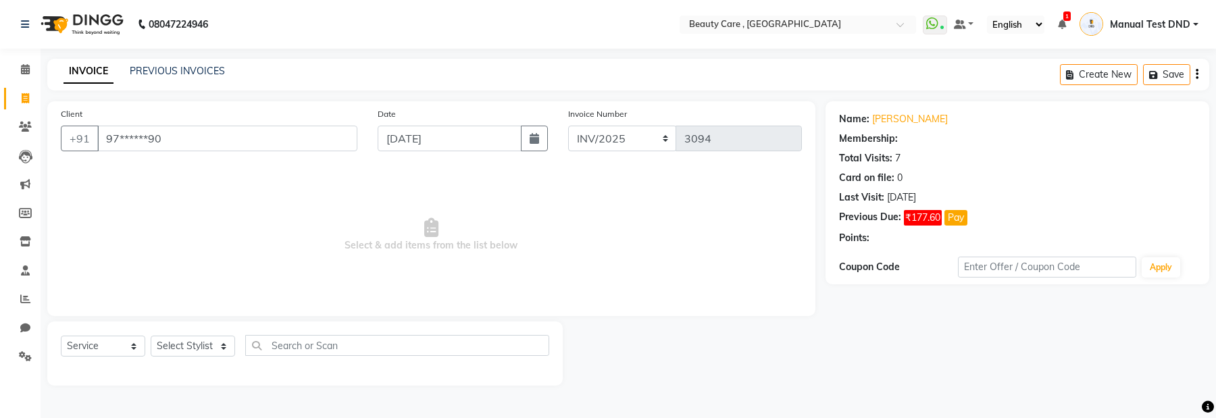
select select "2: Object"
click at [1059, 162] on div "Name: Ganesh P Membership: end on 28 March 2026 Total Visits: 7 Card on file: 0…" at bounding box center [1017, 205] width 384 height 209
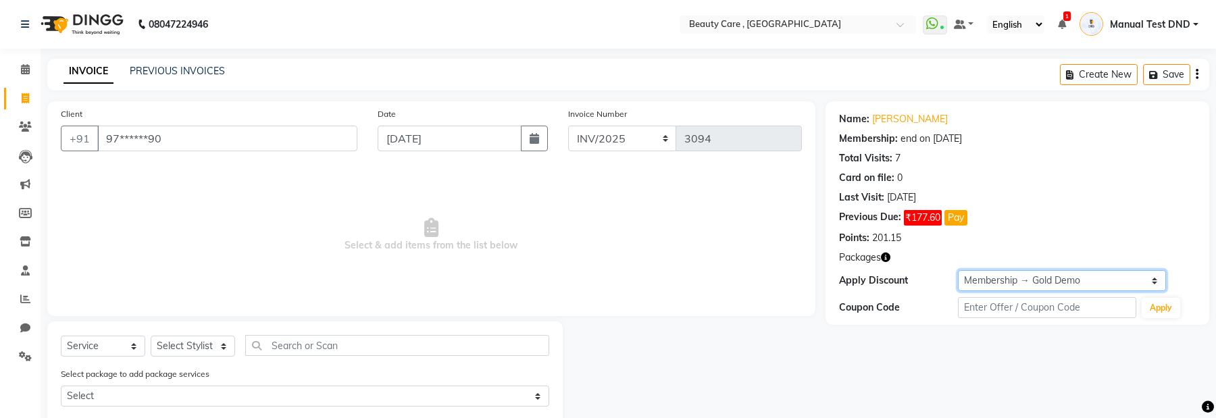
click at [1047, 162] on select "Select Membership → Gold Demo Loyalty → Testing Expiry Points → Level 55 Coupon…" at bounding box center [1062, 280] width 208 height 21
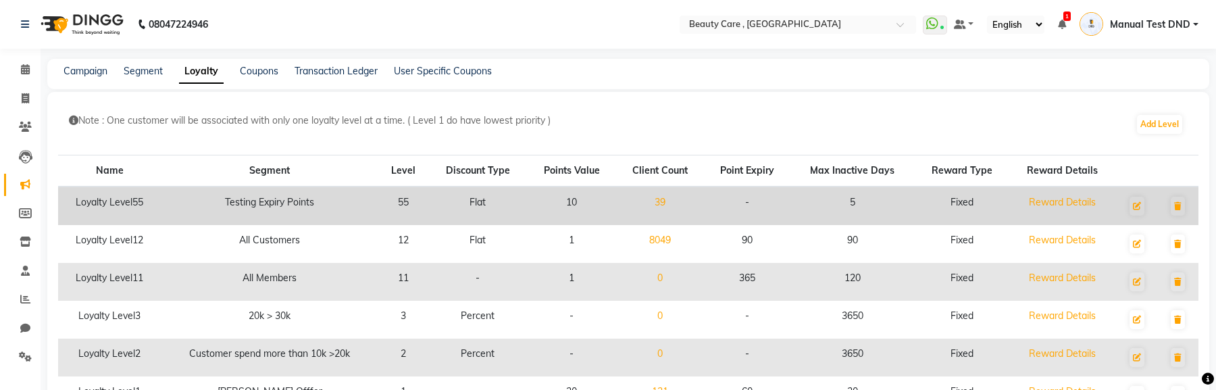
click at [1063, 204] on div "Reward Details" at bounding box center [1062, 202] width 91 height 14
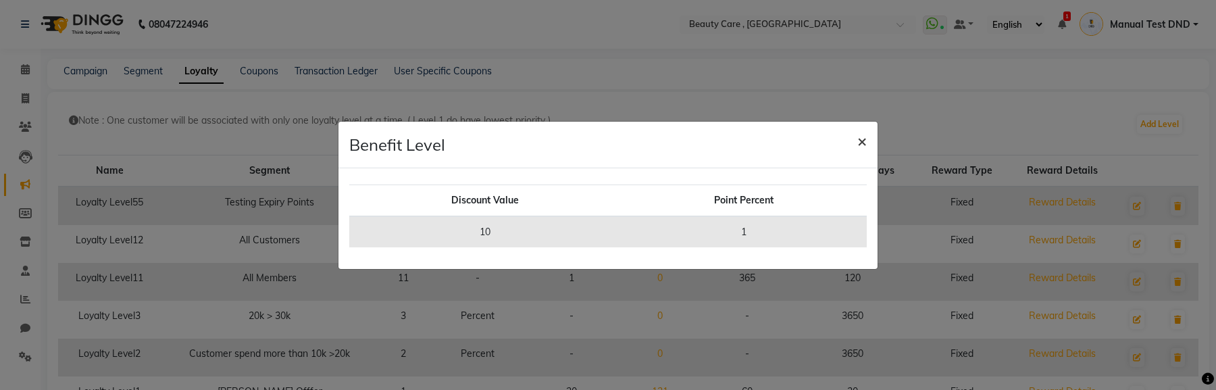
click at [865, 143] on span "×" at bounding box center [861, 140] width 9 height 20
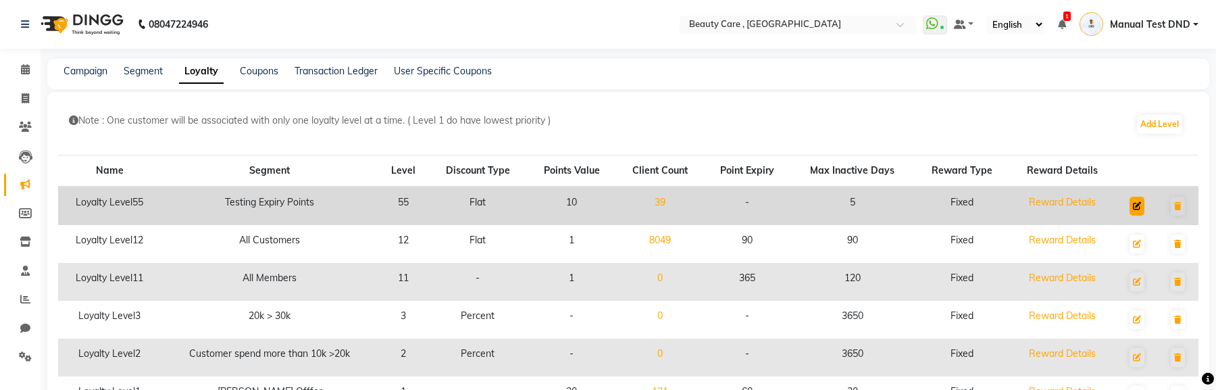
click at [1137, 207] on icon at bounding box center [1137, 206] width 8 height 8
select select "F"
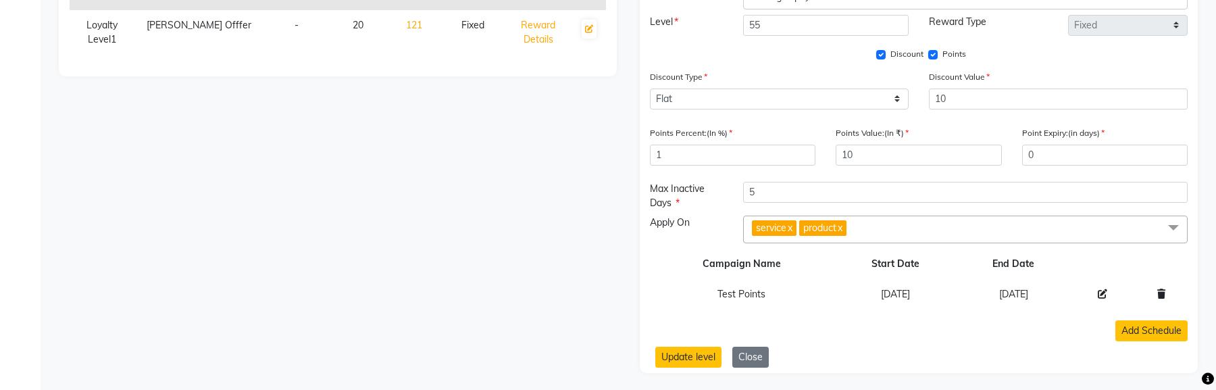
scroll to position [411, 0]
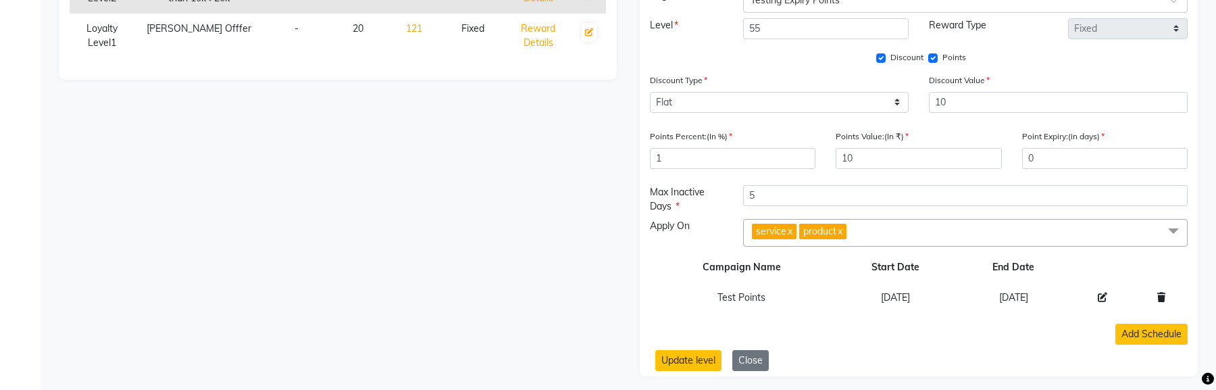
click at [1163, 300] on icon at bounding box center [1161, 296] width 8 height 9
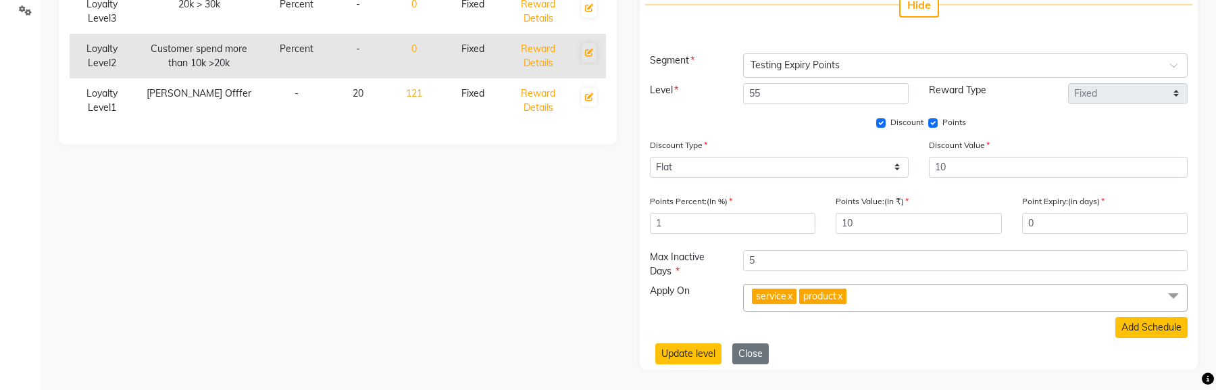
scroll to position [342, 0]
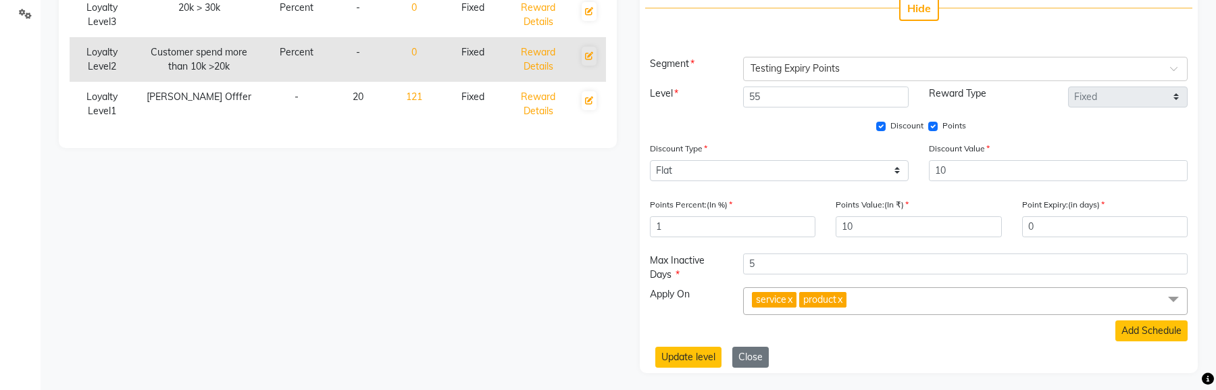
click at [842, 296] on link "x" at bounding box center [839, 299] width 6 height 12
click at [928, 125] on input "Points" at bounding box center [932, 126] width 9 height 9
checkbox input "false"
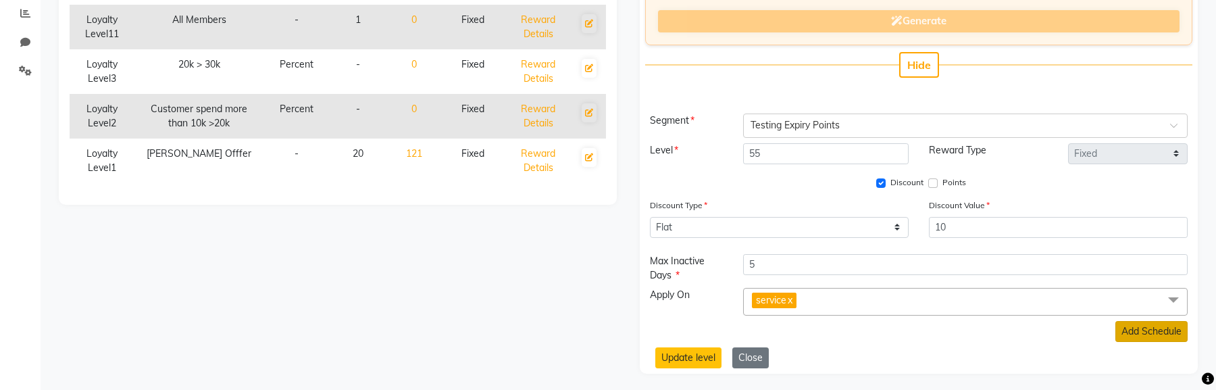
click at [1152, 332] on button "Add Schedule" at bounding box center [1151, 331] width 72 height 21
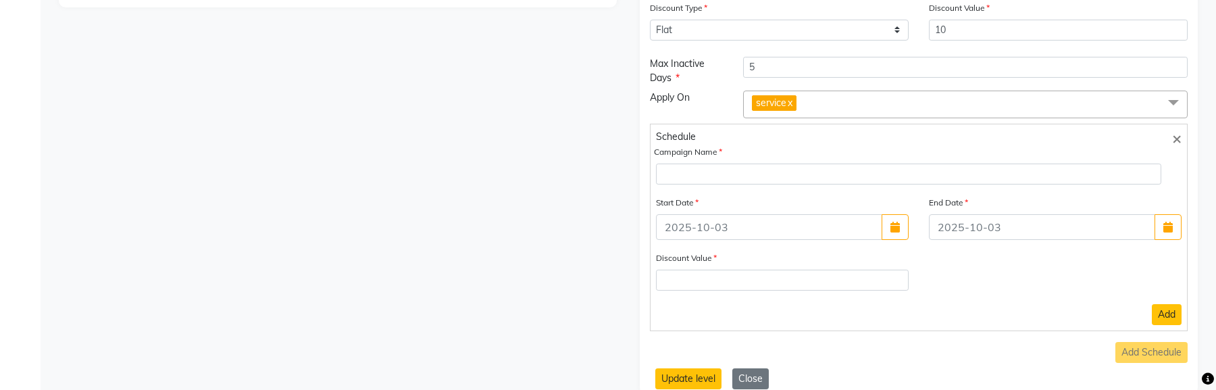
scroll to position [504, 0]
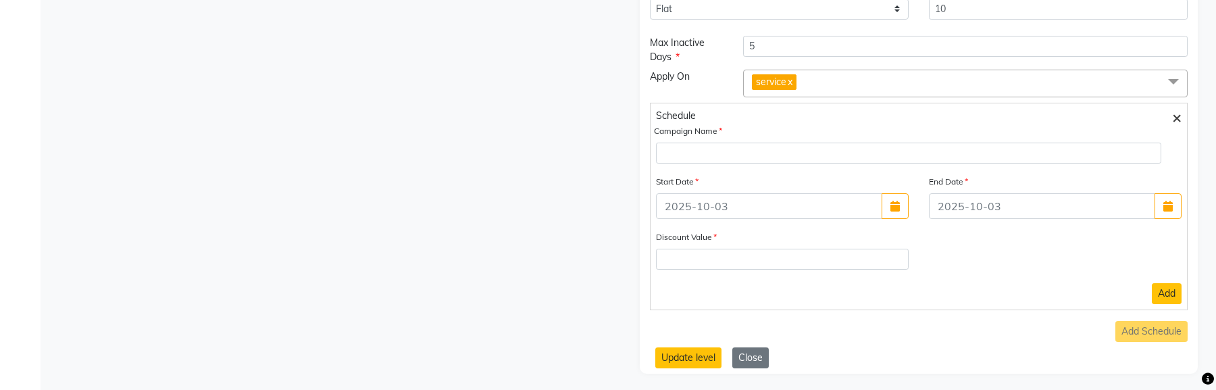
click at [1176, 115] on span "×" at bounding box center [1176, 117] width 9 height 20
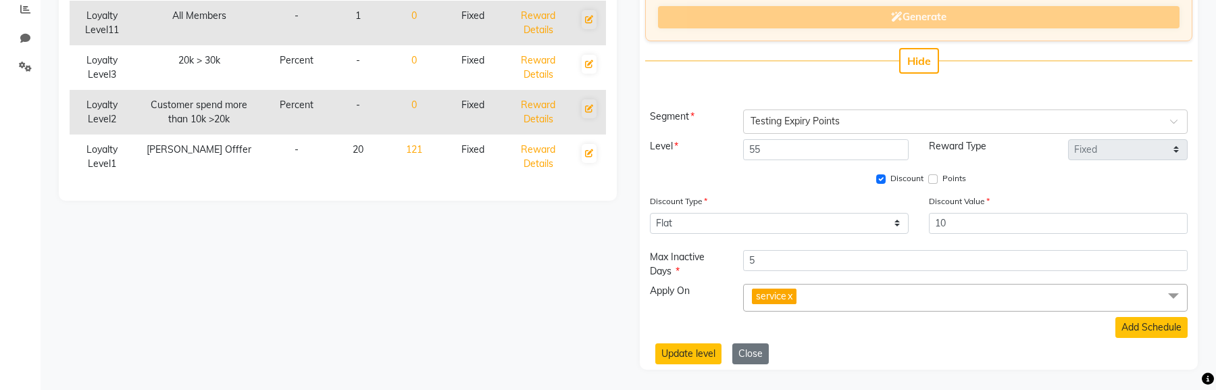
scroll to position [286, 0]
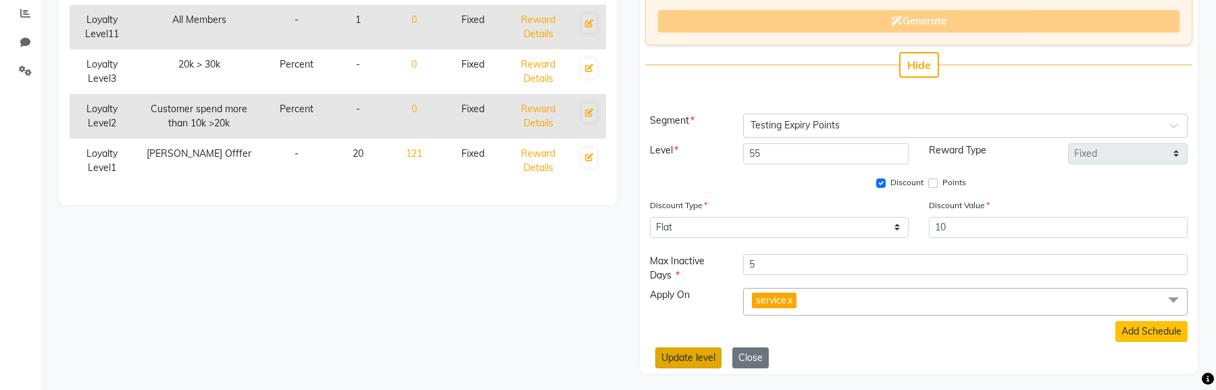
click at [696, 354] on button "Update level" at bounding box center [688, 357] width 66 height 21
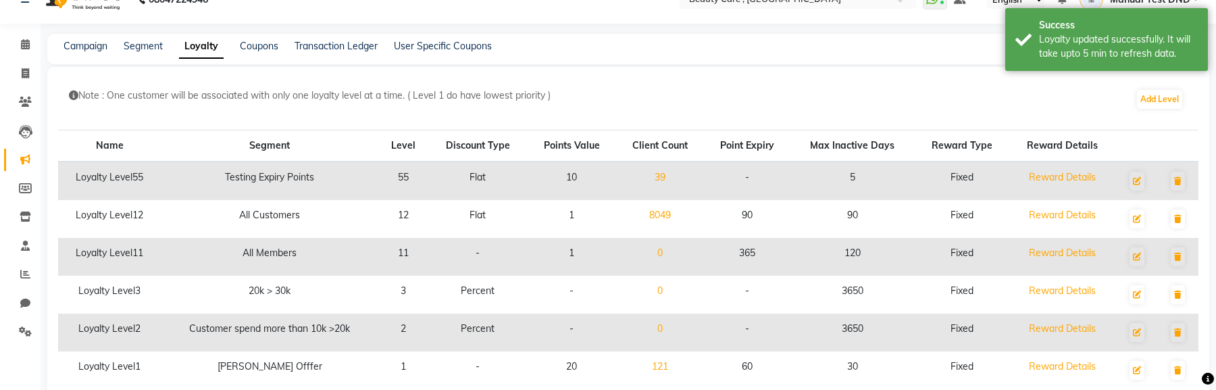
scroll to position [0, 0]
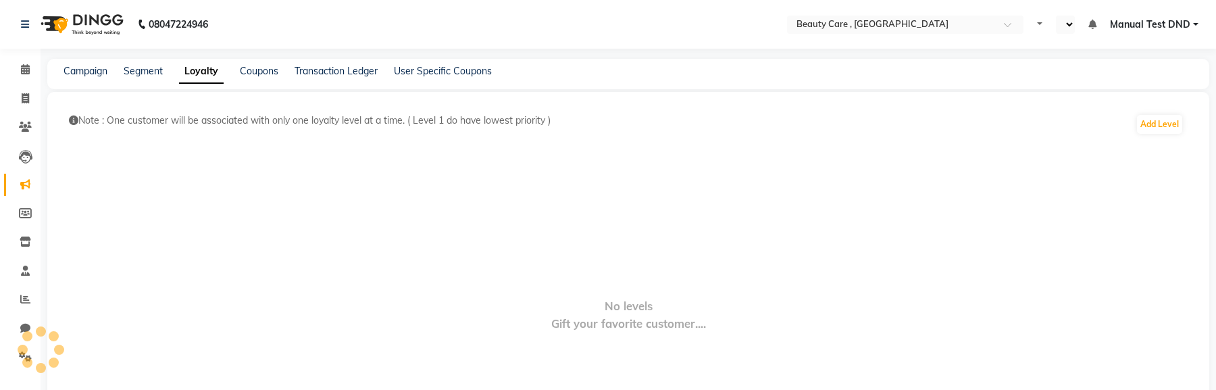
select select "en"
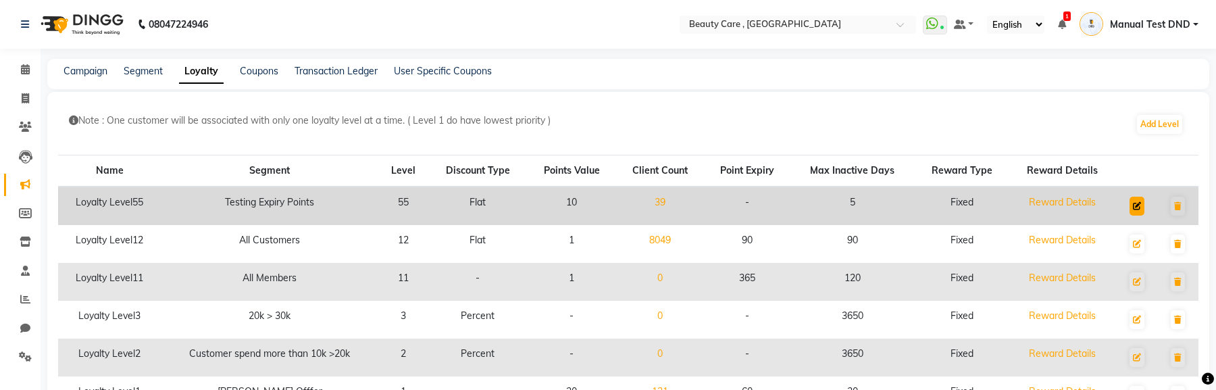
click at [1143, 208] on button at bounding box center [1136, 206] width 15 height 19
select select "F"
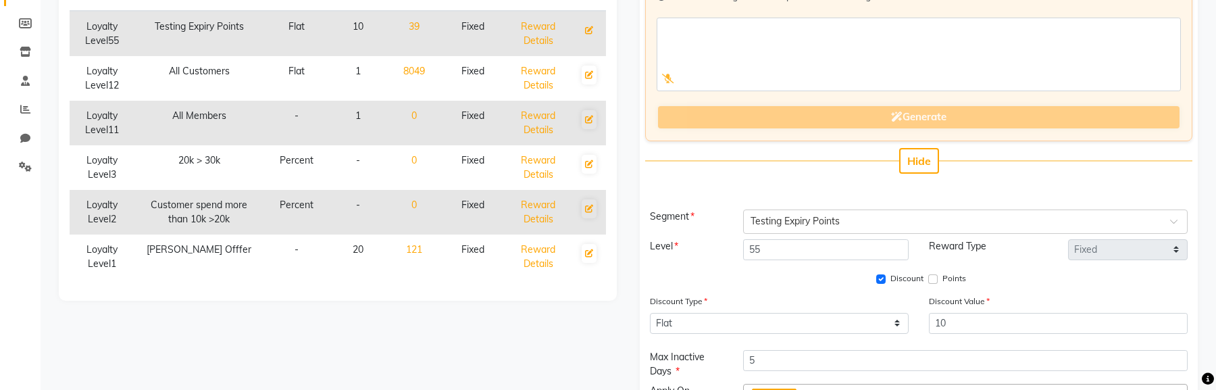
scroll to position [286, 0]
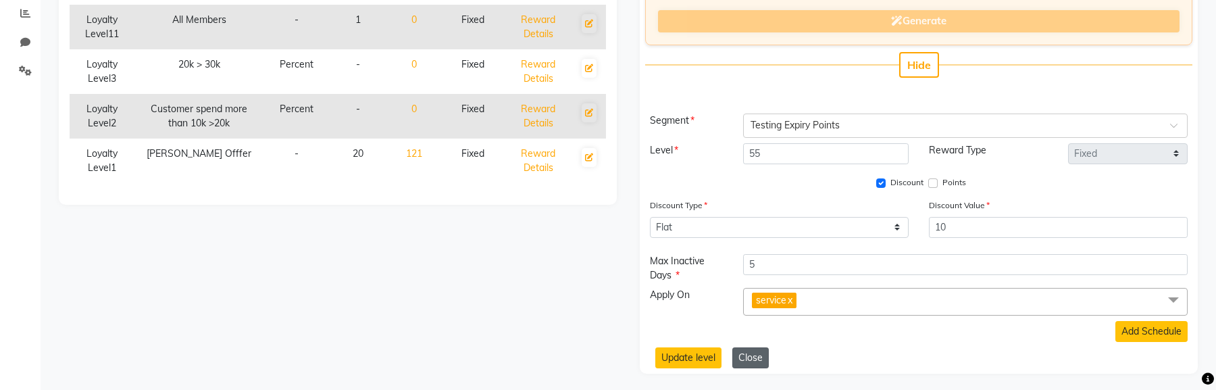
click at [746, 355] on button "Close" at bounding box center [750, 357] width 36 height 21
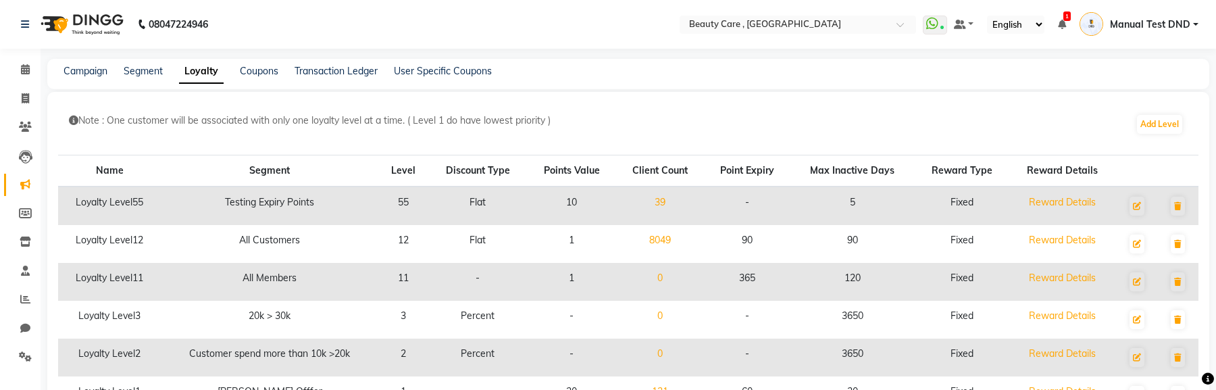
scroll to position [4, 0]
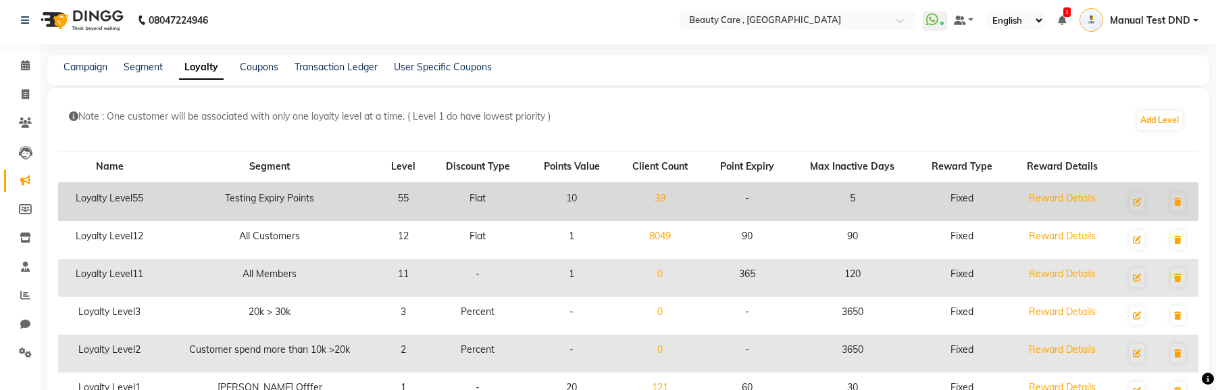
click at [665, 198] on link "39" at bounding box center [659, 198] width 11 height 12
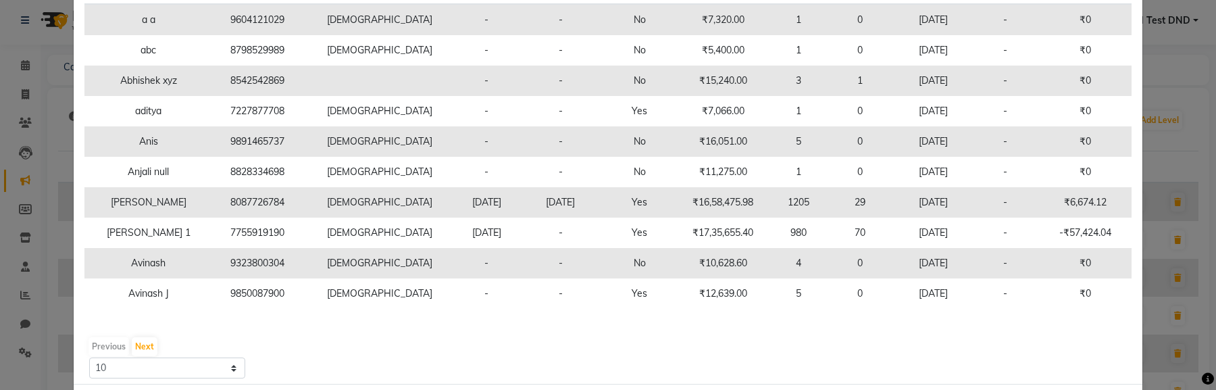
scroll to position [147, 0]
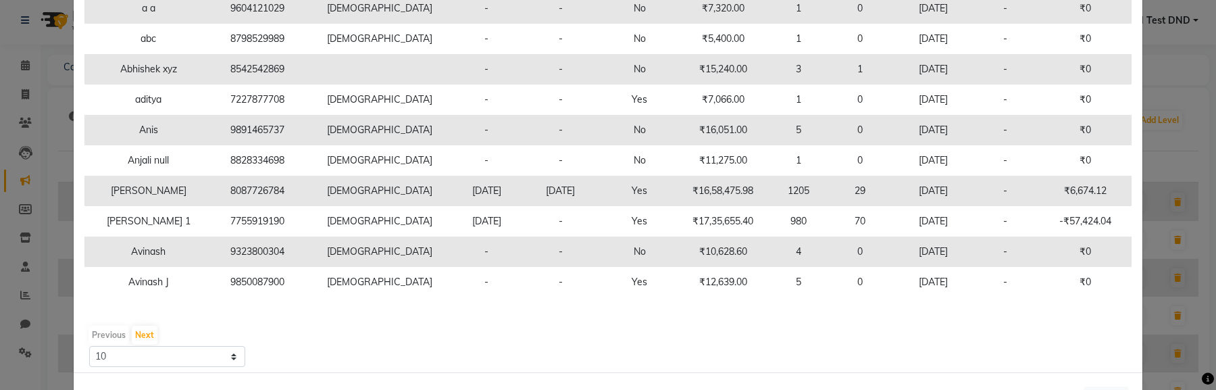
drag, startPoint x: 222, startPoint y: 257, endPoint x: 288, endPoint y: 249, distance: 67.3
click at [288, 249] on td "9323800304" at bounding box center [257, 251] width 90 height 30
drag, startPoint x: 288, startPoint y: 249, endPoint x: 210, endPoint y: 248, distance: 78.4
click at [212, 248] on td "9323800304" at bounding box center [257, 251] width 90 height 30
copy td "9323800304"
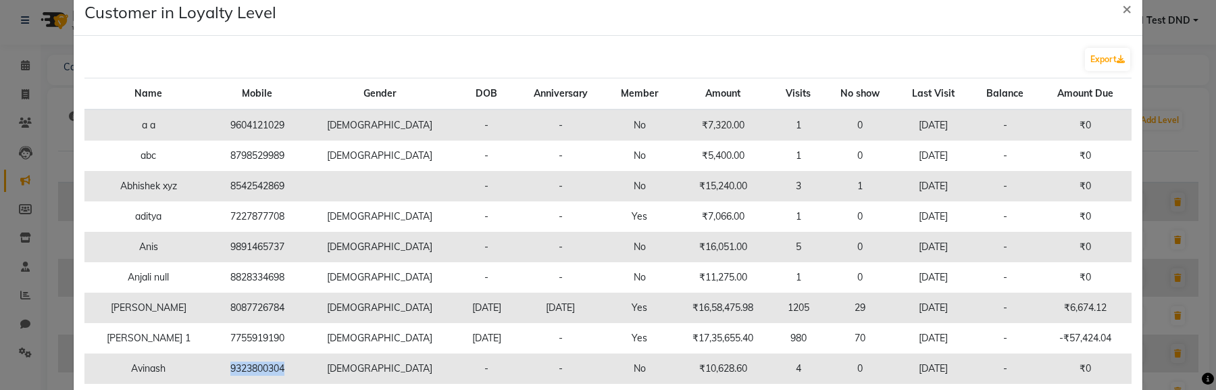
scroll to position [0, 0]
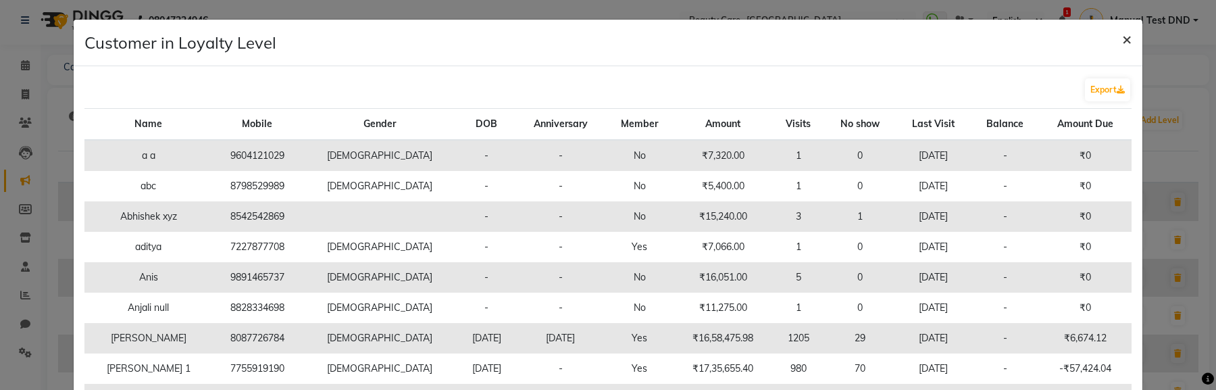
click at [1129, 40] on span "×" at bounding box center [1126, 38] width 9 height 20
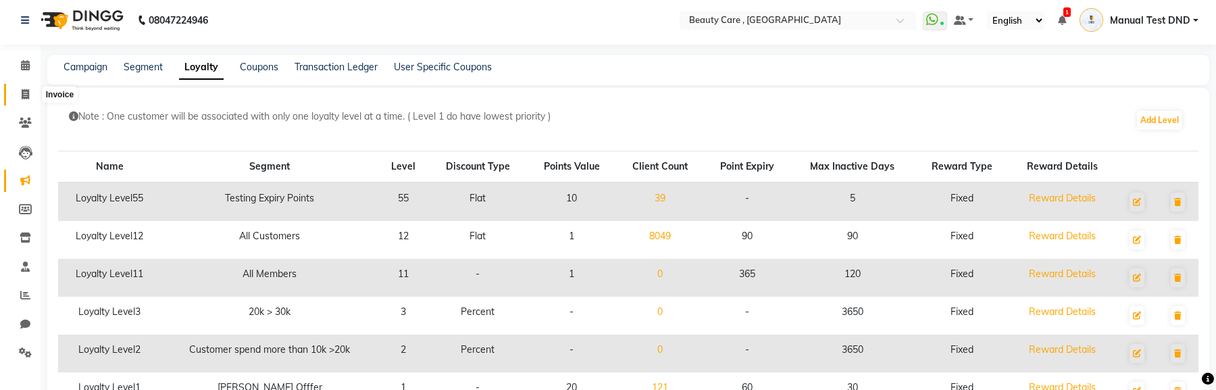
click at [28, 96] on icon at bounding box center [25, 94] width 7 height 10
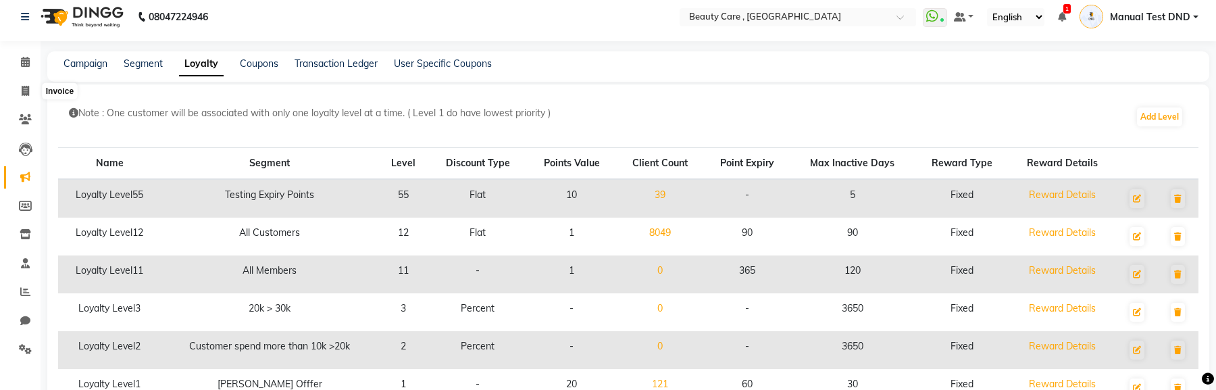
select select "service"
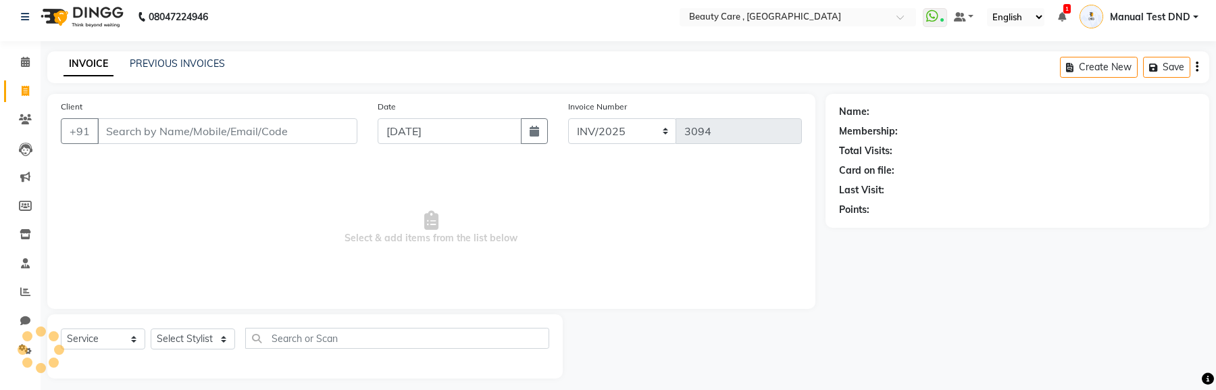
scroll to position [16, 0]
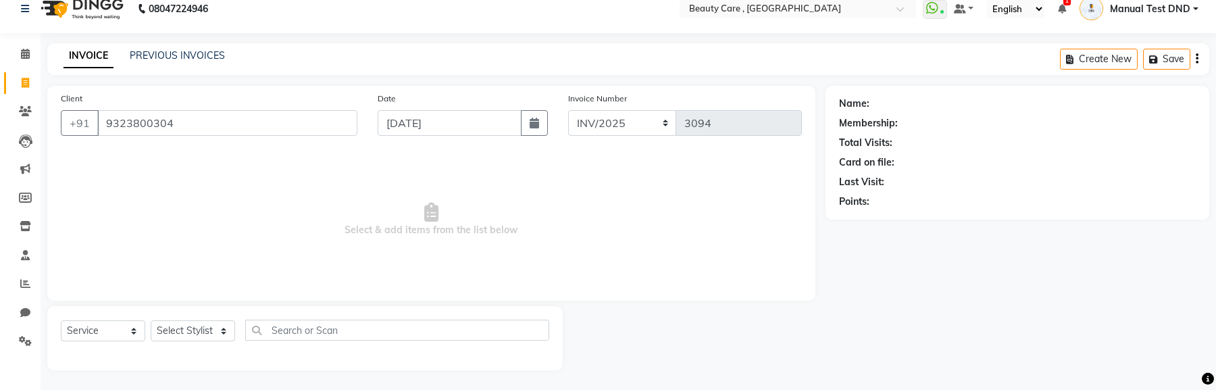
type input "9323800304"
select select "1: Object"
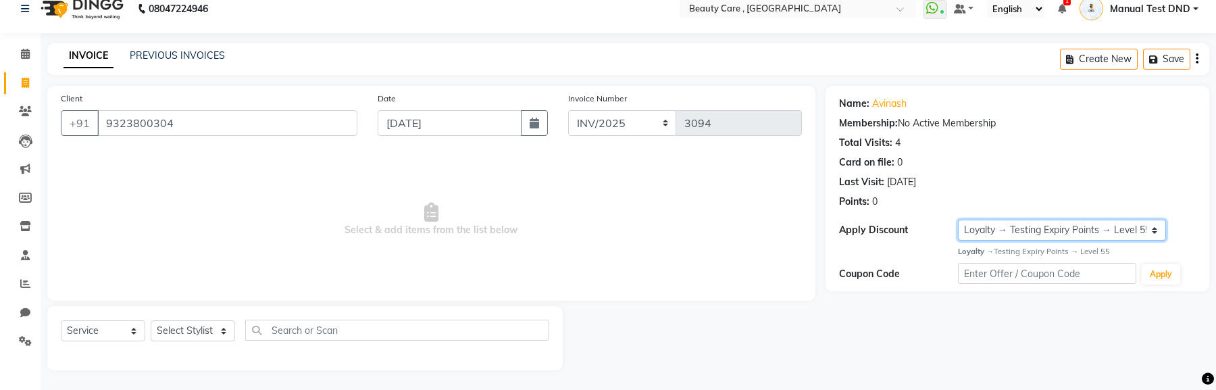
click at [1063, 233] on select "Select Loyalty → Testing Expiry Points → Level 55 Coupon → Instacoupm" at bounding box center [1062, 229] width 208 height 21
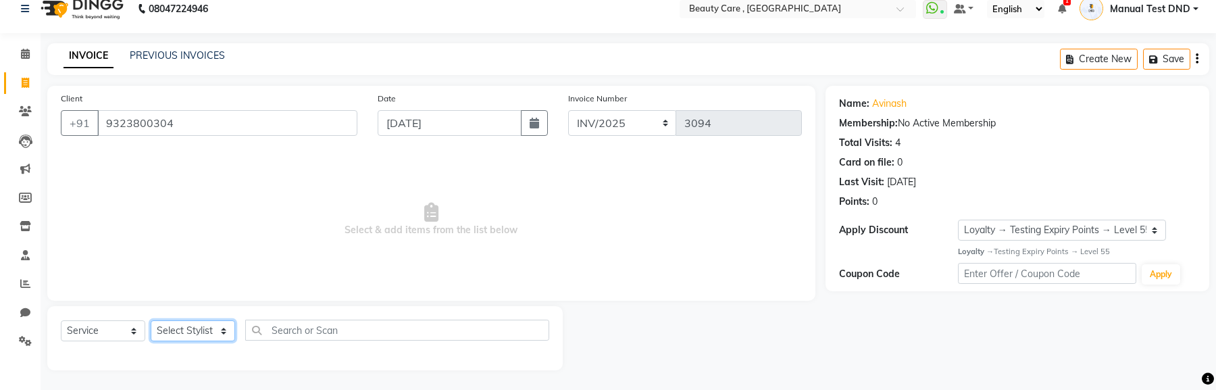
click at [201, 338] on select "Select Stylist Admin Akshay Anis Ankit Anuja Avinash Avinash J Avneesh Bhakti b…" at bounding box center [193, 330] width 84 height 21
select select "68255"
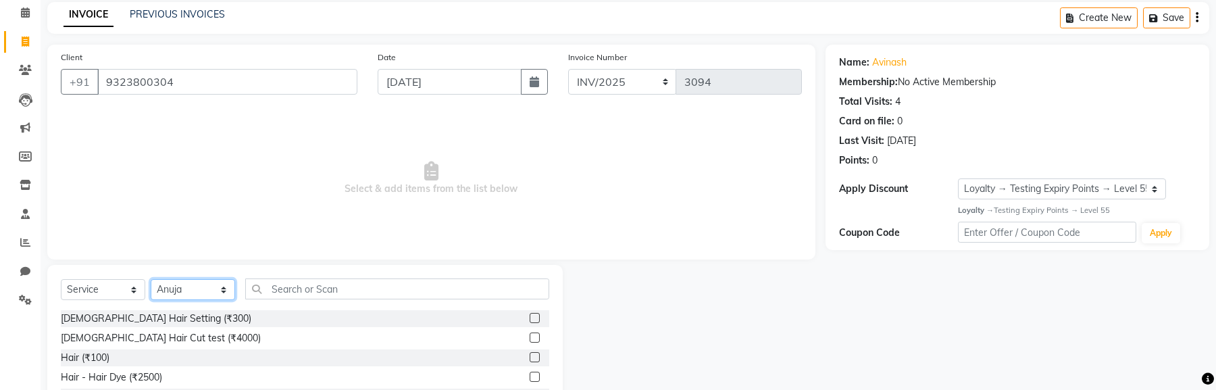
scroll to position [60, 0]
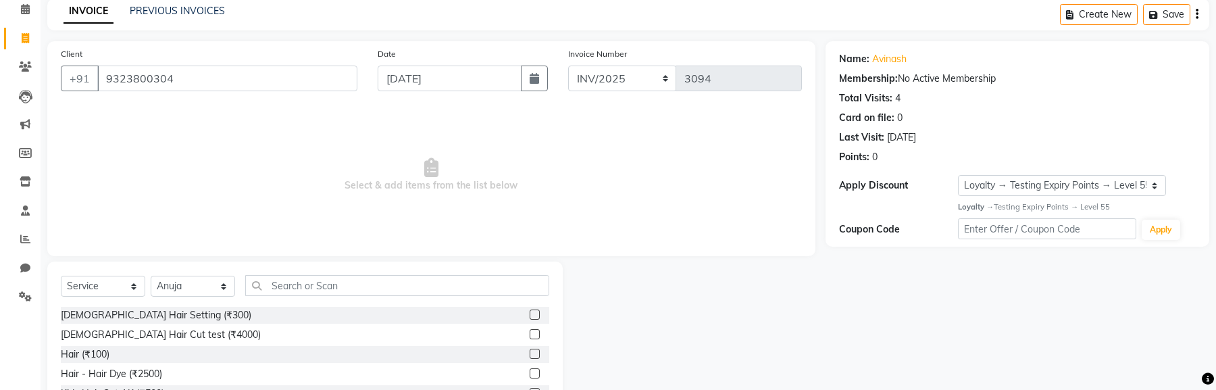
click at [532, 312] on label at bounding box center [534, 314] width 10 height 10
click at [532, 312] on input "checkbox" at bounding box center [533, 315] width 9 height 9
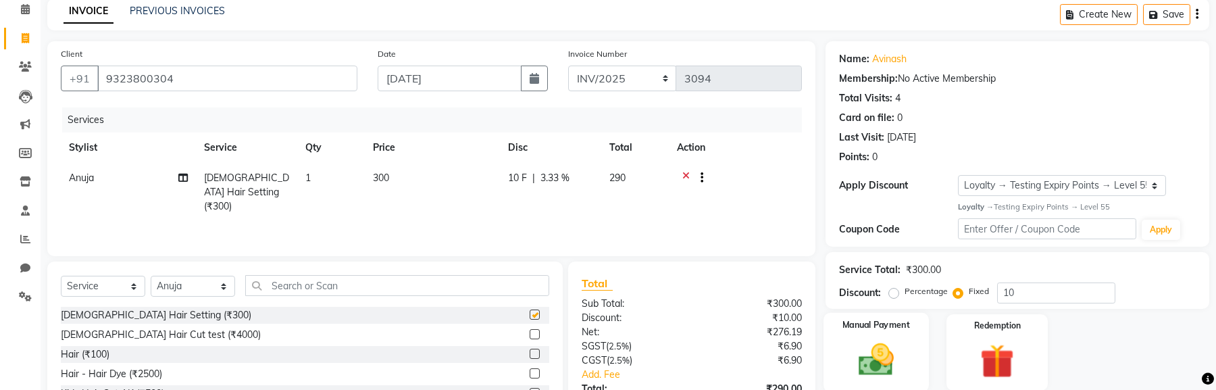
checkbox input "false"
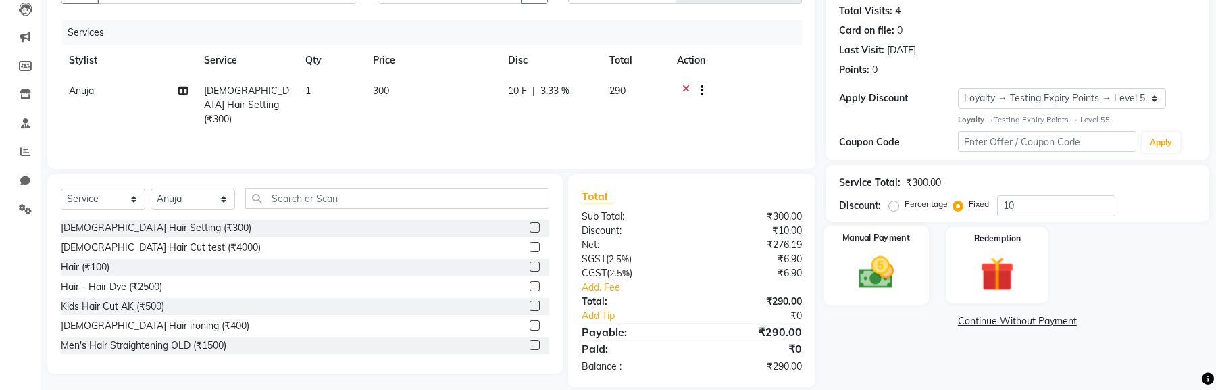
scroll to position [163, 0]
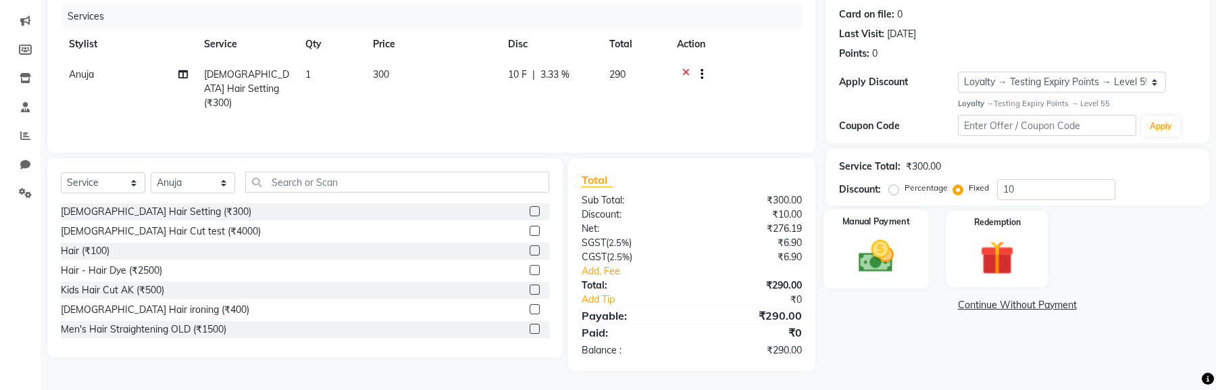
click at [877, 244] on img at bounding box center [875, 256] width 57 height 41
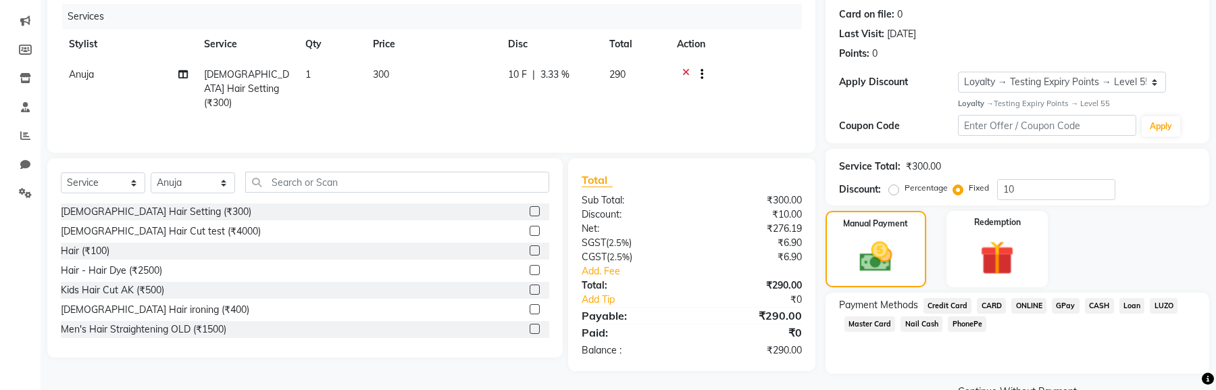
click at [1035, 307] on span "ONLINE" at bounding box center [1028, 306] width 35 height 16
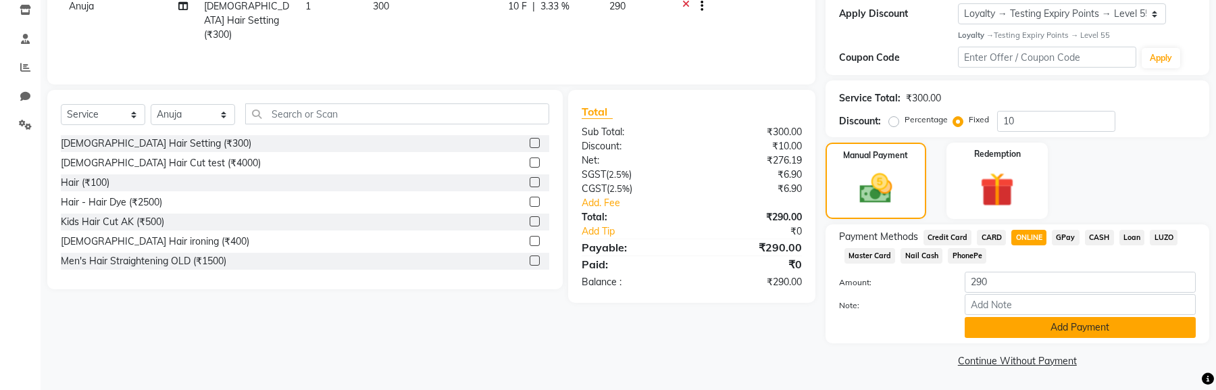
click at [1020, 319] on button "Add Payment" at bounding box center [1079, 327] width 231 height 21
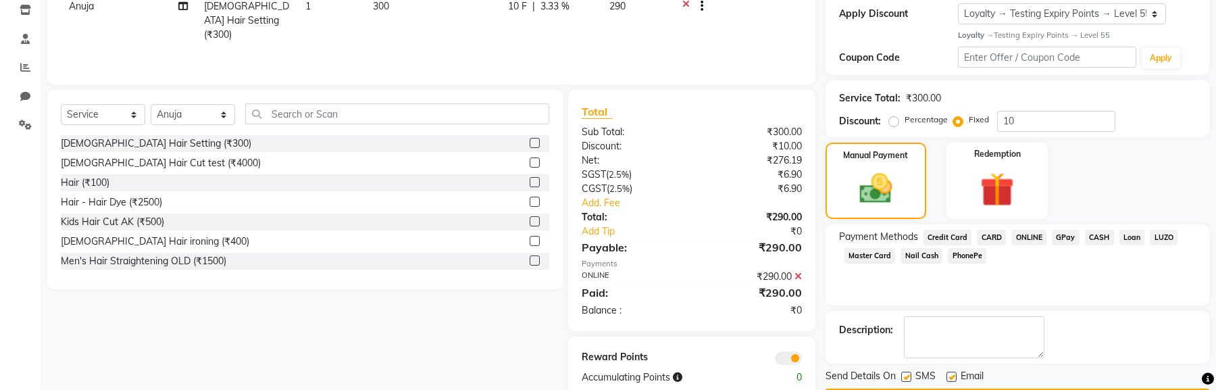
scroll to position [269, 0]
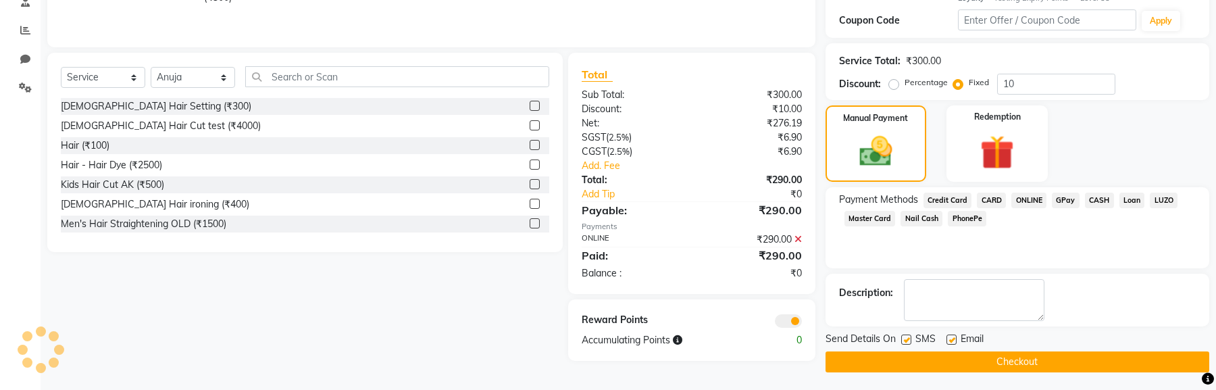
click at [902, 336] on label at bounding box center [906, 339] width 10 height 10
click at [902, 336] on input "checkbox" at bounding box center [905, 340] width 9 height 9
checkbox input "false"
click at [951, 336] on label at bounding box center [951, 339] width 10 height 10
click at [951, 336] on input "checkbox" at bounding box center [950, 340] width 9 height 9
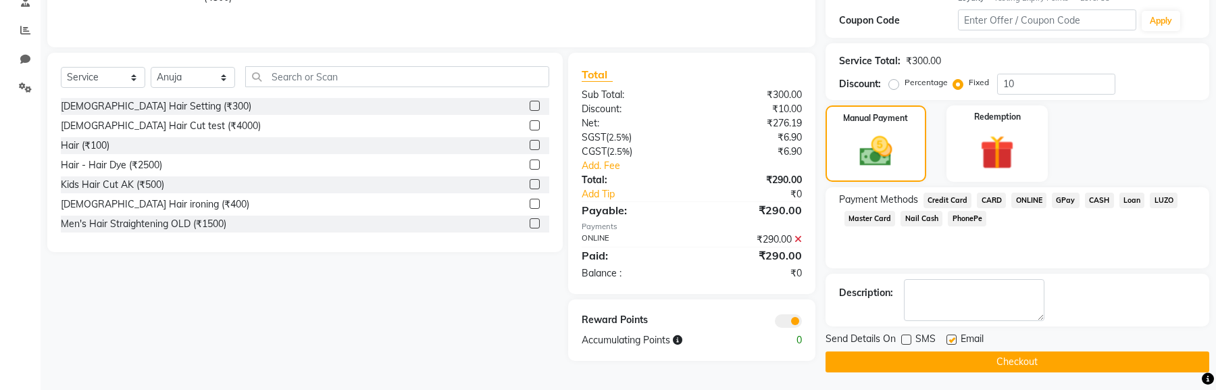
checkbox input "false"
click at [895, 363] on button "Checkout" at bounding box center [1017, 361] width 384 height 21
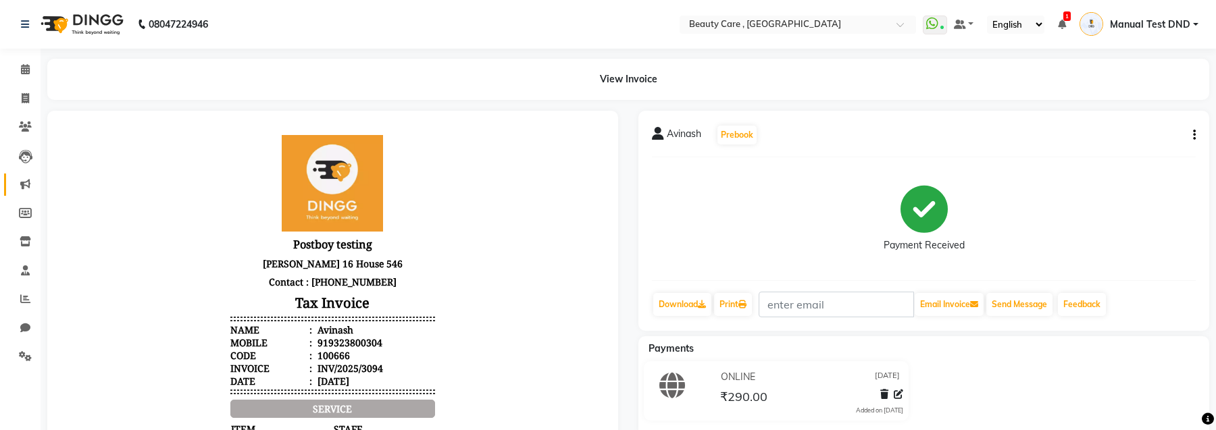
click at [22, 186] on icon at bounding box center [25, 184] width 10 height 10
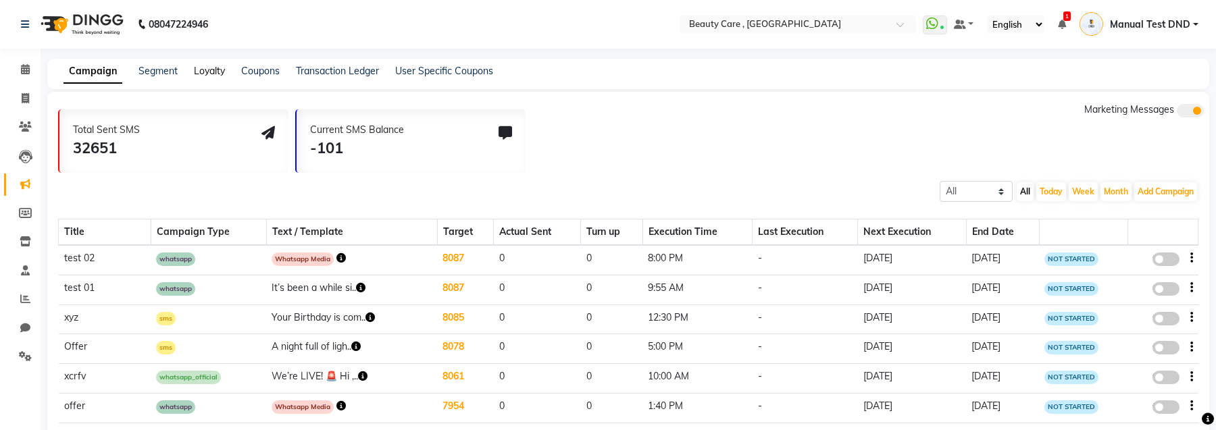
click at [199, 71] on link "Loyalty" at bounding box center [209, 71] width 31 height 12
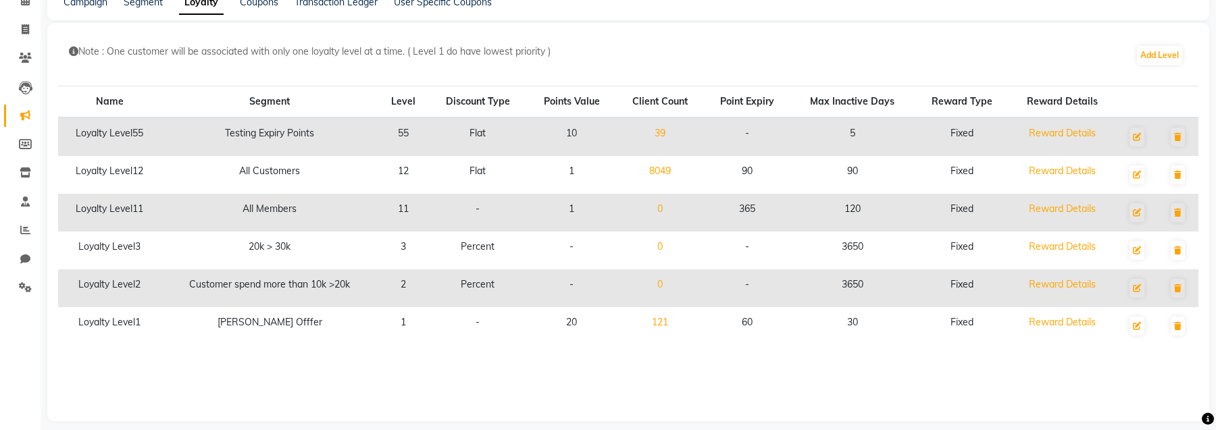
scroll to position [83, 0]
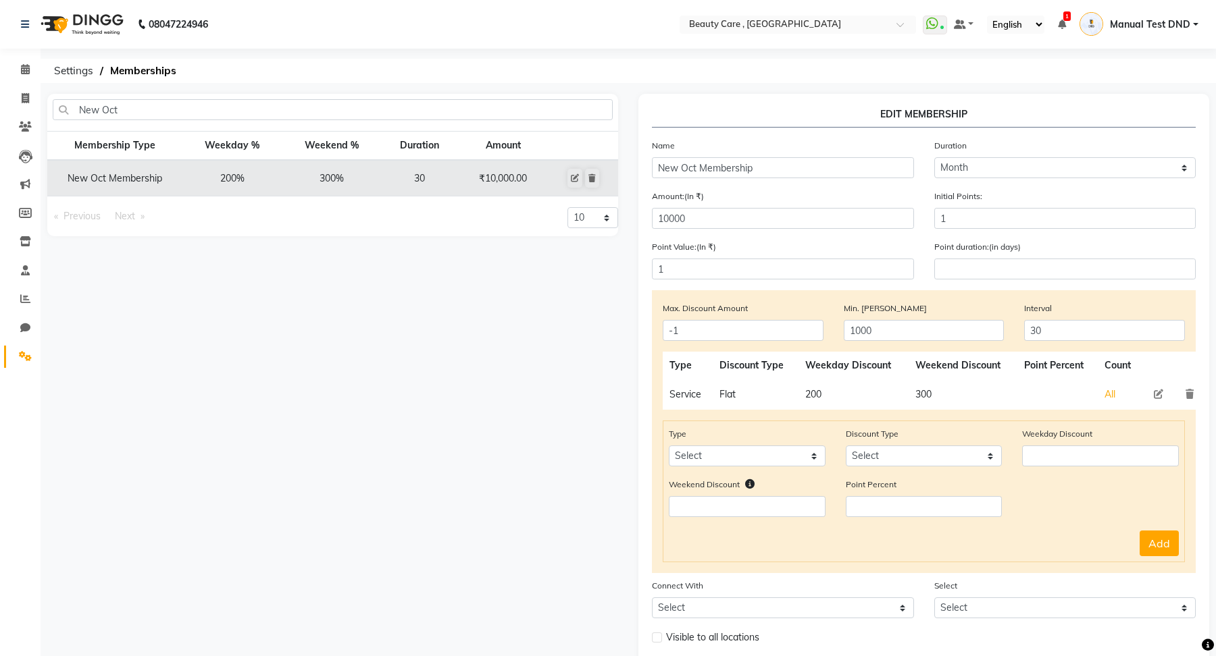
select select "3: 30"
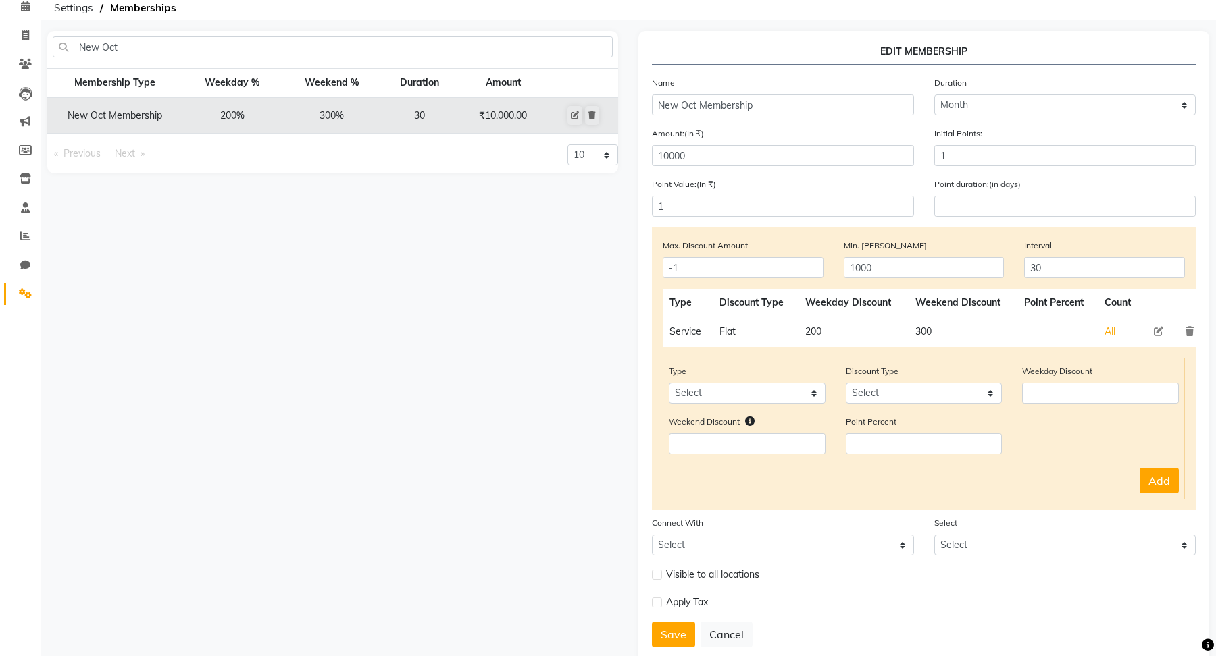
scroll to position [99, 0]
